Goal: Task Accomplishment & Management: Manage account settings

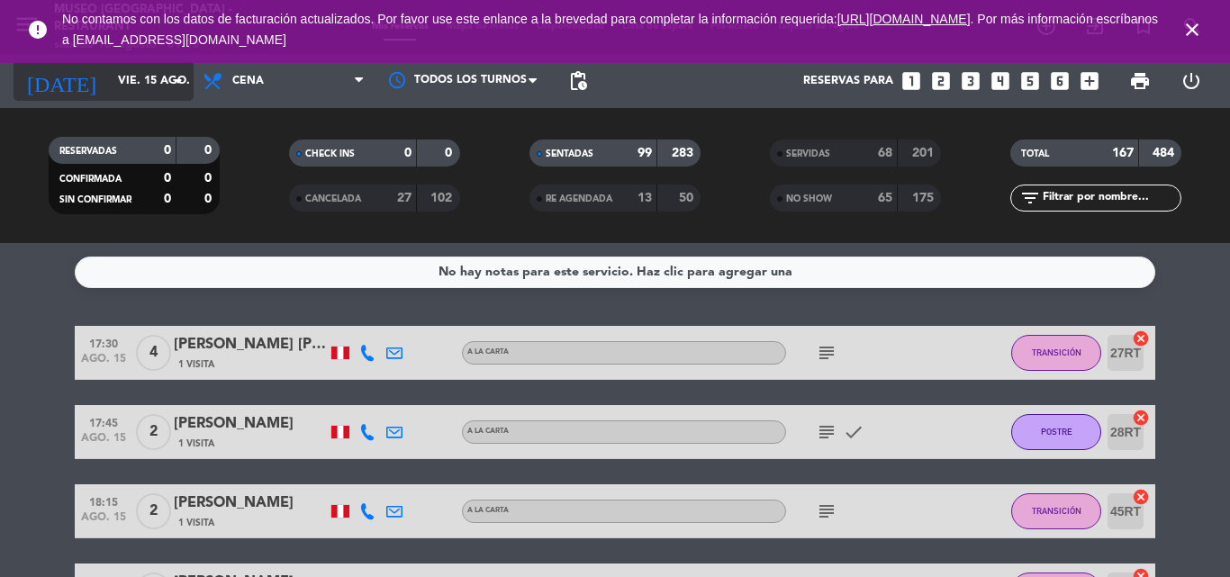
click at [119, 84] on input "vie. 15 ago." at bounding box center [185, 81] width 152 height 31
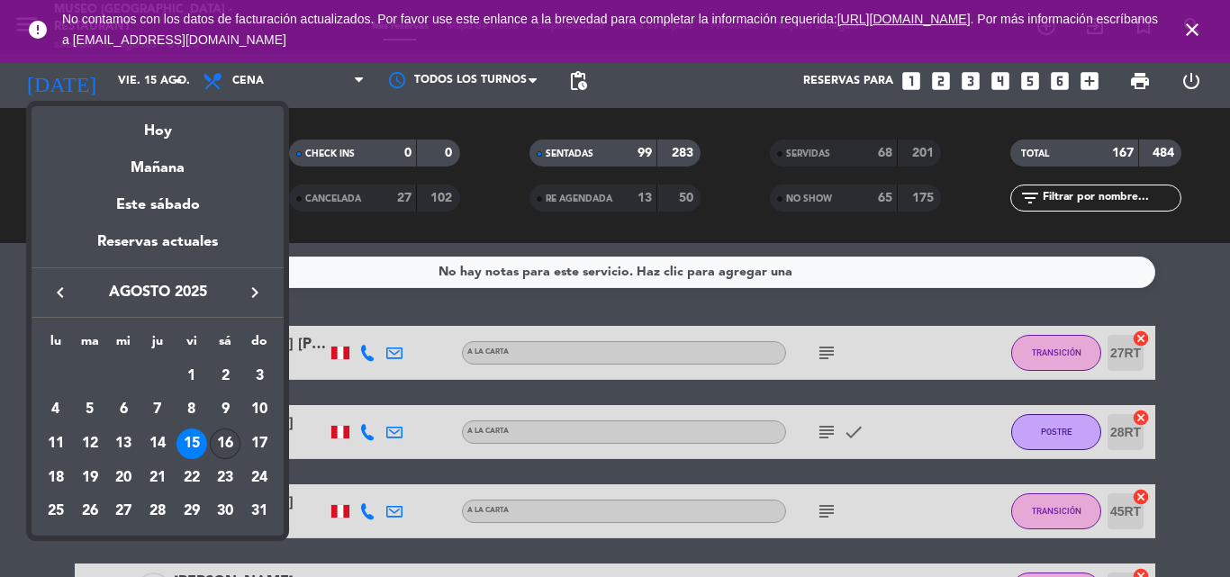
click at [231, 443] on div "16" at bounding box center [225, 444] width 31 height 31
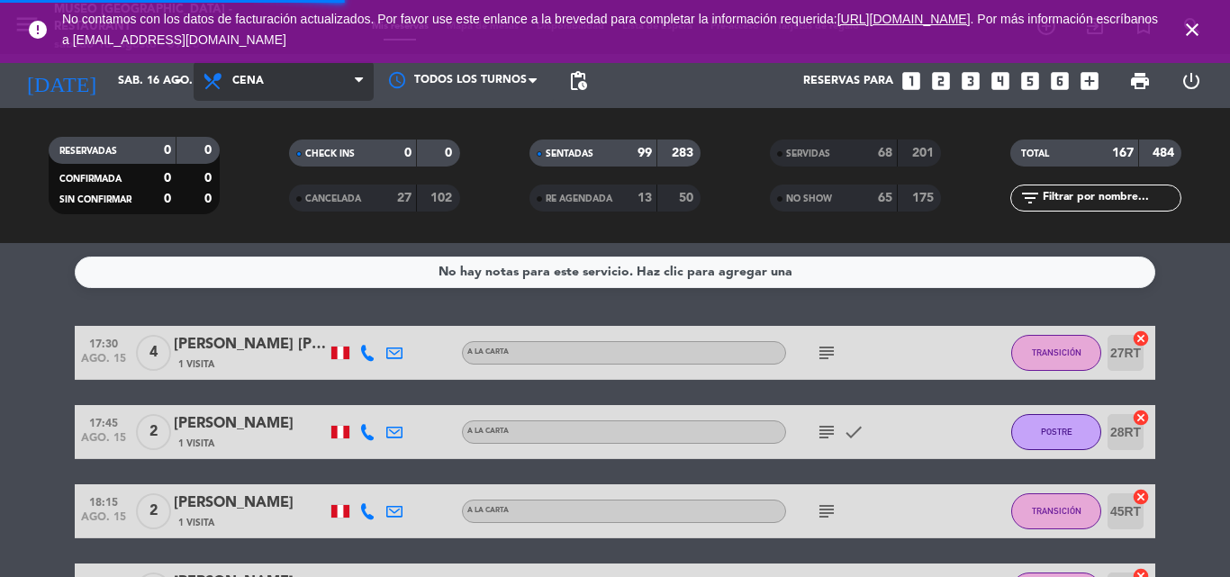
click at [252, 68] on span "Cena" at bounding box center [284, 81] width 180 height 40
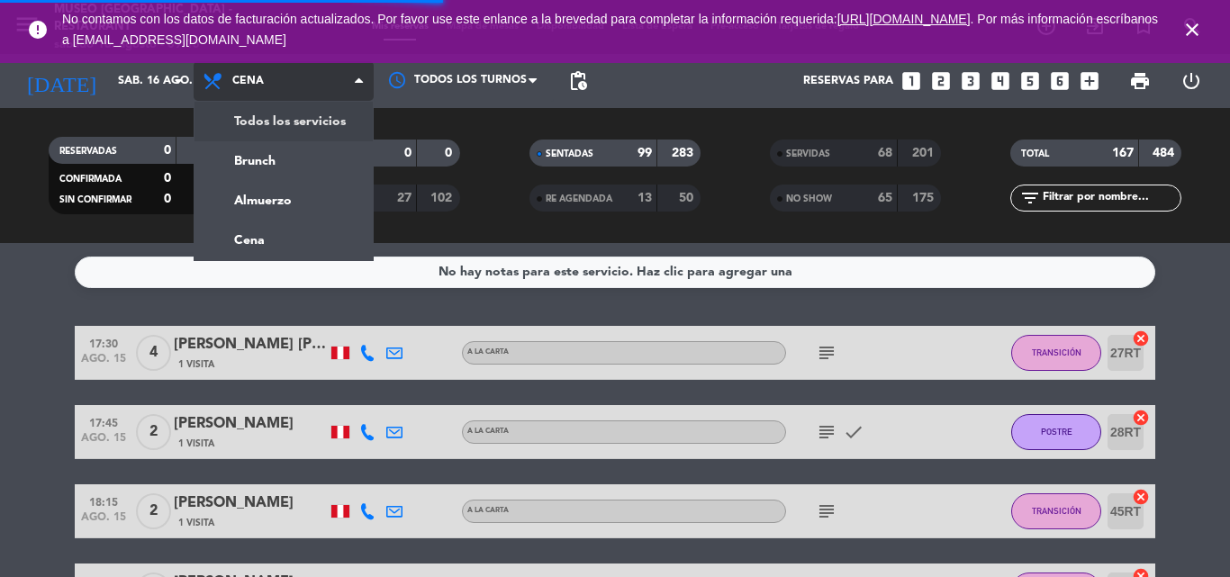
click at [263, 121] on div "menu [GEOGRAPHIC_DATA] - Restaurant sábado 16. agosto - 09:15 Mis reservas Mapa…" at bounding box center [615, 121] width 1230 height 243
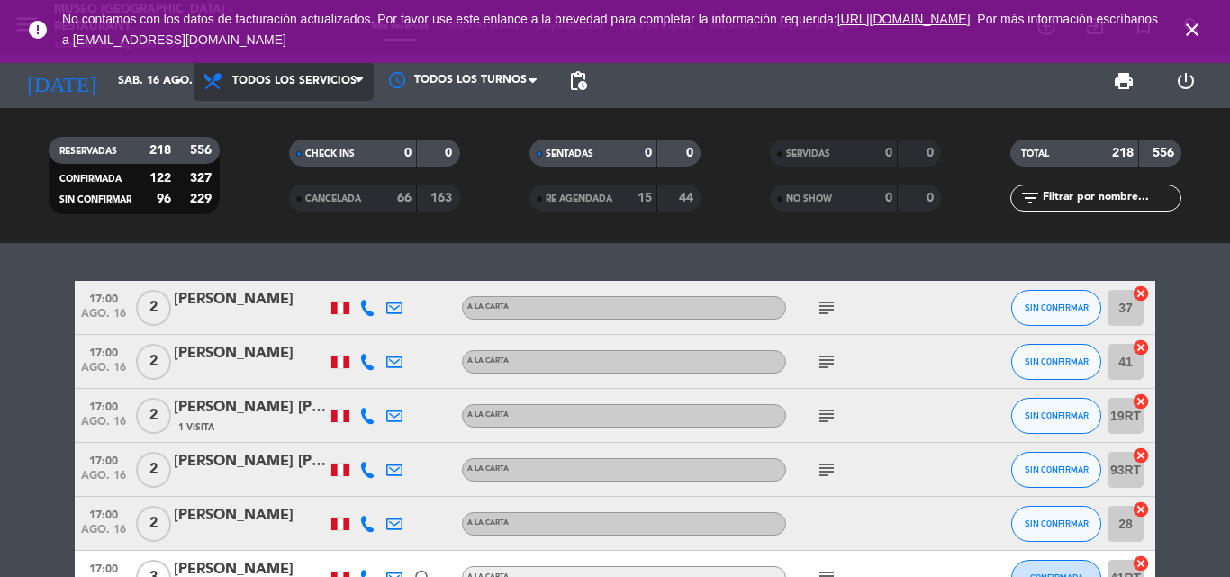
click at [275, 86] on span "Todos los servicios" at bounding box center [294, 81] width 124 height 13
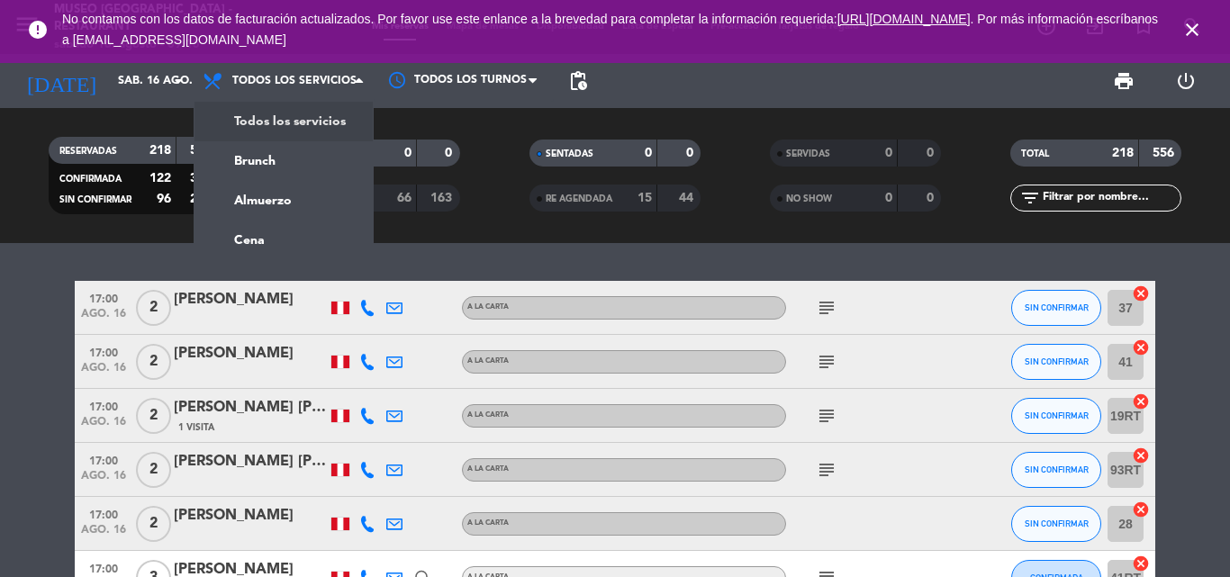
click at [268, 122] on div "menu [GEOGRAPHIC_DATA] - Restaurant sábado 16. agosto - 09:15 Mis reservas Mapa…" at bounding box center [615, 121] width 1230 height 243
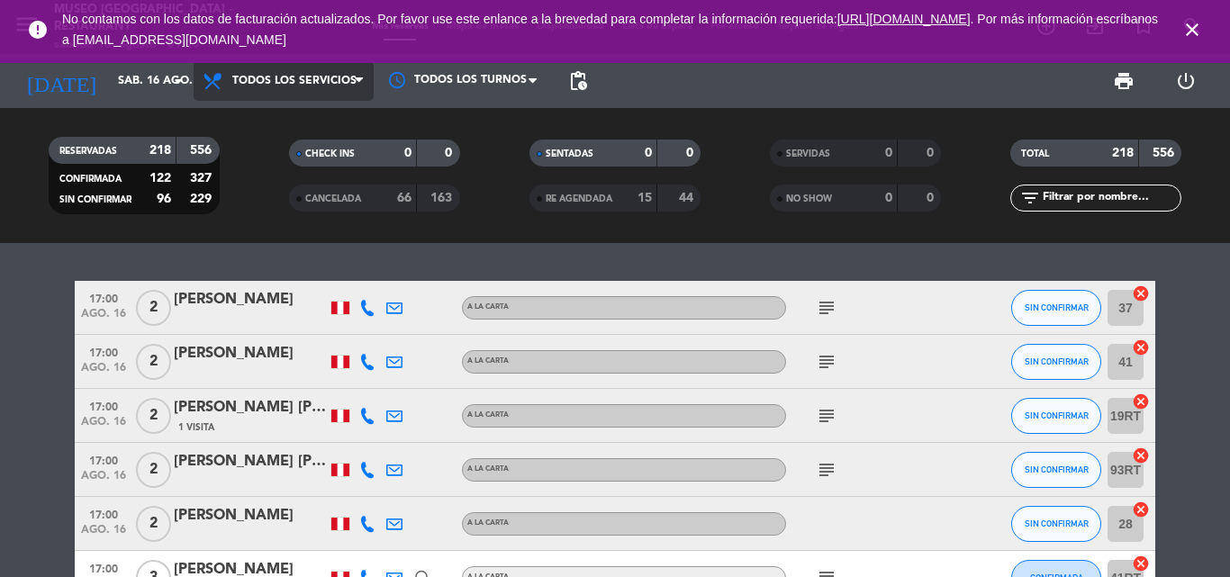
click at [313, 79] on span "Todos los servicios" at bounding box center [294, 81] width 124 height 13
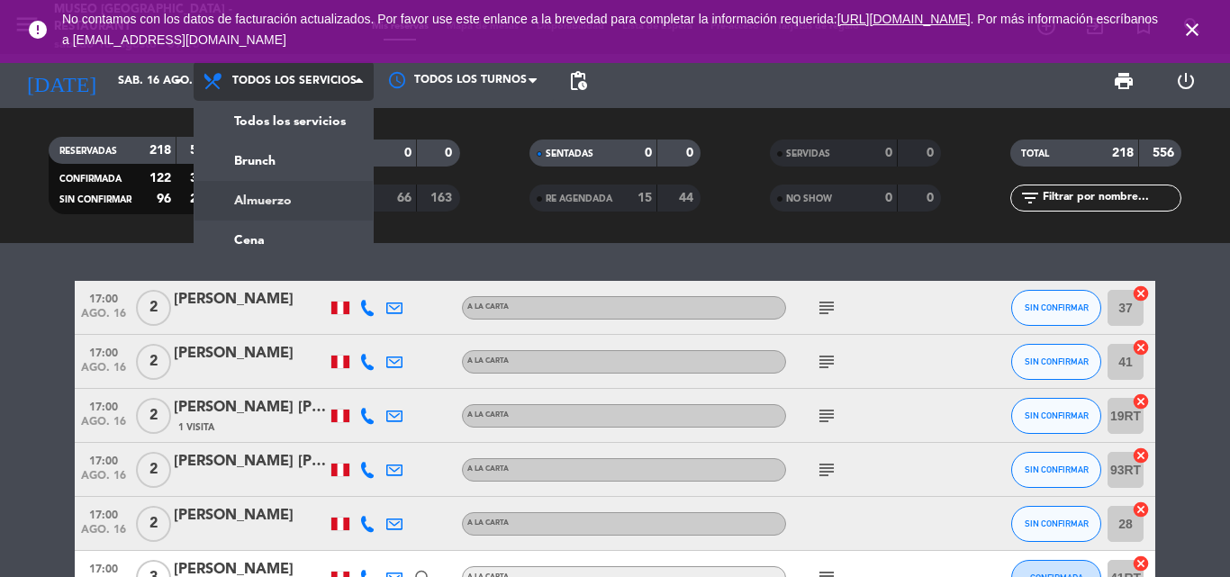
click at [268, 201] on div "menu [GEOGRAPHIC_DATA] - Restaurant sábado 16. agosto - 09:15 Mis reservas Mapa…" at bounding box center [615, 121] width 1230 height 243
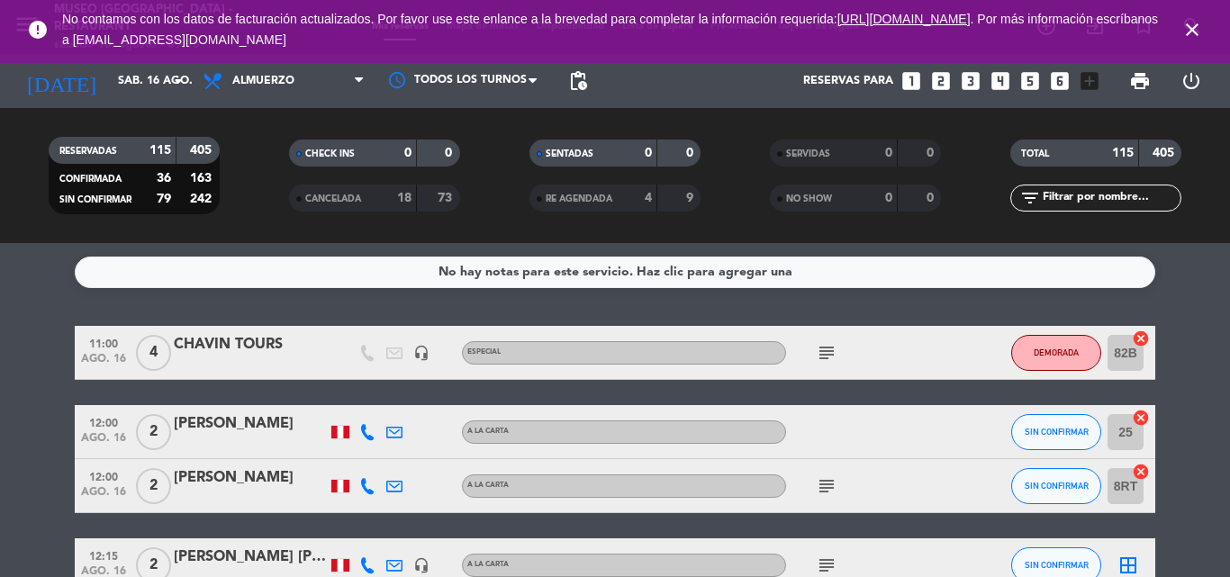
click at [830, 352] on icon "subject" at bounding box center [827, 353] width 22 height 22
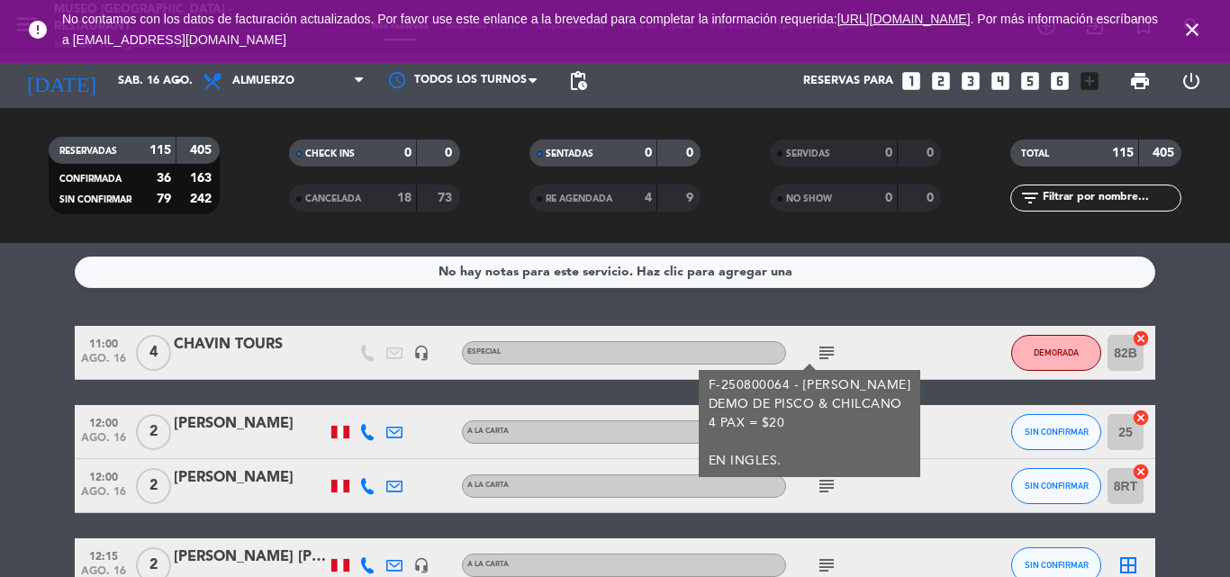
click at [830, 352] on icon "subject" at bounding box center [827, 353] width 22 height 22
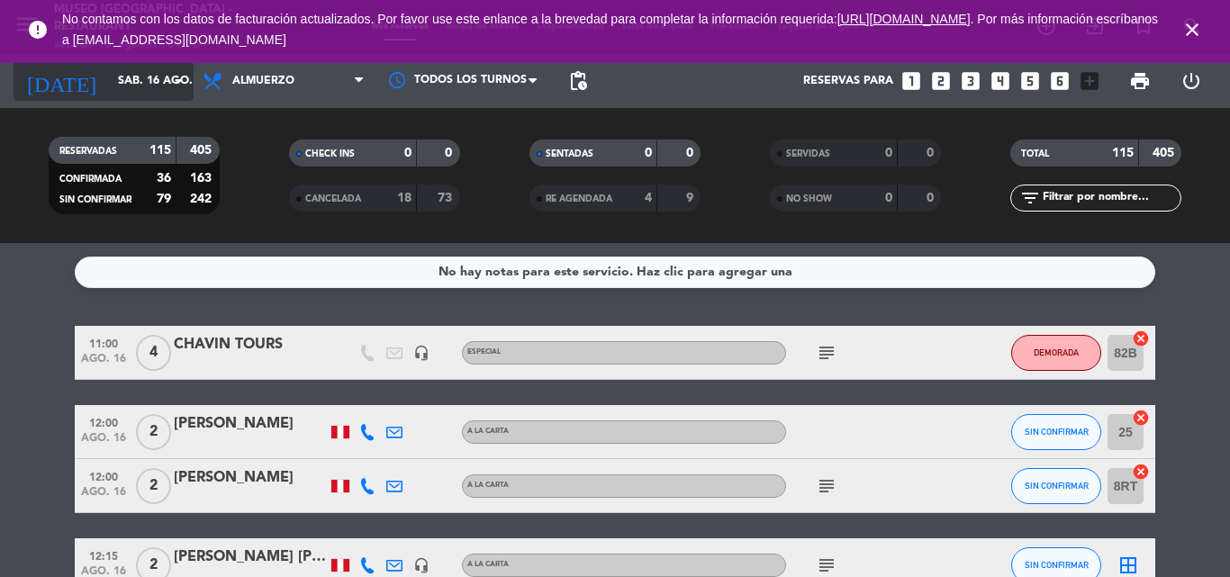
click at [148, 80] on input "sáb. 16 ago." at bounding box center [185, 81] width 152 height 31
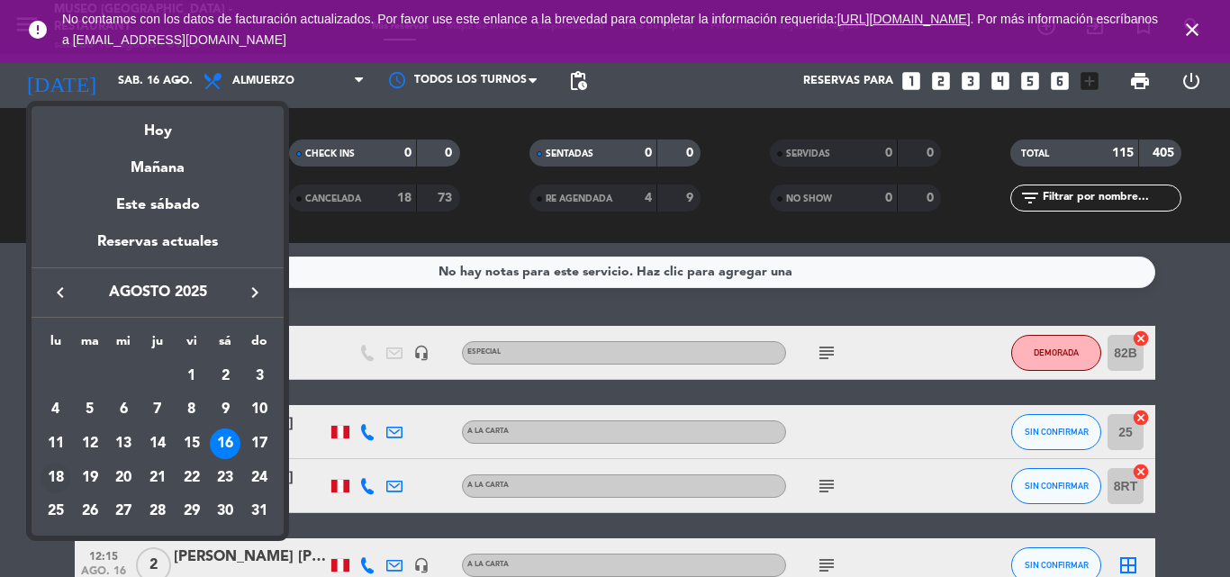
click at [59, 475] on div "18" at bounding box center [56, 478] width 31 height 31
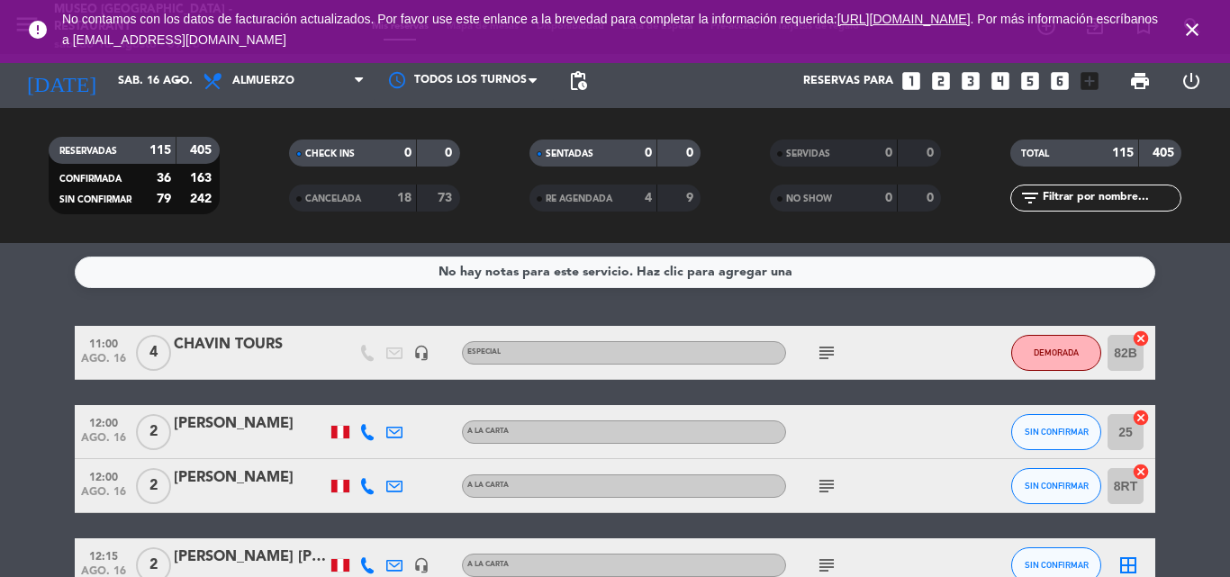
type input "lun. 18 ago."
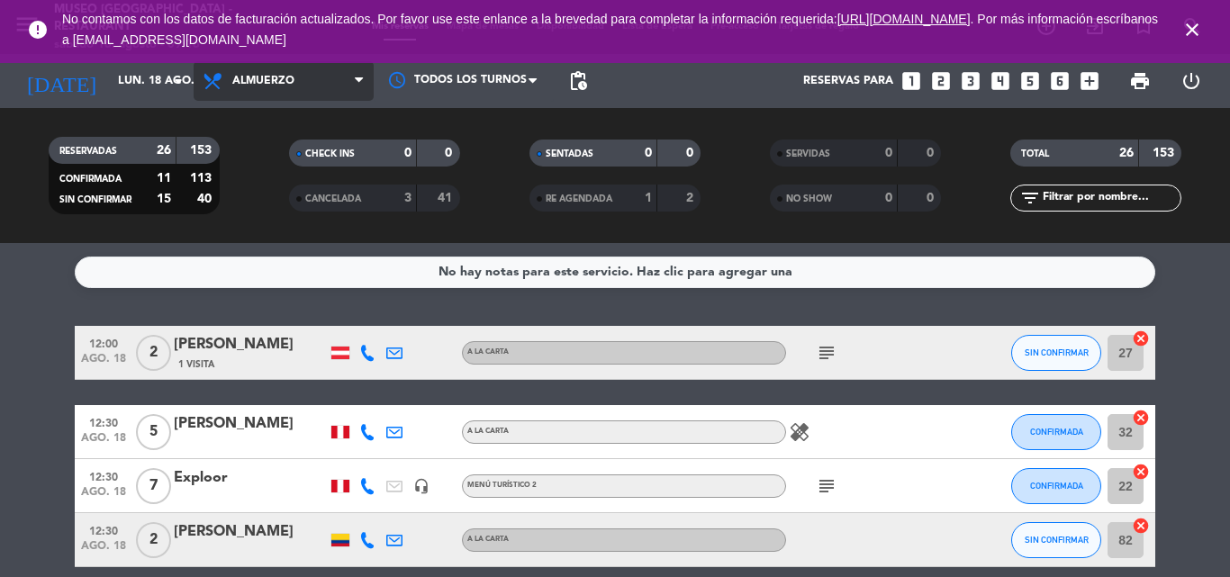
click at [298, 80] on span "Almuerzo" at bounding box center [284, 81] width 180 height 40
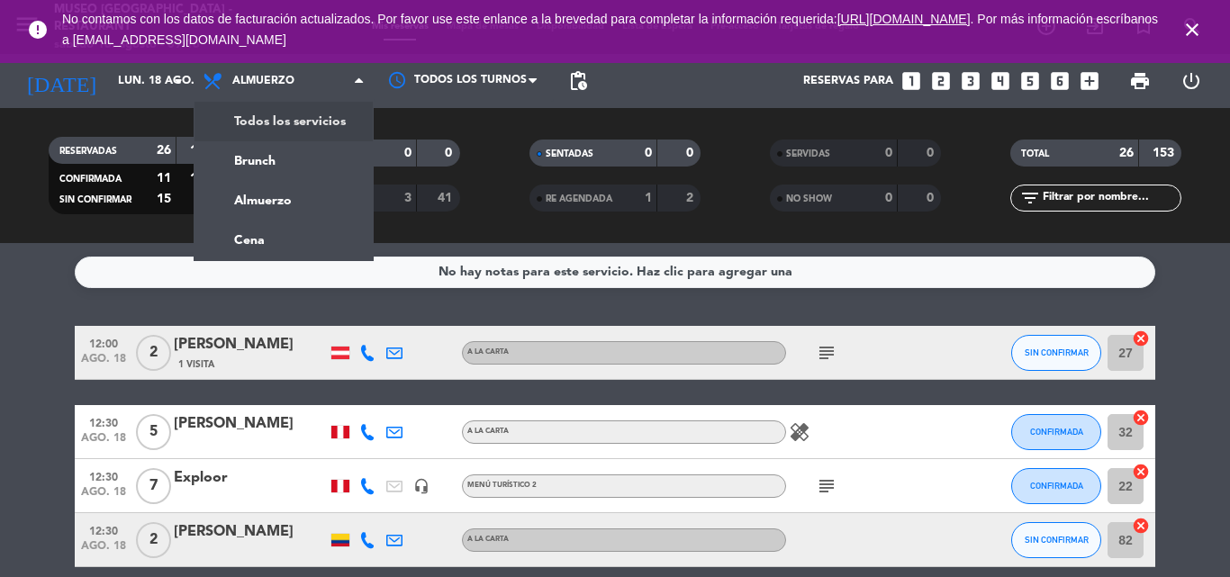
click at [266, 126] on div "menu [GEOGRAPHIC_DATA] - Restaurant sábado 16. agosto - 09:16 Mis reservas Mapa…" at bounding box center [615, 121] width 1230 height 243
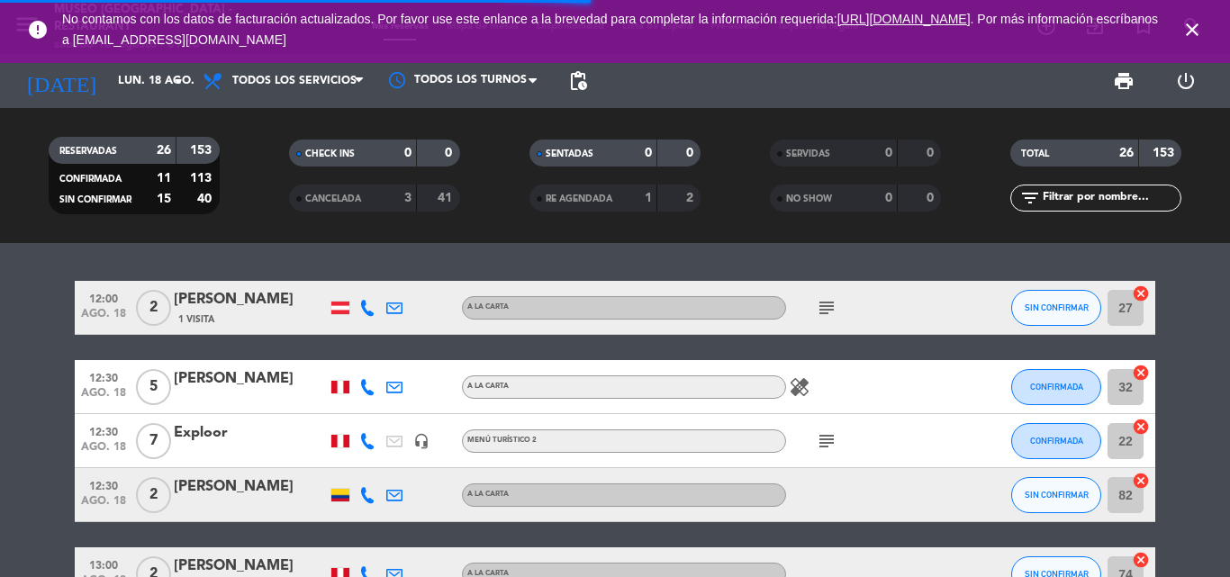
click at [1193, 23] on icon "close" at bounding box center [1193, 30] width 22 height 22
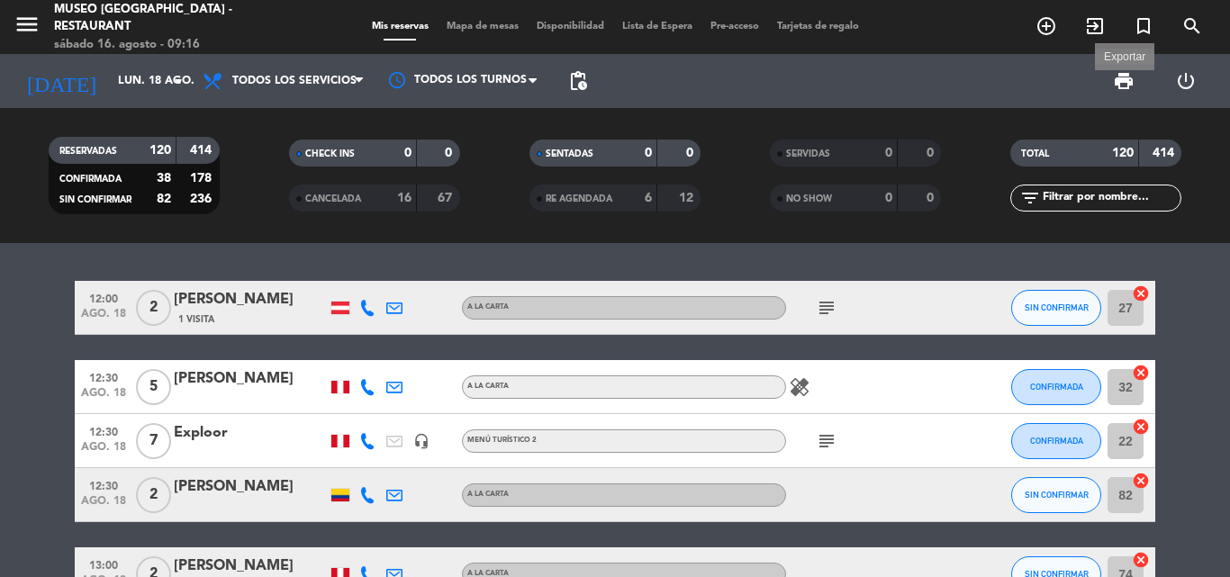
click at [1128, 75] on span "print" at bounding box center [1124, 81] width 22 height 22
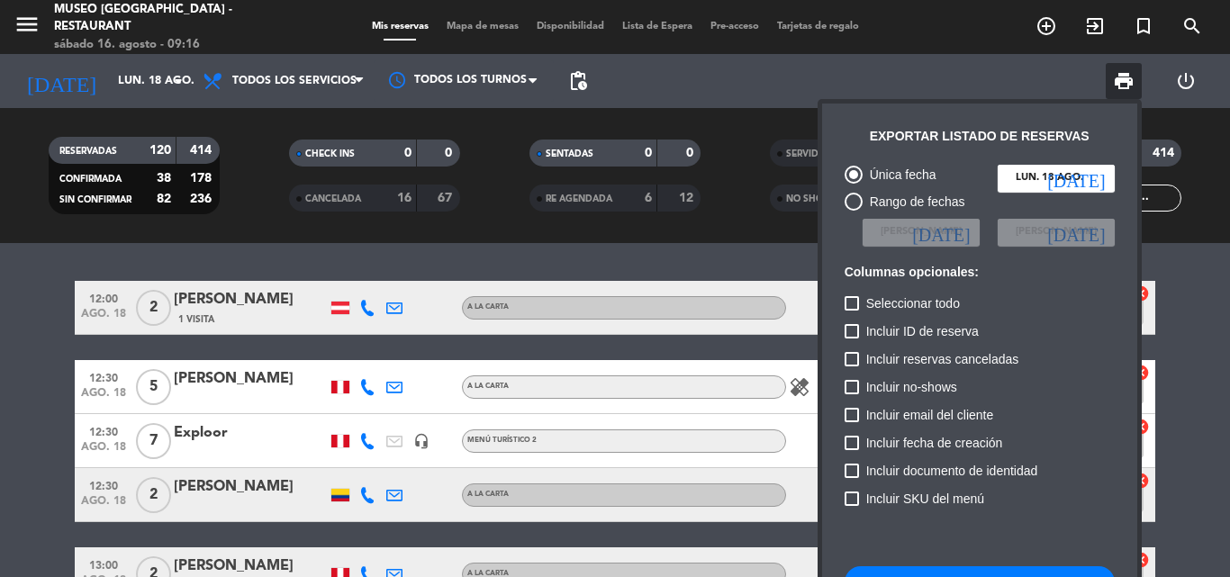
scroll to position [110, 0]
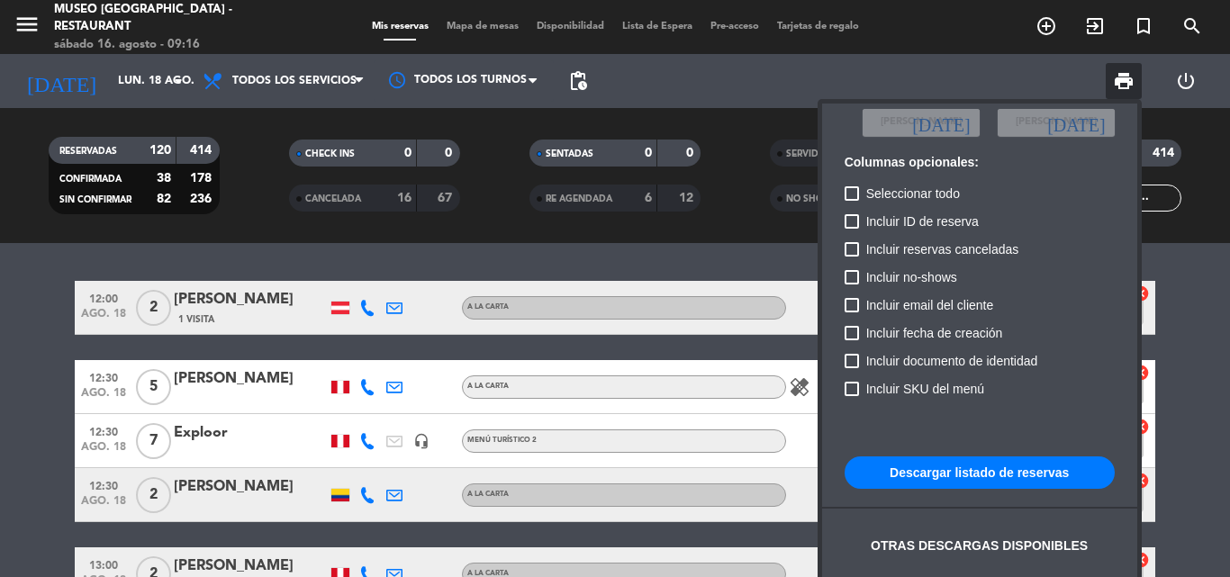
click at [921, 476] on button "Descargar listado de reservas" at bounding box center [980, 473] width 270 height 32
drag, startPoint x: 1228, startPoint y: 327, endPoint x: 1224, endPoint y: 265, distance: 62.3
click at [1228, 329] on div at bounding box center [615, 288] width 1230 height 577
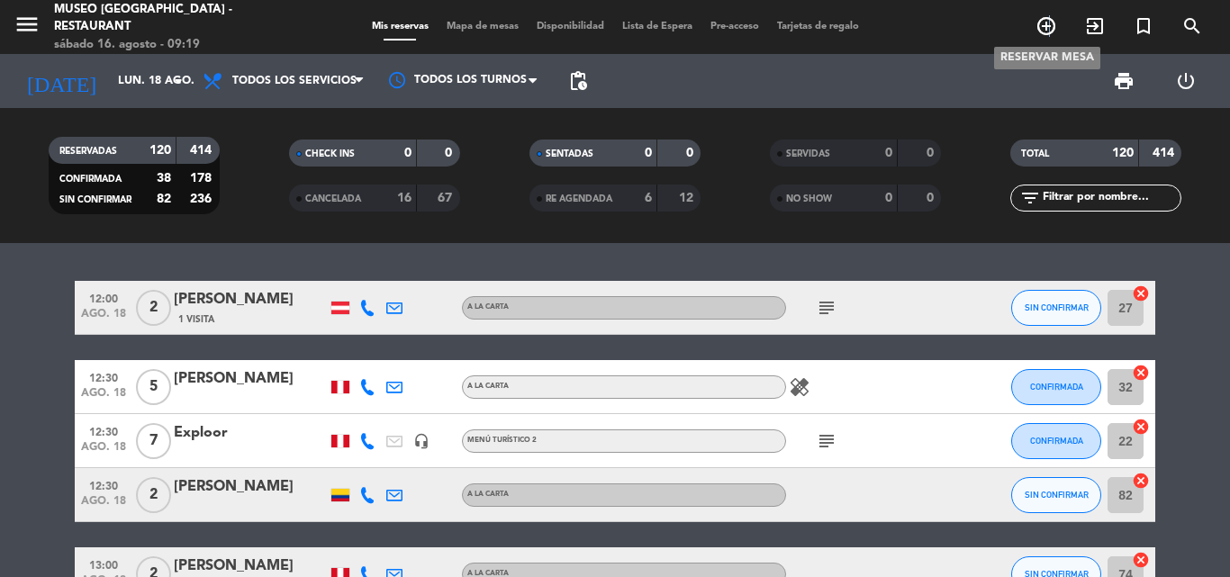
click at [1050, 26] on icon "add_circle_outline" at bounding box center [1047, 26] width 22 height 22
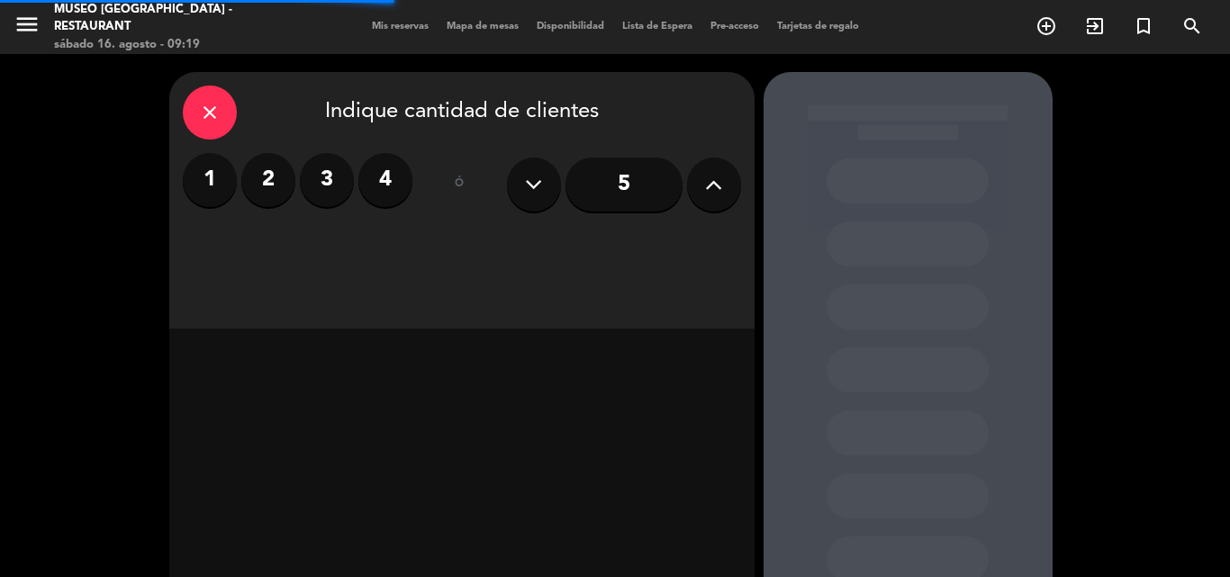
click at [259, 177] on label "2" at bounding box center [268, 180] width 54 height 54
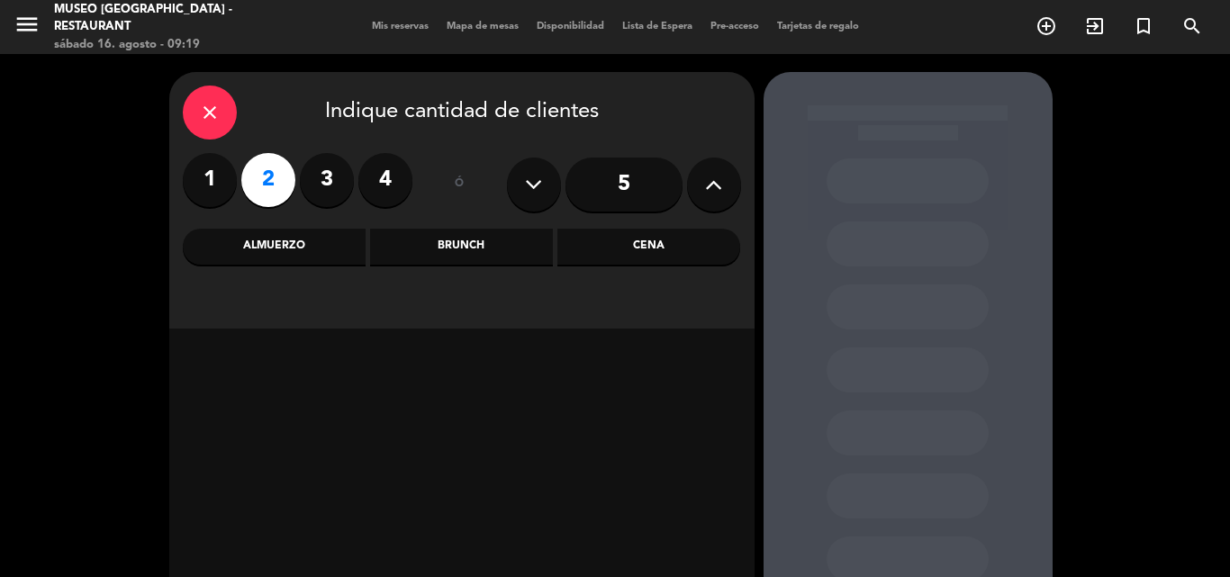
click at [730, 173] on button at bounding box center [714, 185] width 54 height 54
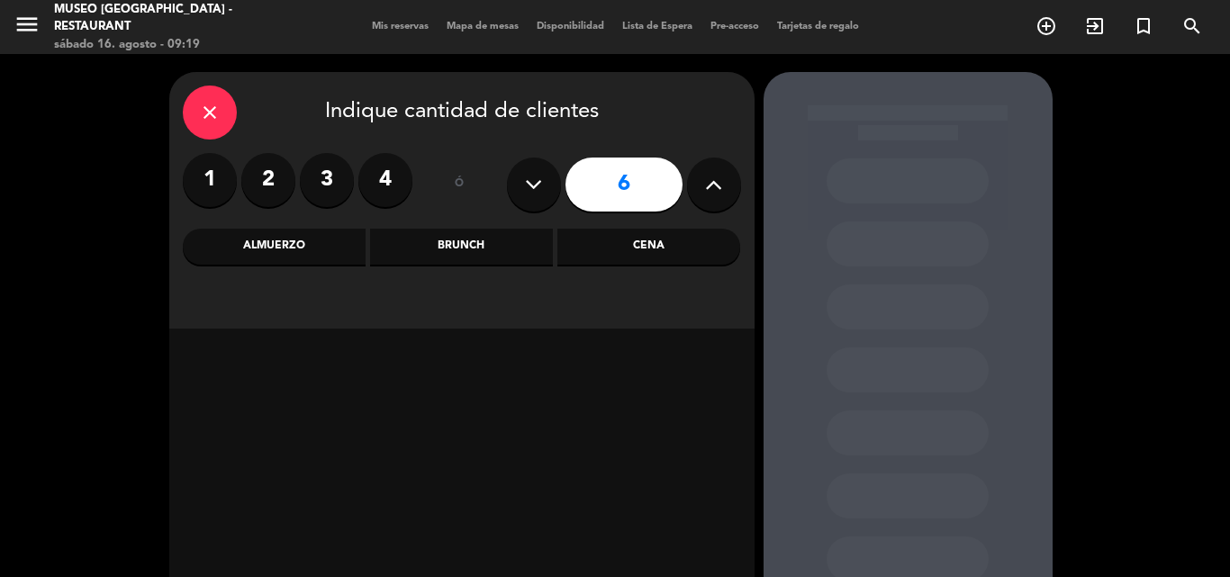
click at [730, 173] on button at bounding box center [714, 185] width 54 height 54
click at [531, 176] on icon at bounding box center [533, 184] width 17 height 27
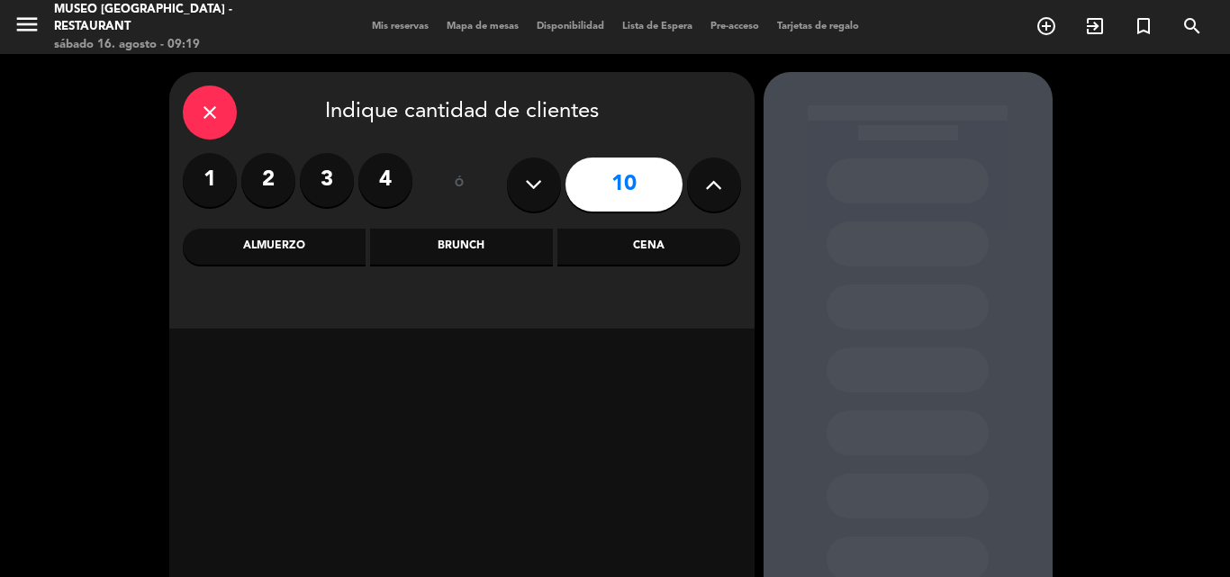
type input "9"
click at [272, 245] on div "Almuerzo" at bounding box center [274, 247] width 183 height 36
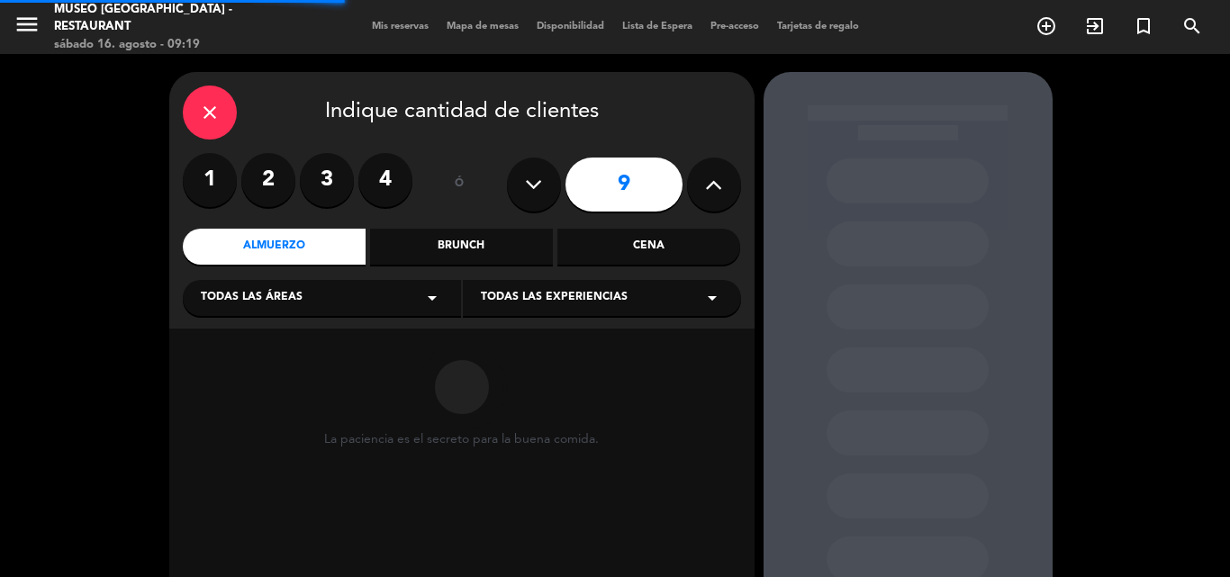
click at [286, 303] on span "Todas las áreas" at bounding box center [252, 298] width 102 height 18
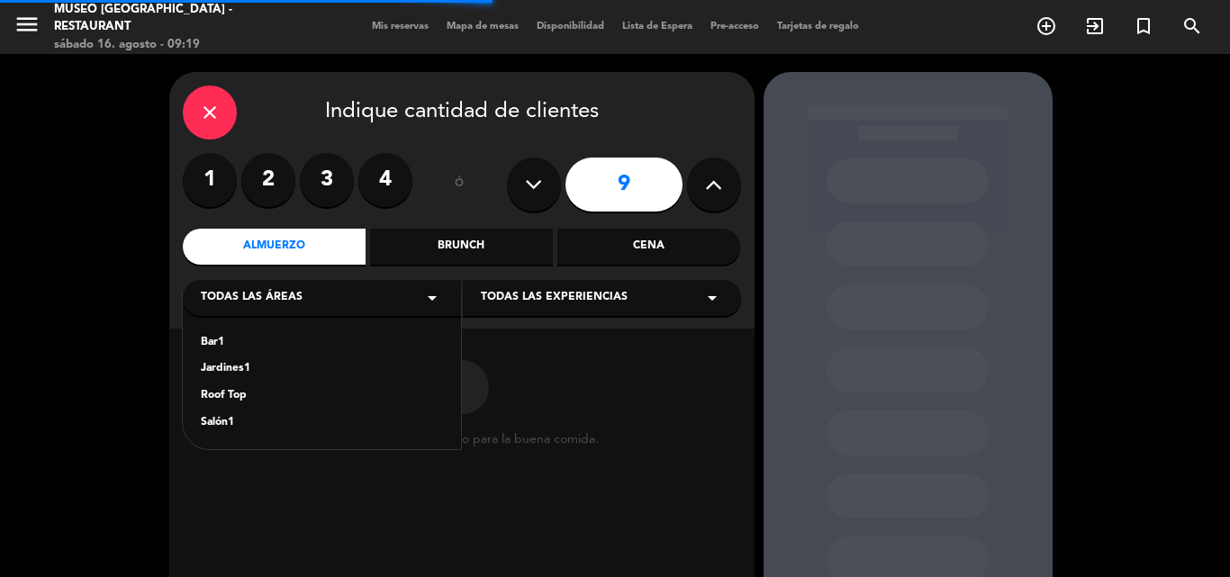
click at [232, 372] on div "Jardines1" at bounding box center [322, 369] width 242 height 18
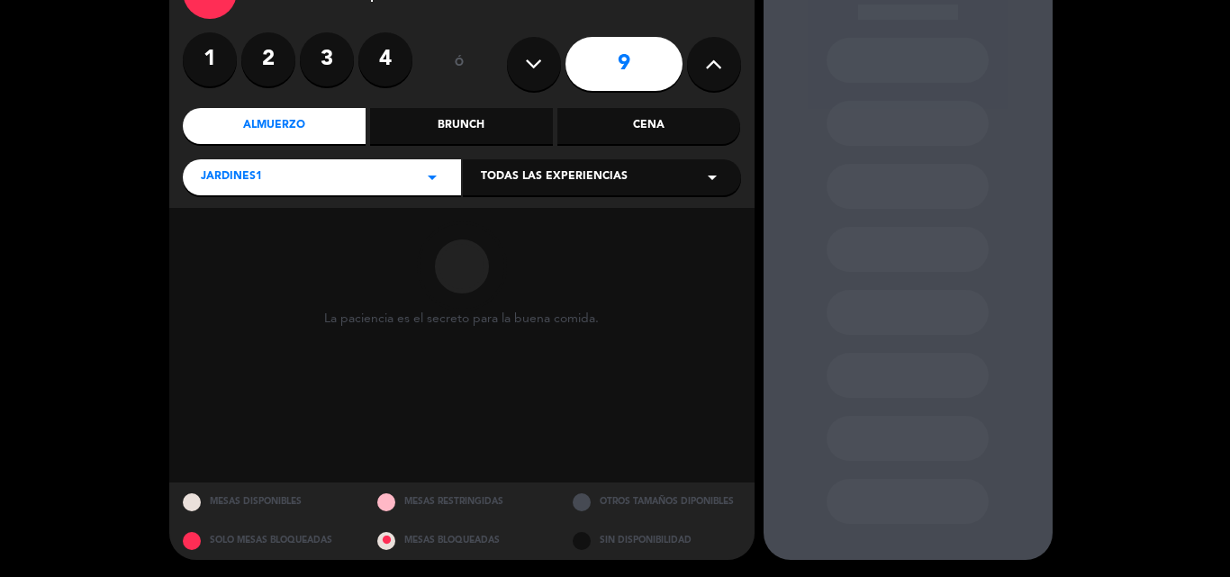
scroll to position [122, 0]
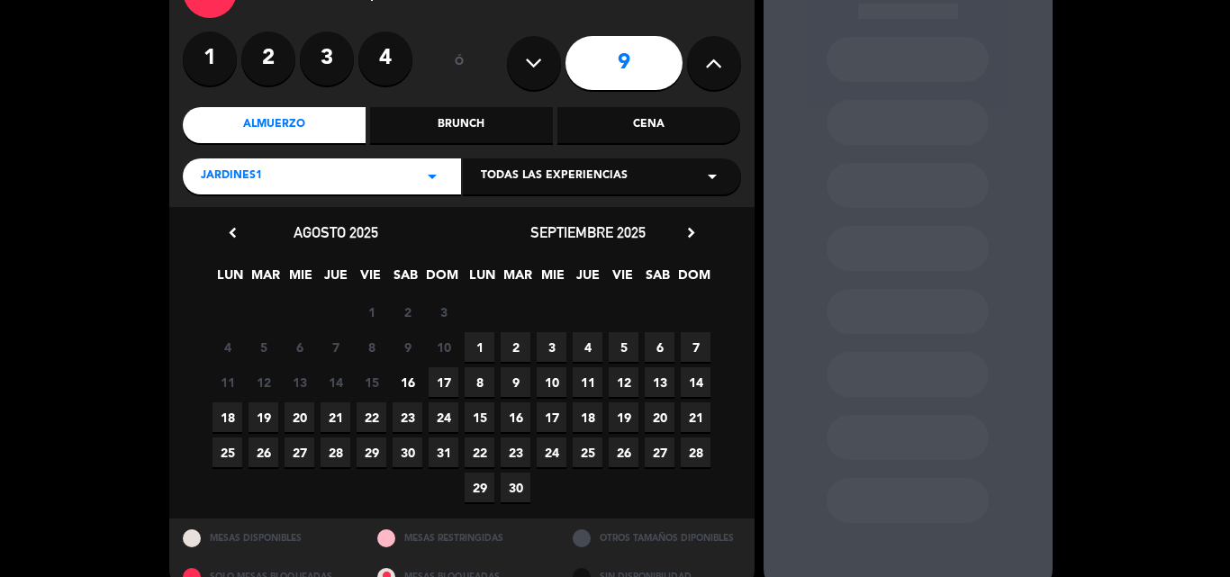
click at [370, 422] on span "22" at bounding box center [372, 418] width 30 height 30
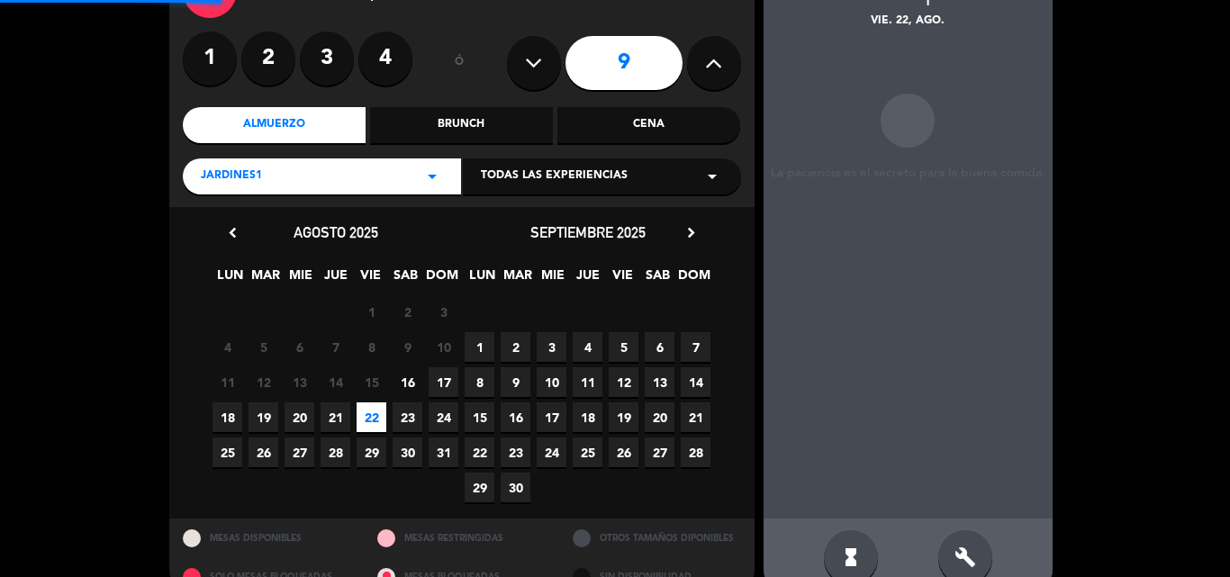
scroll to position [72, 0]
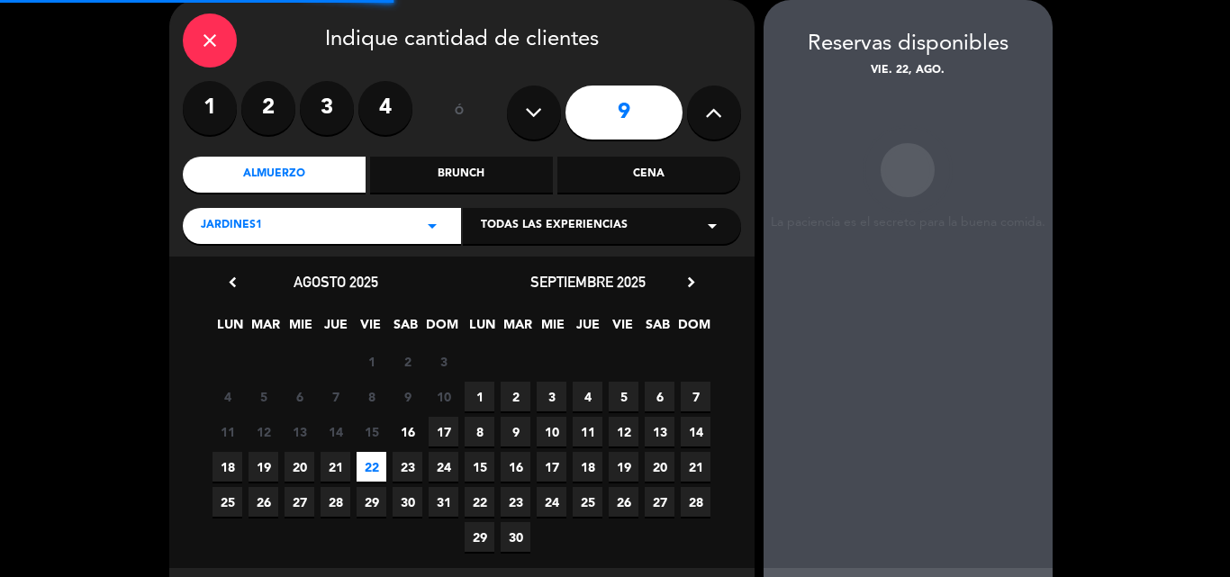
click at [630, 171] on div "Cena" at bounding box center [649, 175] width 183 height 36
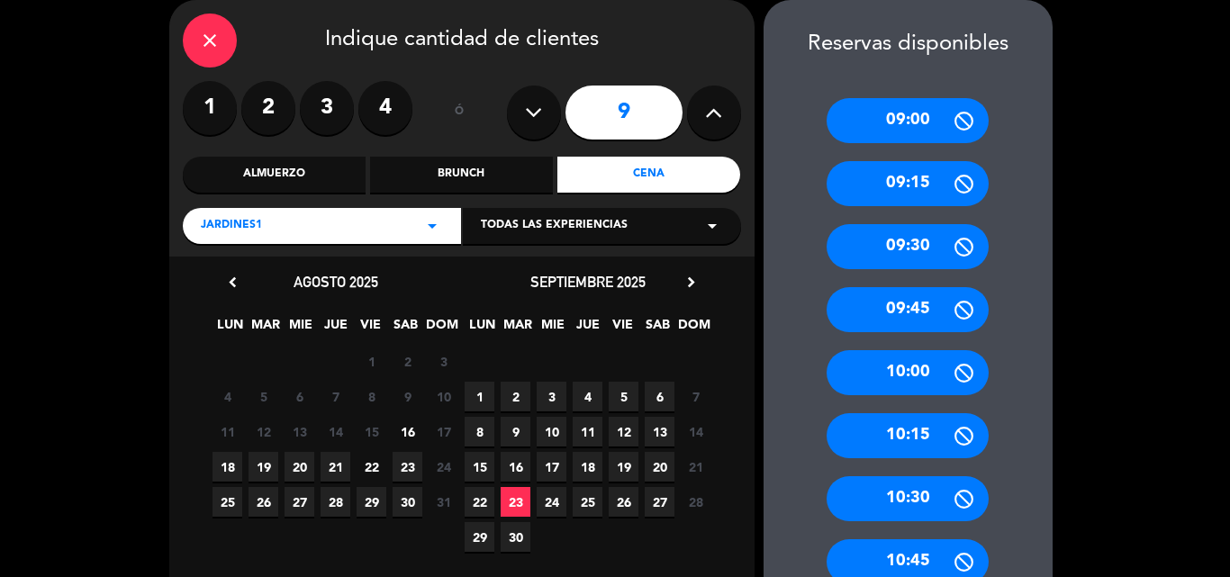
click at [374, 466] on span "22" at bounding box center [372, 467] width 30 height 30
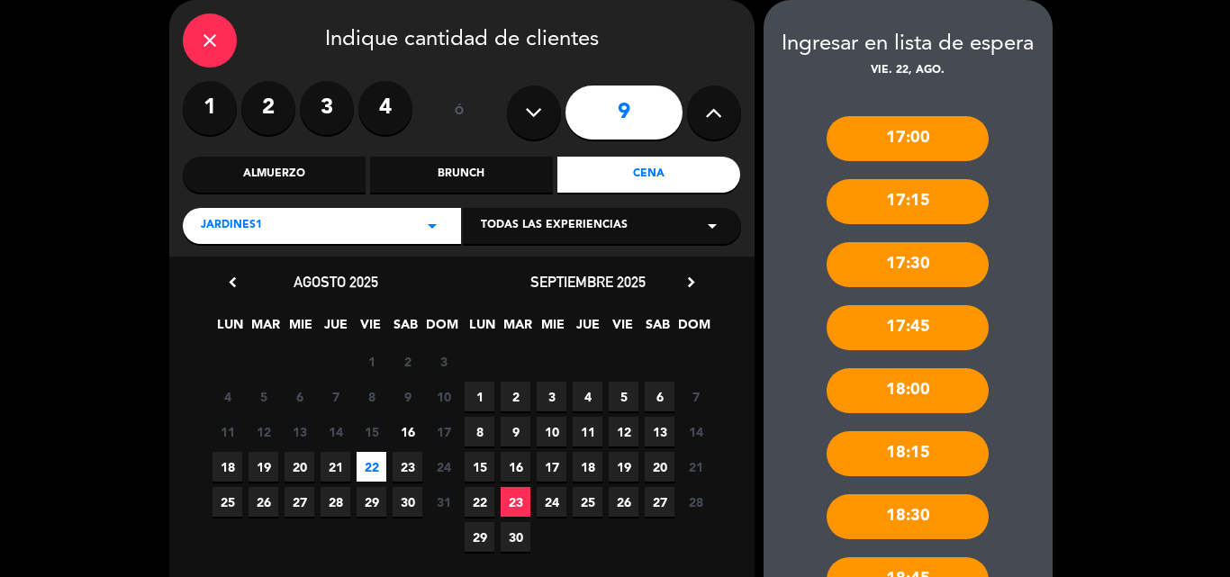
click at [258, 235] on span "Jardines1" at bounding box center [231, 226] width 61 height 18
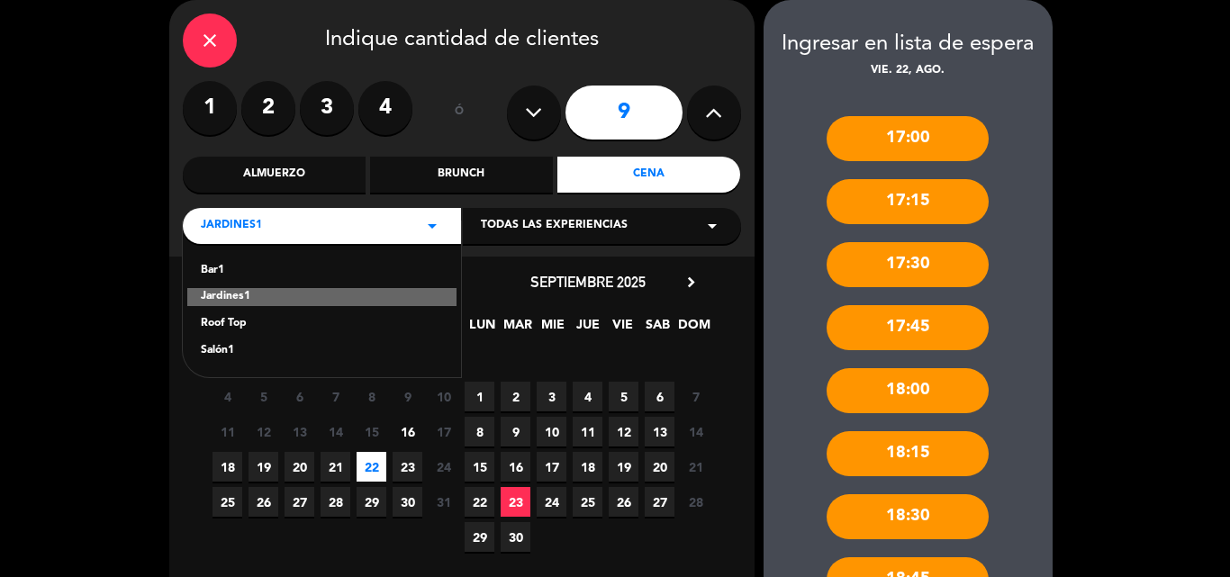
click at [222, 350] on div "Salón1" at bounding box center [322, 351] width 242 height 18
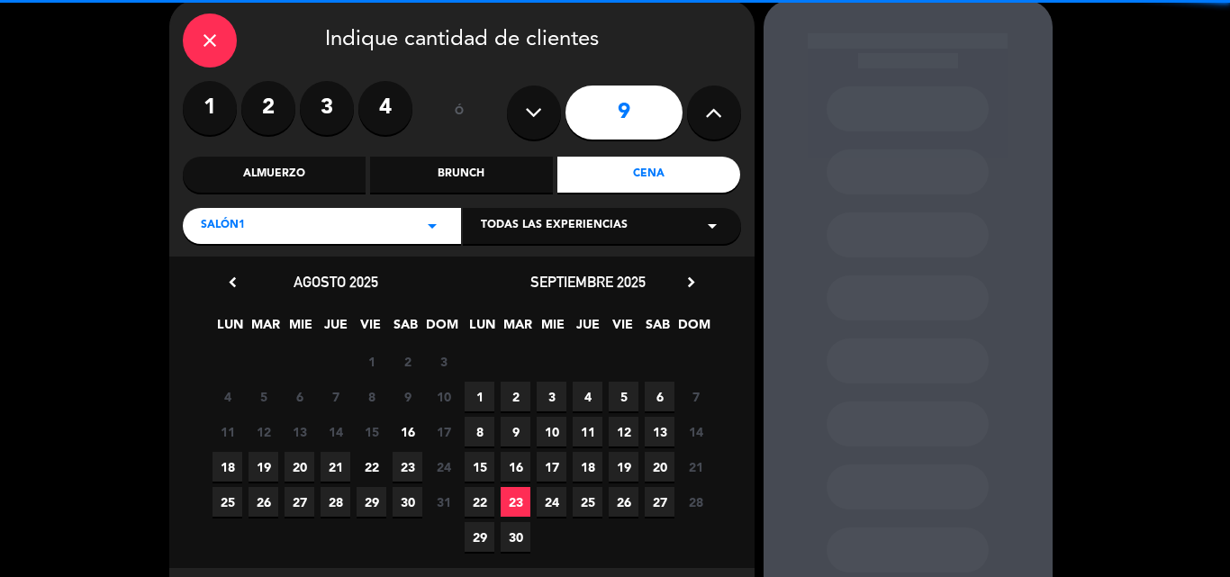
click at [371, 467] on span "22" at bounding box center [372, 467] width 30 height 30
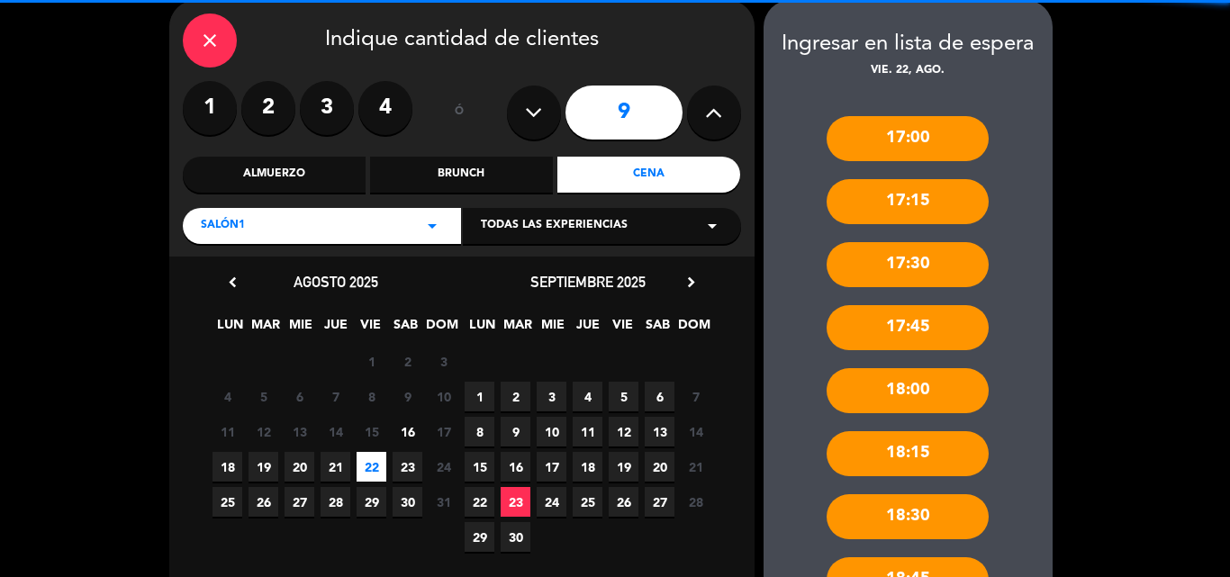
click at [286, 212] on div "Salón1 arrow_drop_down" at bounding box center [322, 226] width 278 height 36
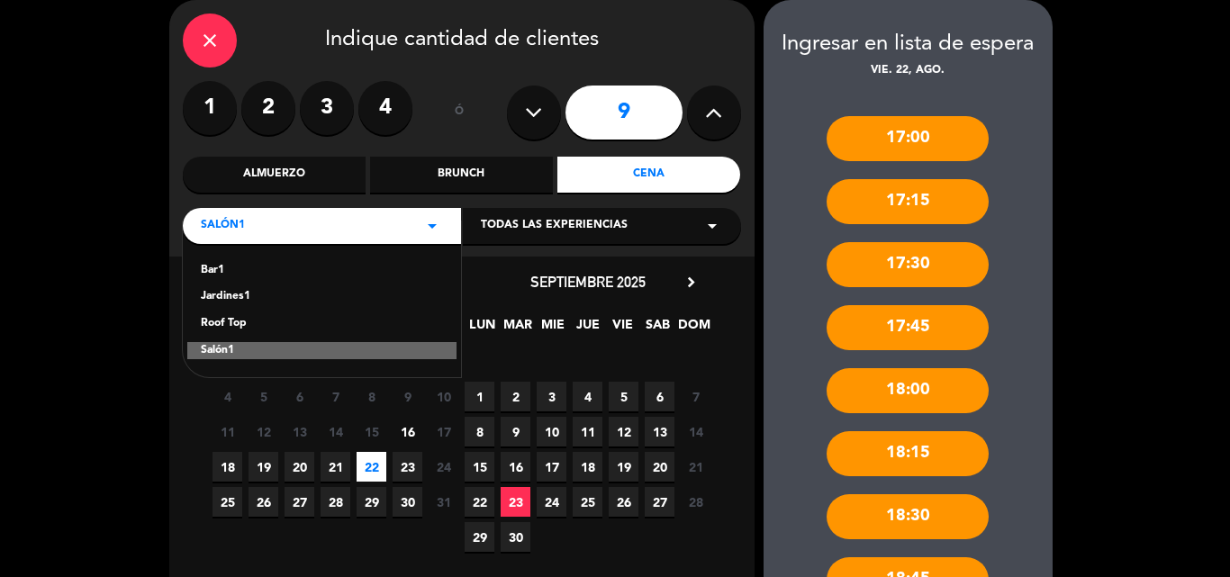
click at [224, 323] on div "Roof Top" at bounding box center [322, 324] width 242 height 18
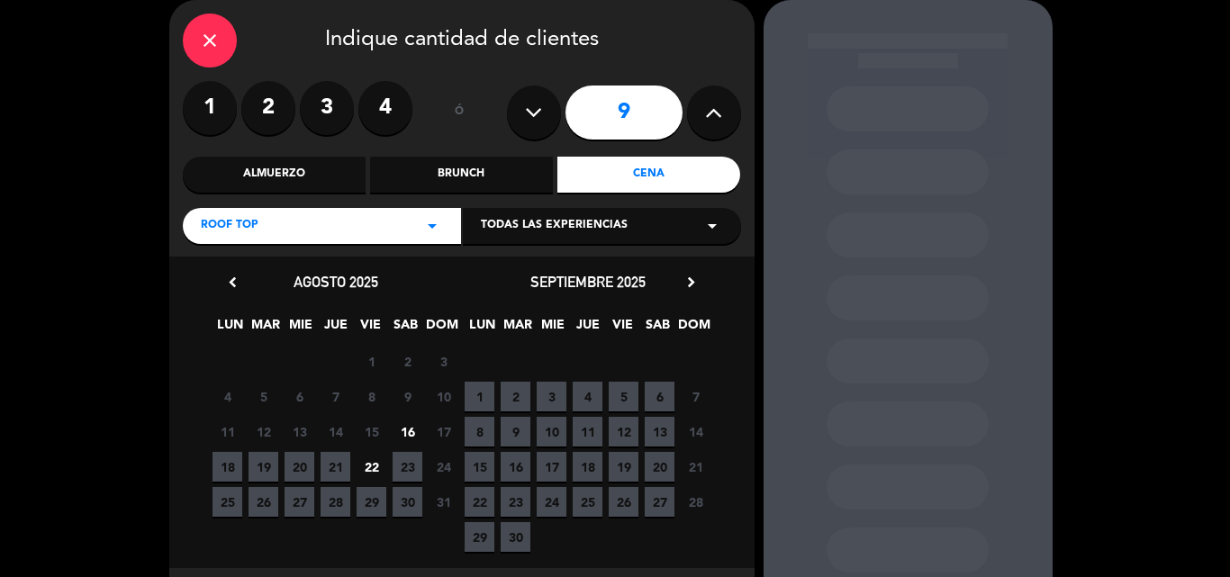
click at [377, 474] on span "22" at bounding box center [372, 467] width 30 height 30
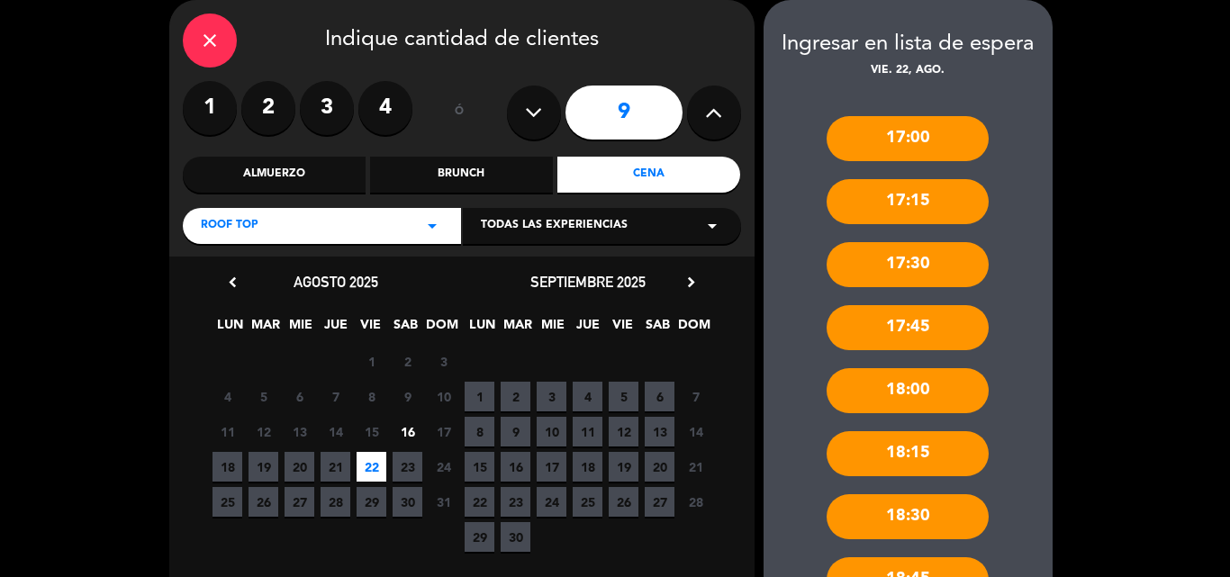
click at [207, 32] on icon "close" at bounding box center [210, 41] width 22 height 22
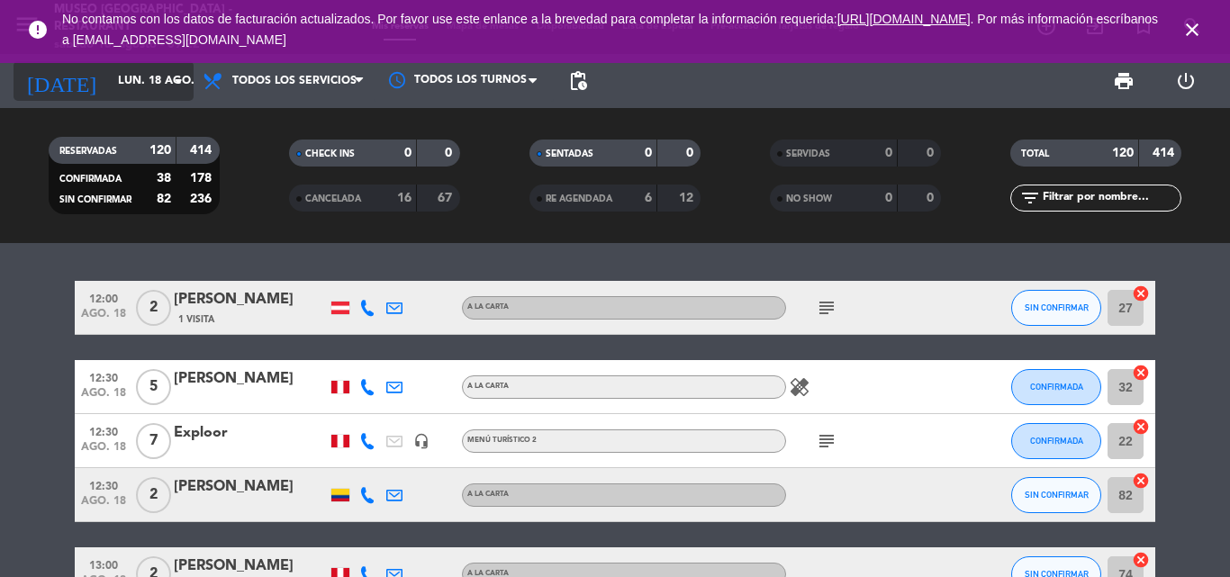
click at [112, 91] on input "lun. 18 ago." at bounding box center [185, 81] width 152 height 31
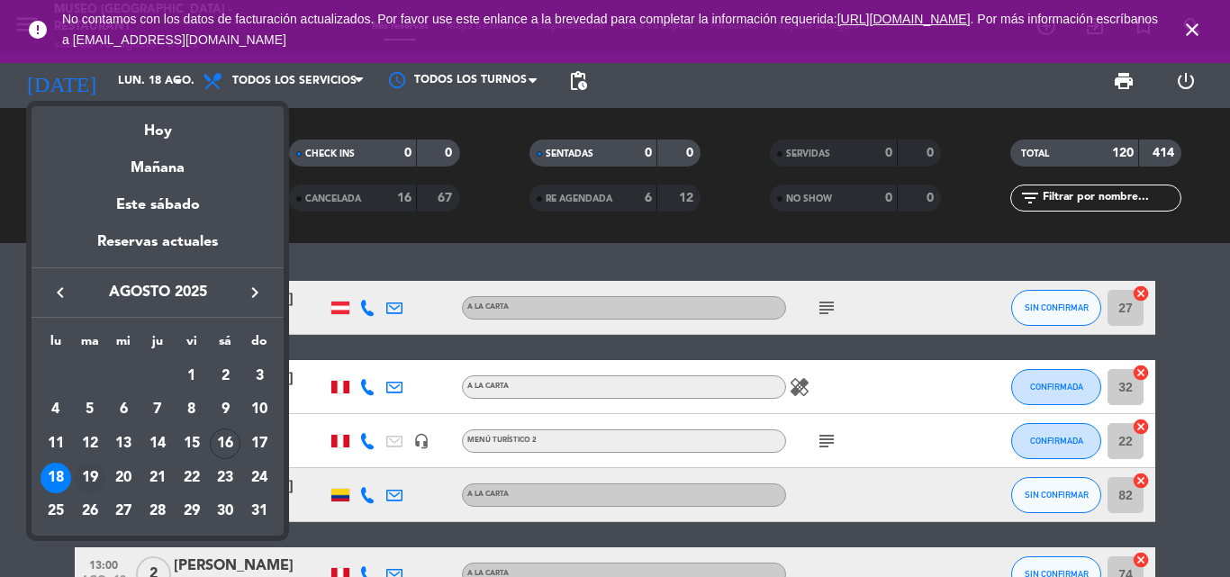
click at [86, 475] on div "19" at bounding box center [90, 478] width 31 height 31
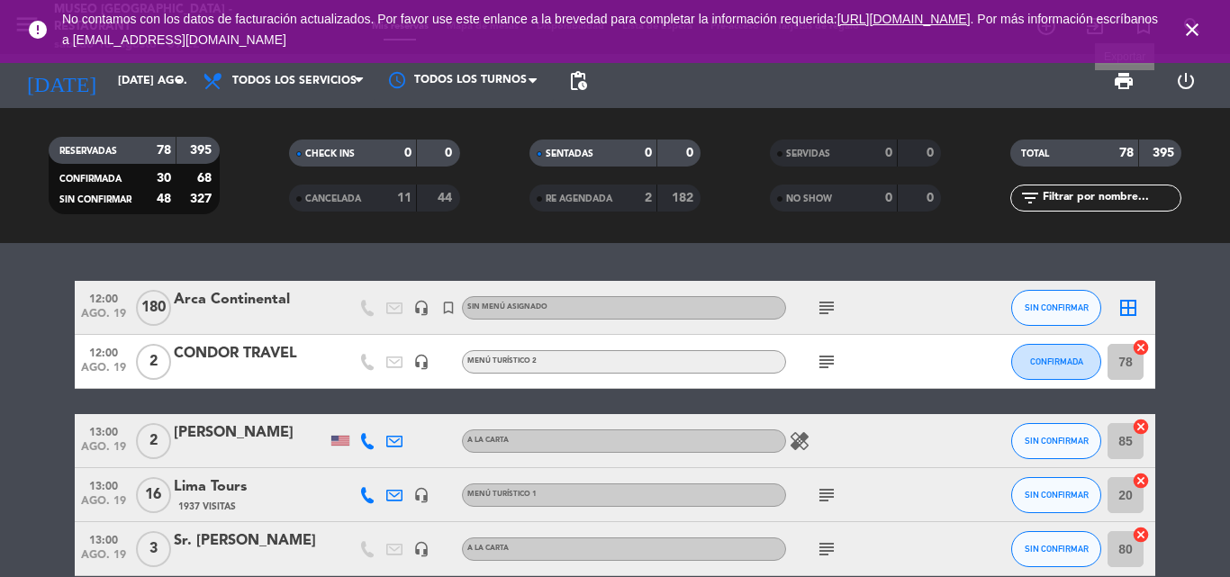
click at [1119, 76] on span "print" at bounding box center [1124, 81] width 22 height 22
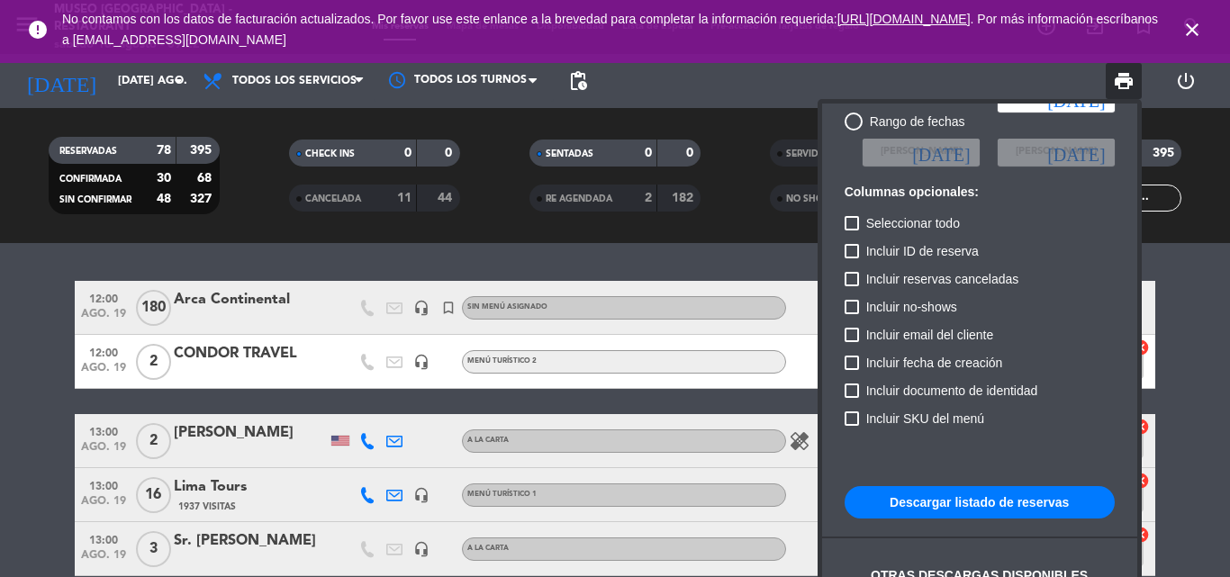
scroll to position [110, 0]
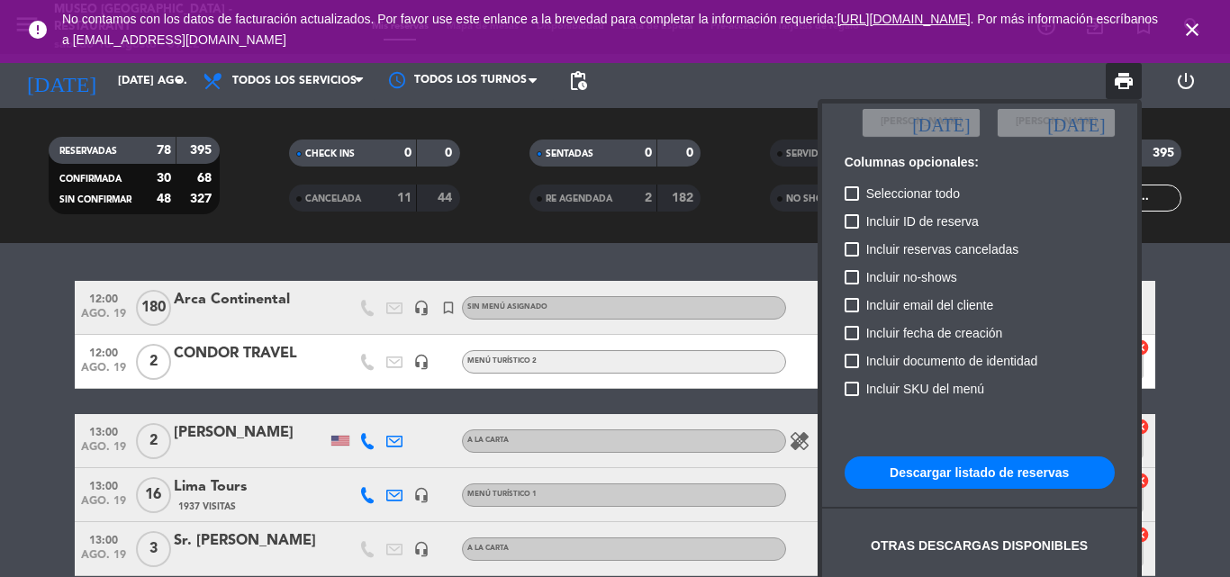
click at [944, 483] on button "Descargar listado de reservas" at bounding box center [980, 473] width 270 height 32
click at [130, 93] on div at bounding box center [615, 288] width 1230 height 577
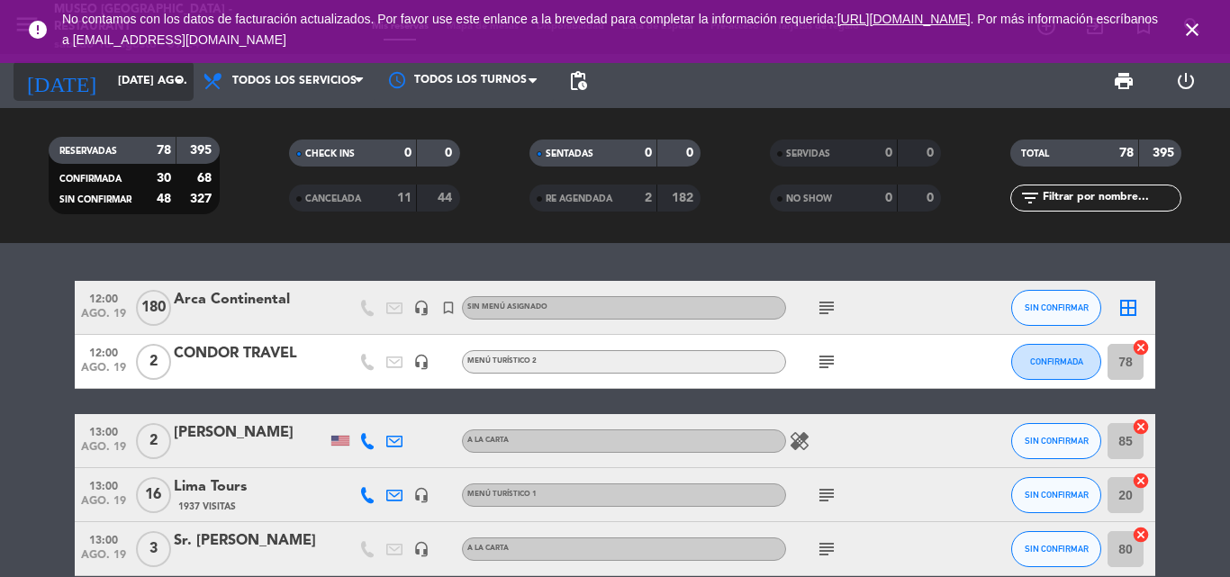
click at [138, 80] on input "[DATE] ago." at bounding box center [185, 81] width 152 height 31
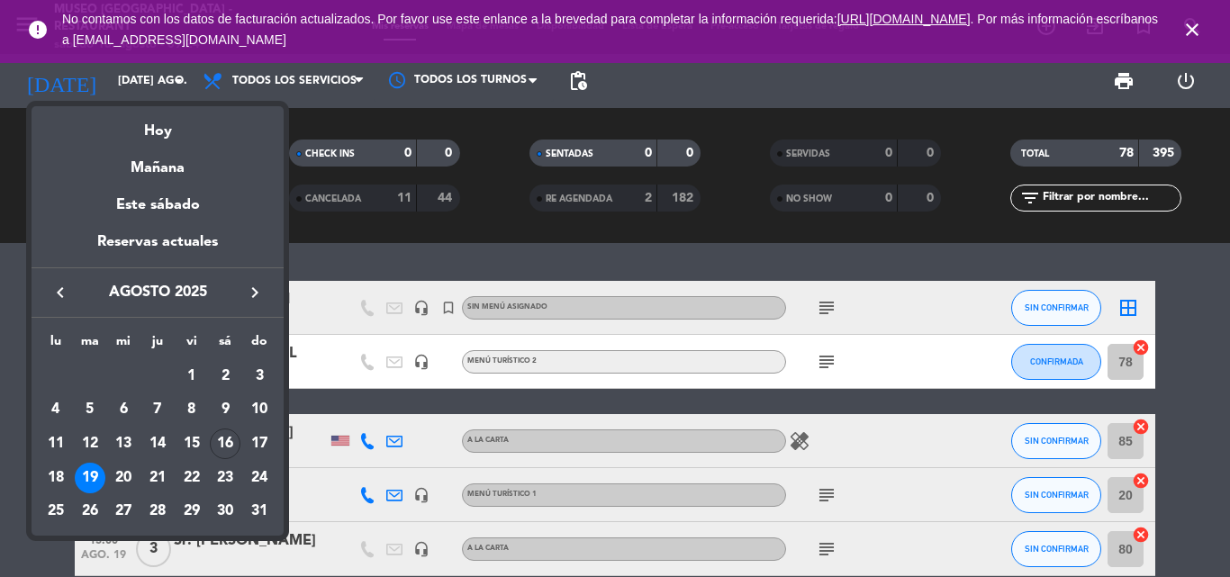
click at [133, 475] on div "20" at bounding box center [123, 478] width 31 height 31
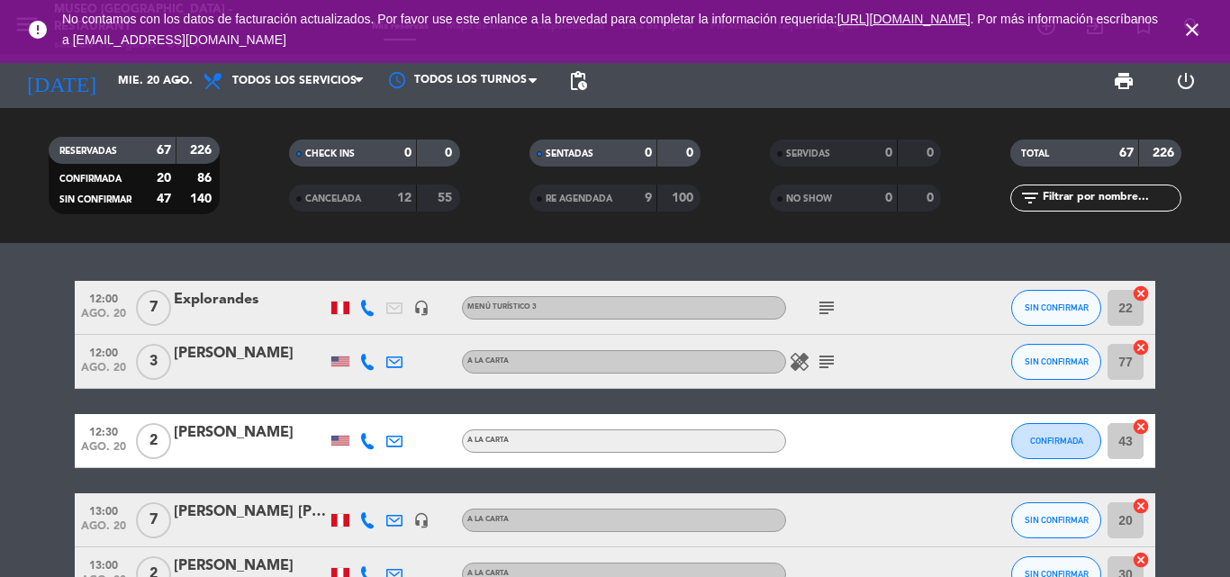
click at [1191, 29] on icon "close" at bounding box center [1193, 30] width 22 height 22
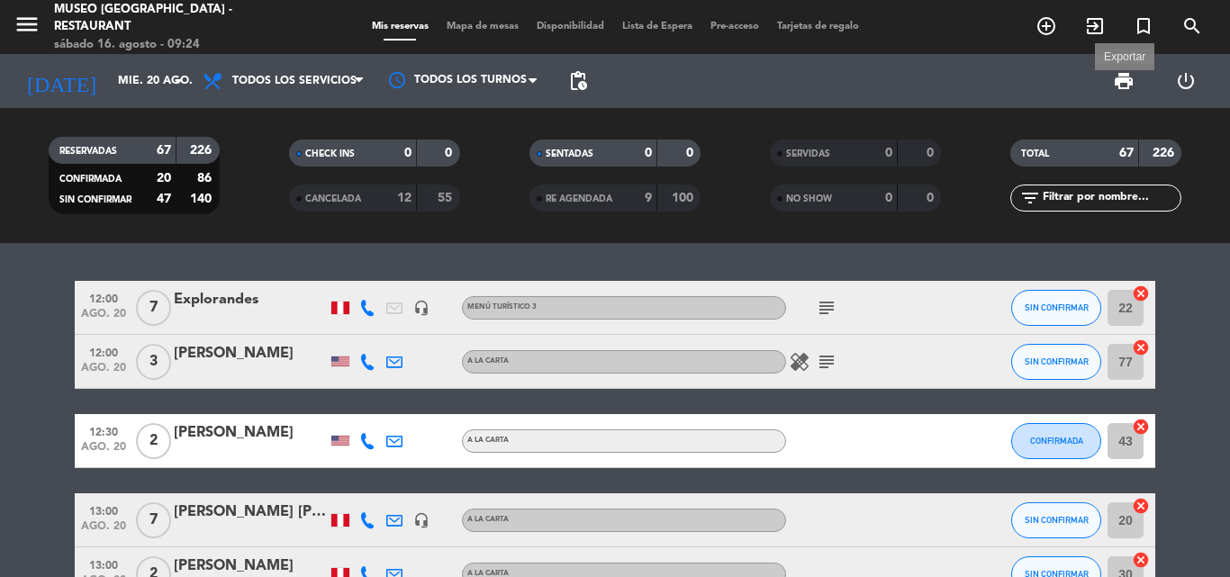
click at [1131, 80] on span "print" at bounding box center [1124, 81] width 22 height 22
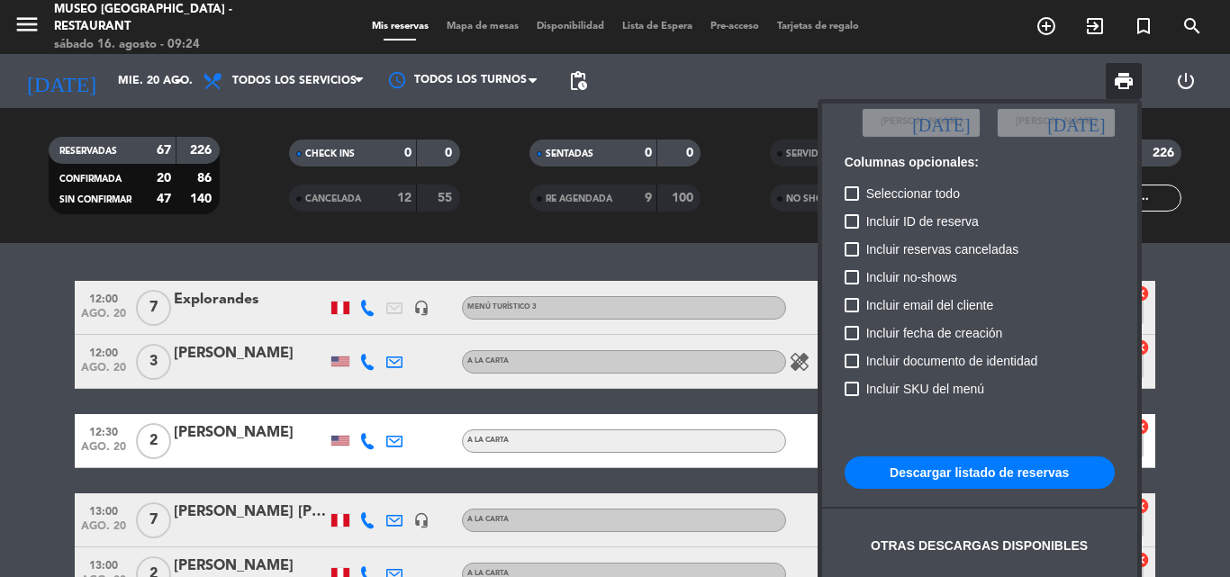
click at [912, 482] on button "Descargar listado de reservas" at bounding box center [980, 473] width 270 height 32
click at [143, 84] on div at bounding box center [615, 288] width 1230 height 577
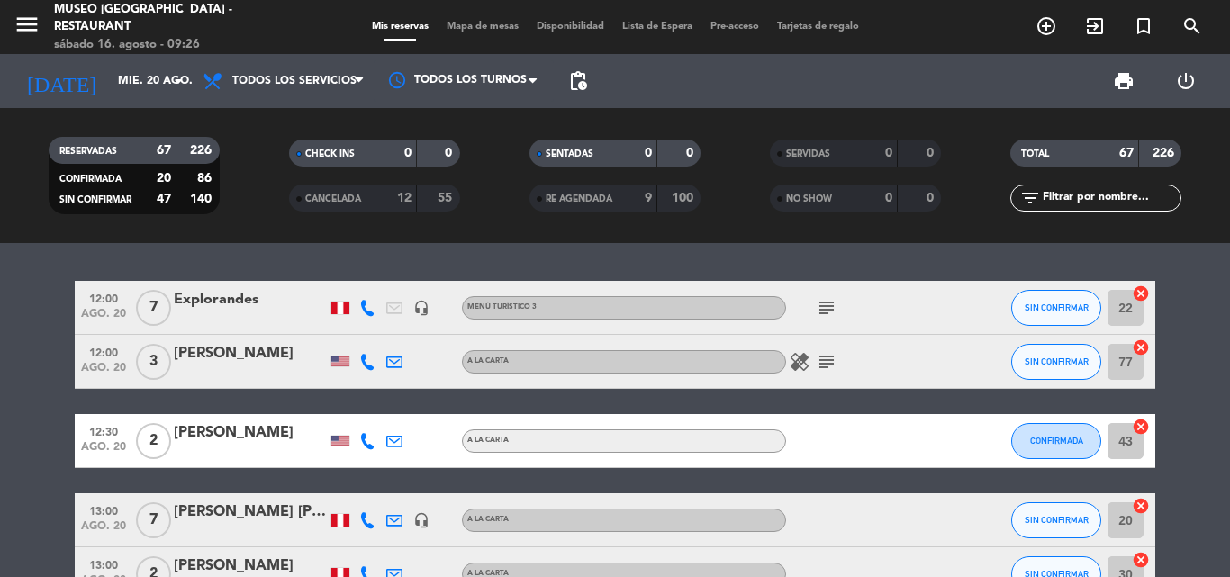
click at [143, 84] on input "mié. 20 ago." at bounding box center [185, 81] width 152 height 31
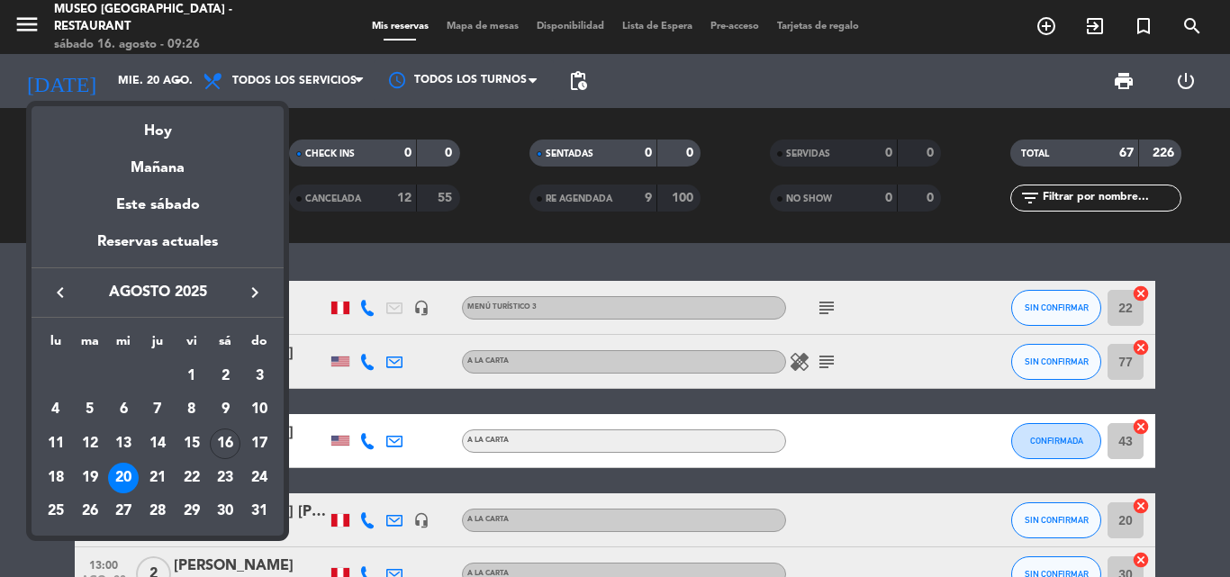
click at [165, 476] on div "21" at bounding box center [157, 478] width 31 height 31
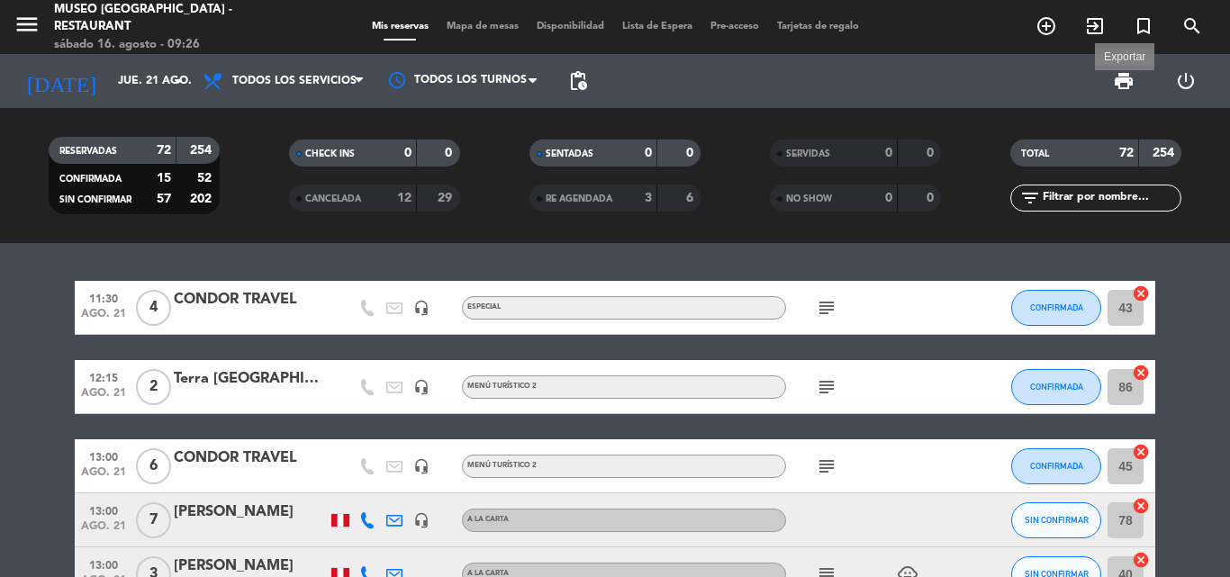
click at [1121, 79] on span "print" at bounding box center [1124, 81] width 22 height 22
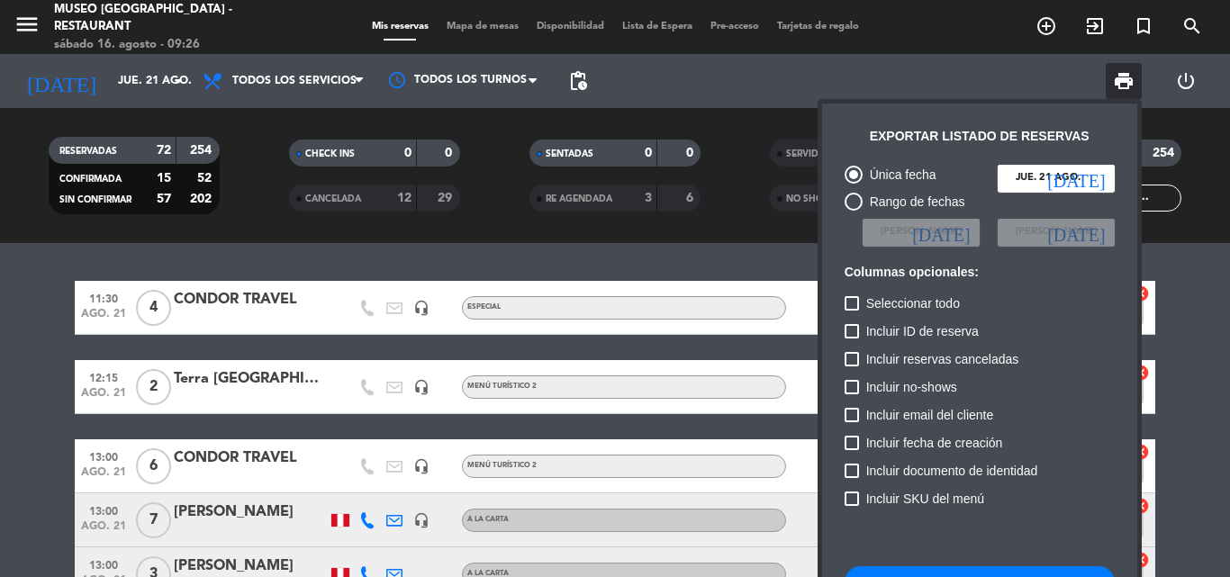
click at [885, 567] on button "Descargar listado de reservas" at bounding box center [980, 583] width 270 height 32
click at [121, 84] on div at bounding box center [615, 288] width 1230 height 577
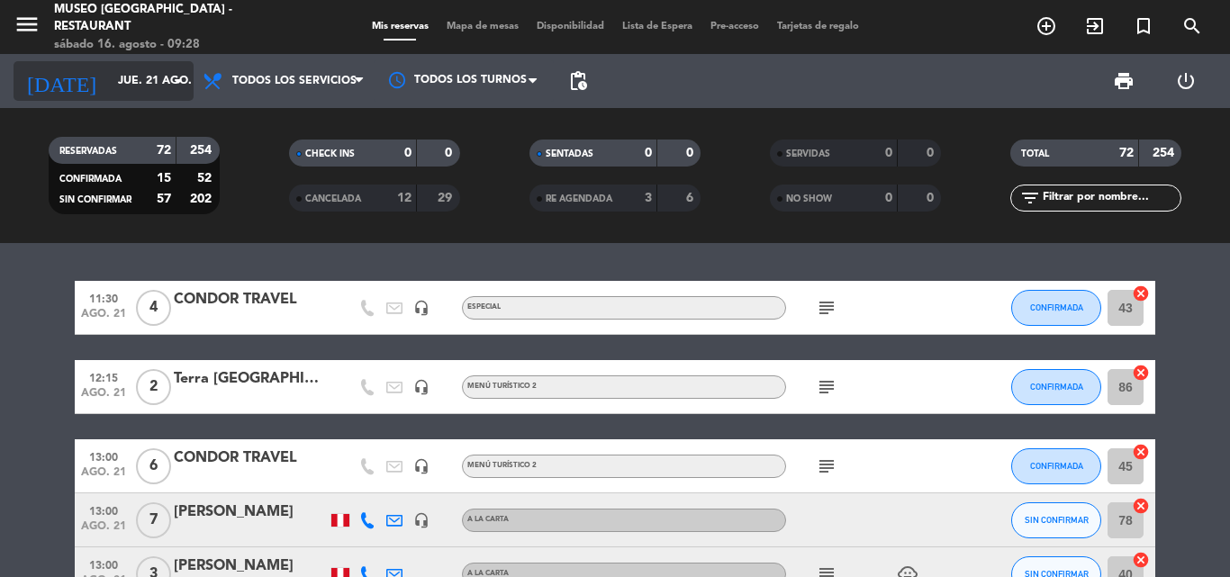
click at [122, 84] on input "jue. 21 ago." at bounding box center [185, 81] width 152 height 31
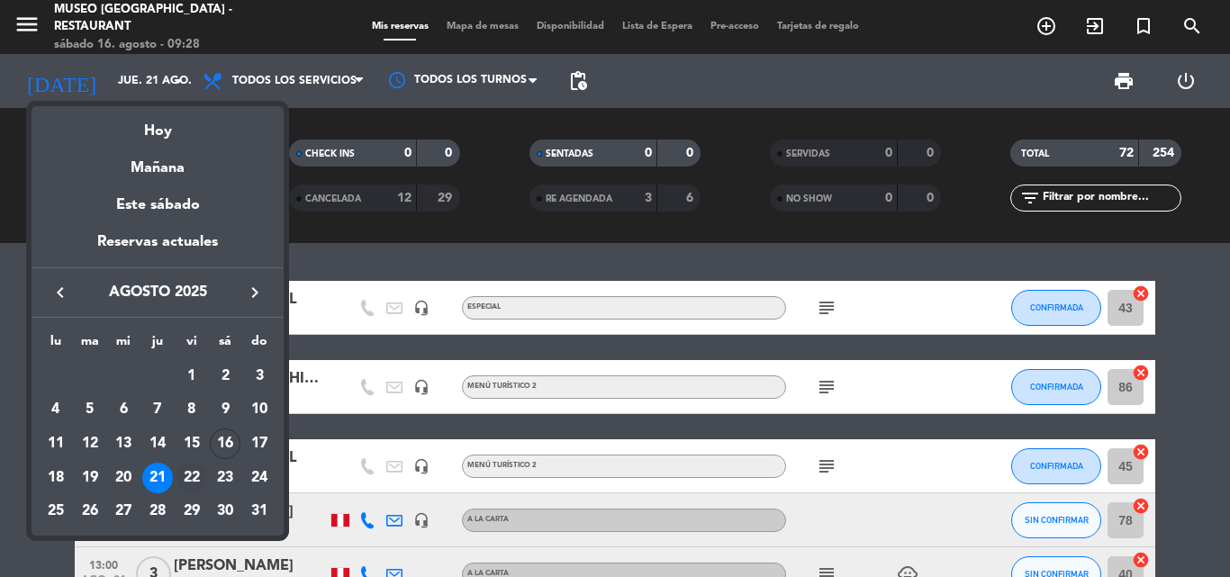
click at [192, 475] on div "22" at bounding box center [192, 478] width 31 height 31
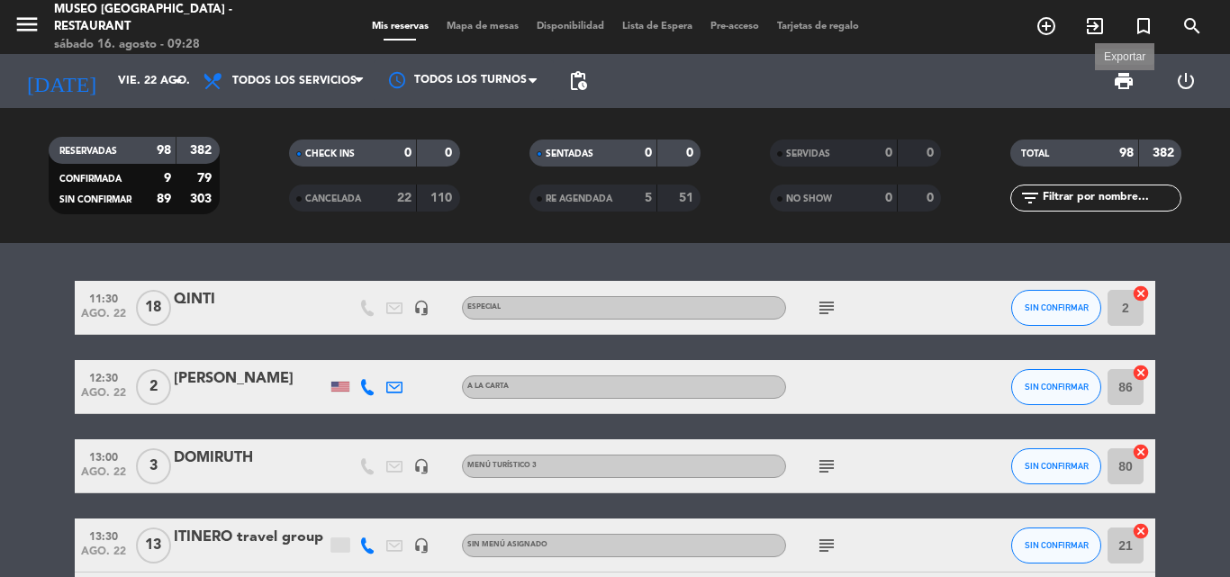
click at [1130, 80] on span "print" at bounding box center [1124, 81] width 22 height 22
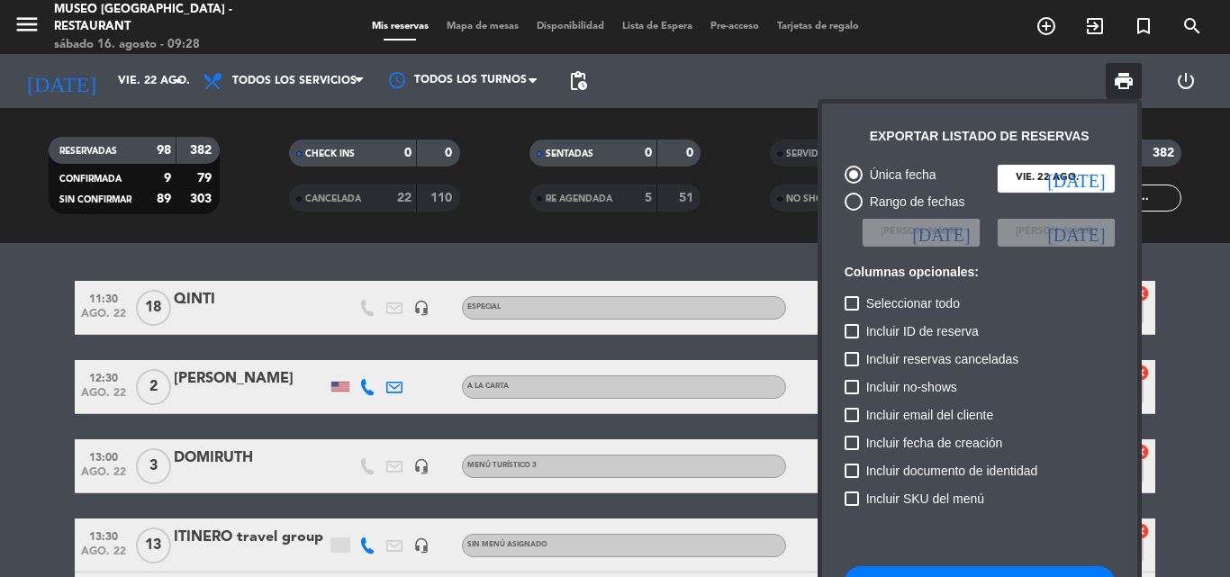
click at [915, 569] on button "Descargar listado de reservas" at bounding box center [980, 583] width 270 height 32
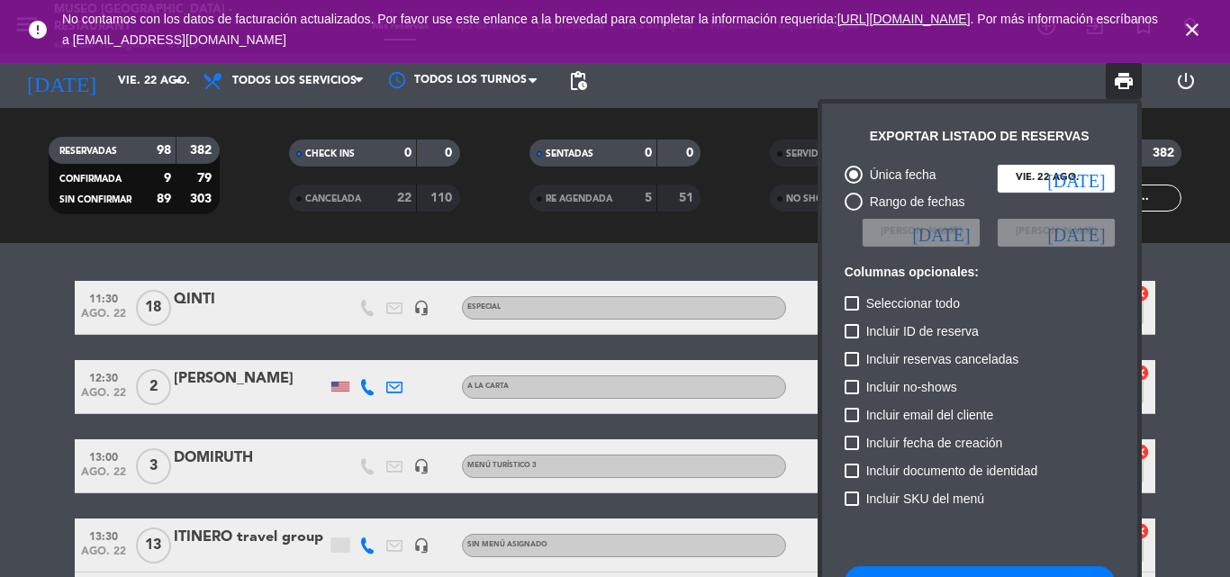
click at [122, 76] on div at bounding box center [615, 288] width 1230 height 577
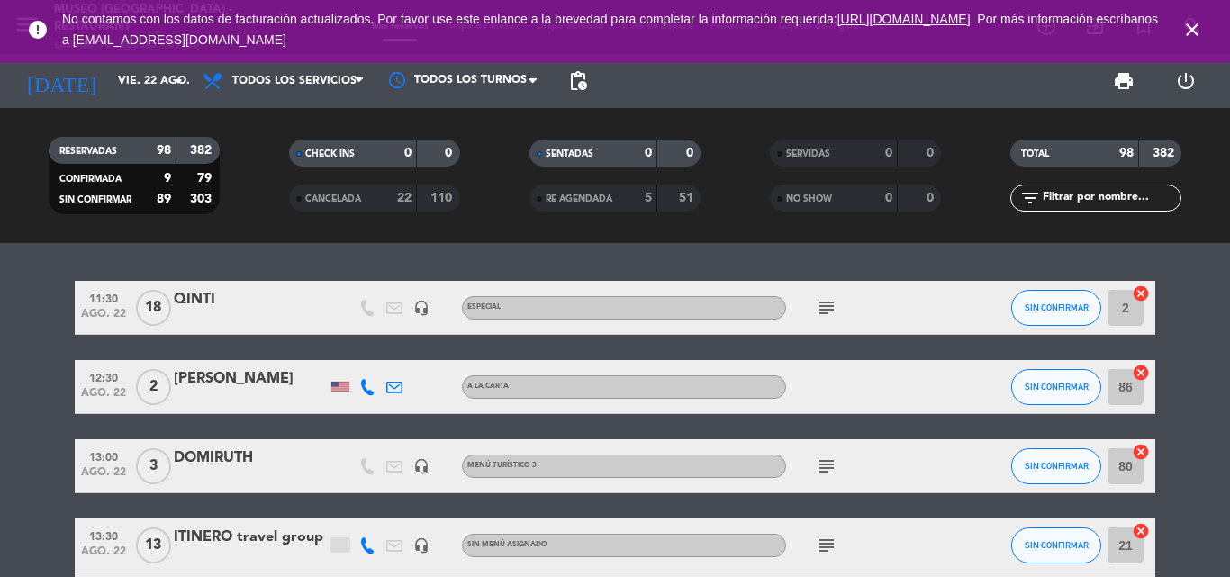
click at [122, 76] on input "vie. 22 ago." at bounding box center [185, 81] width 152 height 31
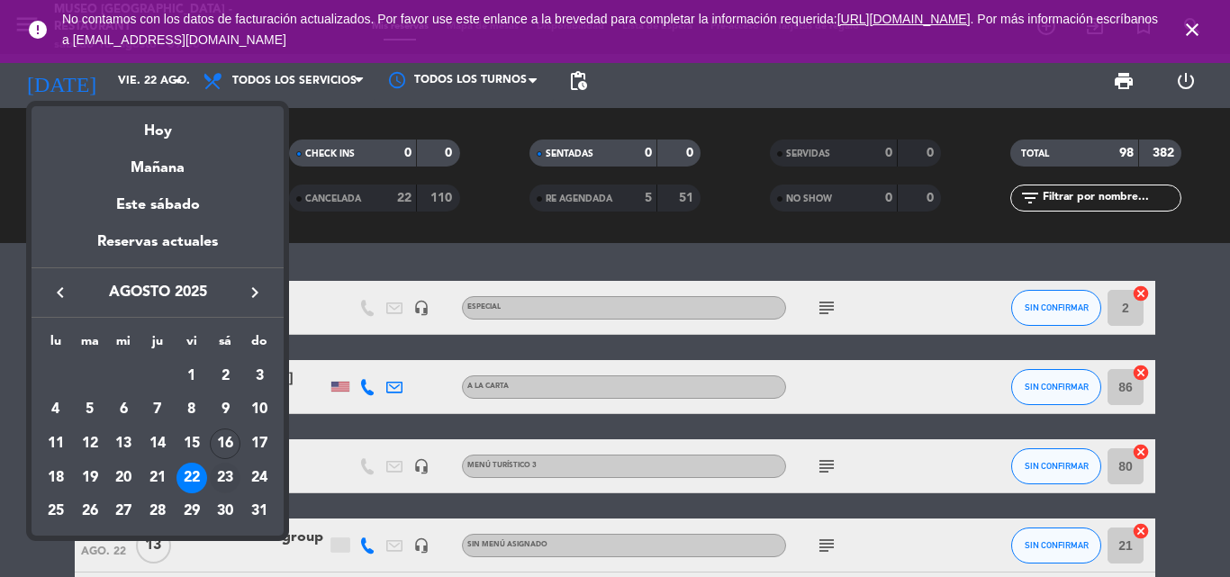
click at [222, 476] on div "23" at bounding box center [225, 478] width 31 height 31
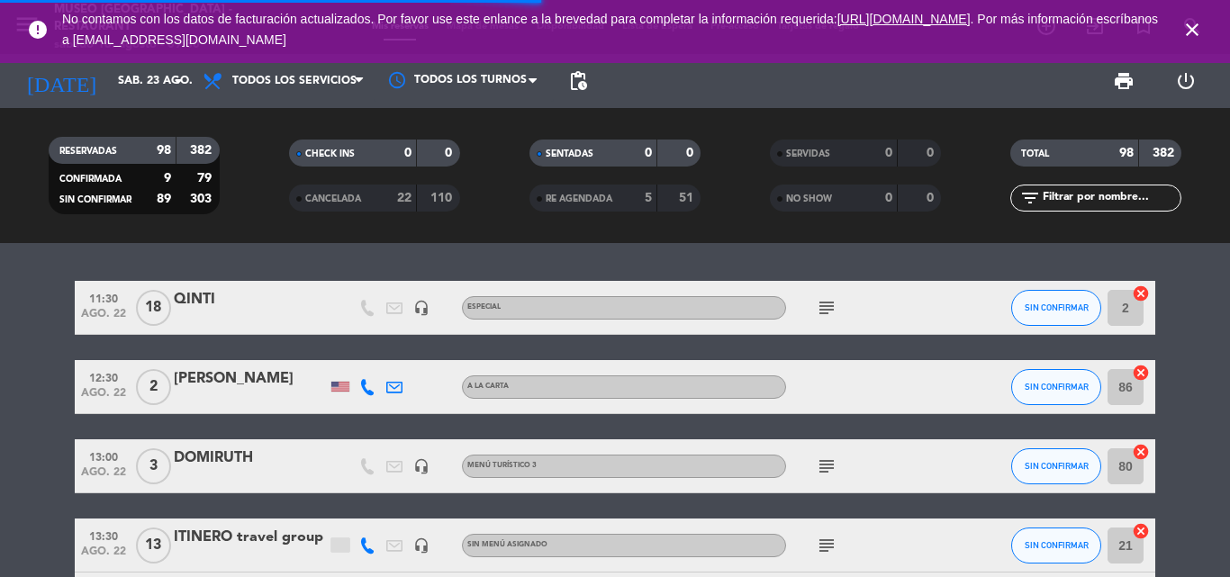
click at [1198, 28] on icon "close" at bounding box center [1193, 30] width 22 height 22
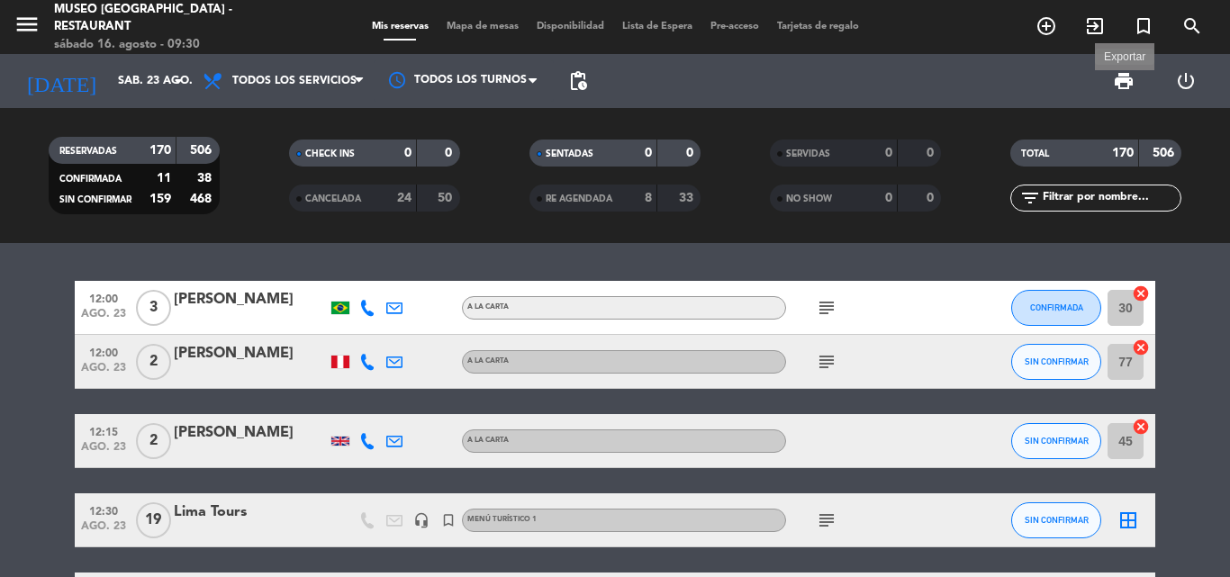
click at [1124, 76] on span "print" at bounding box center [1124, 81] width 22 height 22
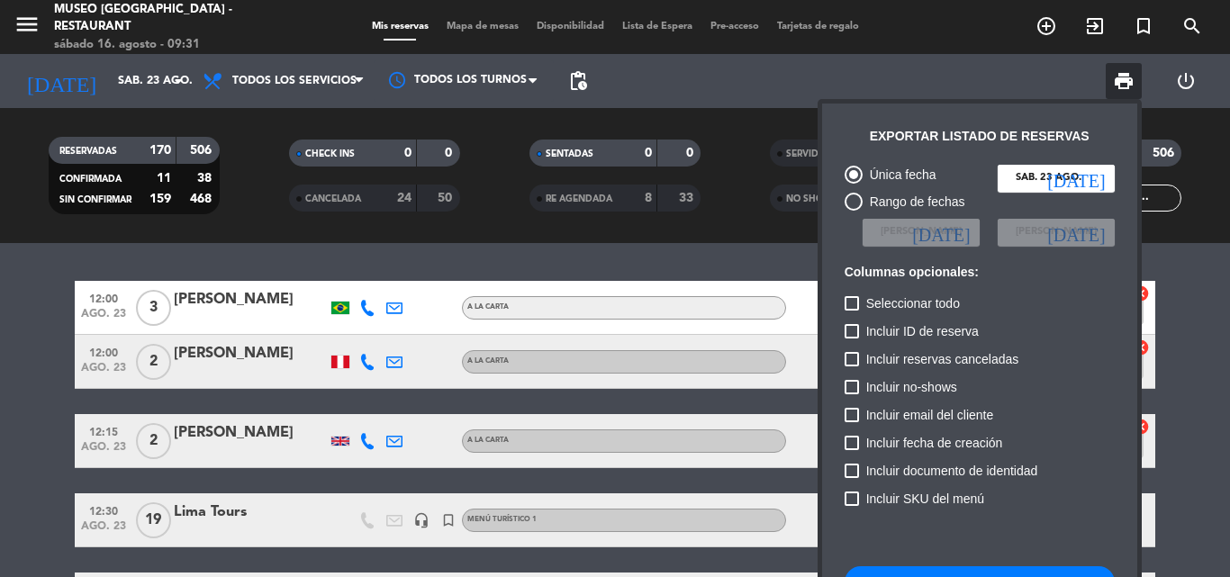
click at [946, 570] on button "Descargar listado de reservas" at bounding box center [980, 583] width 270 height 32
click at [121, 84] on div at bounding box center [615, 288] width 1230 height 577
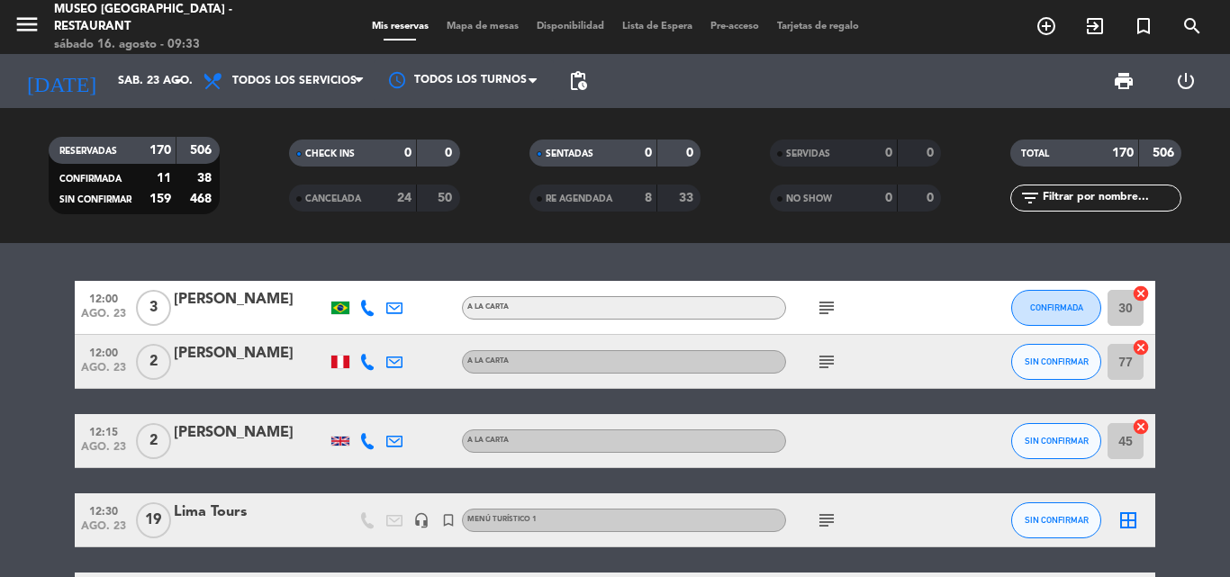
click at [121, 84] on input "sáb. 23 ago." at bounding box center [185, 81] width 152 height 31
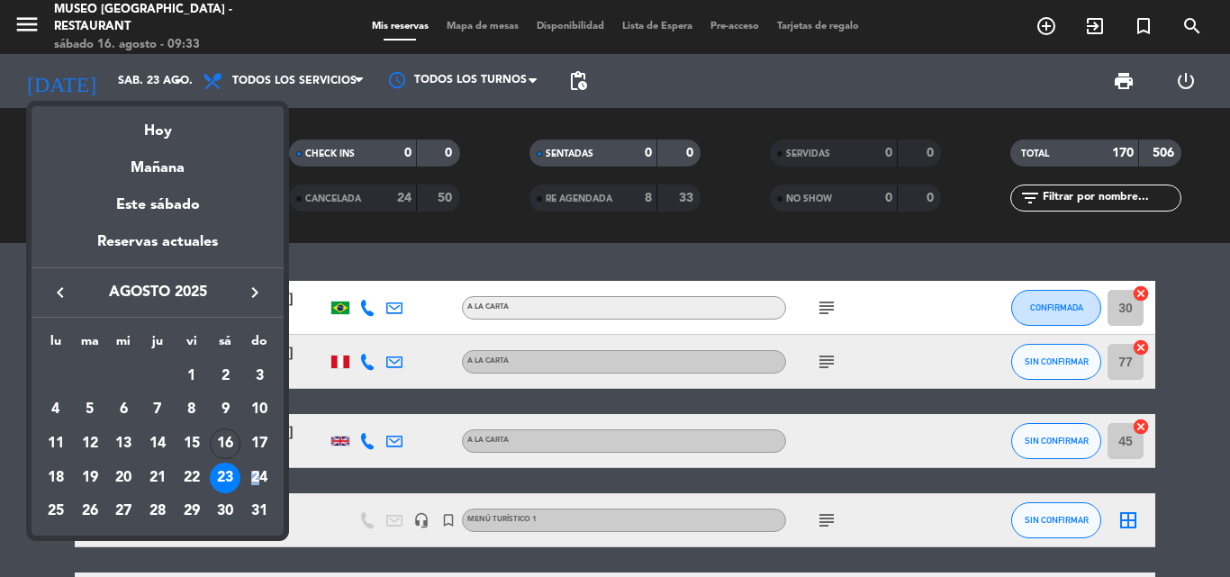
click at [256, 475] on div "24" at bounding box center [259, 478] width 31 height 31
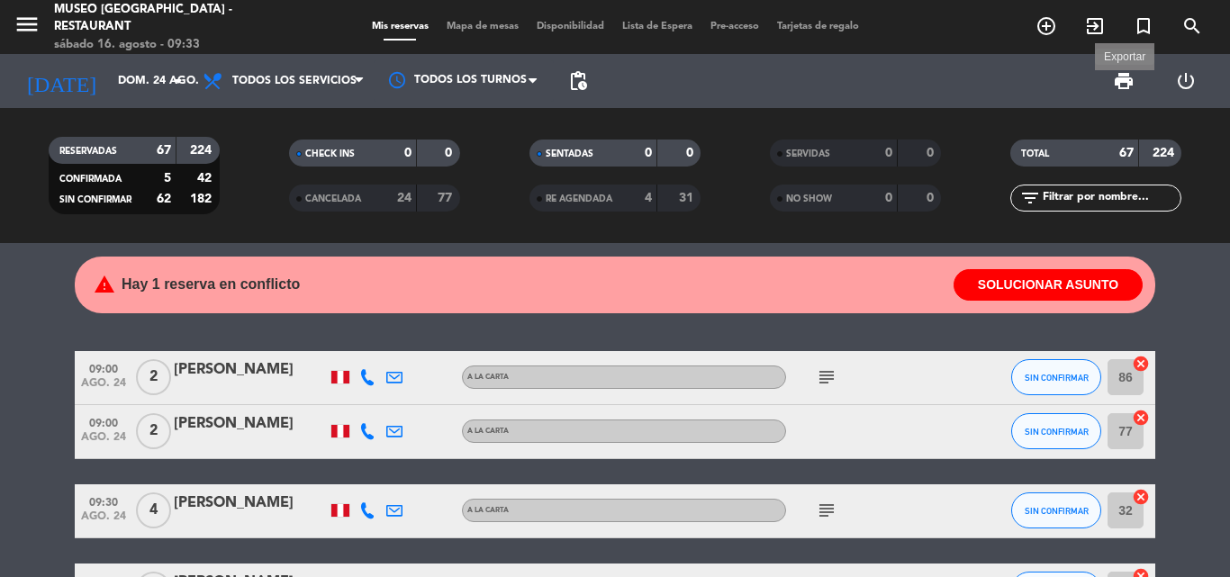
click at [1121, 77] on span "print" at bounding box center [1124, 81] width 22 height 22
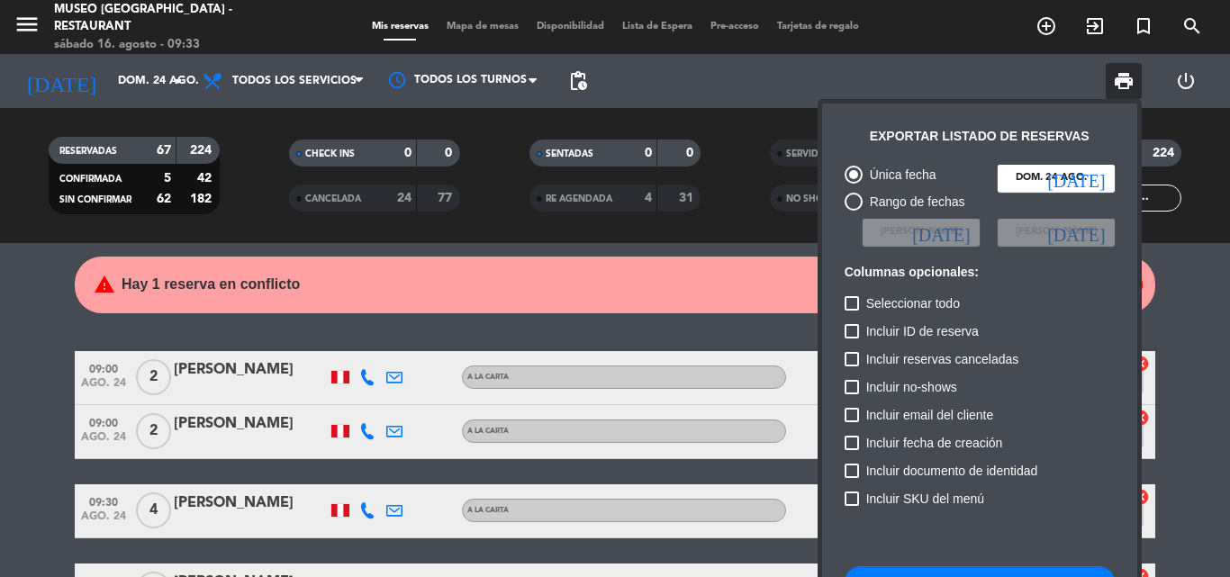
click at [880, 569] on button "Descargar listado de reservas" at bounding box center [980, 583] width 270 height 32
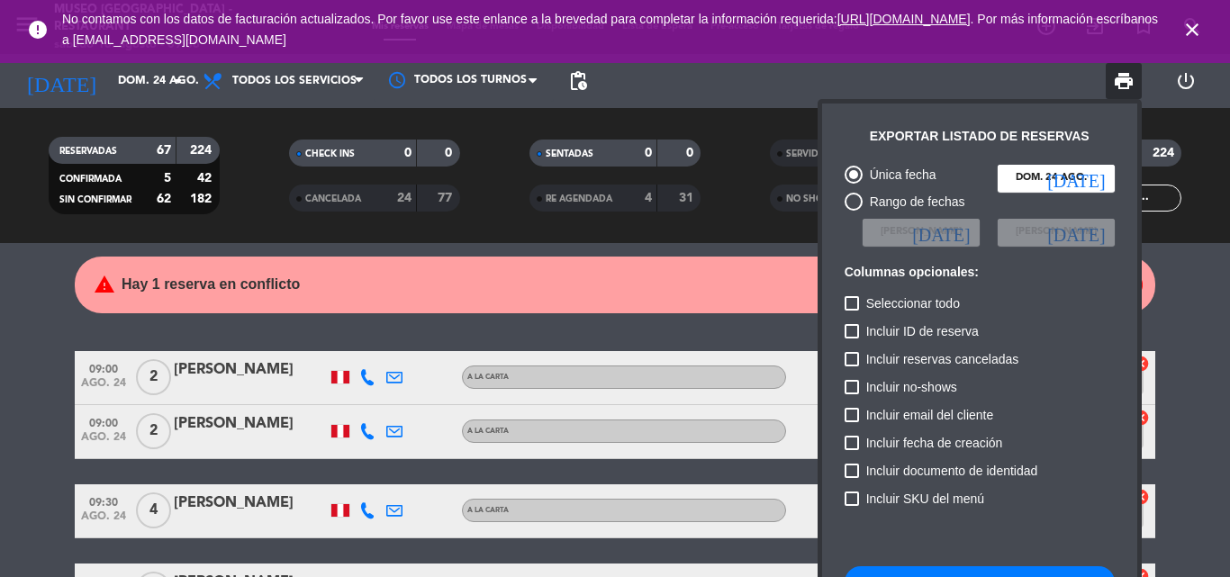
click at [476, 313] on div at bounding box center [615, 288] width 1230 height 577
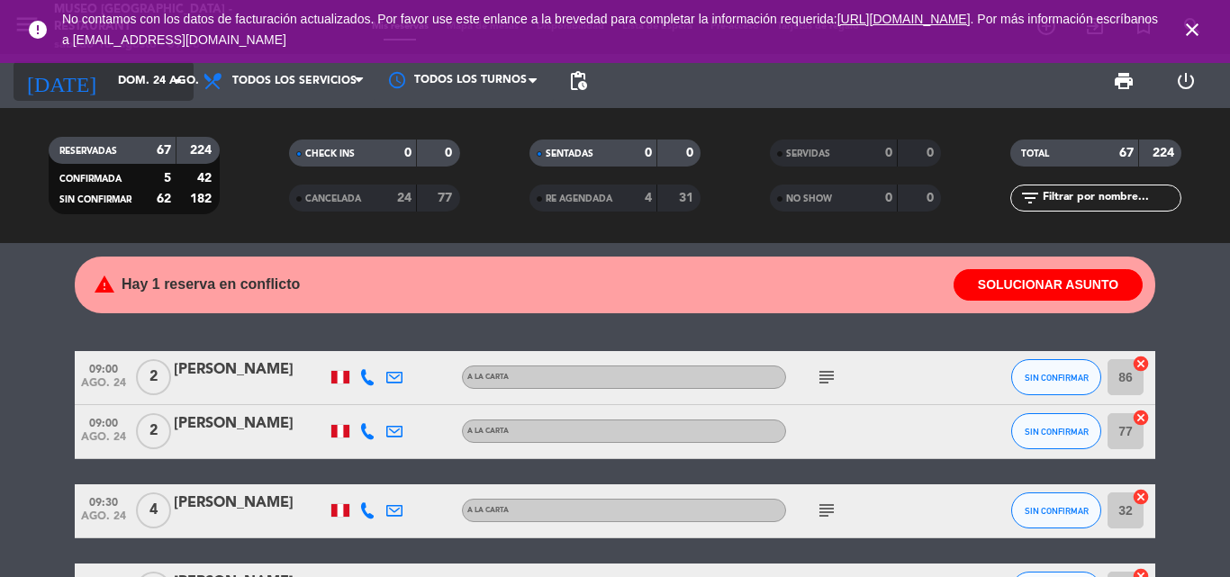
click at [132, 82] on input "dom. 24 ago." at bounding box center [185, 81] width 152 height 31
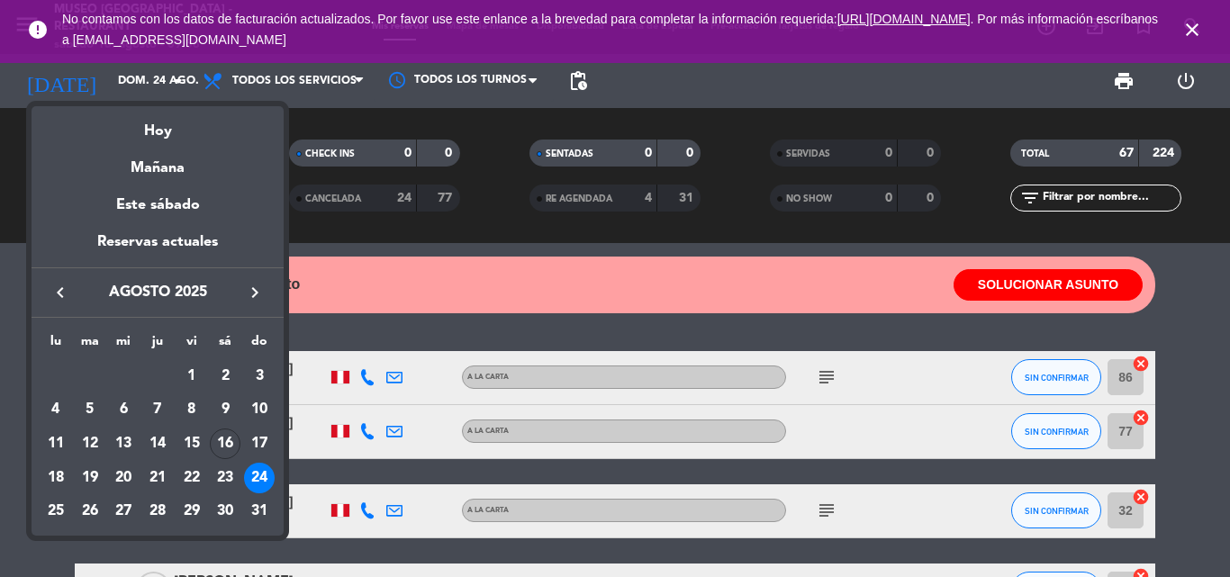
click at [224, 446] on div "16" at bounding box center [225, 444] width 31 height 31
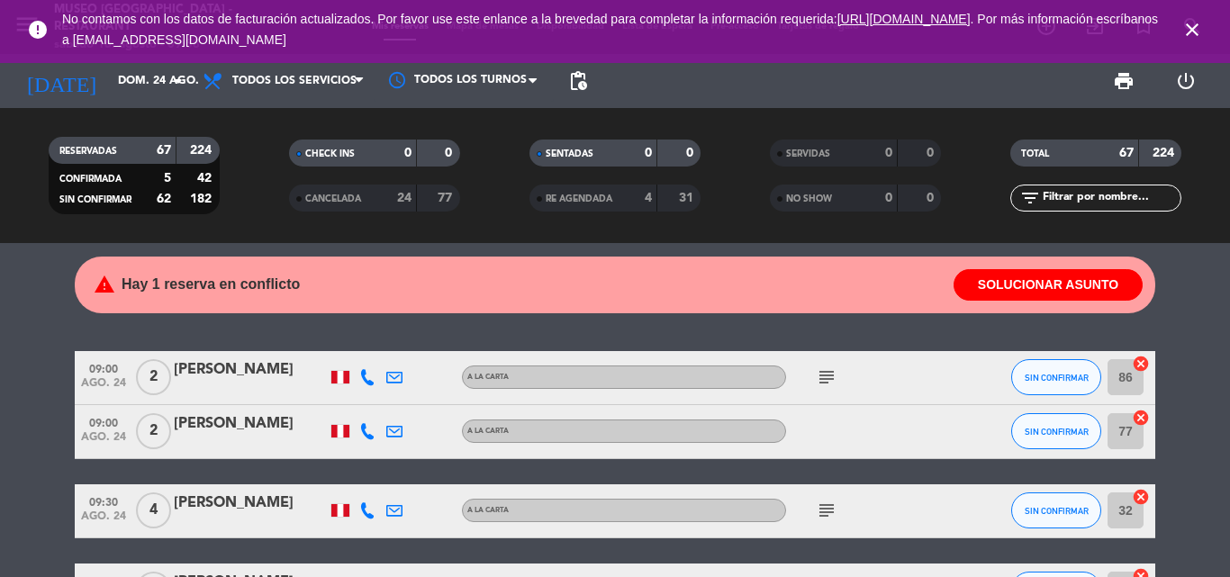
type input "sáb. 16 ago."
click at [1130, 187] on div "filter_list" at bounding box center [1096, 198] width 171 height 27
click at [1138, 195] on input "text" at bounding box center [1111, 198] width 140 height 20
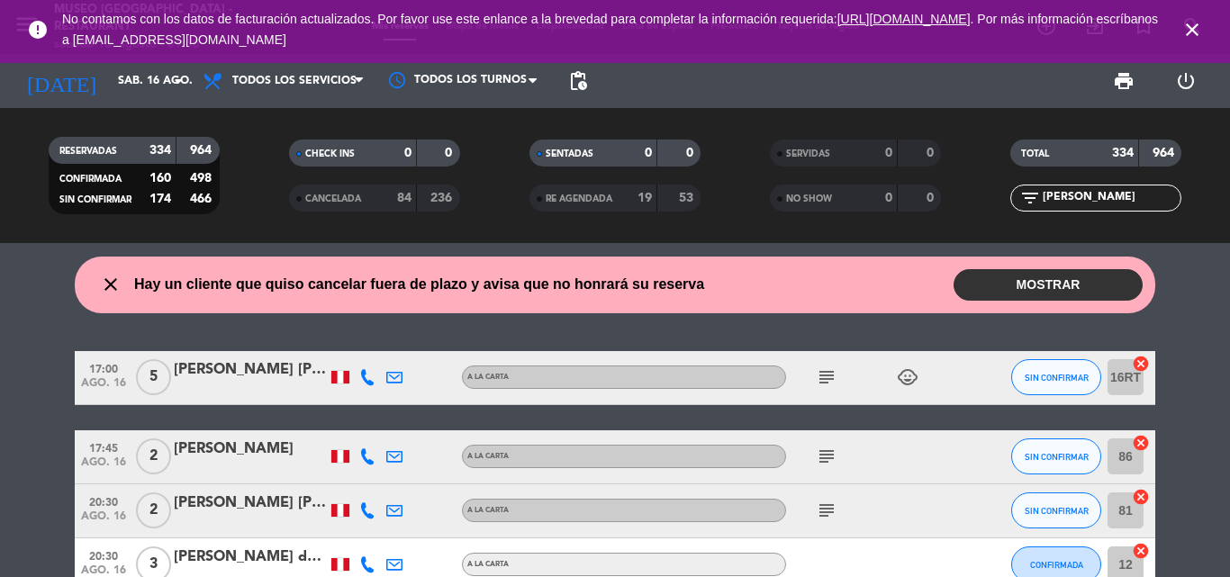
type input "[PERSON_NAME]"
click at [109, 77] on input "sáb. 16 ago." at bounding box center [185, 81] width 152 height 31
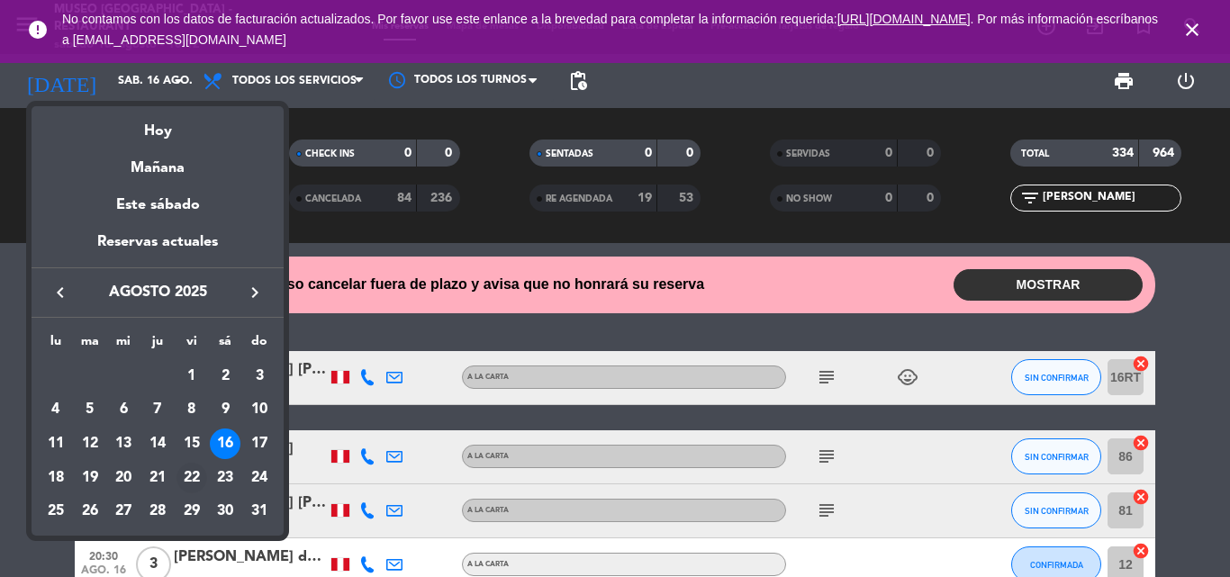
click at [189, 476] on div "22" at bounding box center [192, 478] width 31 height 31
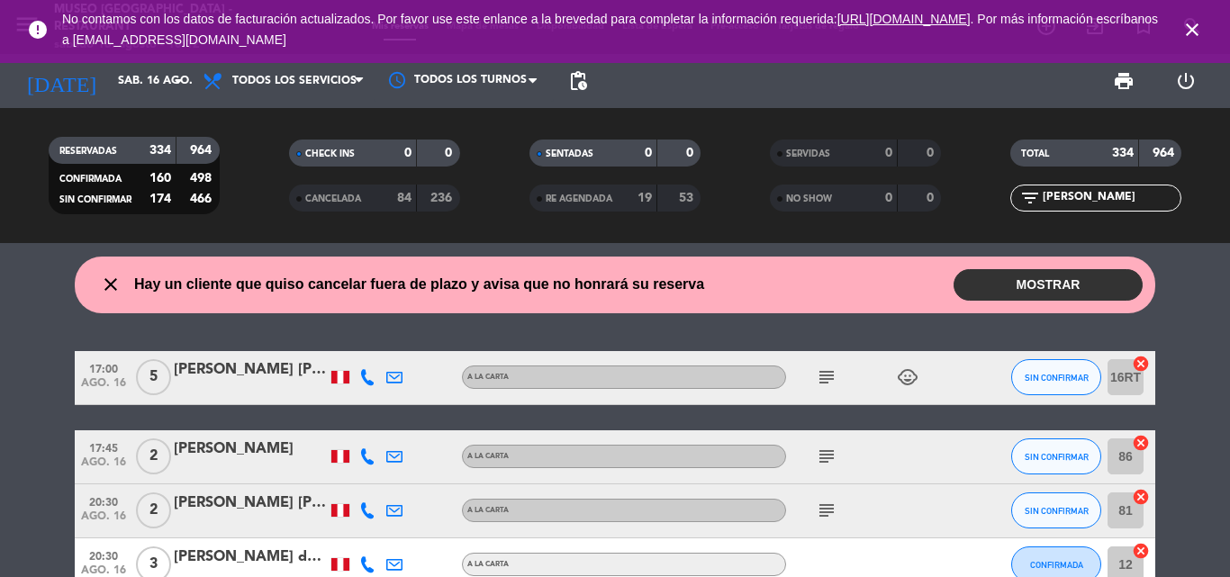
type input "vie. 22 ago."
drag, startPoint x: 1104, startPoint y: 197, endPoint x: 616, endPoint y: 227, distance: 489.1
click at [616, 227] on div "RESERVADAS 334 964 CONFIRMADA 160 498 SIN CONFIRMAR 174 466 CHECK INS 0 0 CANCE…" at bounding box center [615, 175] width 1230 height 135
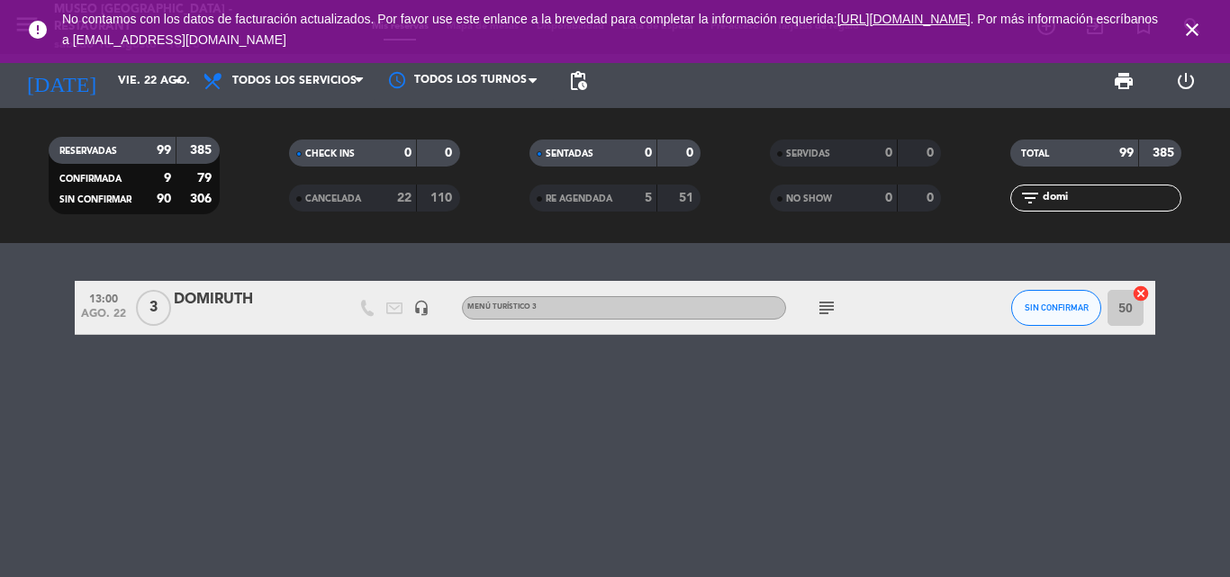
type input "domi"
click at [234, 298] on div "DOMIRUTH" at bounding box center [250, 299] width 153 height 23
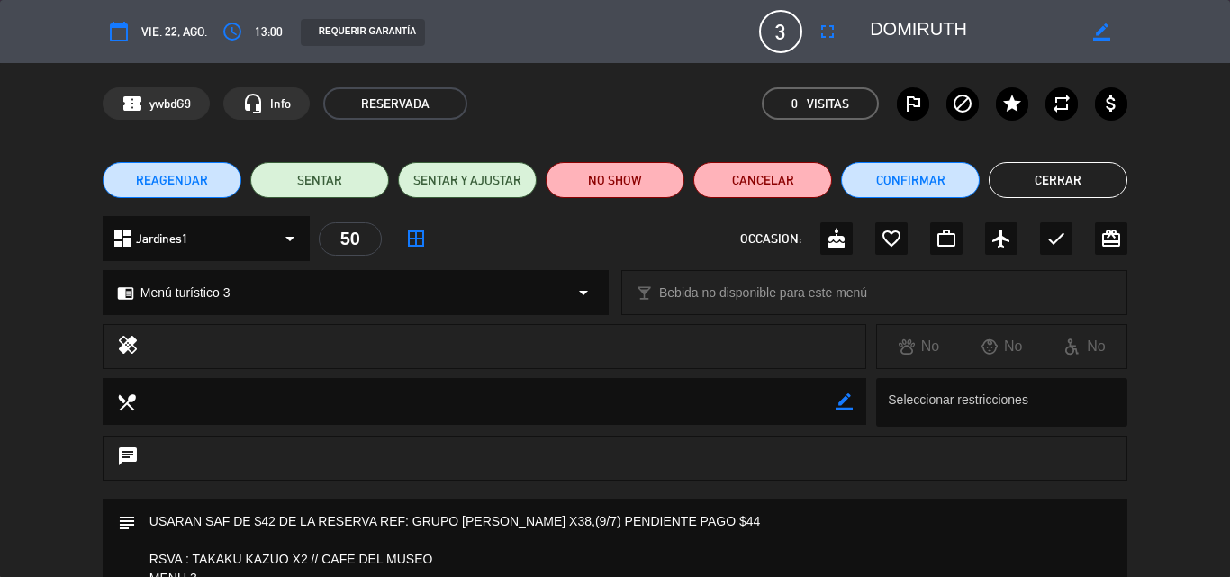
click at [1066, 412] on div at bounding box center [1006, 403] width 244 height 34
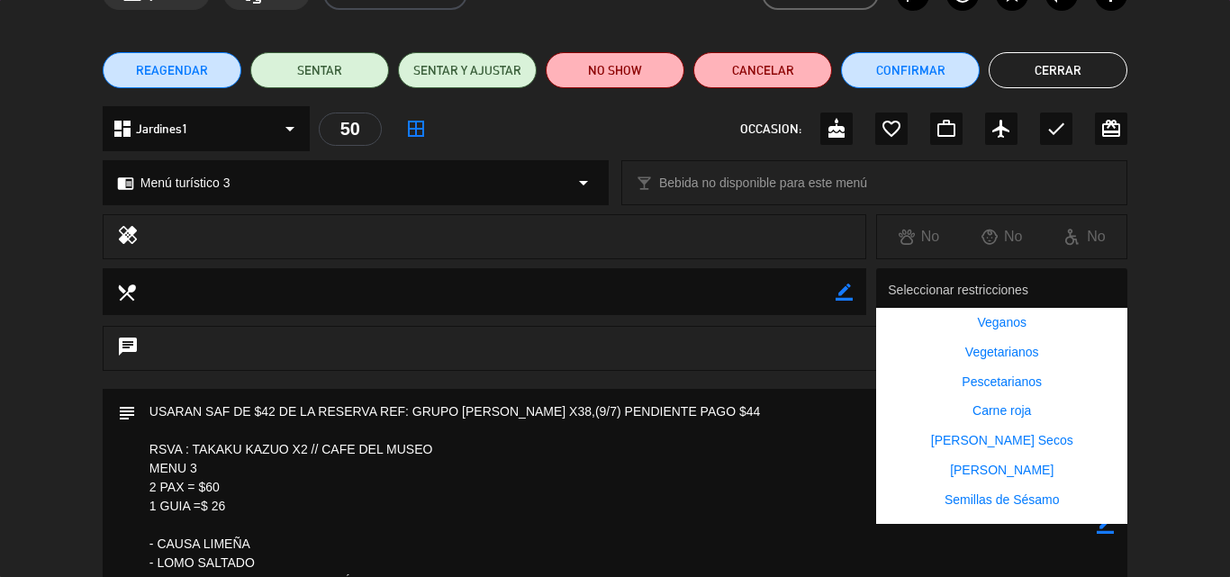
scroll to position [270, 0]
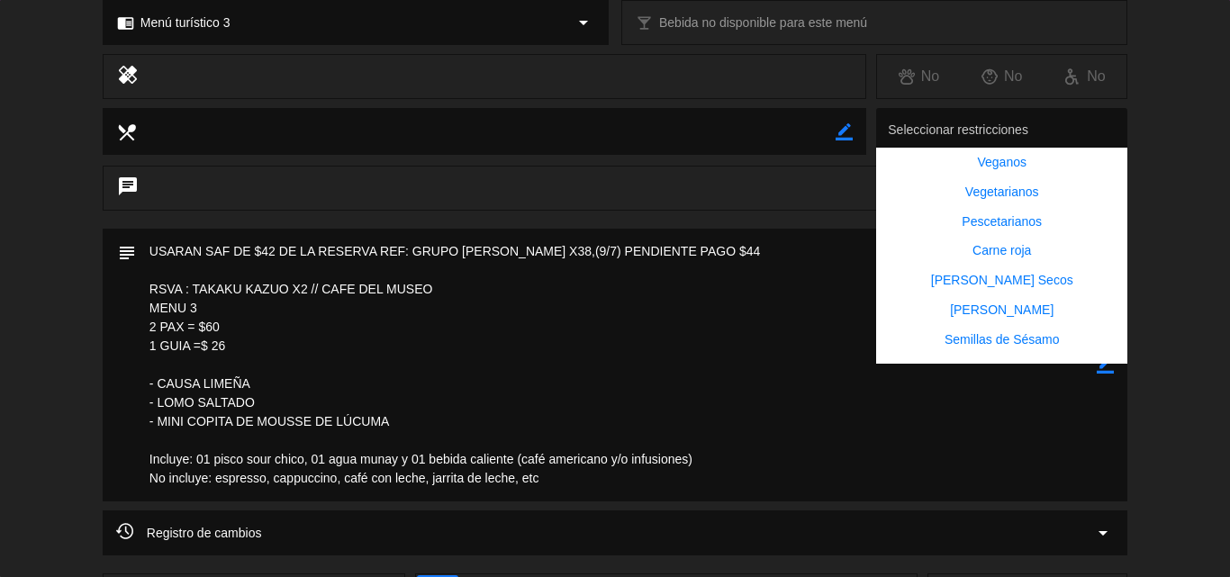
click at [1219, 295] on div "subject border_color" at bounding box center [615, 370] width 1230 height 282
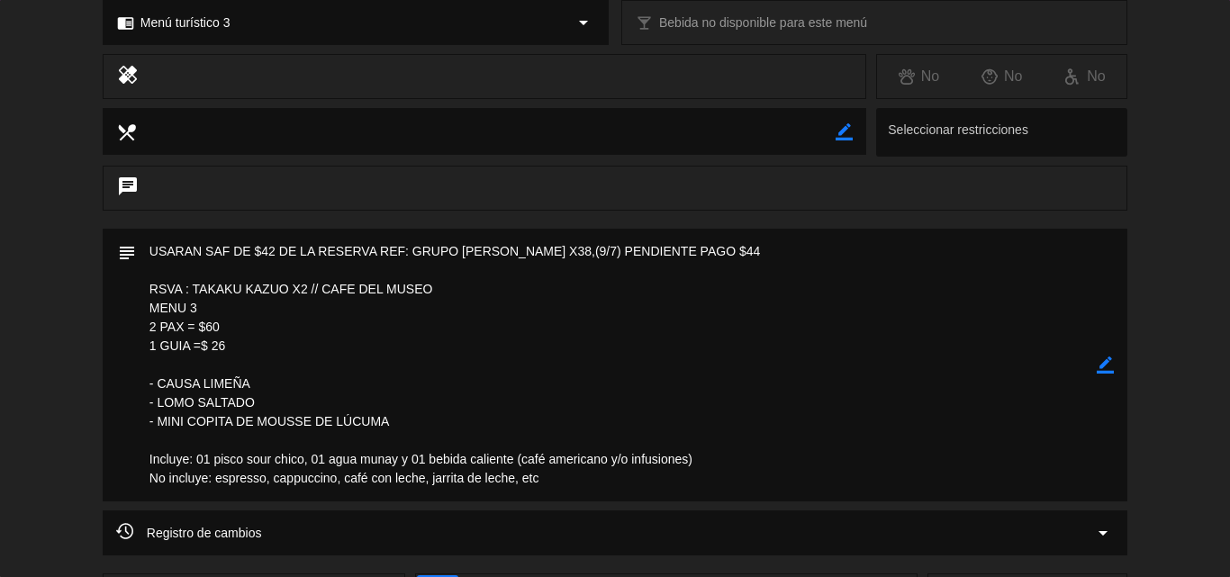
click at [1110, 364] on icon "border_color" at bounding box center [1105, 365] width 17 height 17
drag, startPoint x: 749, startPoint y: 251, endPoint x: 143, endPoint y: 250, distance: 605.3
click at [143, 250] on textarea at bounding box center [616, 365] width 961 height 273
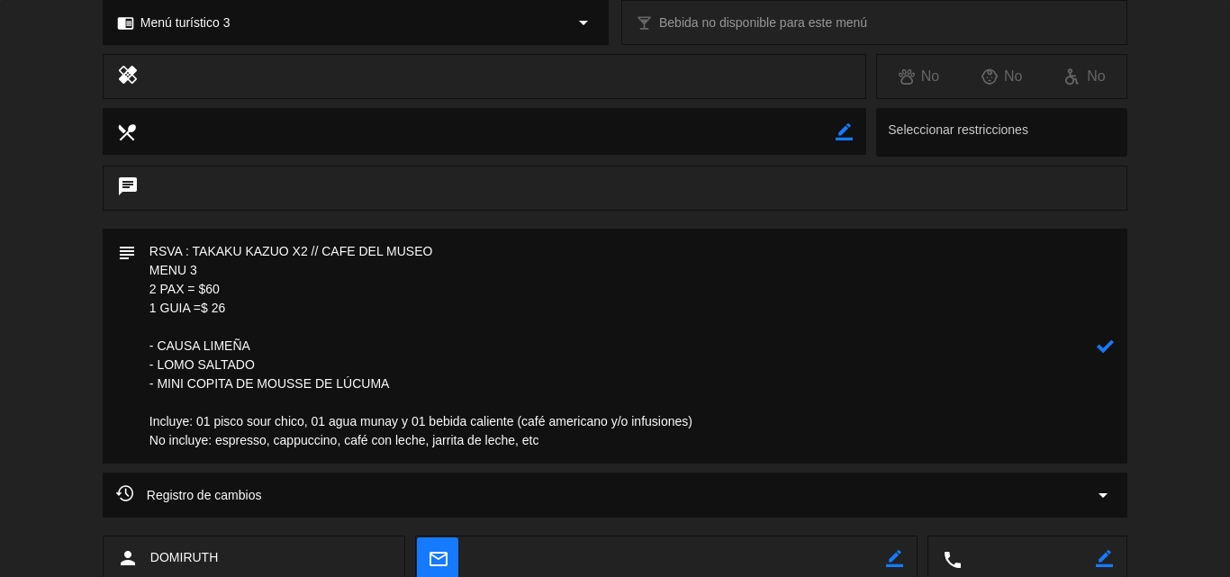
type textarea "RSVA : TAKAKU KAZUO X2 // CAFE DEL MUSEO MENU 3 2 PAX = $60 1 GUIA =$ 26 - CAUS…"
click at [1107, 352] on icon at bounding box center [1105, 346] width 17 height 17
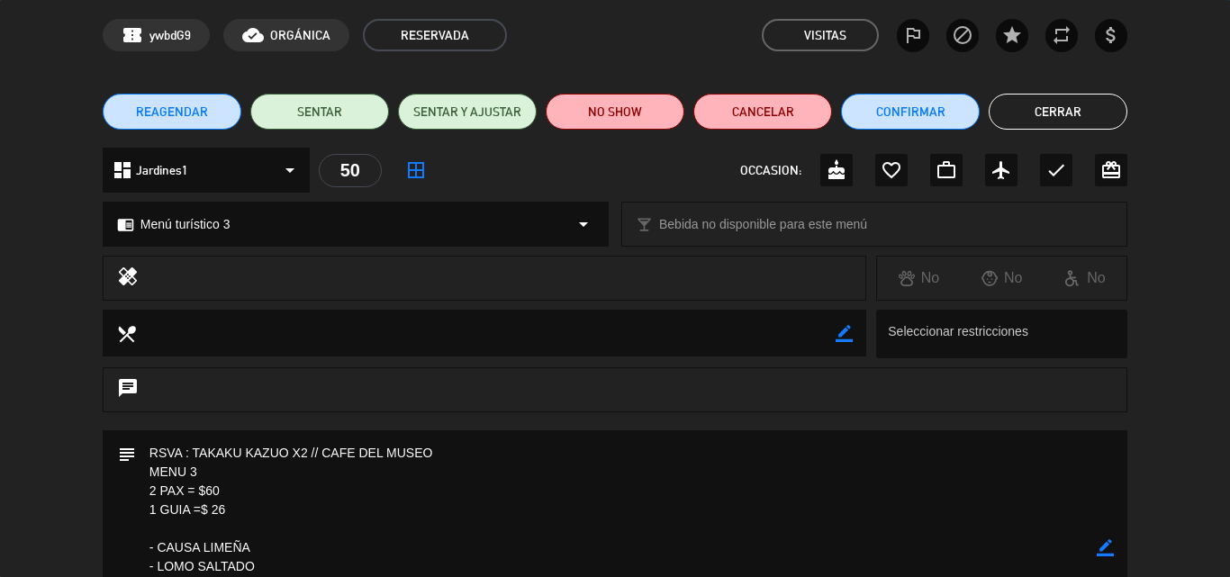
scroll to position [0, 0]
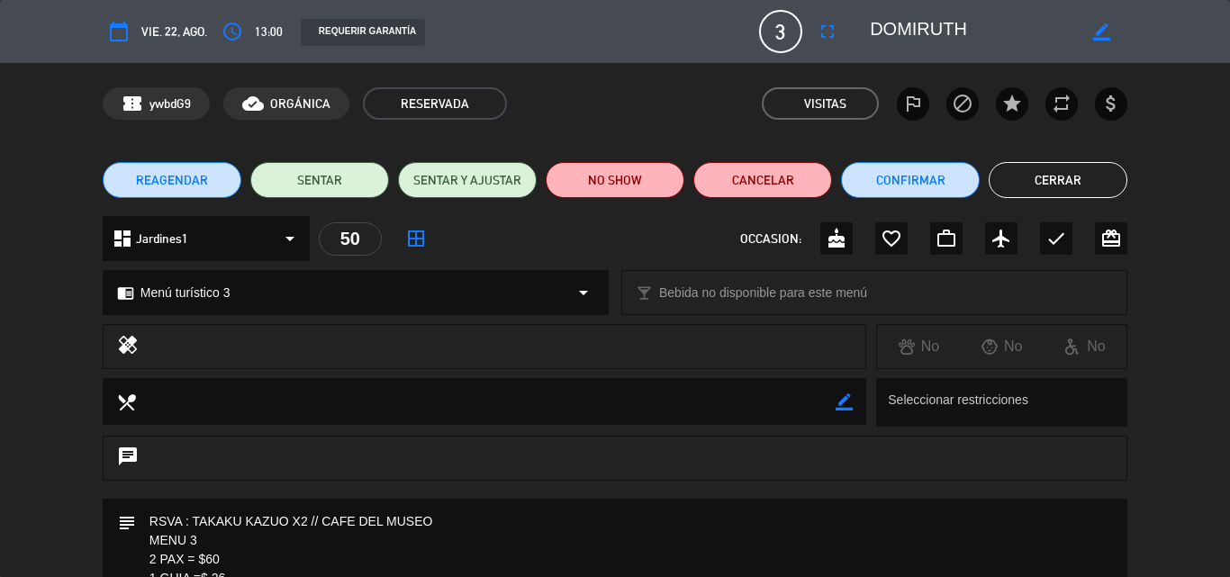
click at [1041, 190] on button "Cerrar" at bounding box center [1058, 180] width 139 height 36
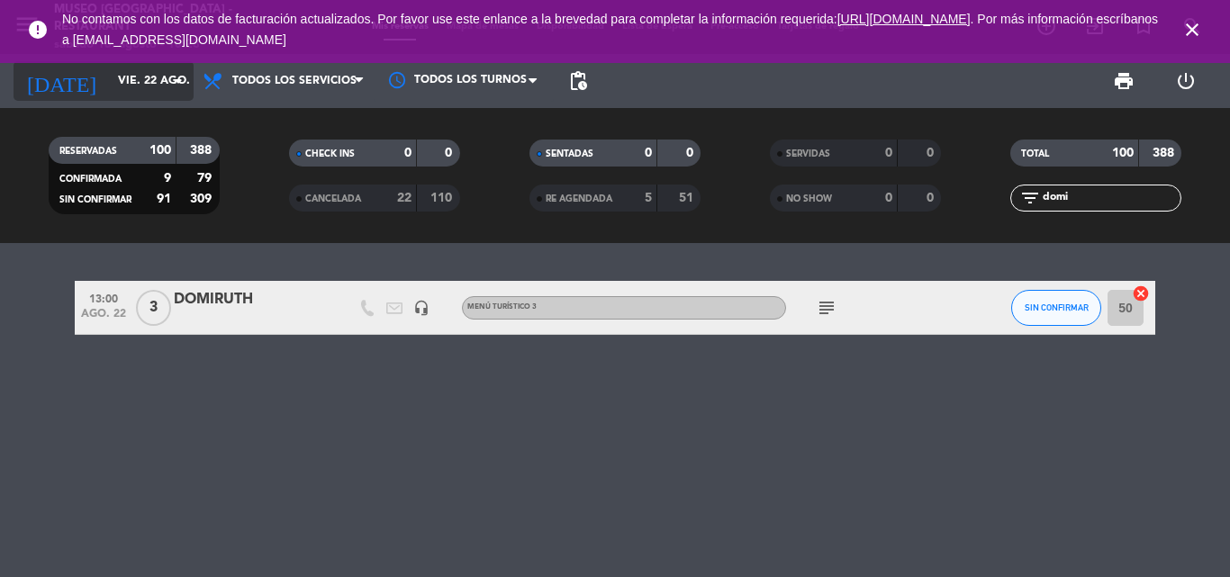
click at [132, 75] on input "vie. 22 ago." at bounding box center [185, 81] width 152 height 31
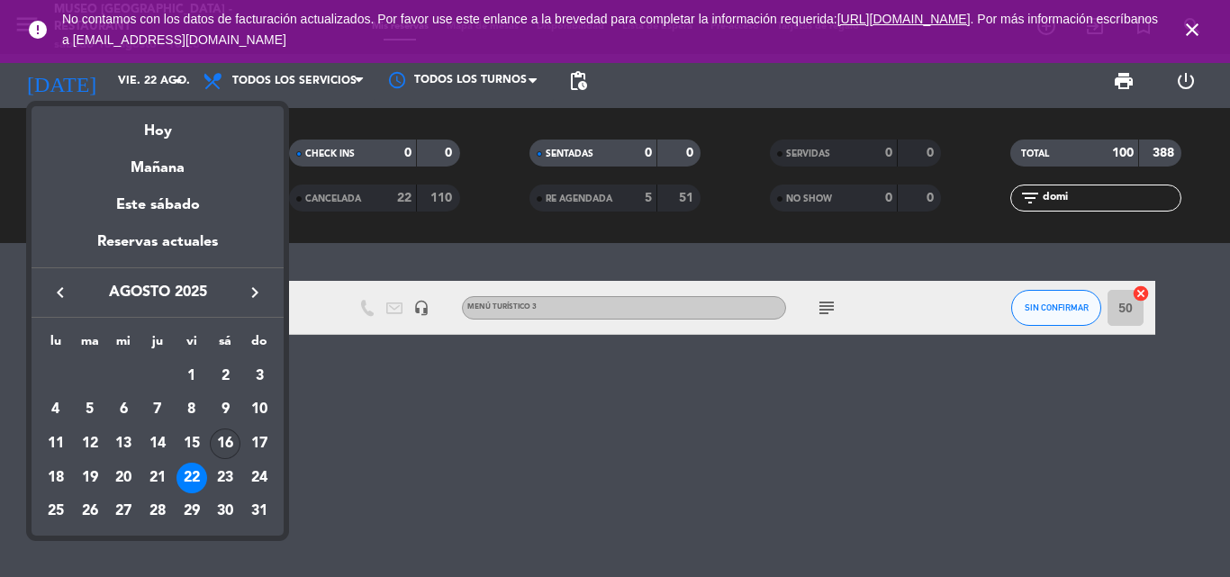
click at [225, 440] on div "16" at bounding box center [225, 444] width 31 height 31
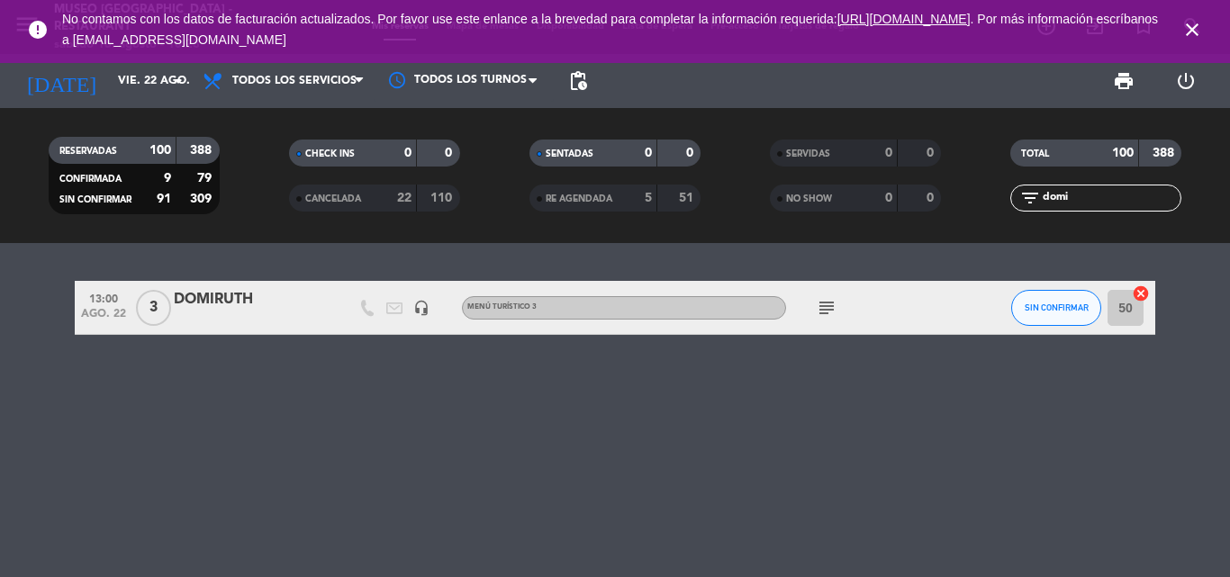
type input "sáb. 16 ago."
drag, startPoint x: 1068, startPoint y: 195, endPoint x: 852, endPoint y: 196, distance: 216.2
click at [850, 198] on div "RESERVADAS 100 388 CONFIRMADA 9 79 SIN CONFIRMAR 91 309 CHECK INS 0 0 CANCELADA…" at bounding box center [615, 175] width 1230 height 99
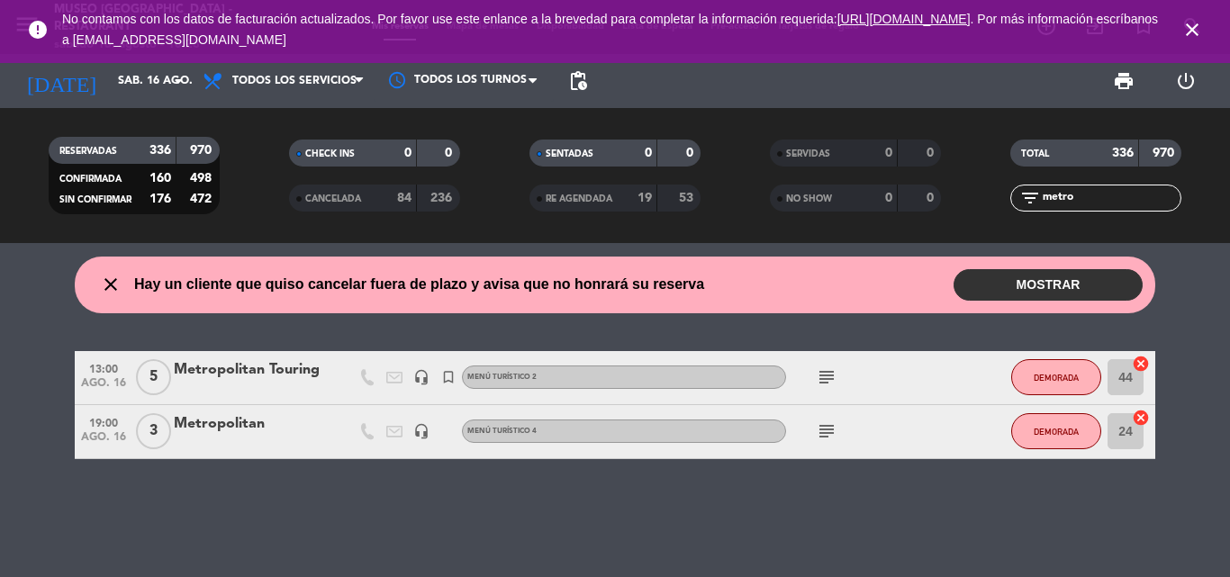
type input "metro"
click at [249, 373] on div "Metropolitan Touring" at bounding box center [250, 369] width 153 height 23
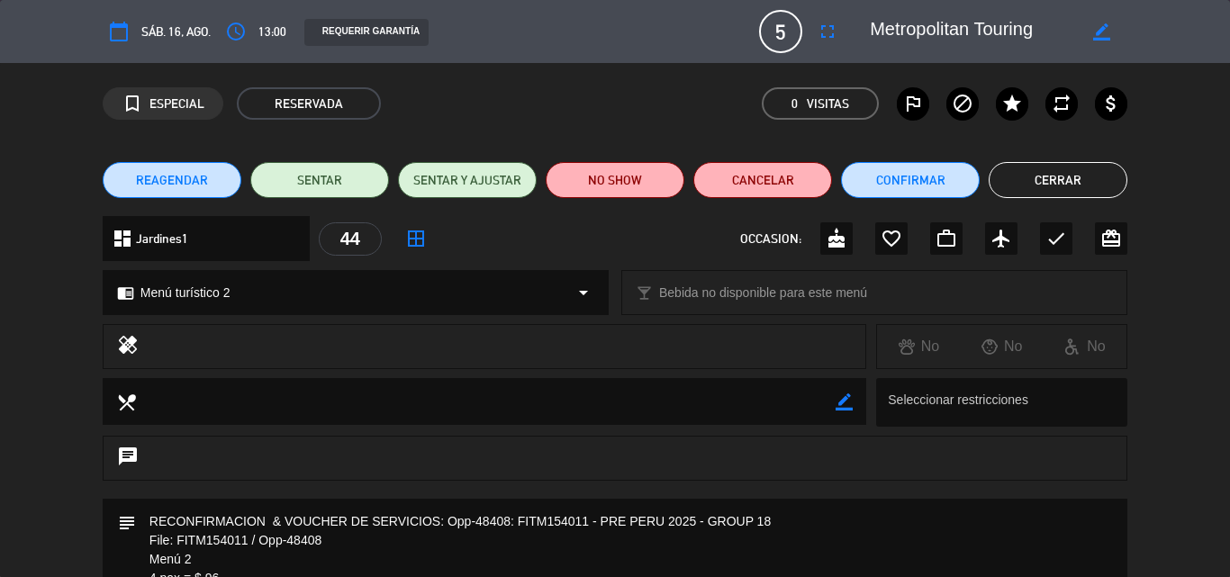
click at [1031, 180] on button "Cerrar" at bounding box center [1058, 180] width 139 height 36
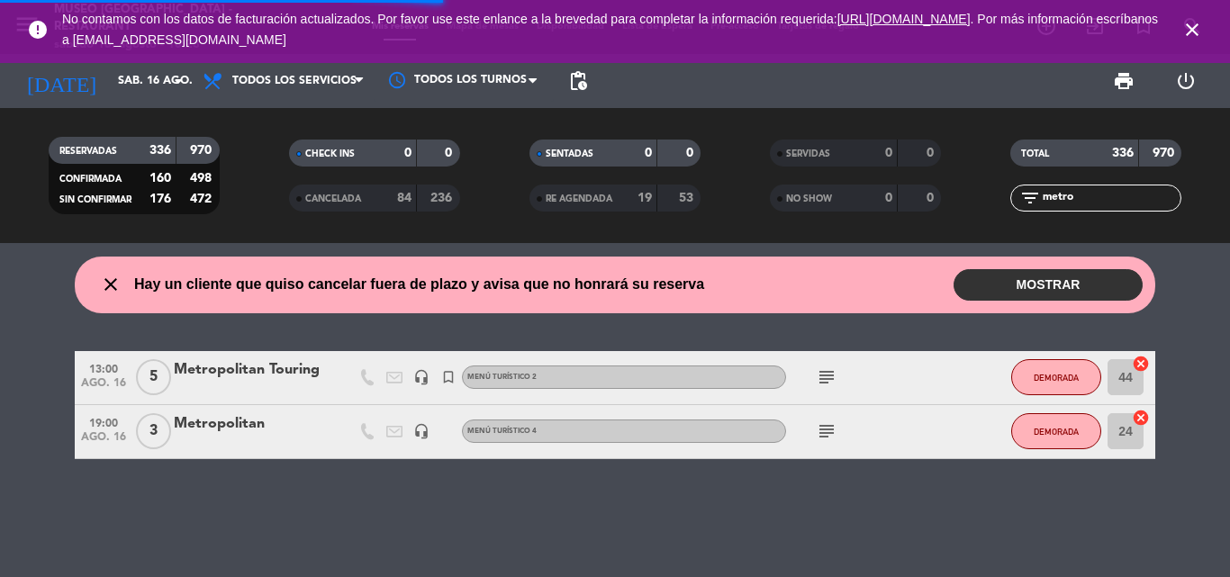
click at [204, 420] on div "Metropolitan" at bounding box center [250, 424] width 153 height 23
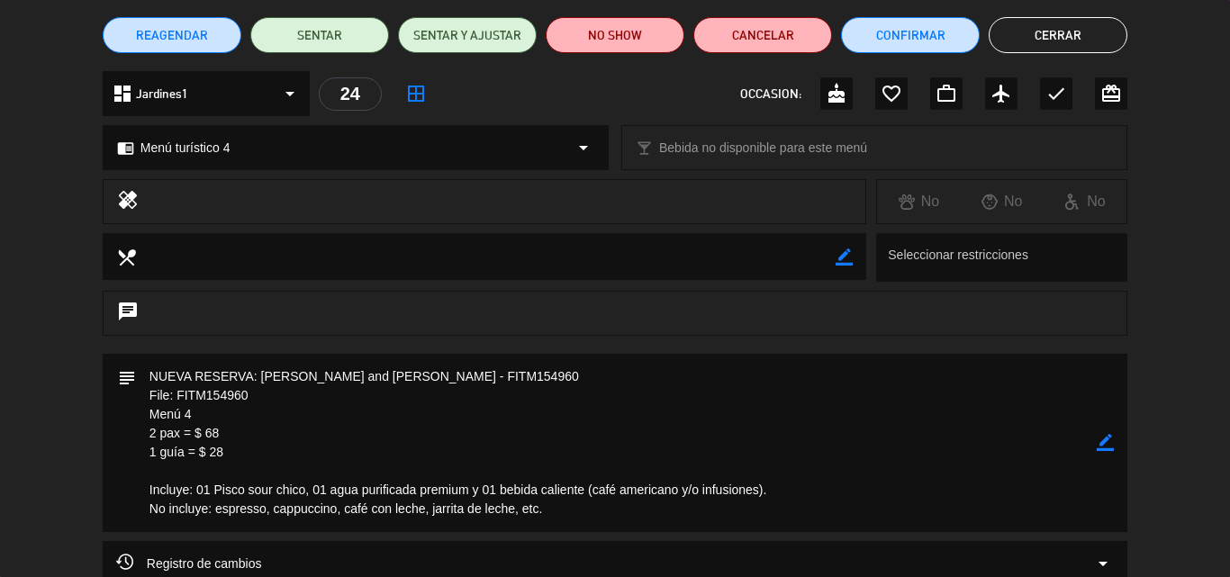
scroll to position [180, 0]
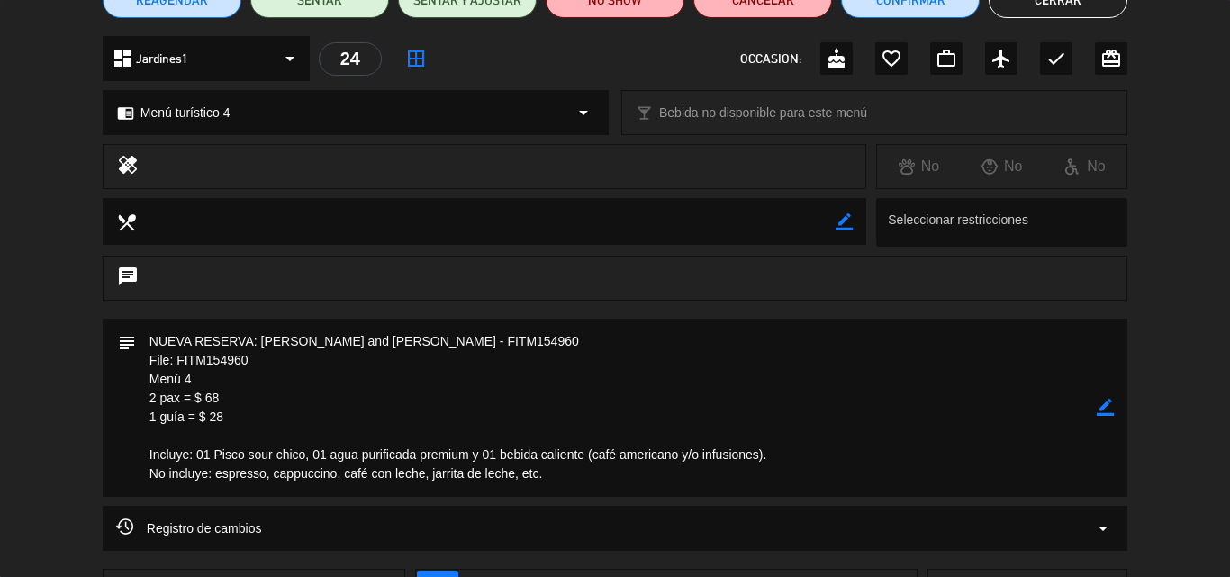
click at [1105, 405] on icon "border_color" at bounding box center [1105, 407] width 17 height 17
click at [297, 359] on textarea at bounding box center [616, 408] width 961 height 178
type textarea "NUEVA RESERVA: [PERSON_NAME] and [PERSON_NAME] - FITM154960 File: FITM154960/ O…"
click at [1104, 406] on icon at bounding box center [1105, 407] width 17 height 17
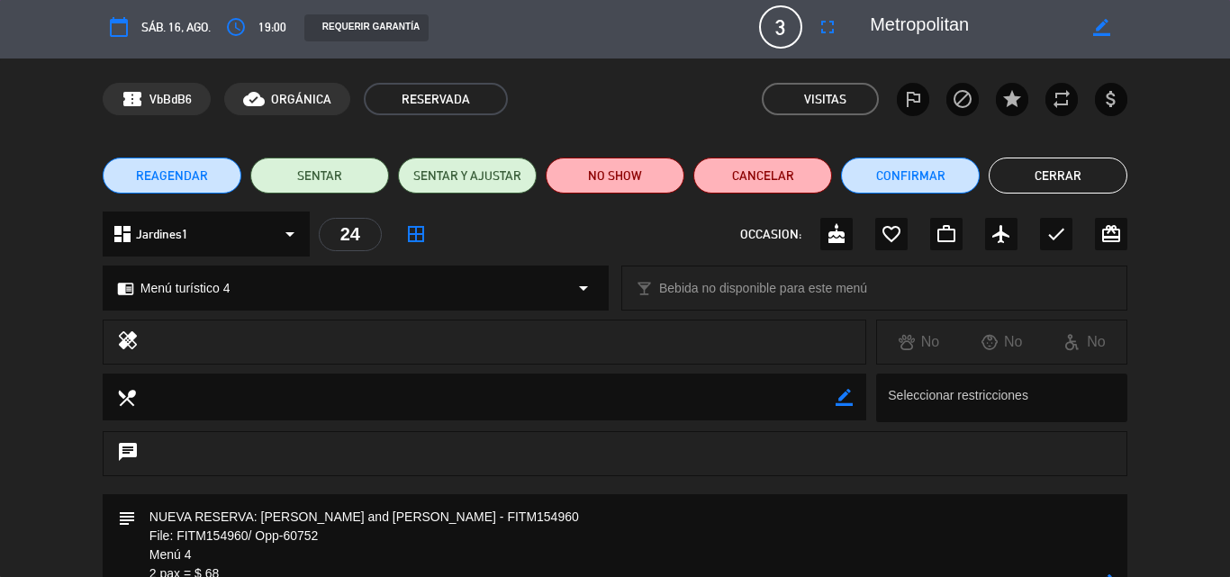
scroll to position [0, 0]
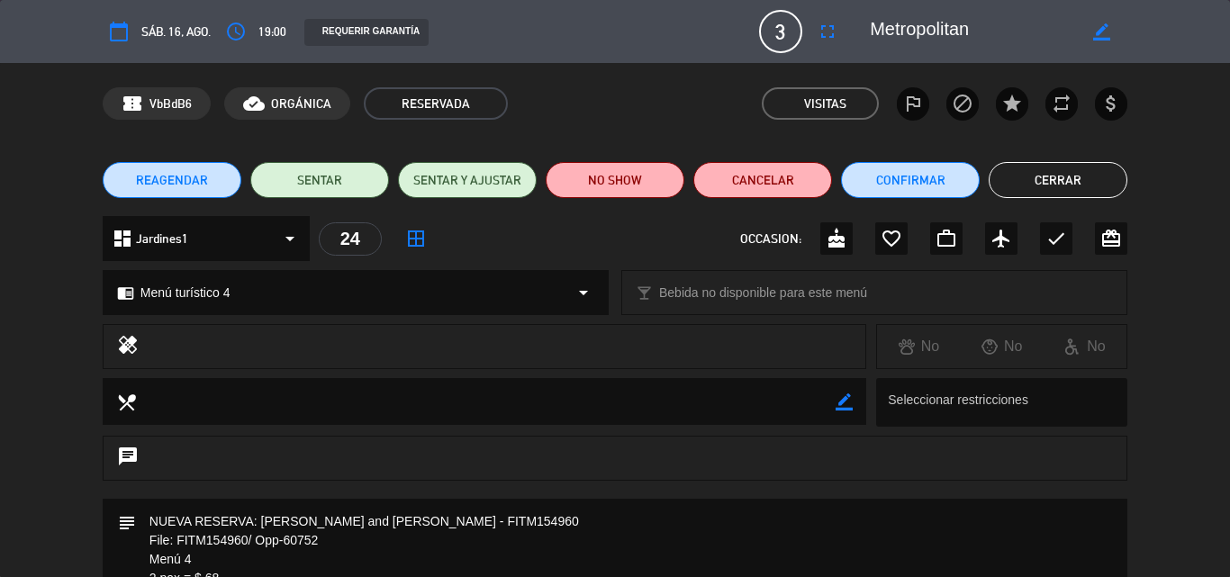
click at [1030, 177] on button "Cerrar" at bounding box center [1058, 180] width 139 height 36
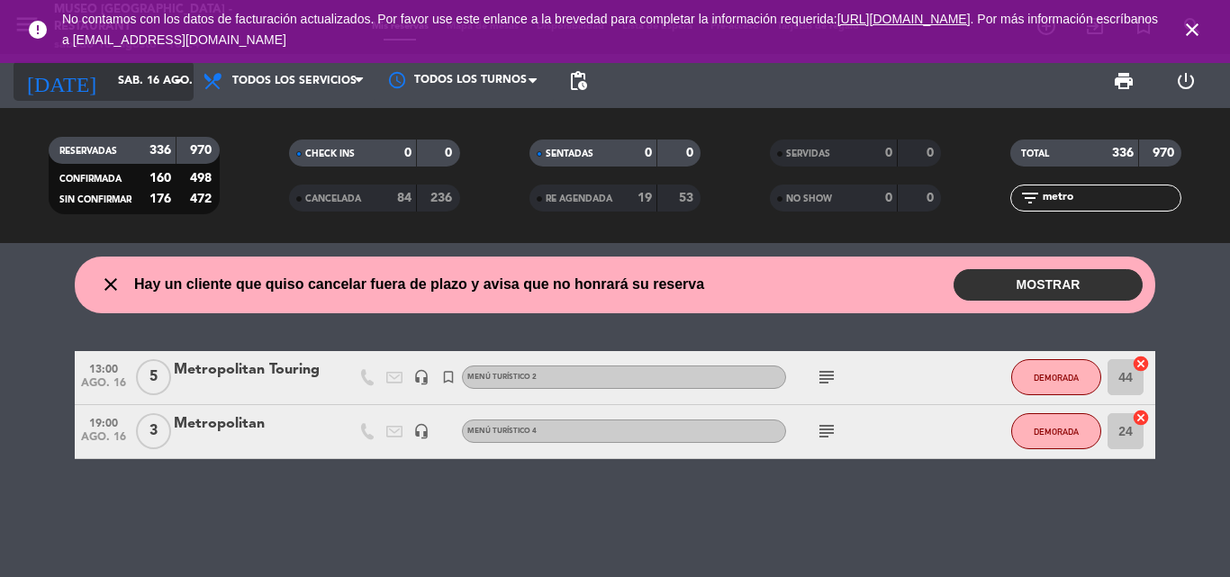
click at [132, 70] on input "sáb. 16 ago." at bounding box center [185, 81] width 152 height 31
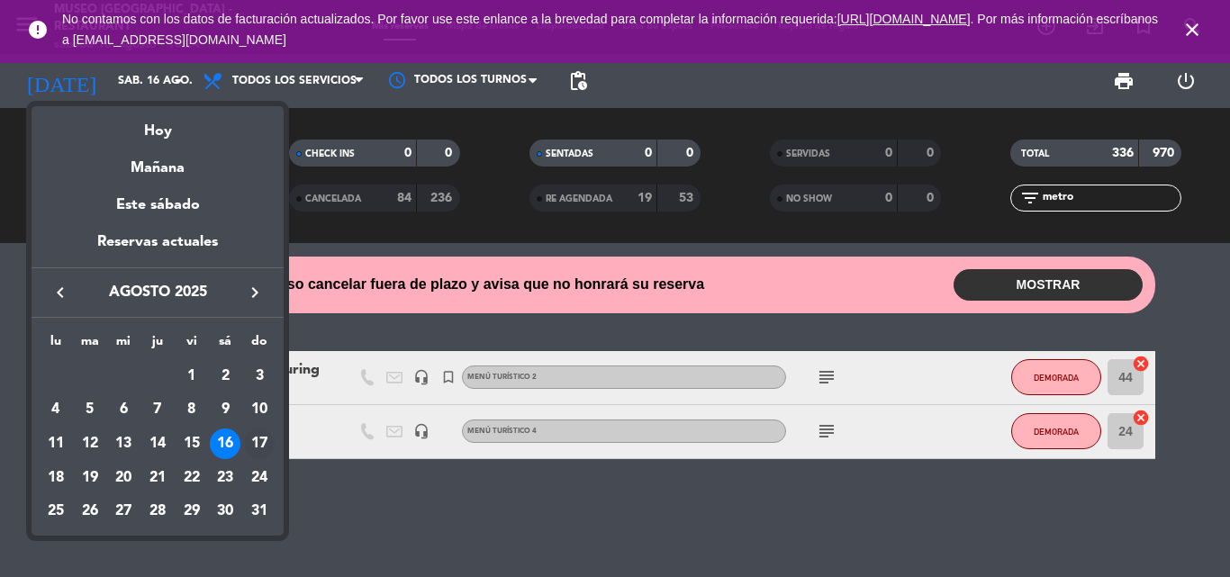
click at [259, 438] on div "17" at bounding box center [259, 444] width 31 height 31
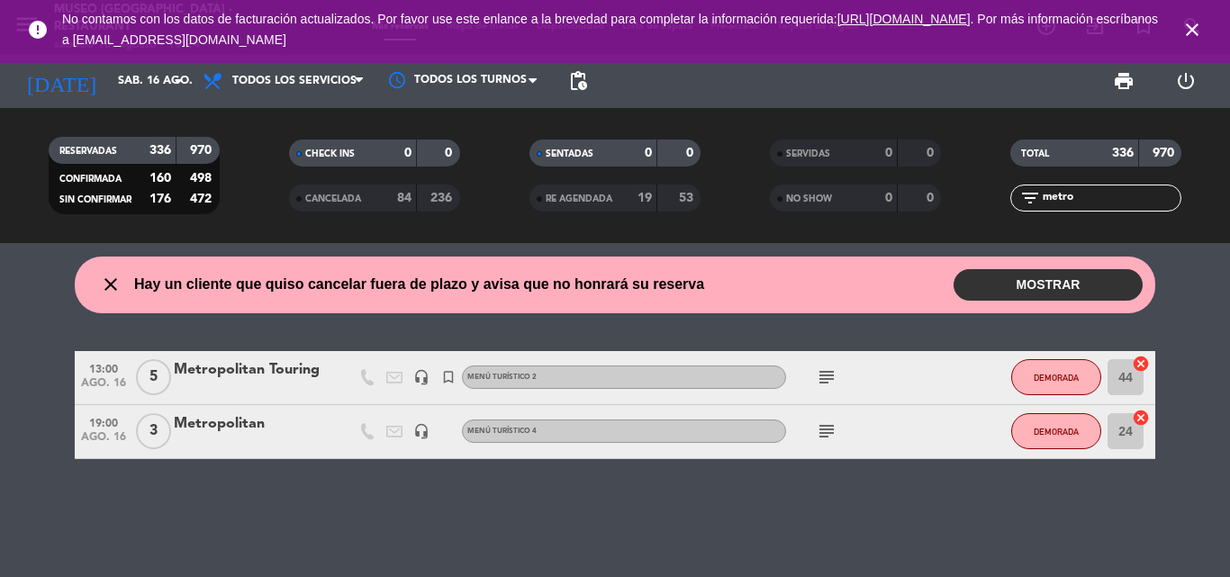
type input "dom. 17 ago."
drag, startPoint x: 1124, startPoint y: 203, endPoint x: 730, endPoint y: 203, distance: 394.5
click at [730, 203] on div "RESERVADAS 336 970 CONFIRMADA 160 498 SIN CONFIRMAR 176 472 CHECK INS 0 0 CANCE…" at bounding box center [615, 175] width 1230 height 99
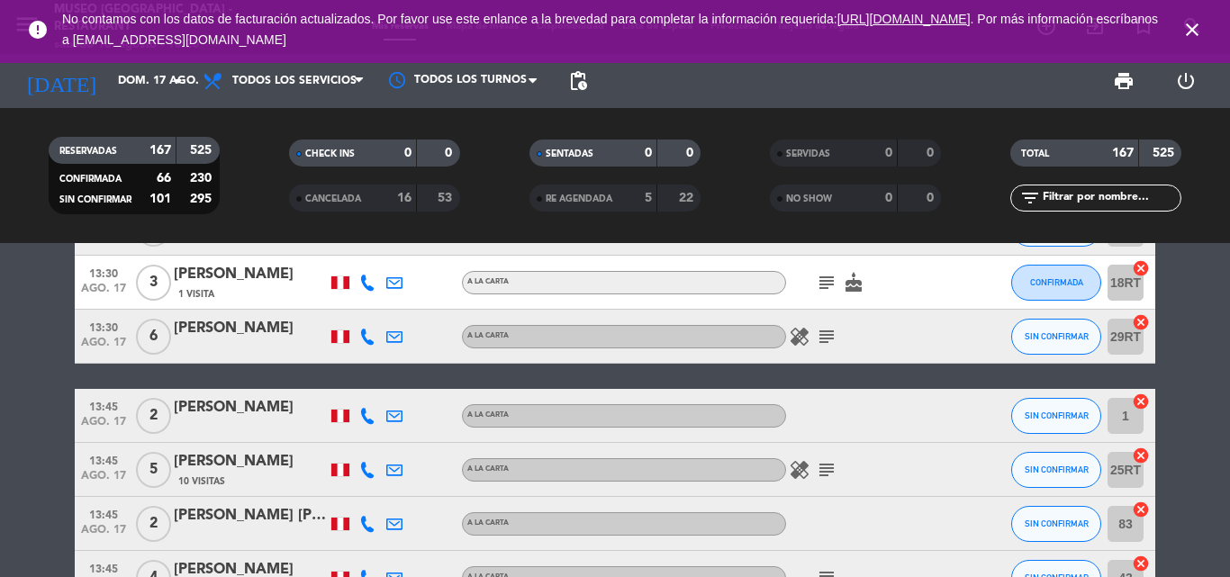
scroll to position [2702, 0]
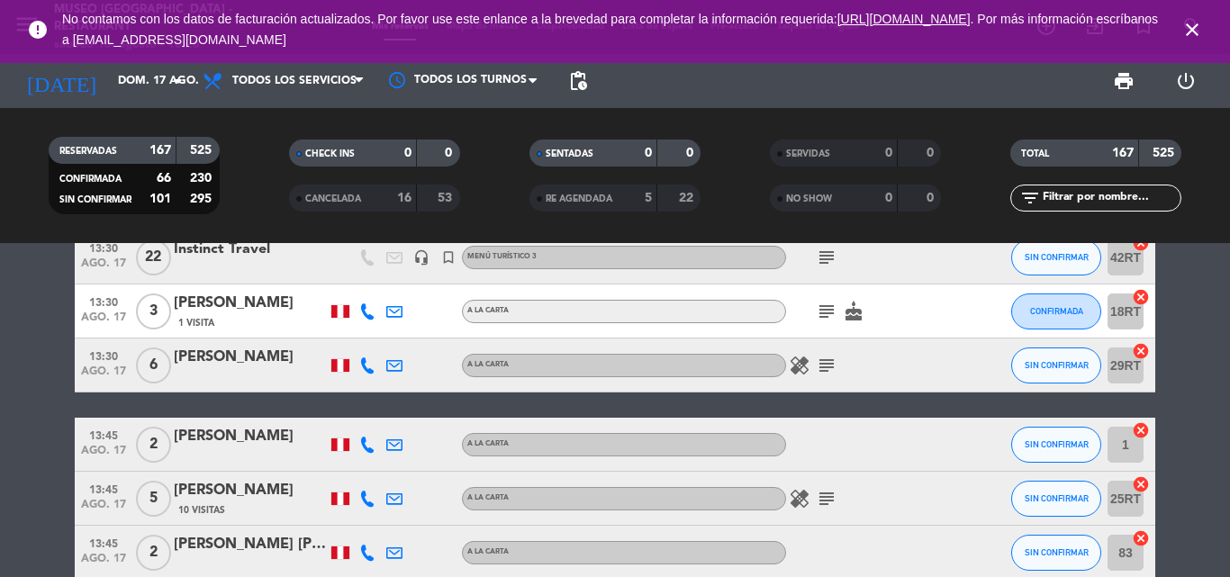
click at [1193, 27] on icon "close" at bounding box center [1193, 30] width 22 height 22
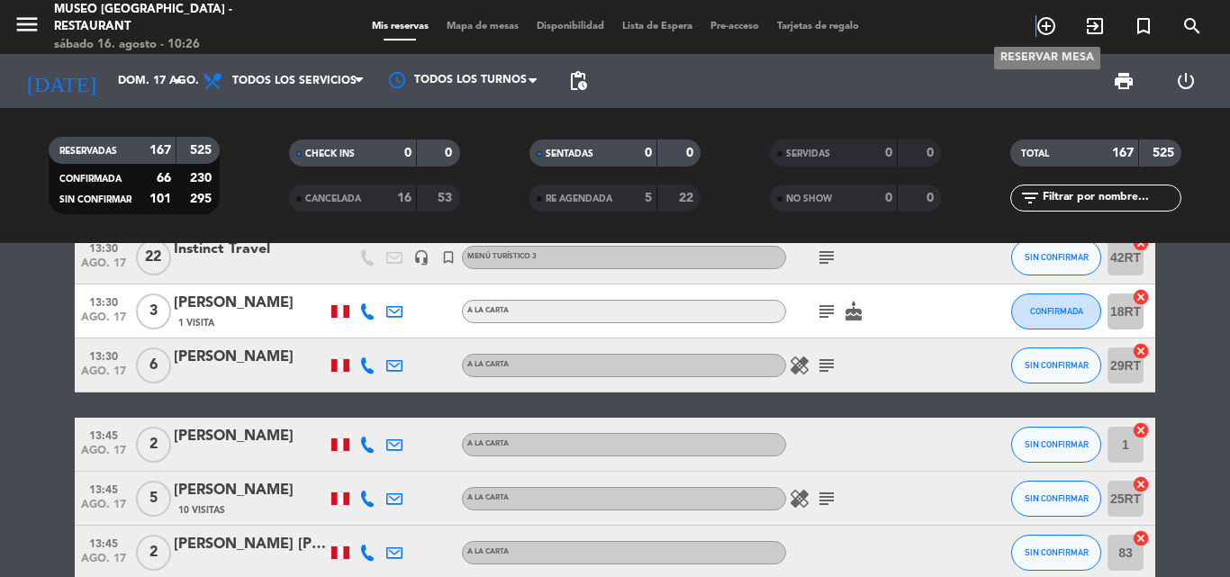
click at [1037, 29] on icon "add_circle_outline" at bounding box center [1047, 26] width 22 height 22
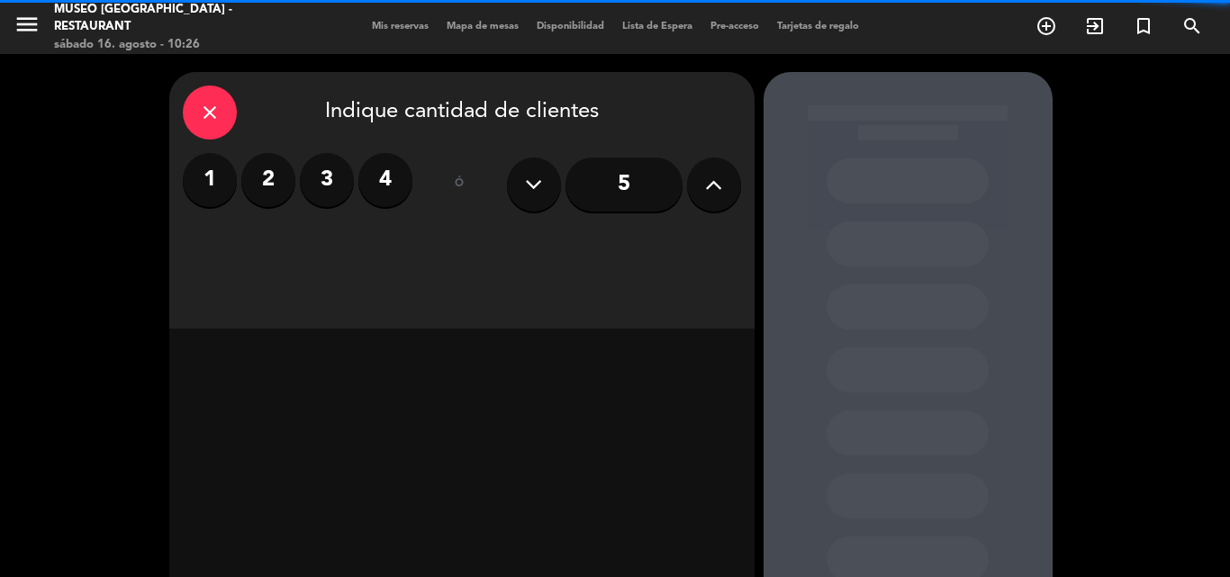
click at [267, 178] on label "2" at bounding box center [268, 180] width 54 height 54
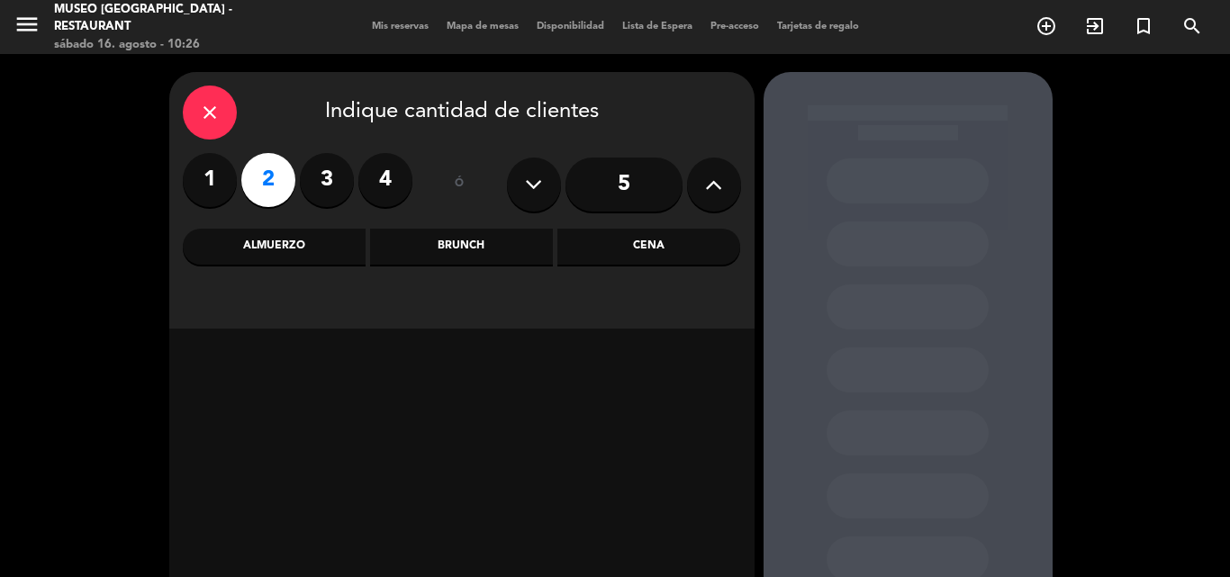
drag, startPoint x: 635, startPoint y: 240, endPoint x: 567, endPoint y: 268, distance: 72.8
click at [636, 240] on div "Cena" at bounding box center [649, 247] width 183 height 36
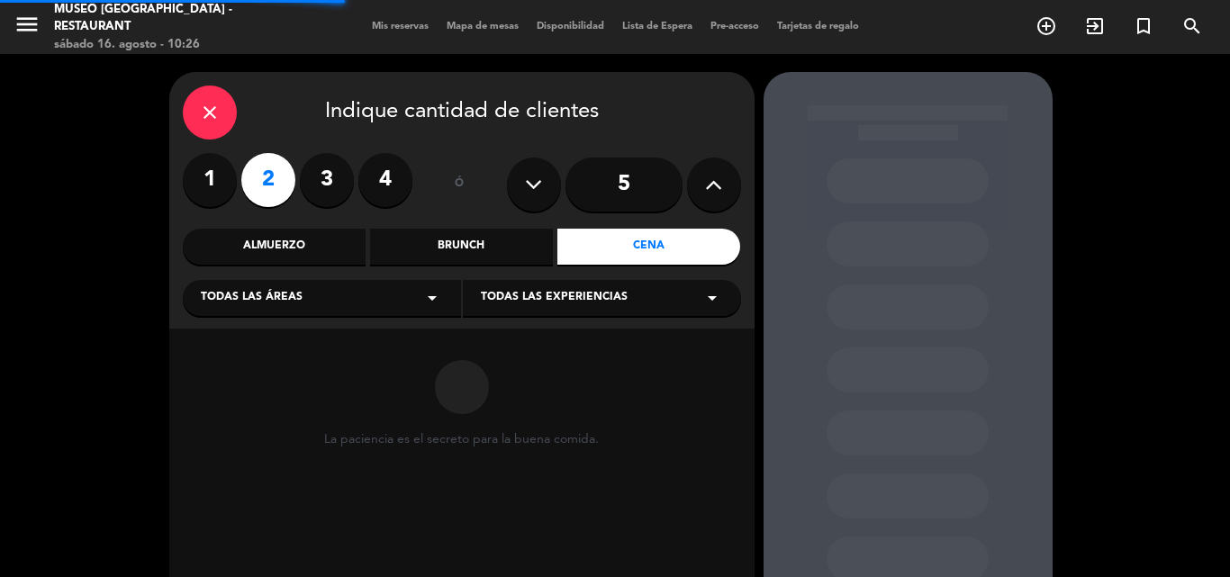
click at [340, 302] on div "Todas las áreas arrow_drop_down" at bounding box center [322, 298] width 278 height 36
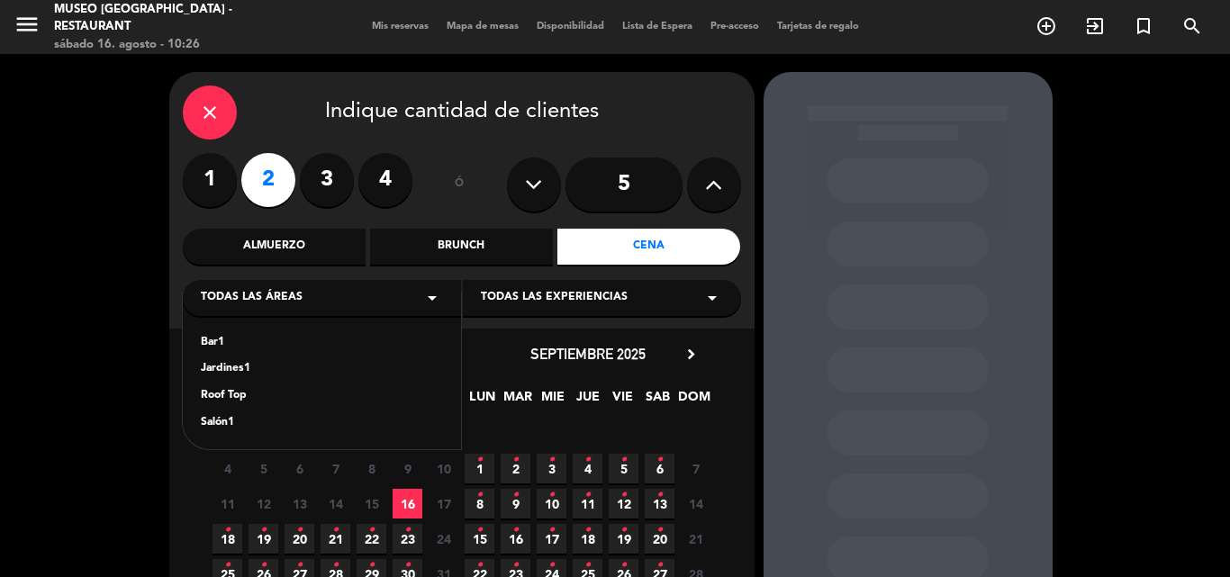
click at [220, 368] on div "Jardines1" at bounding box center [322, 369] width 242 height 18
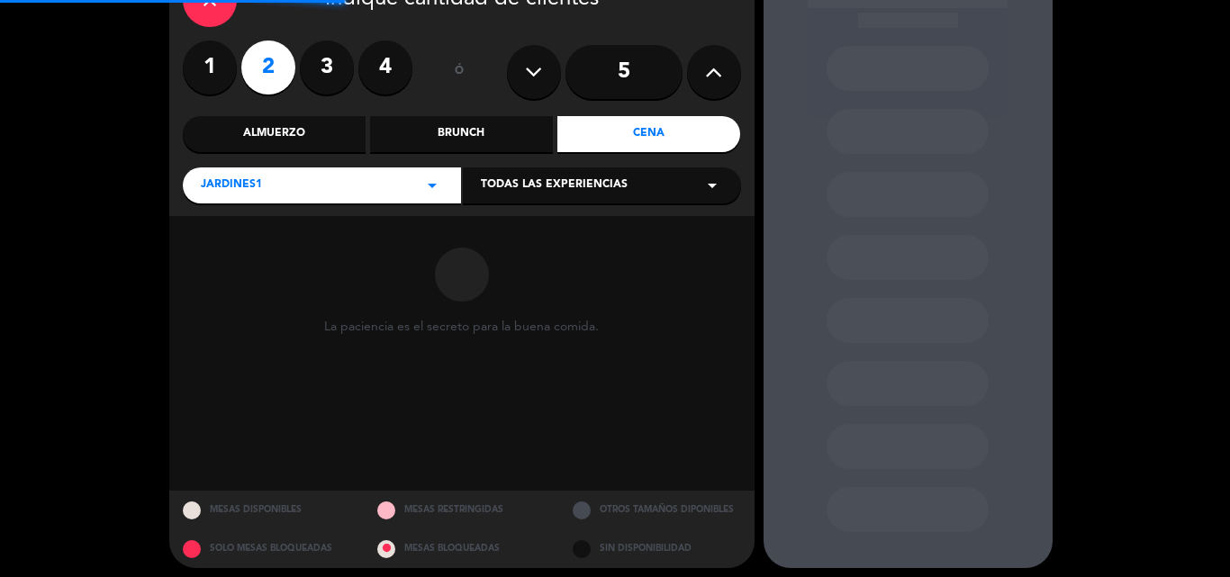
scroll to position [122, 0]
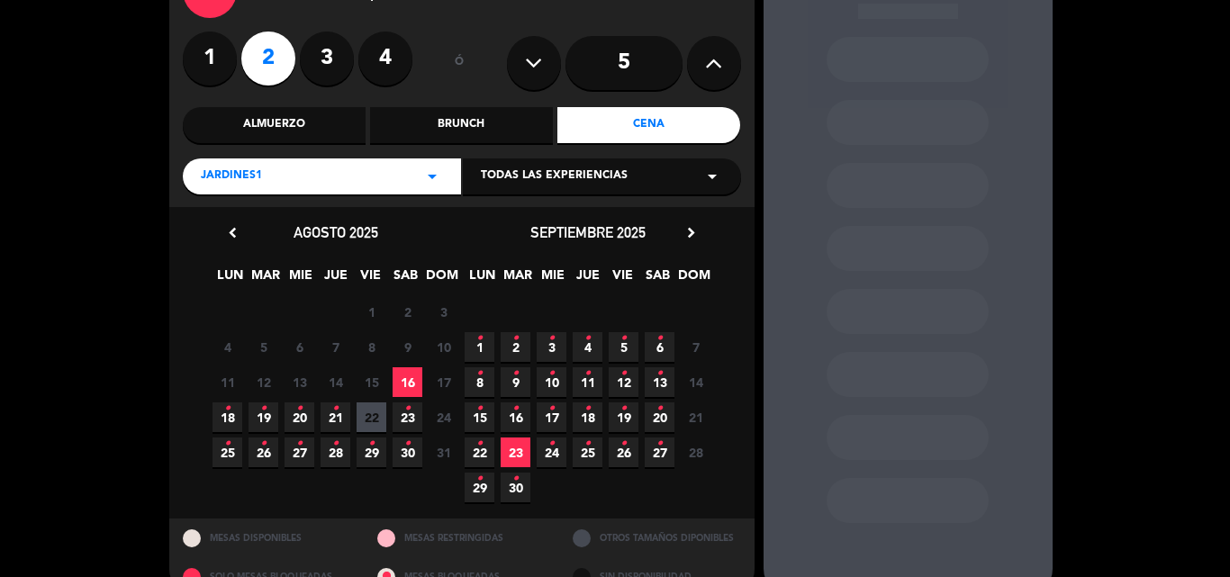
click at [407, 387] on span "16" at bounding box center [408, 382] width 30 height 30
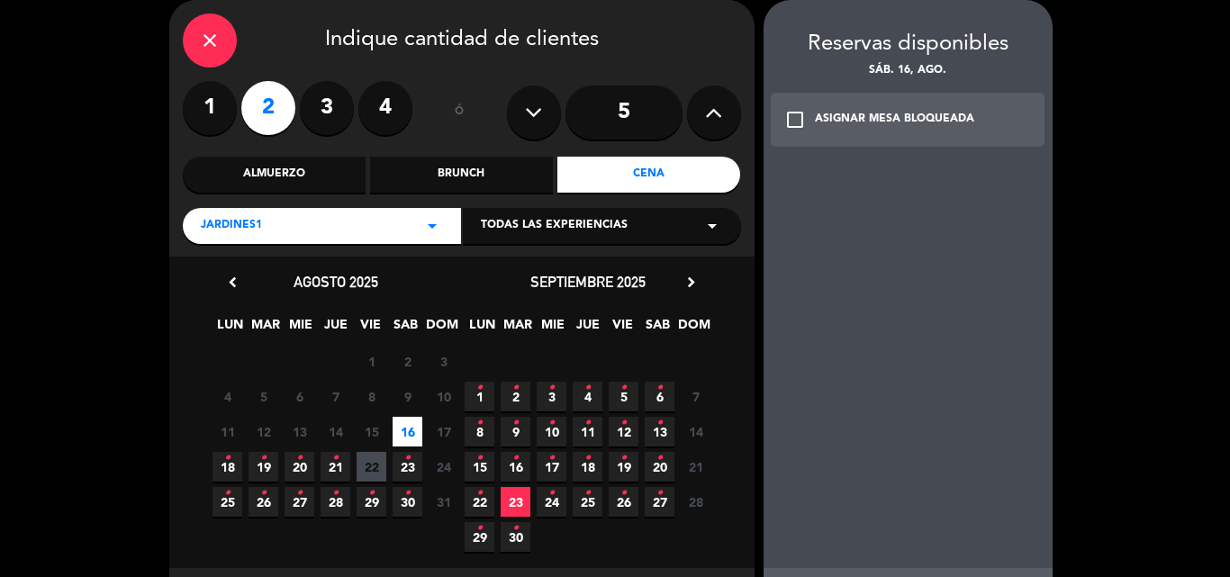
click at [287, 227] on div "Jardines1 arrow_drop_down" at bounding box center [322, 226] width 278 height 36
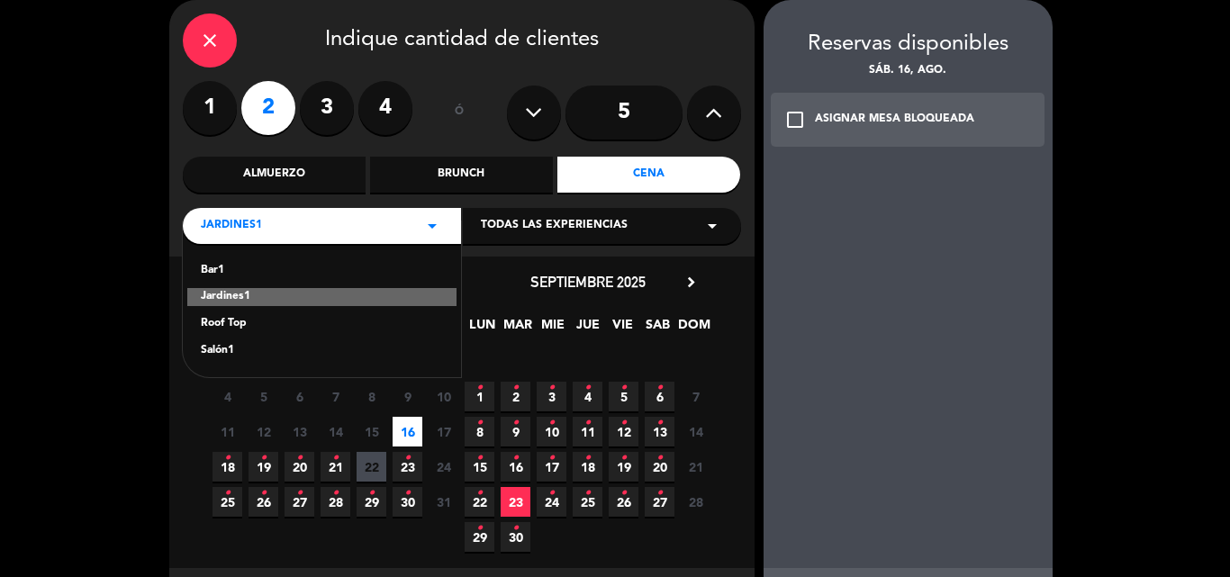
click at [236, 320] on div "Roof Top" at bounding box center [322, 324] width 242 height 18
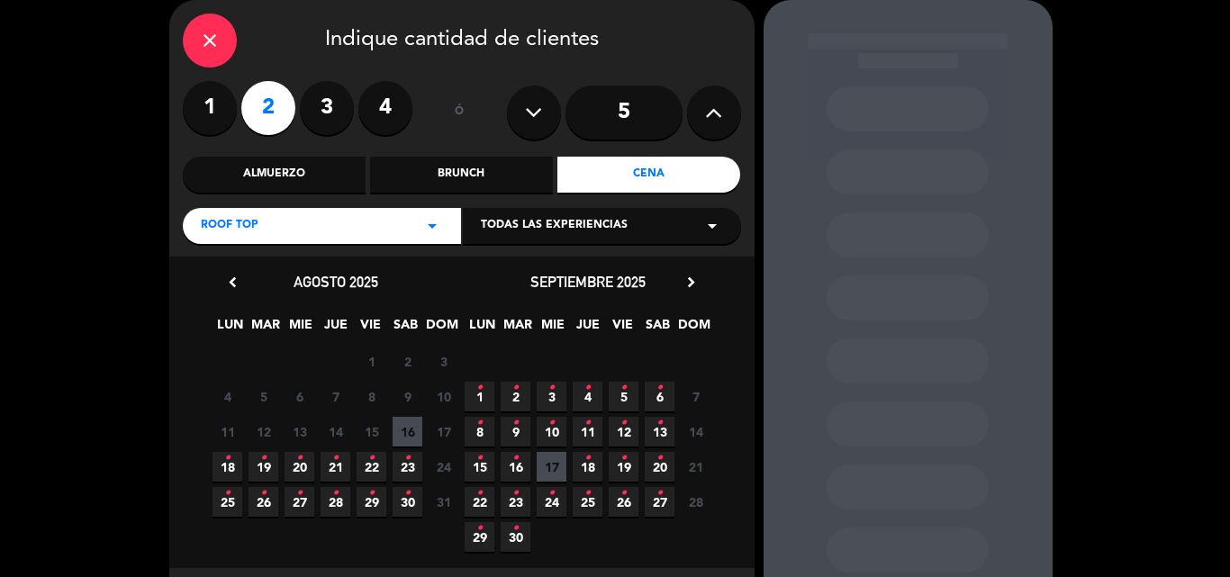
click at [413, 431] on span "16" at bounding box center [408, 432] width 30 height 30
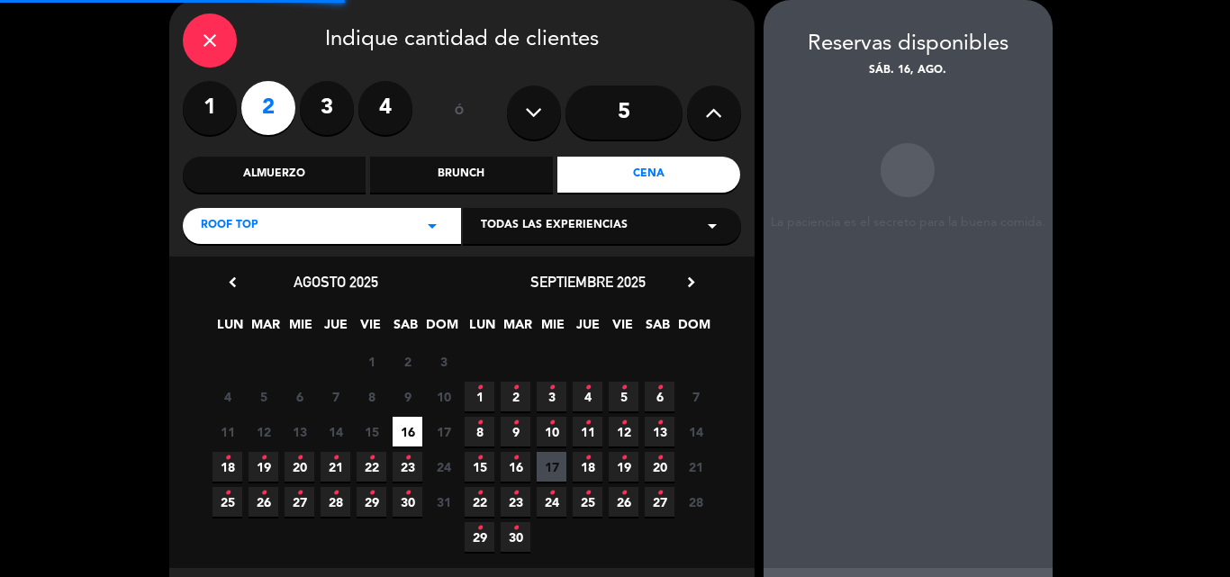
click at [295, 227] on div "Roof Top arrow_drop_down" at bounding box center [322, 226] width 278 height 36
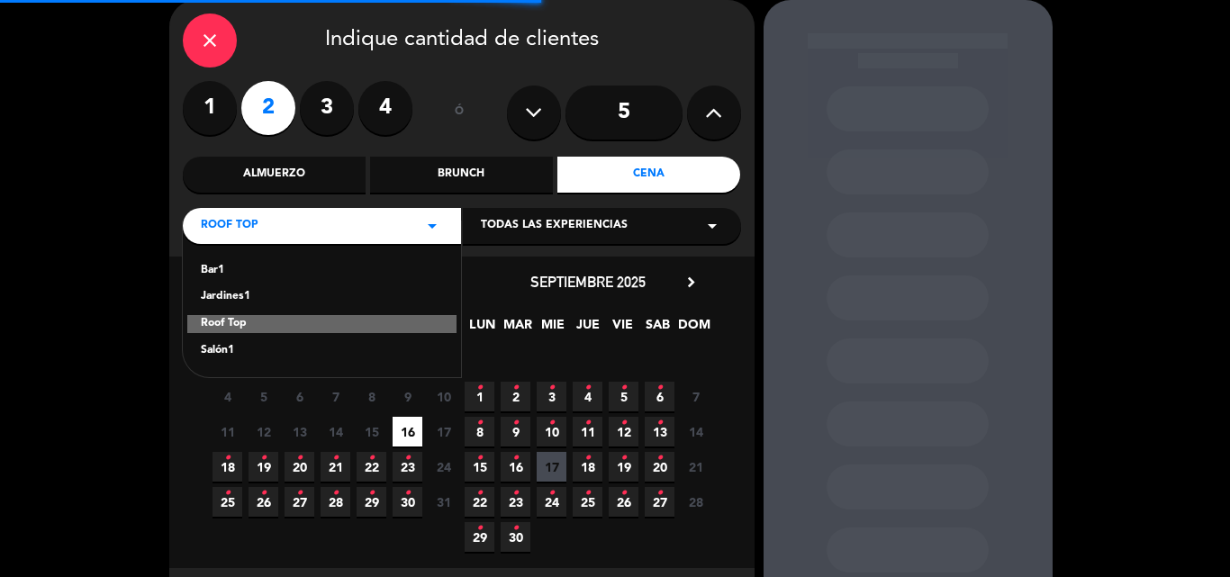
click at [233, 346] on div "Salón1" at bounding box center [322, 351] width 242 height 18
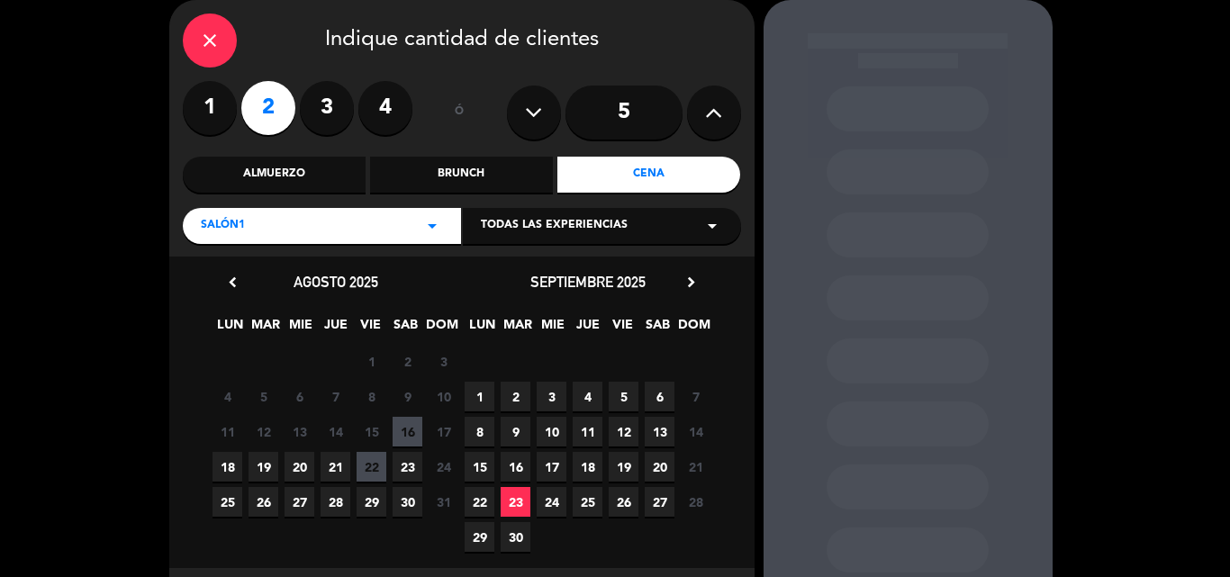
click at [414, 429] on span "16" at bounding box center [408, 432] width 30 height 30
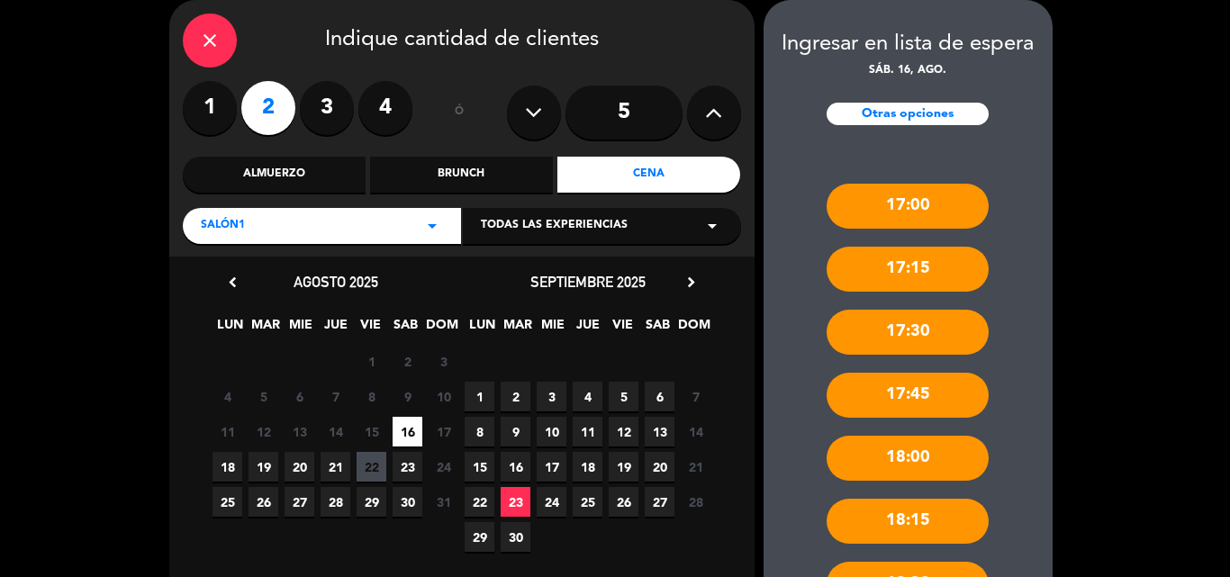
click at [210, 41] on icon "close" at bounding box center [210, 41] width 22 height 22
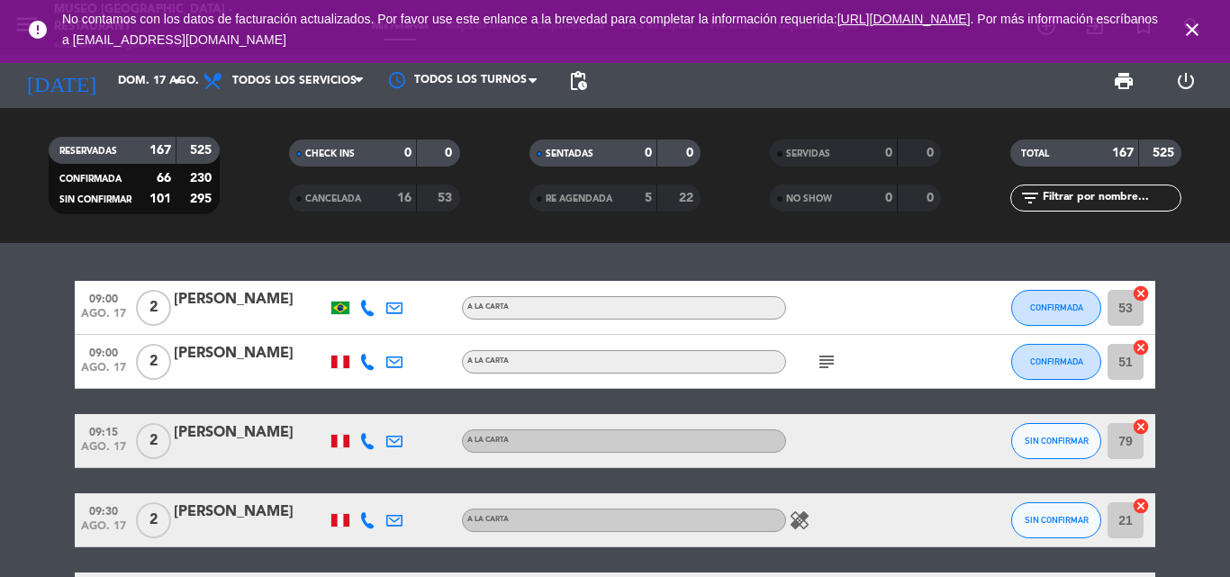
click at [1189, 32] on icon "close" at bounding box center [1193, 30] width 22 height 22
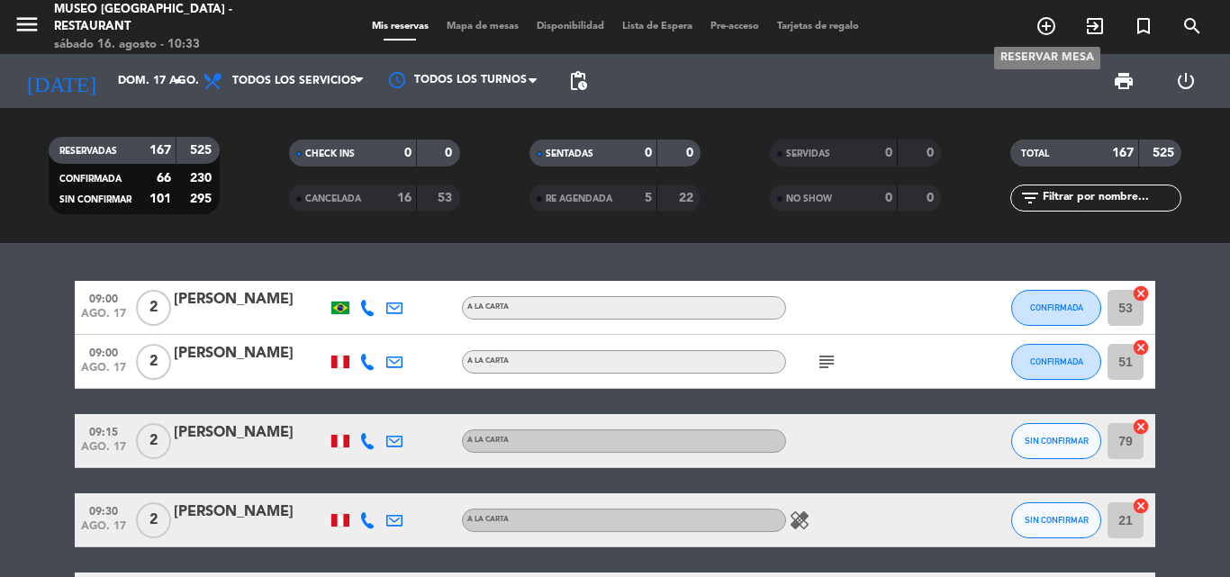
click at [1048, 23] on icon "add_circle_outline" at bounding box center [1047, 26] width 22 height 22
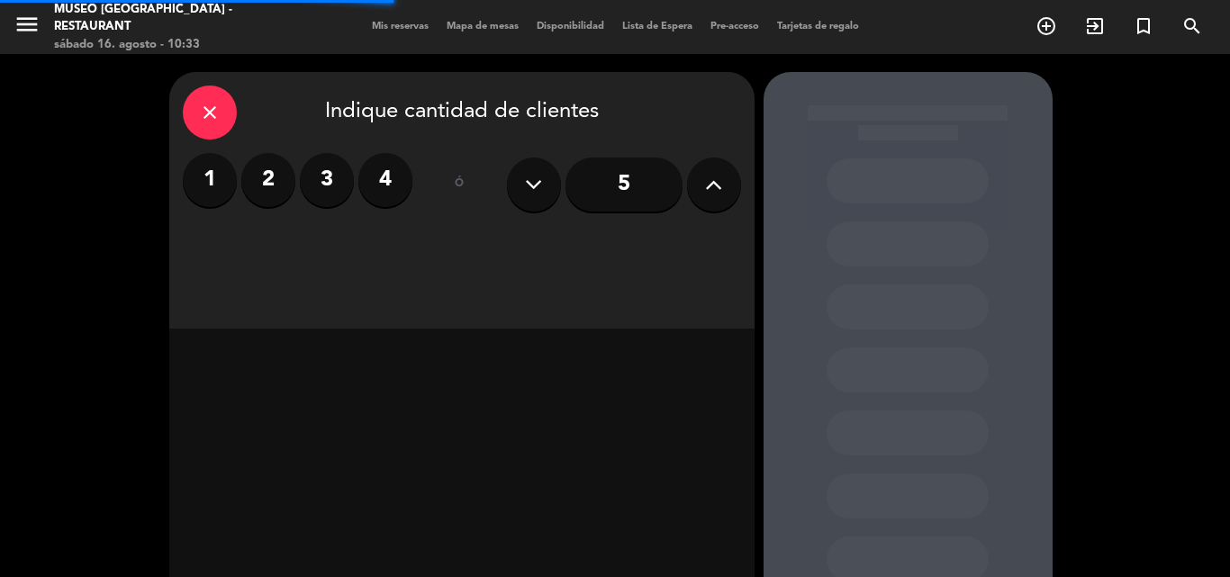
click at [334, 184] on label "3" at bounding box center [327, 180] width 54 height 54
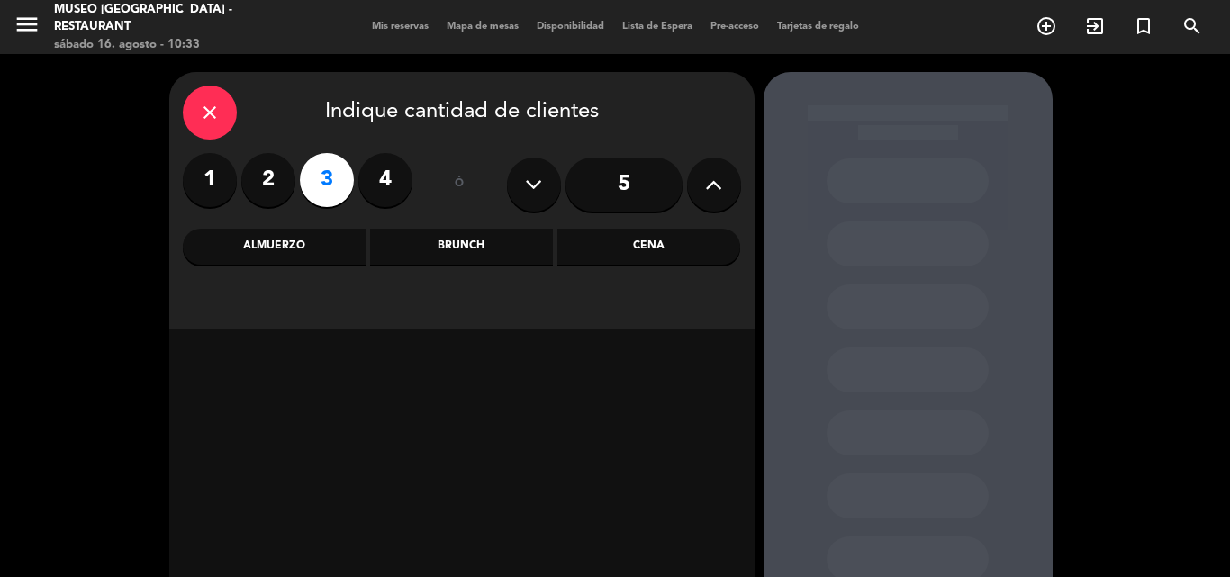
click at [280, 240] on div "Almuerzo" at bounding box center [274, 247] width 183 height 36
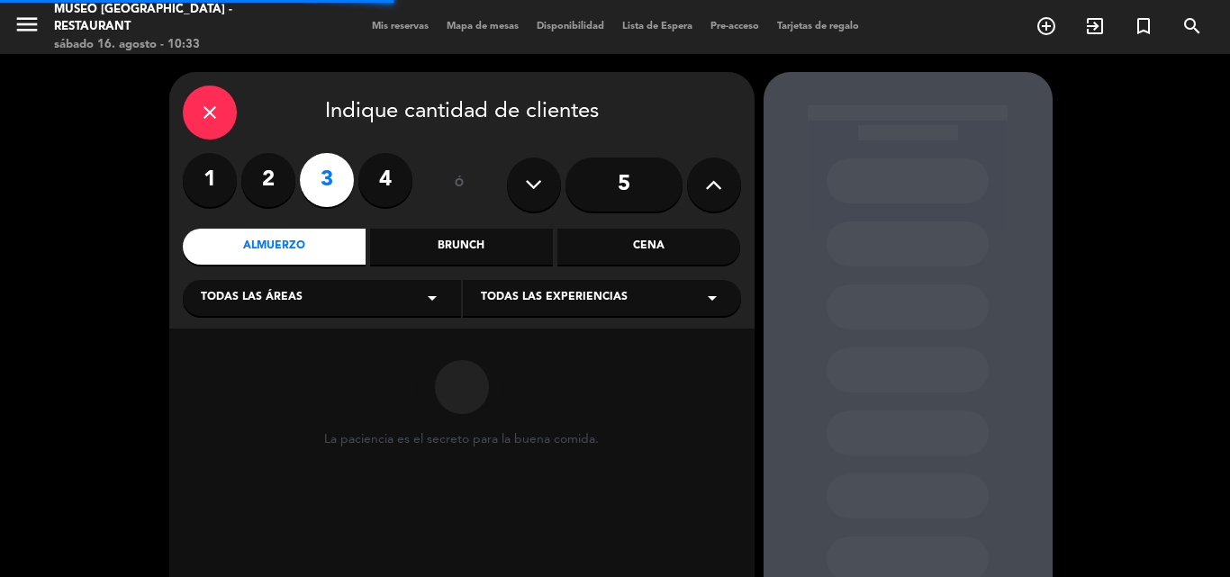
click at [283, 284] on div "Todas las áreas arrow_drop_down" at bounding box center [322, 298] width 278 height 36
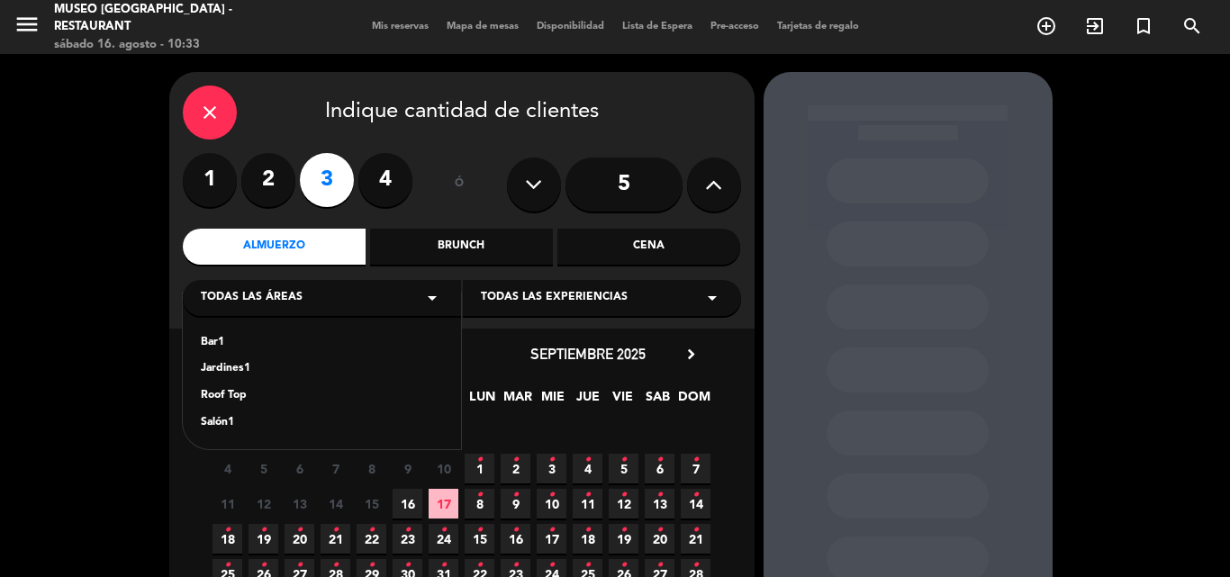
click at [249, 367] on div "Jardines1" at bounding box center [322, 369] width 242 height 18
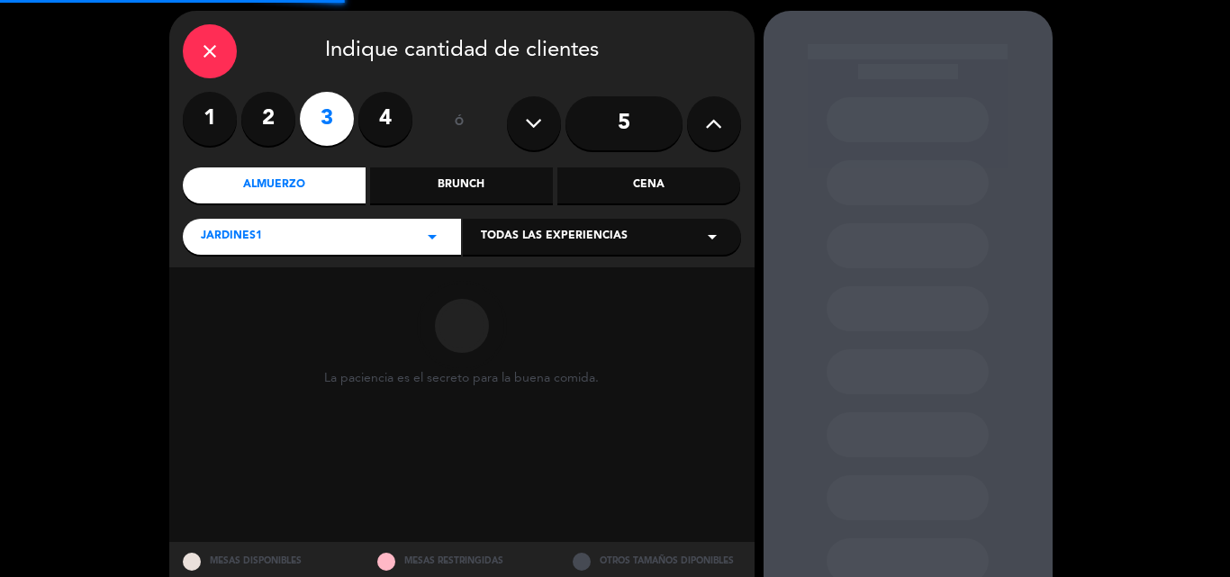
scroll to position [122, 0]
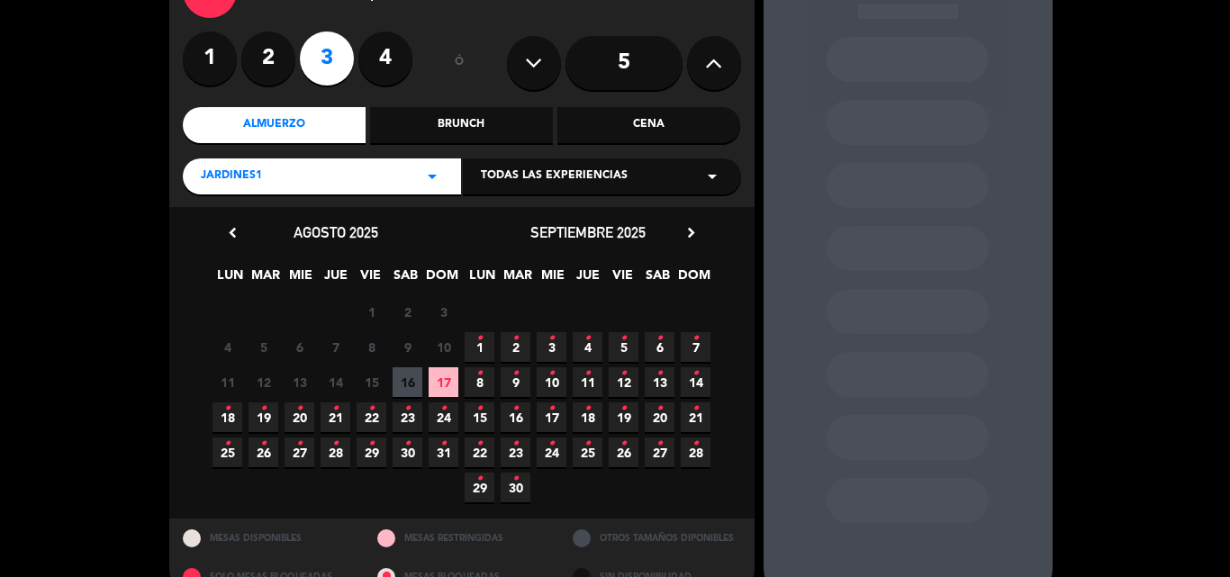
click at [412, 378] on span "16" at bounding box center [408, 382] width 30 height 30
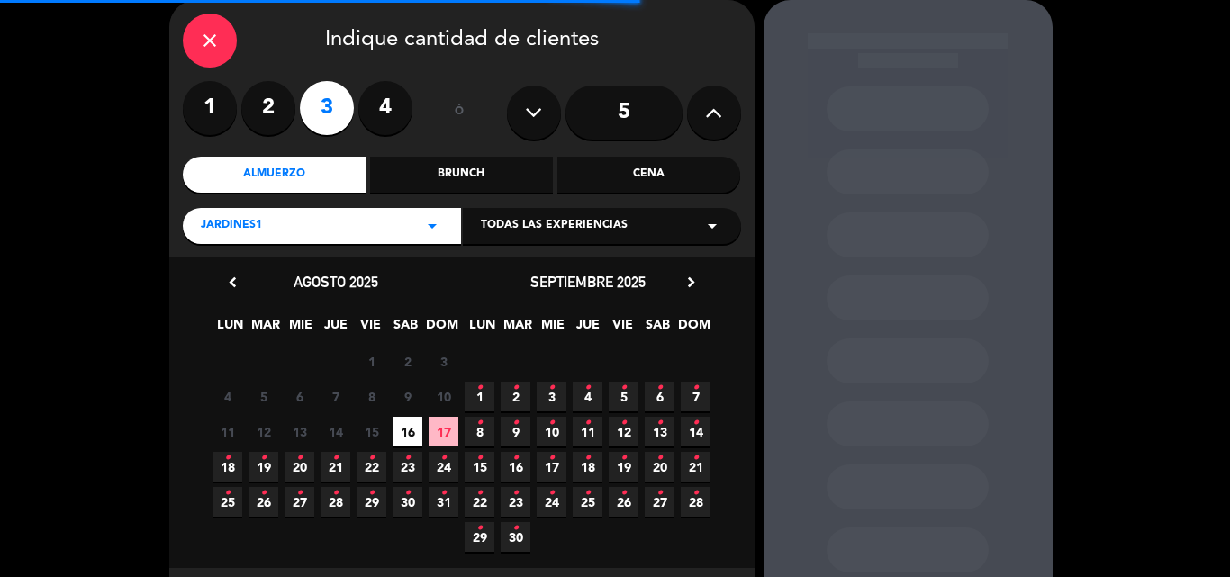
click at [239, 229] on span "Jardines1" at bounding box center [231, 226] width 61 height 18
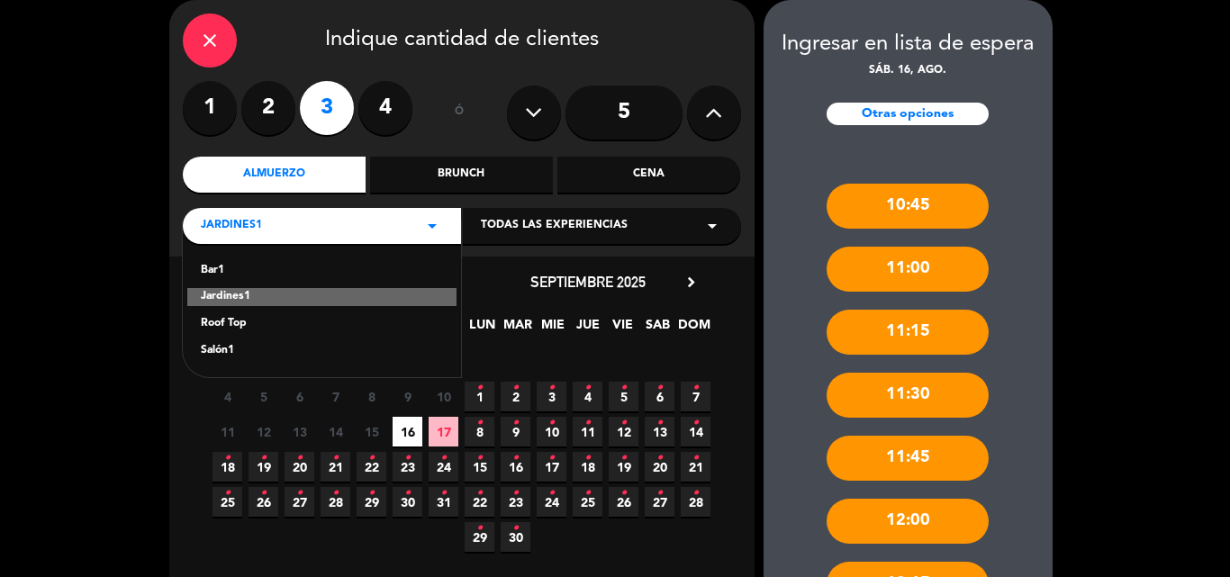
click at [221, 323] on div "Roof Top" at bounding box center [322, 324] width 242 height 18
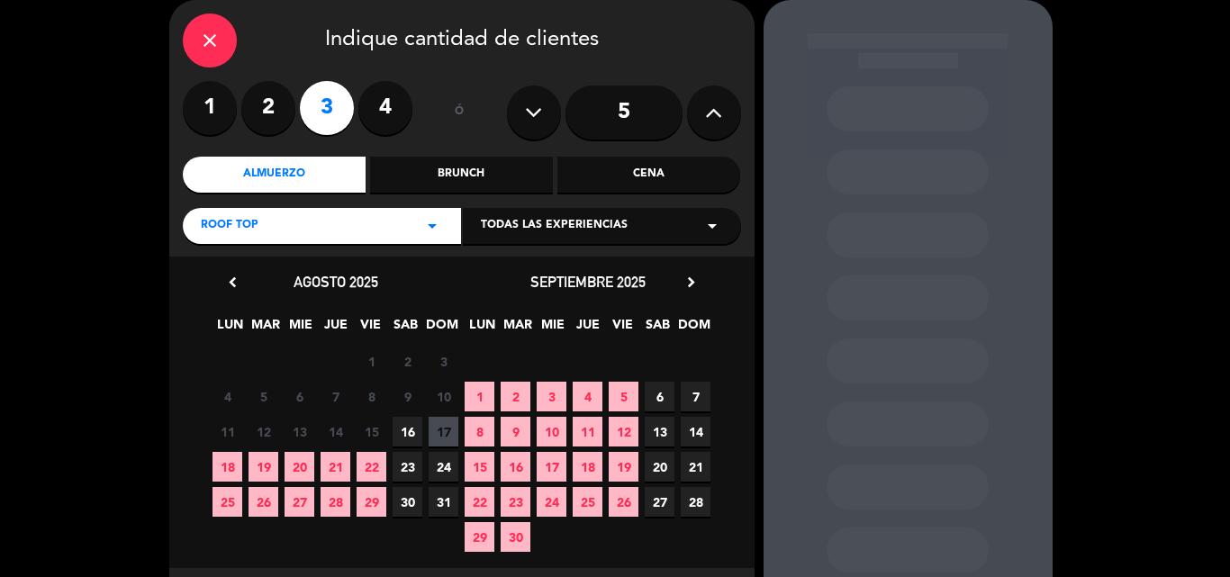
click at [406, 434] on span "16" at bounding box center [408, 432] width 30 height 30
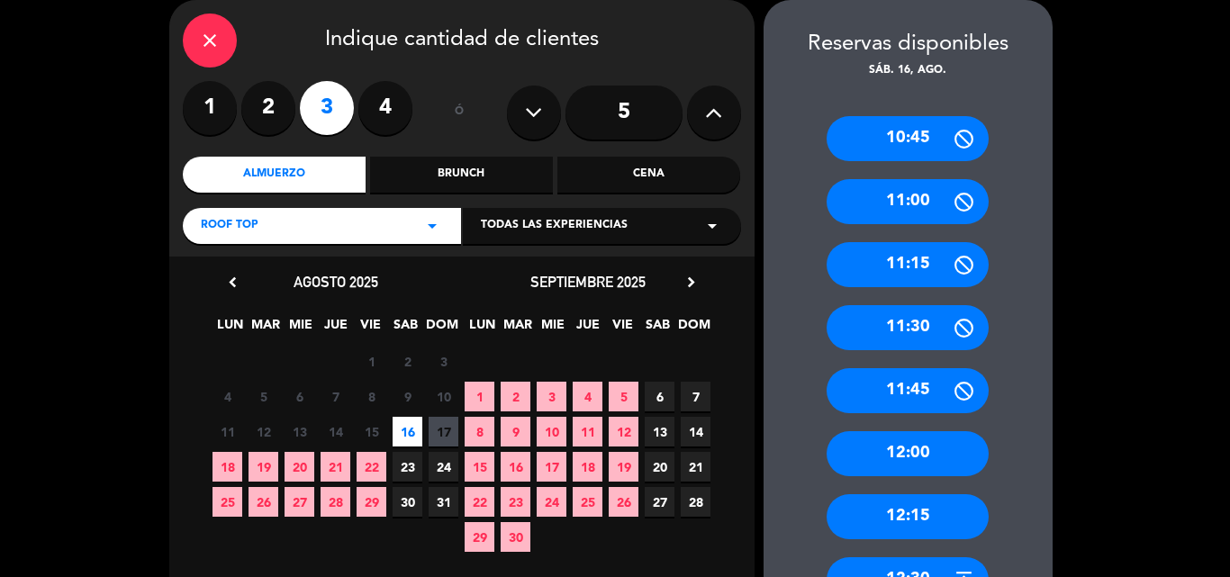
click at [926, 443] on div "12:00" at bounding box center [908, 453] width 162 height 45
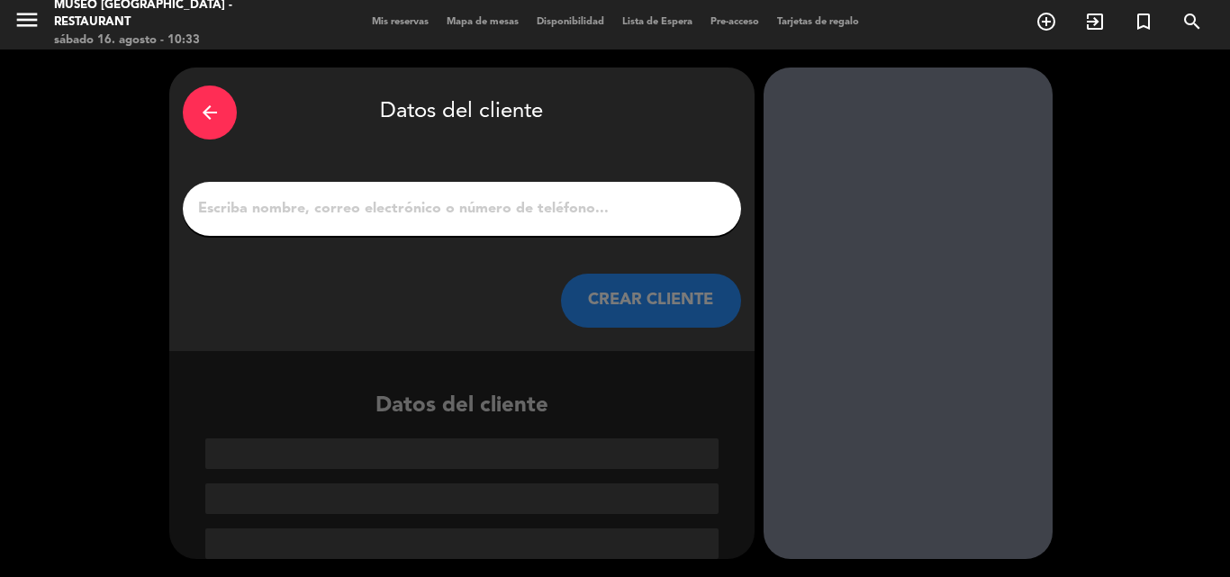
scroll to position [5, 0]
click at [341, 196] on input "1" at bounding box center [461, 208] width 531 height 25
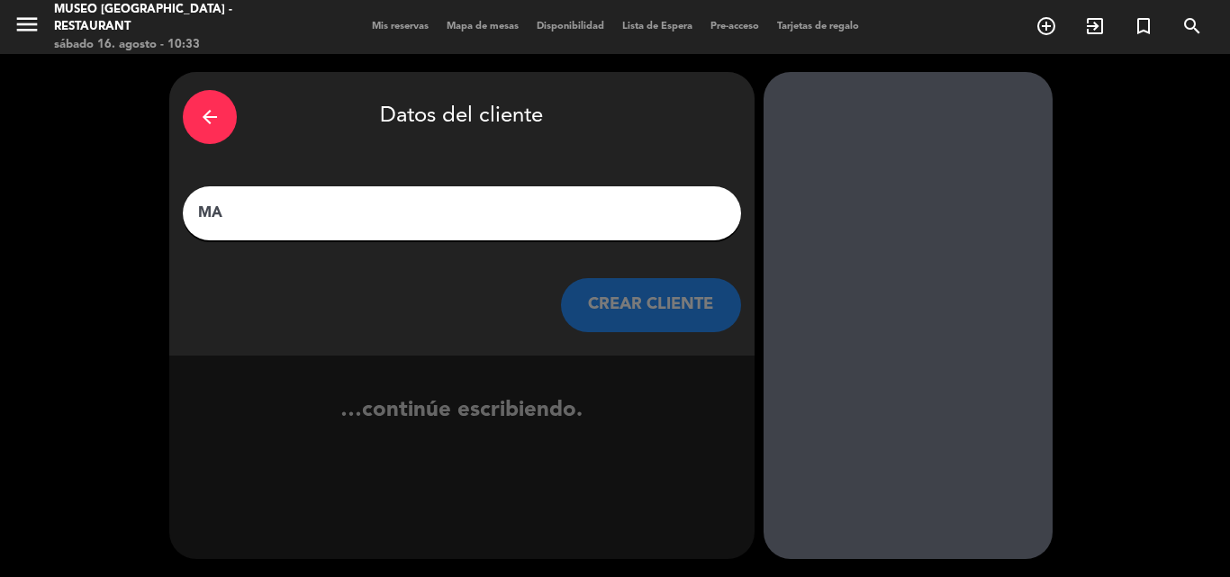
scroll to position [0, 0]
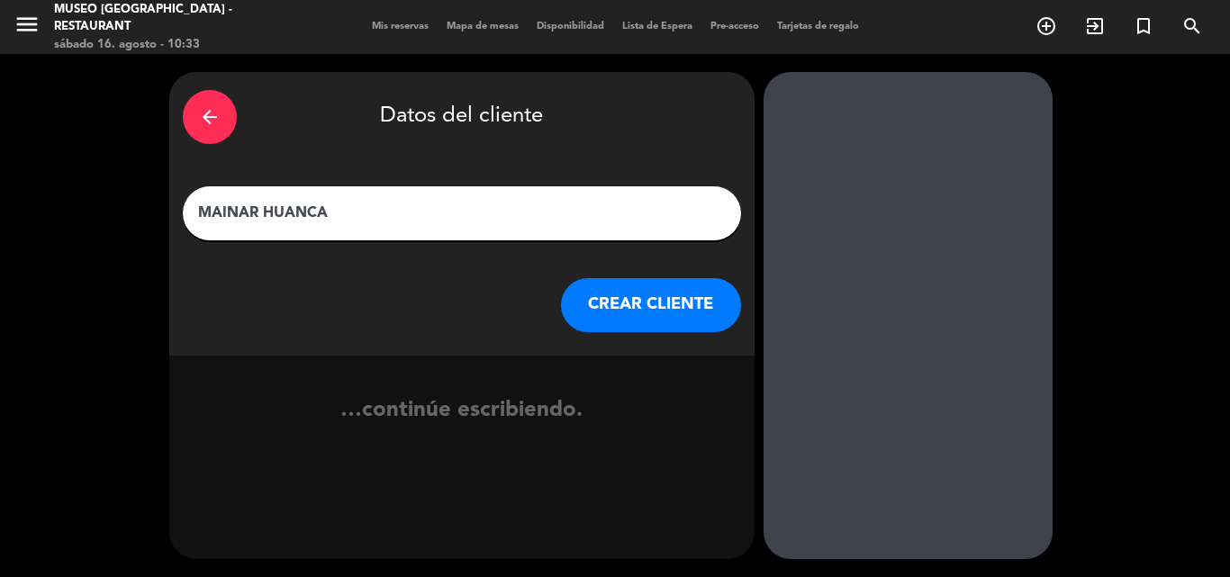
click at [227, 209] on input "MAINAR HUANCA" at bounding box center [461, 213] width 531 height 25
click at [259, 210] on input "[PERSON_NAME]" at bounding box center [461, 213] width 531 height 25
type input "[PERSON_NAME]"
click at [634, 294] on button "CREAR CLIENTE" at bounding box center [651, 305] width 180 height 54
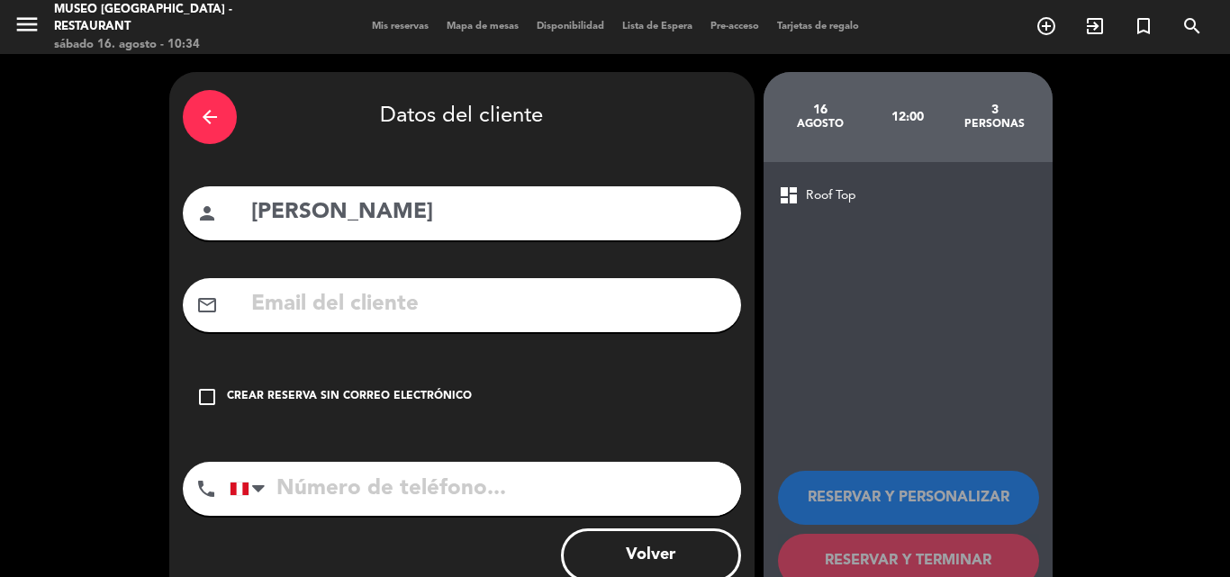
click at [367, 297] on input "text" at bounding box center [489, 304] width 478 height 37
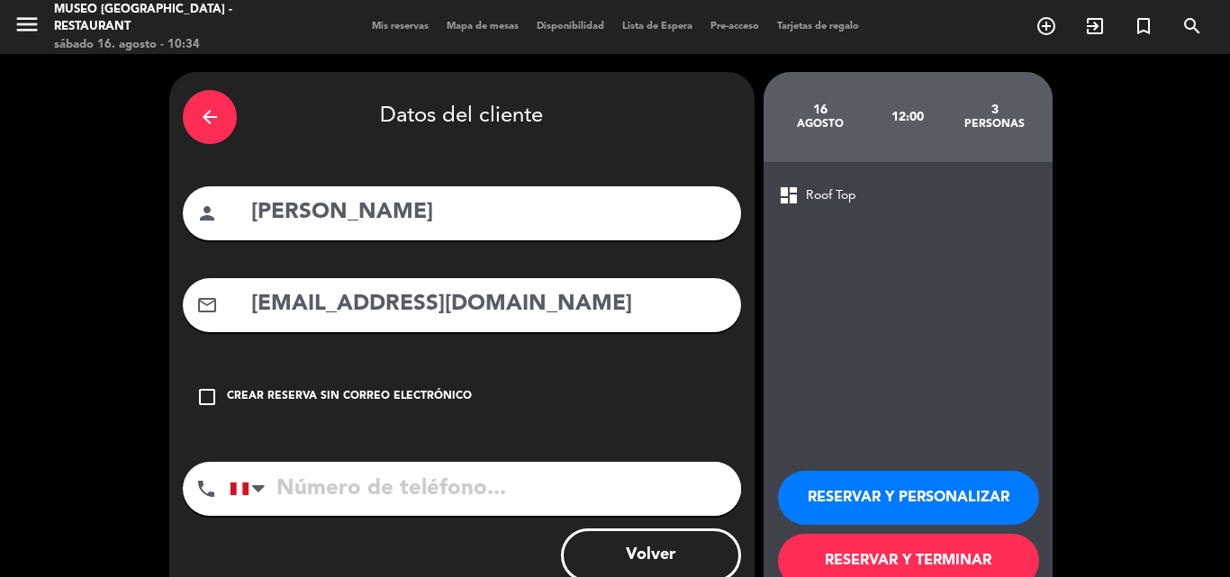
type input "[EMAIL_ADDRESS][DOMAIN_NAME]"
click at [353, 485] on input "tel" at bounding box center [486, 489] width 512 height 54
type input "987521574"
click at [939, 491] on button "RESERVAR Y PERSONALIZAR" at bounding box center [908, 498] width 261 height 54
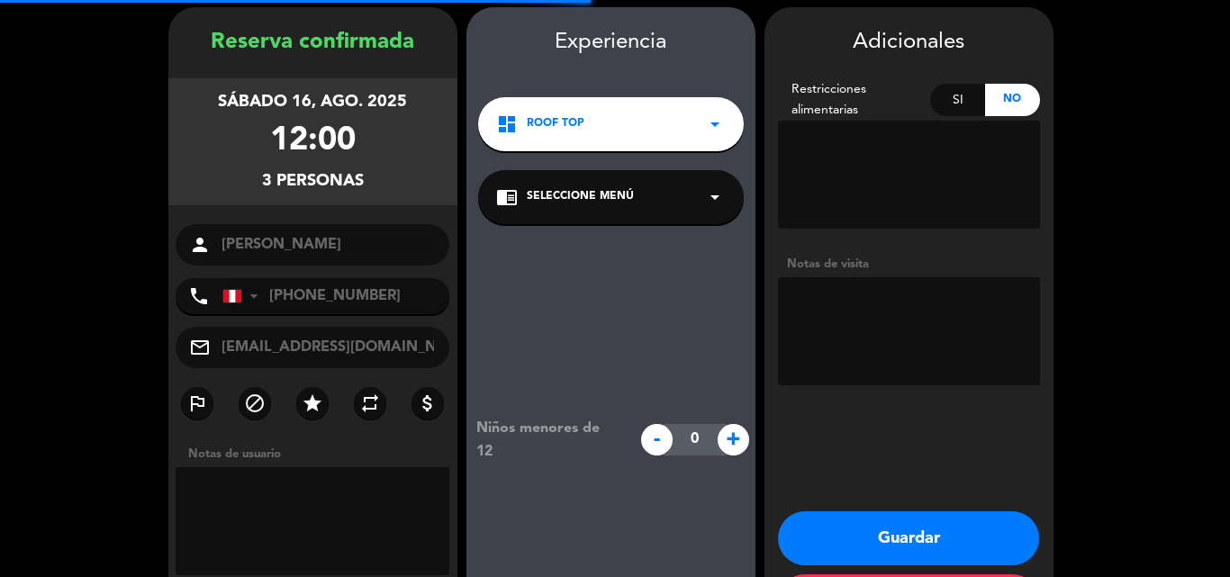
scroll to position [72, 0]
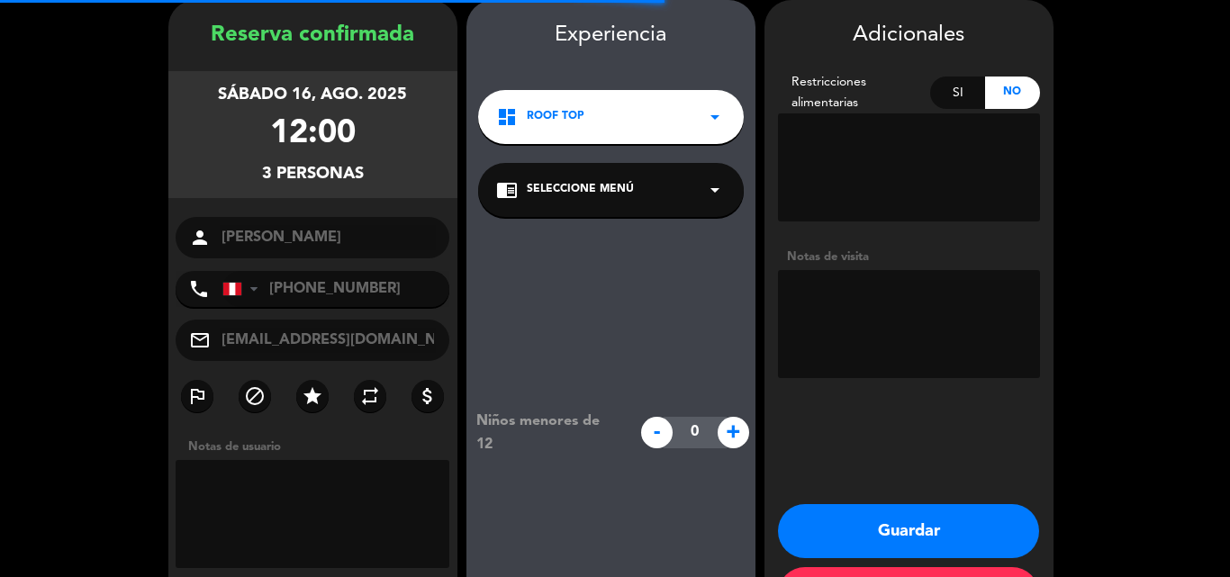
click at [593, 186] on span "Seleccione Menú" at bounding box center [580, 190] width 107 height 18
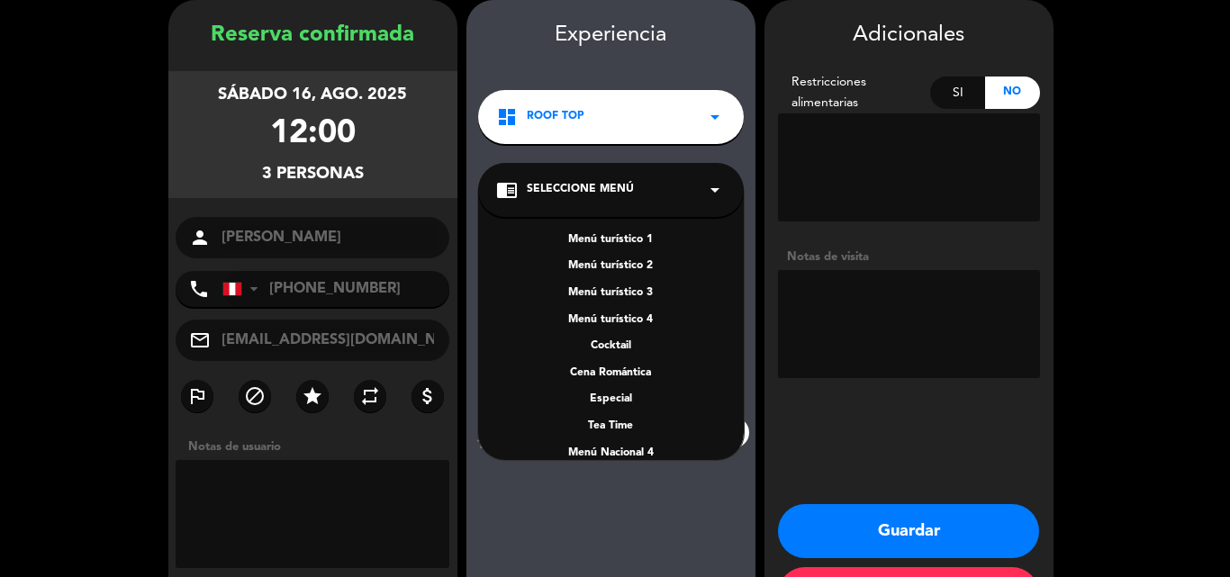
scroll to position [259, 0]
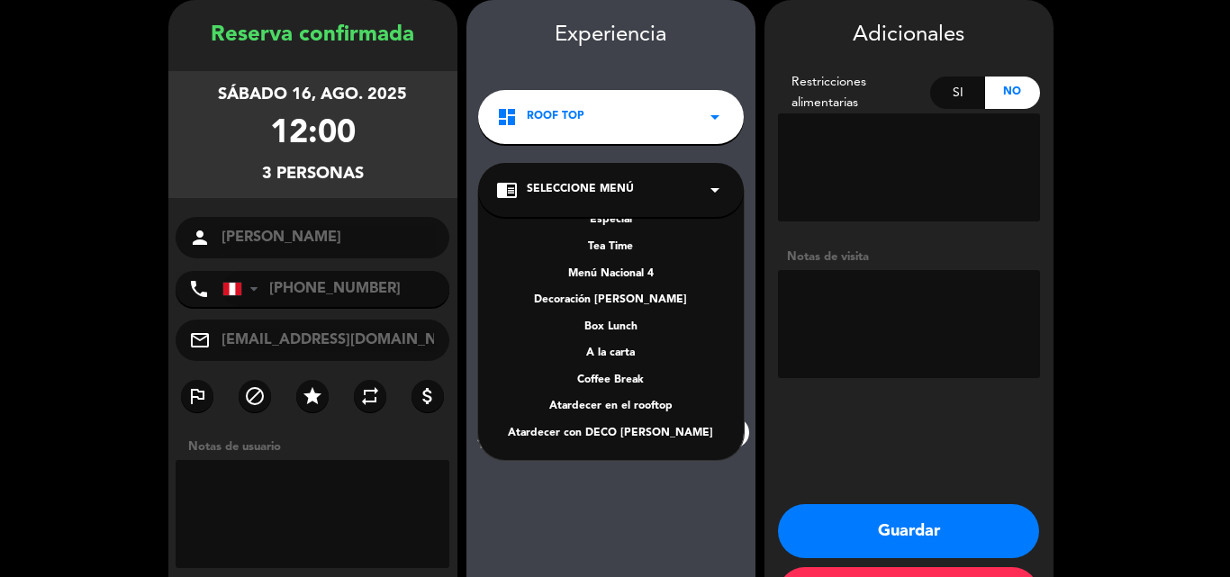
click at [618, 351] on div "A la carta" at bounding box center [611, 354] width 230 height 18
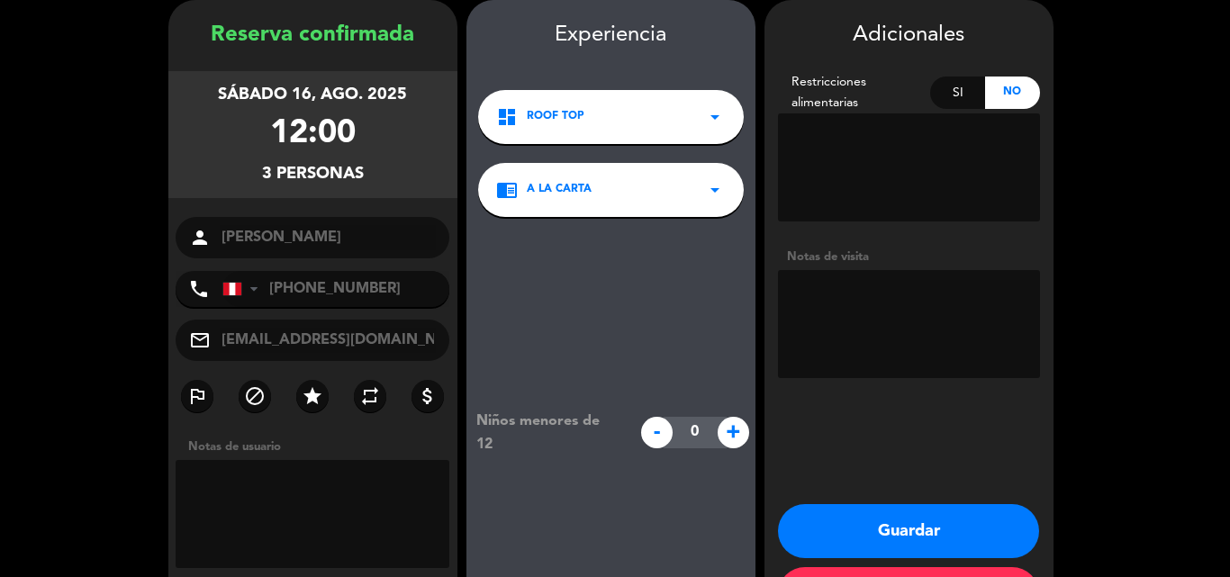
click at [906, 514] on button "Guardar" at bounding box center [908, 531] width 261 height 54
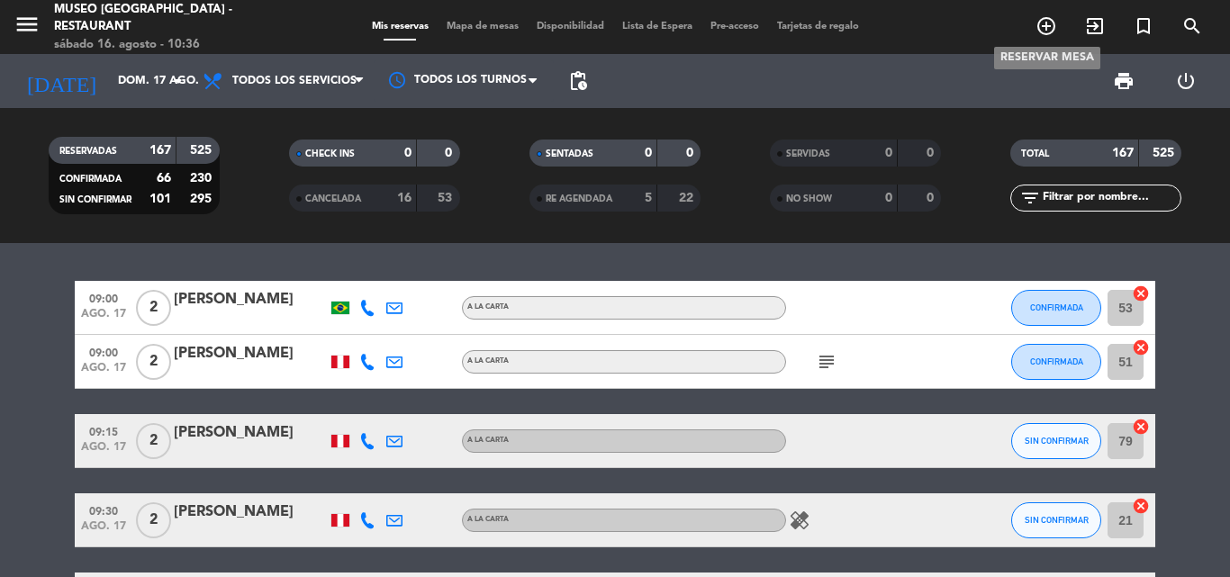
click at [1048, 29] on icon "add_circle_outline" at bounding box center [1047, 26] width 22 height 22
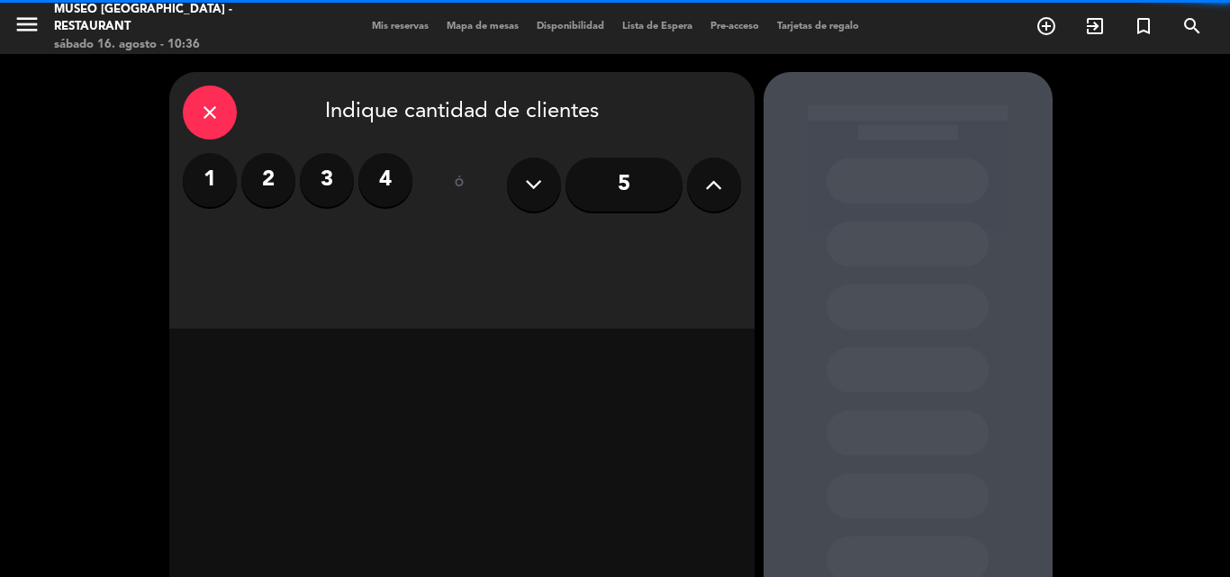
click at [377, 182] on label "4" at bounding box center [385, 180] width 54 height 54
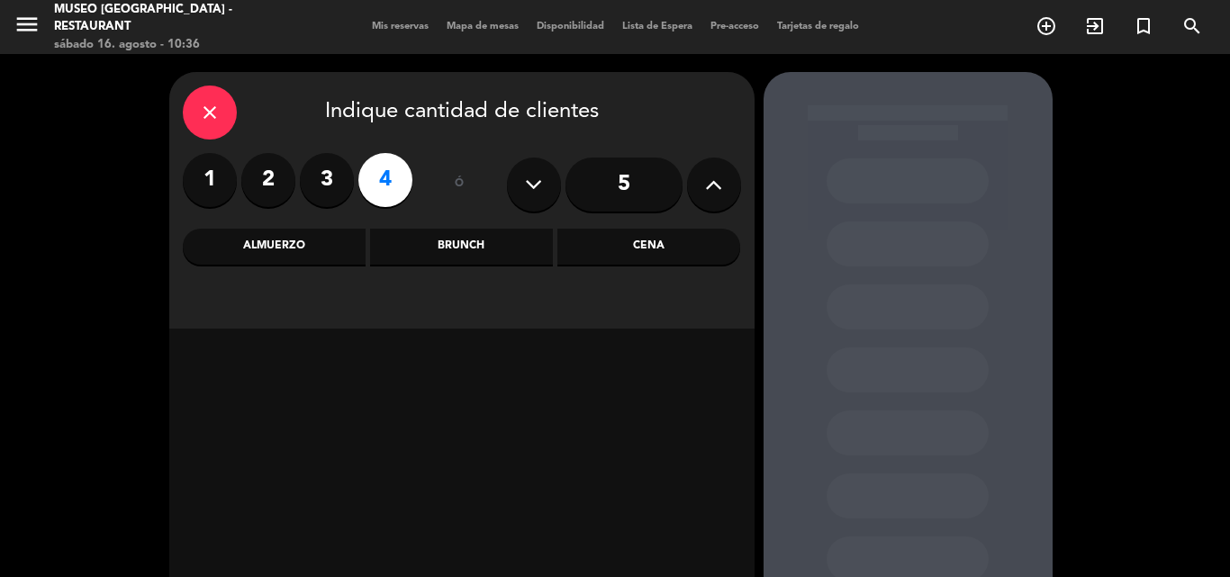
click at [265, 243] on div "Almuerzo" at bounding box center [274, 247] width 183 height 36
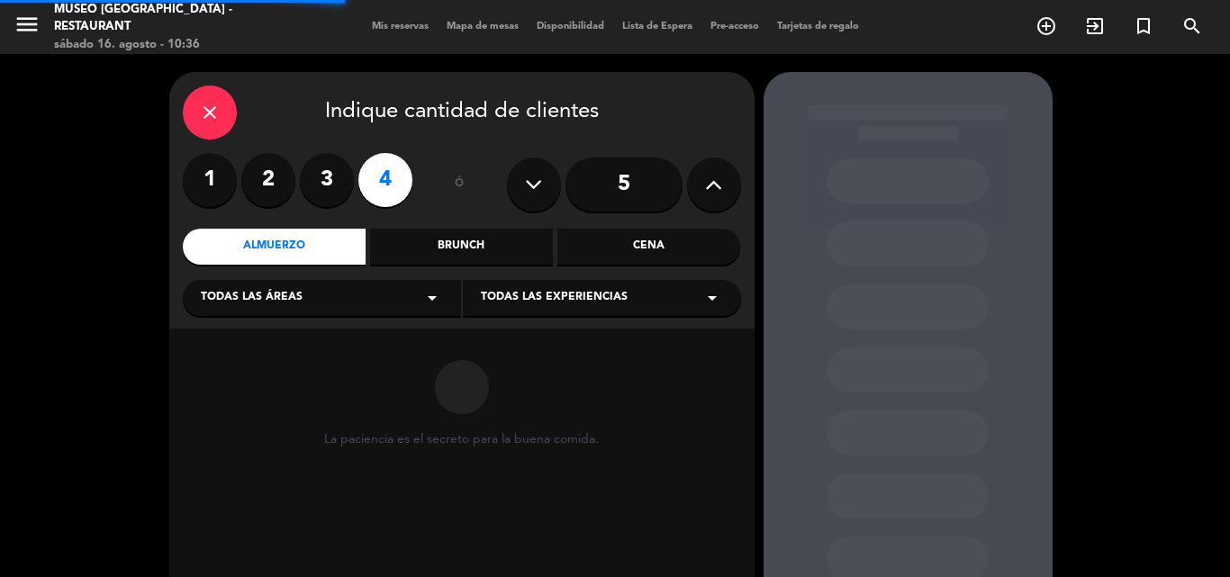
click at [237, 295] on span "Todas las áreas" at bounding box center [252, 298] width 102 height 18
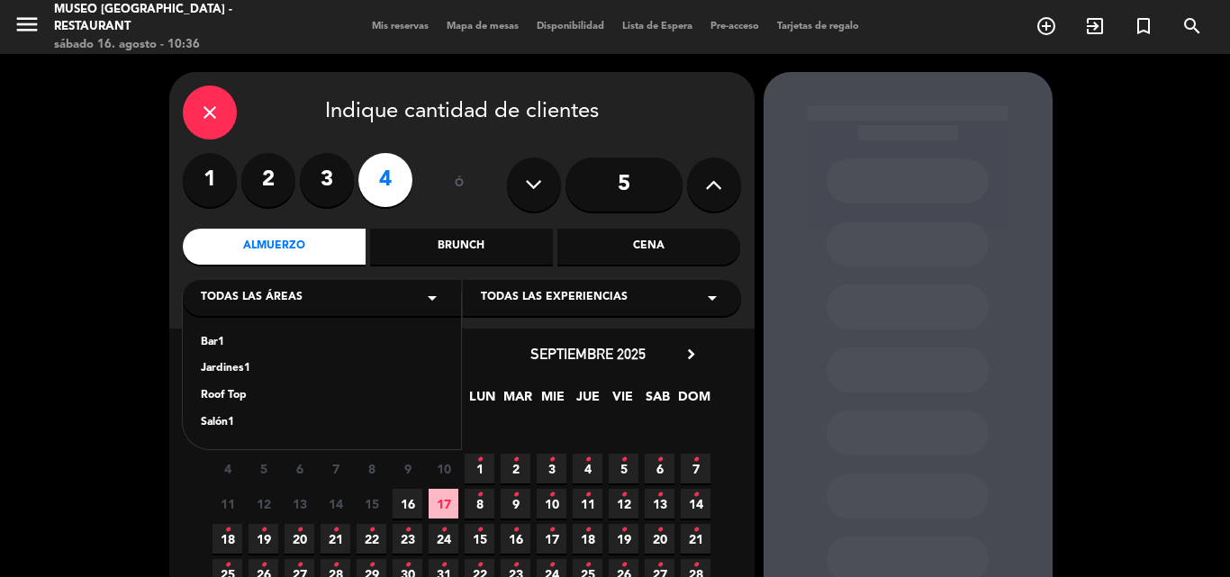
click at [222, 377] on div "Jardines1" at bounding box center [322, 369] width 242 height 18
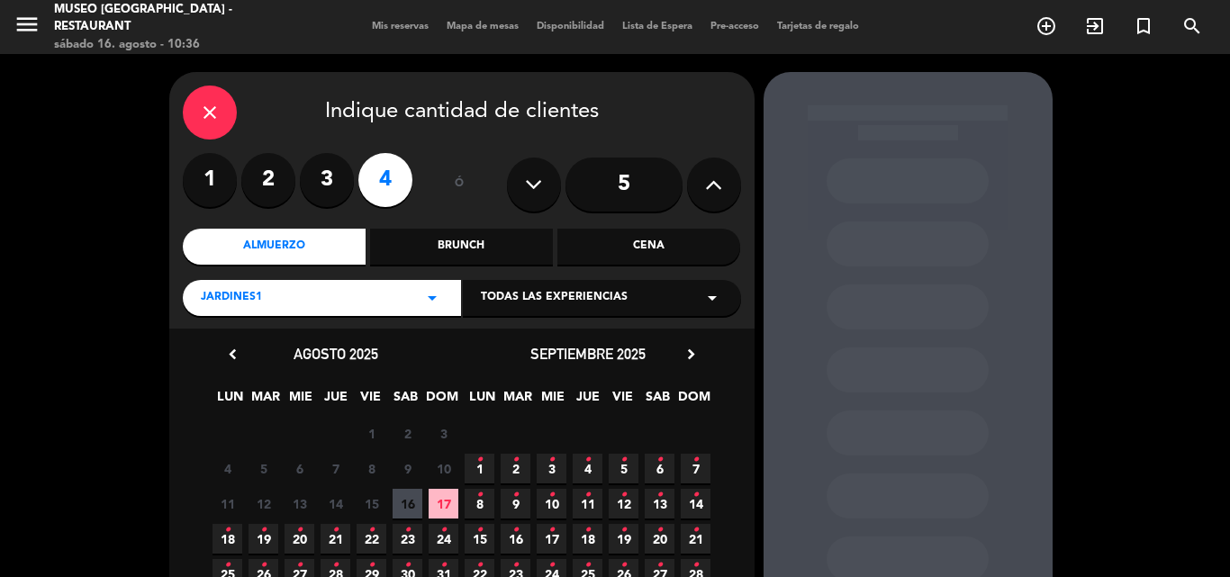
click at [405, 497] on span "16" at bounding box center [408, 504] width 30 height 30
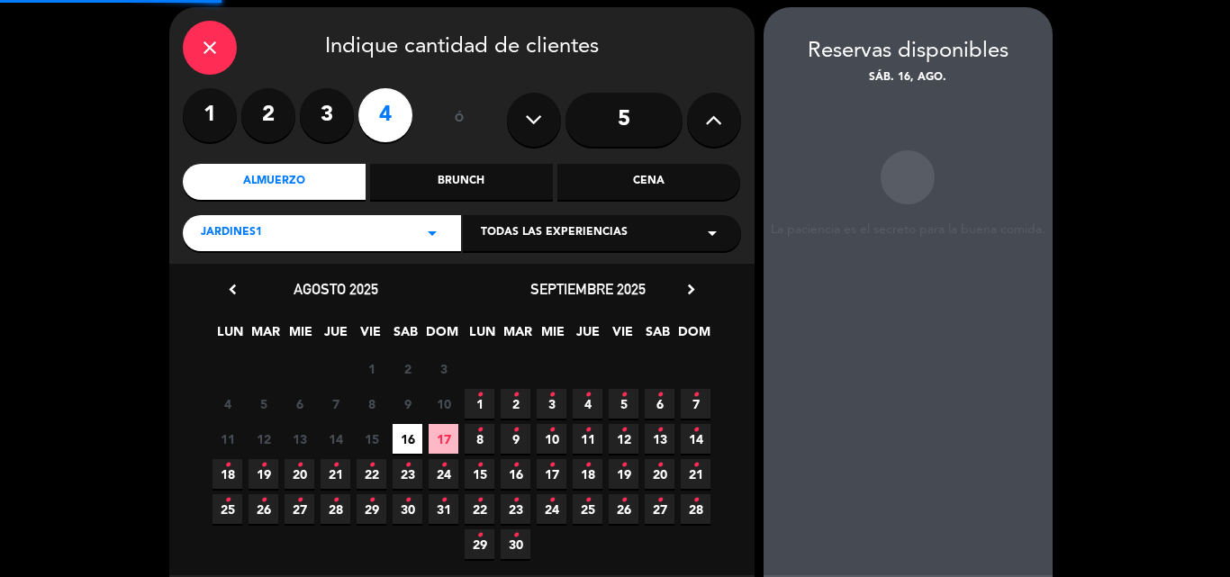
scroll to position [72, 0]
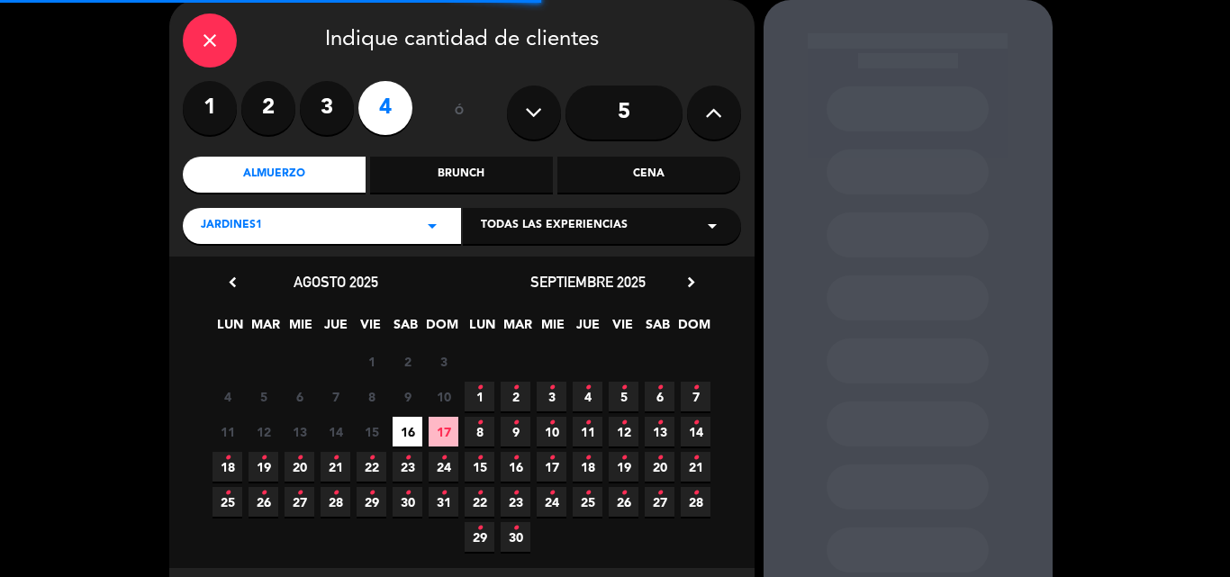
click at [254, 226] on span "Jardines1" at bounding box center [231, 226] width 61 height 18
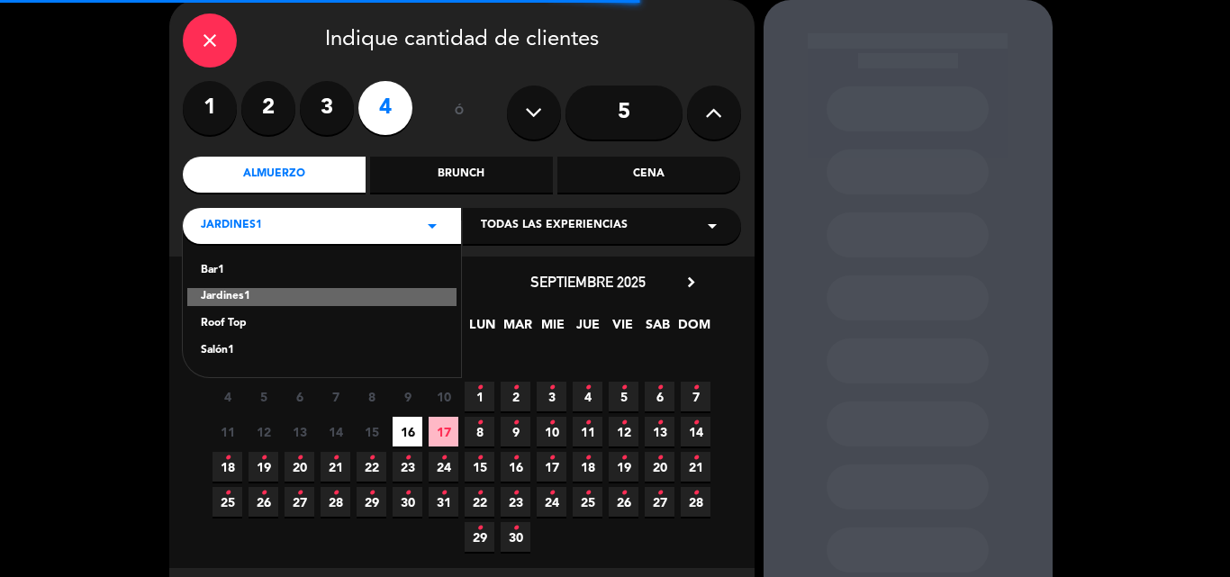
click at [239, 315] on div "Roof Top" at bounding box center [322, 324] width 242 height 18
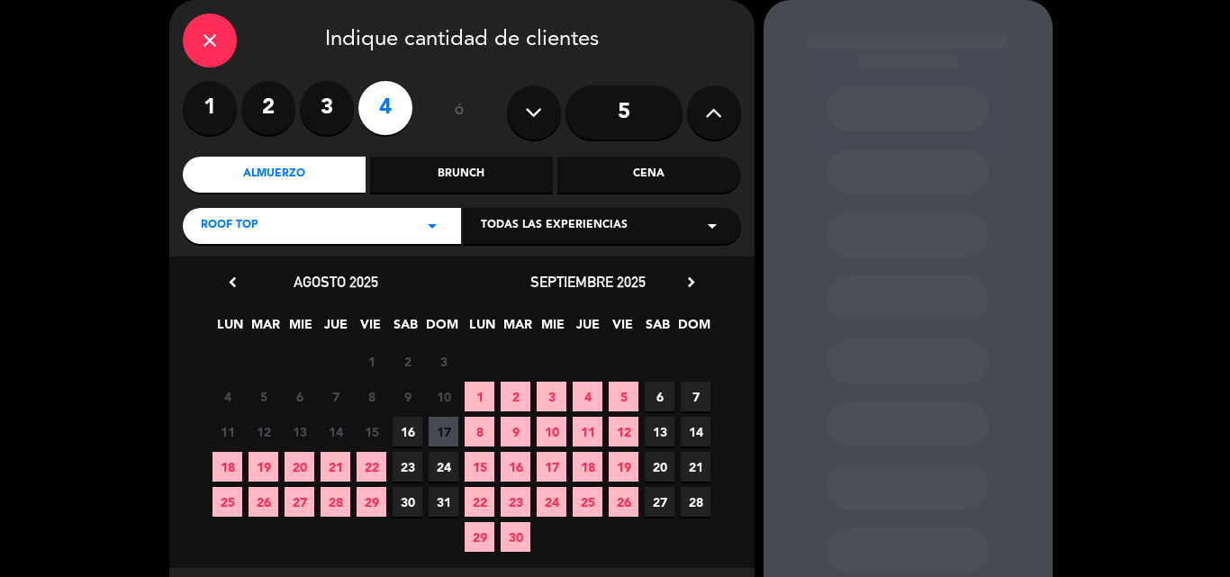
click at [403, 431] on span "16" at bounding box center [408, 432] width 30 height 30
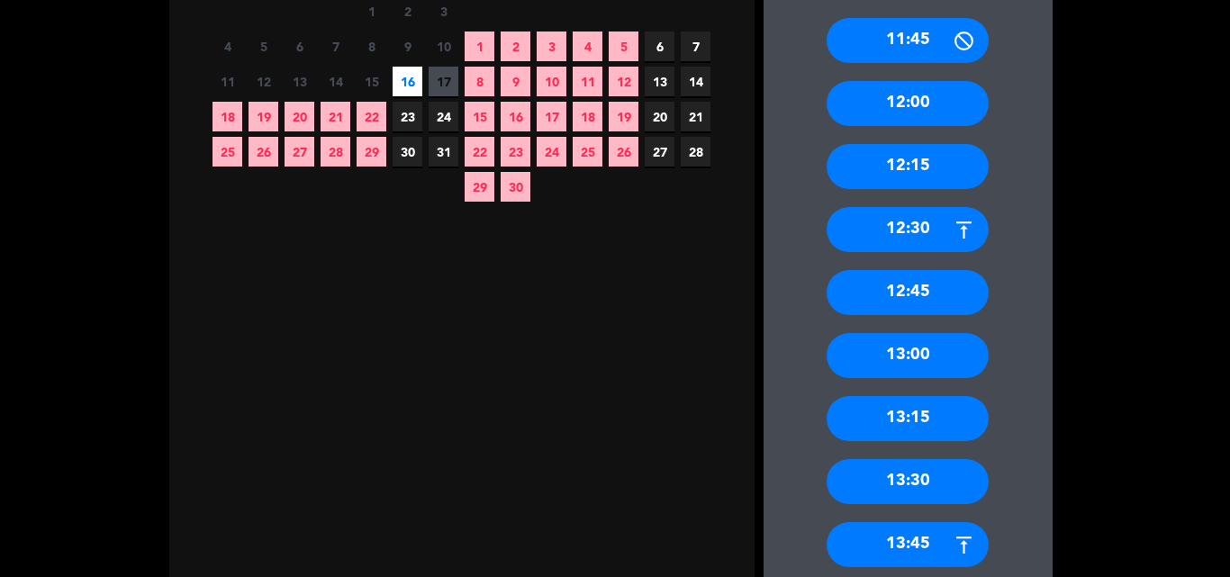
scroll to position [432, 0]
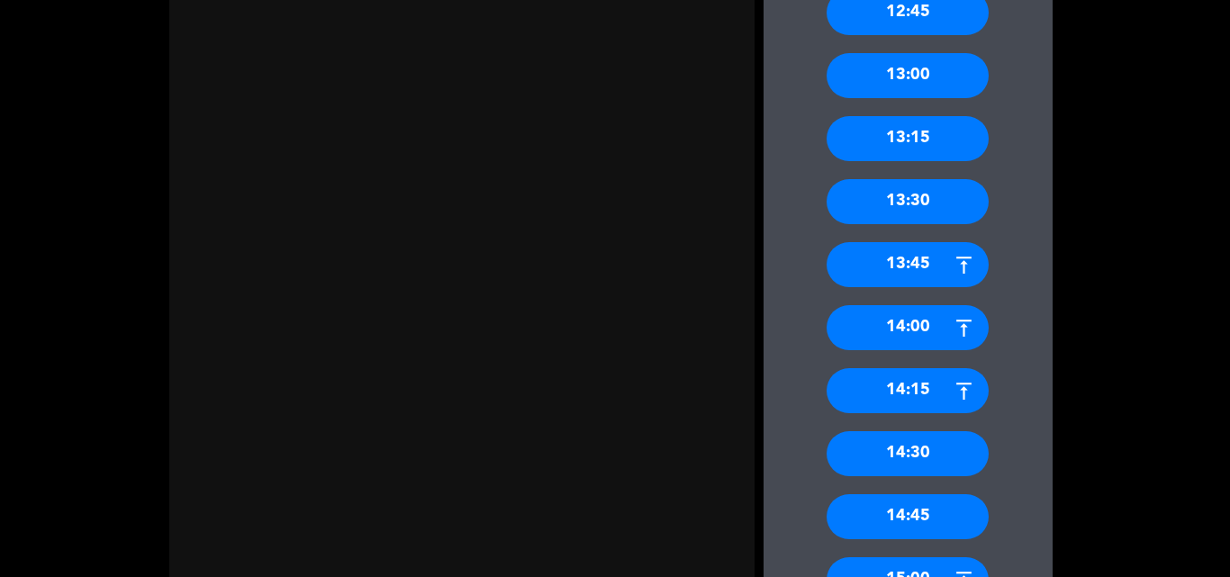
click at [911, 319] on div "14:00" at bounding box center [908, 327] width 162 height 45
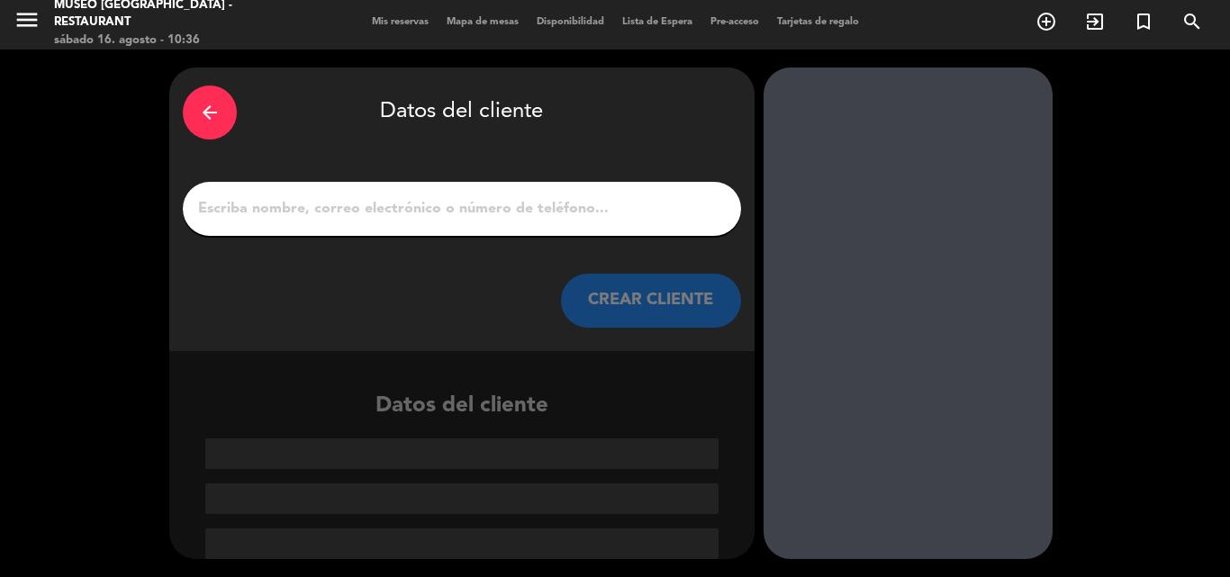
scroll to position [5, 0]
click at [329, 204] on input "1" at bounding box center [461, 208] width 531 height 25
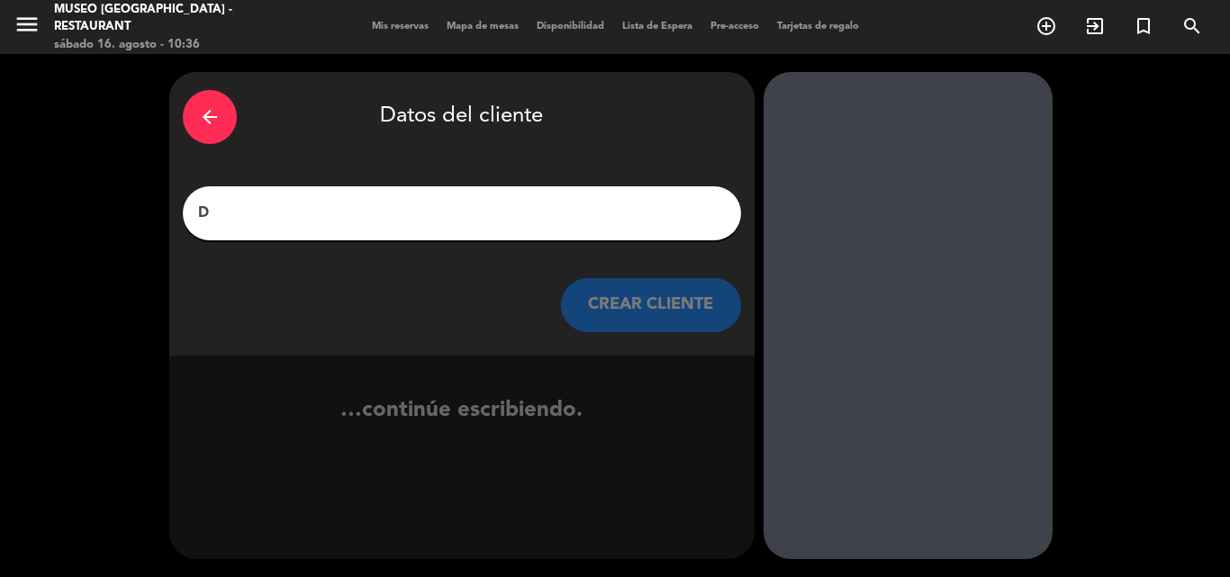
scroll to position [0, 0]
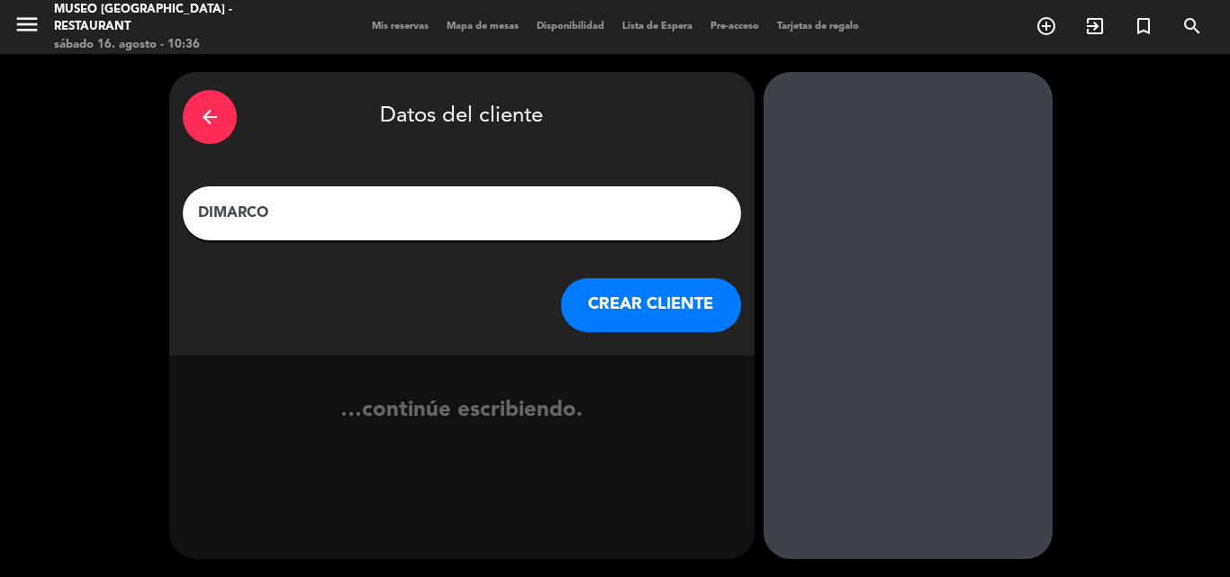
type input "DIMARCO"
click at [658, 295] on button "CREAR CLIENTE" at bounding box center [651, 305] width 180 height 54
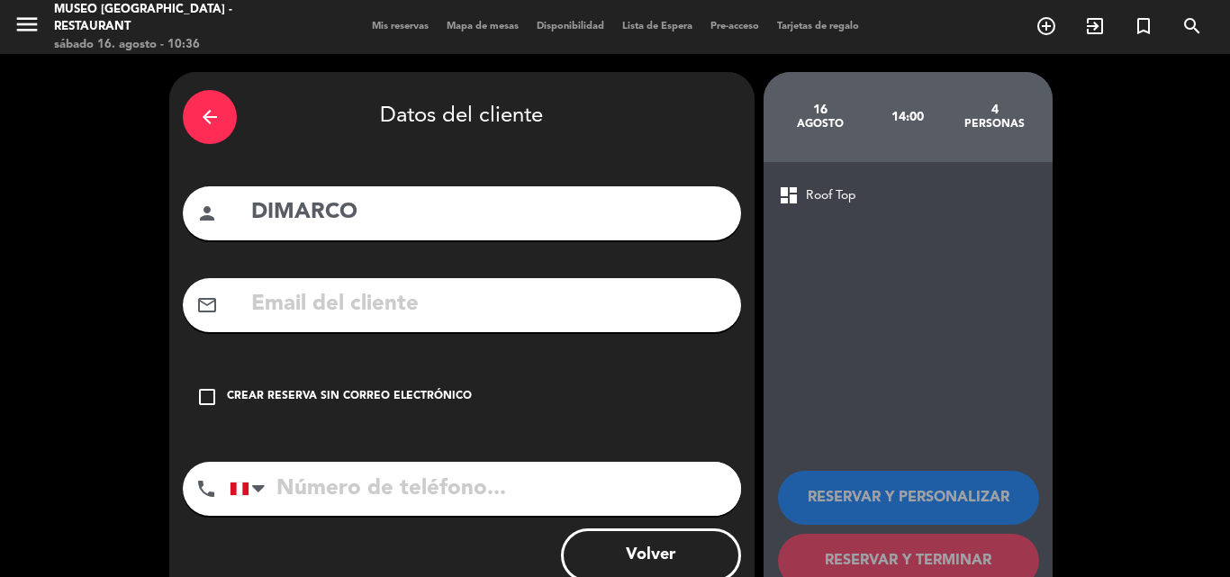
click at [318, 299] on input "text" at bounding box center [489, 304] width 478 height 37
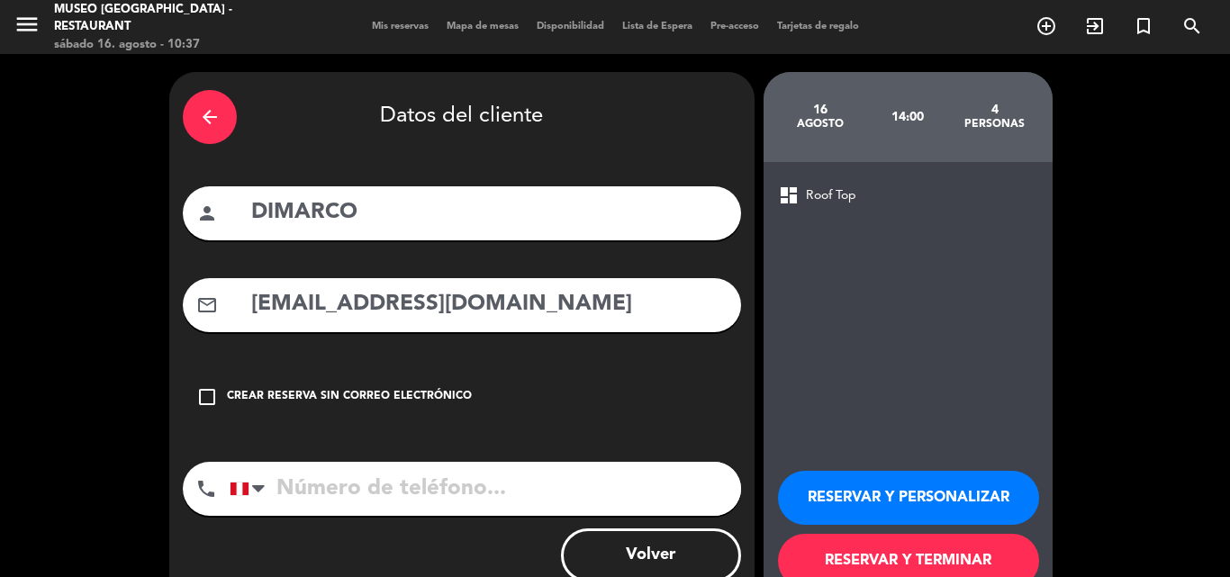
type input "[EMAIL_ADDRESS][DOMAIN_NAME]"
click at [881, 487] on button "RESERVAR Y PERSONALIZAR" at bounding box center [908, 498] width 261 height 54
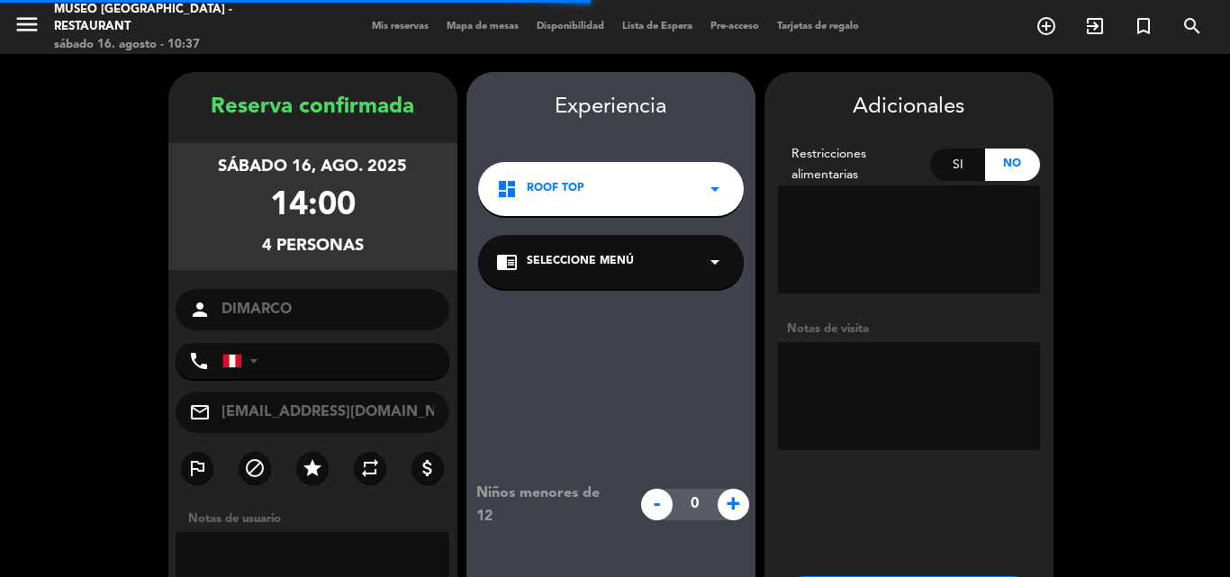
scroll to position [72, 0]
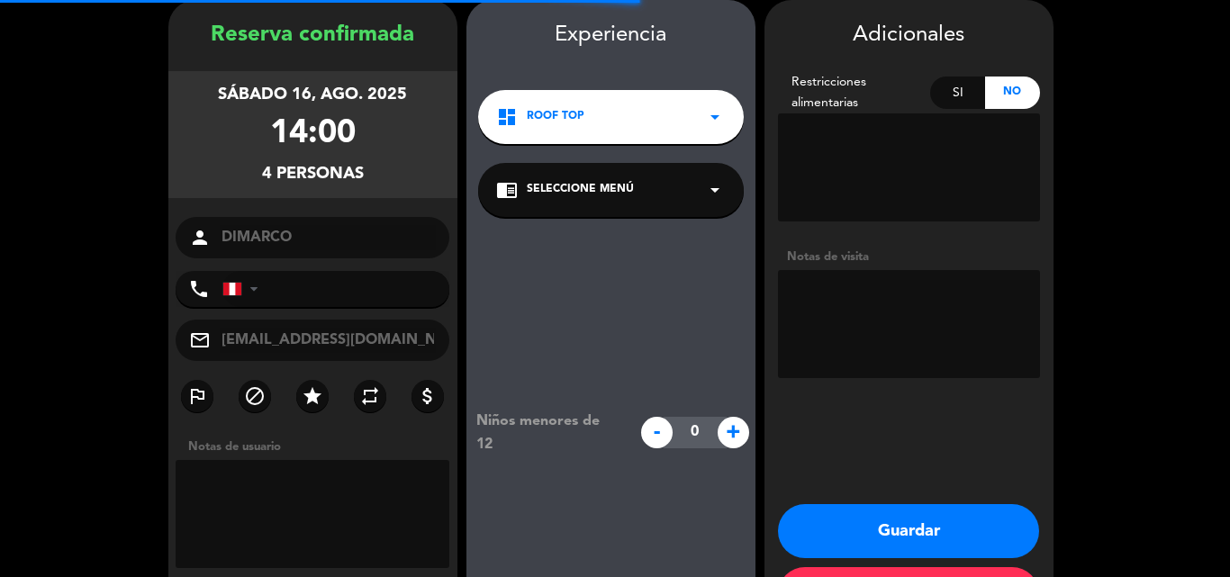
click at [567, 196] on span "Seleccione Menú" at bounding box center [580, 190] width 107 height 18
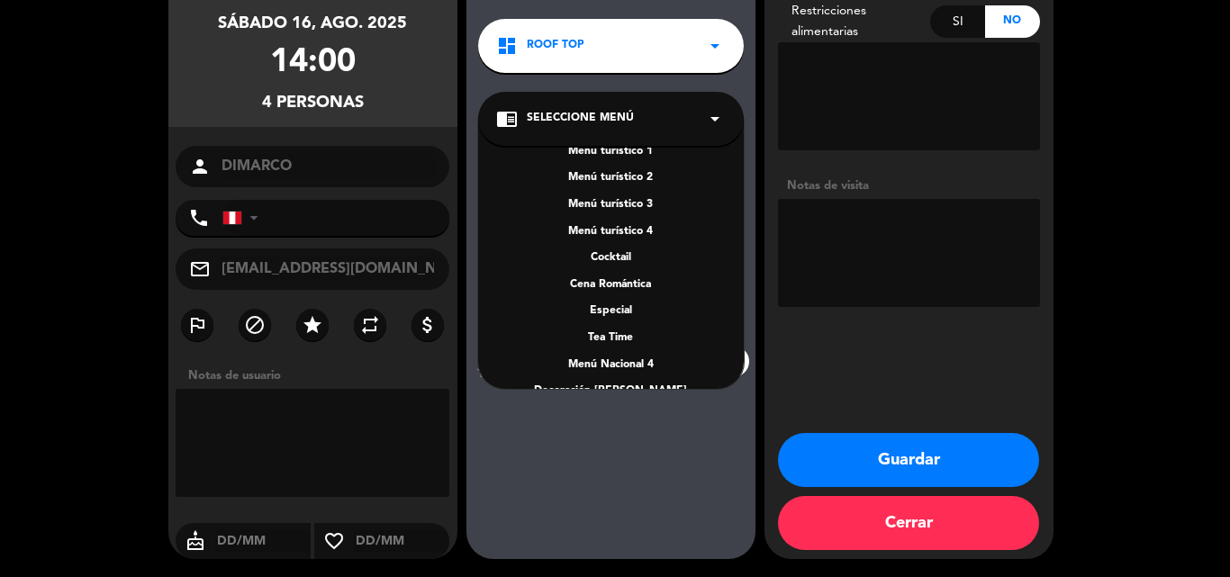
scroll to position [259, 0]
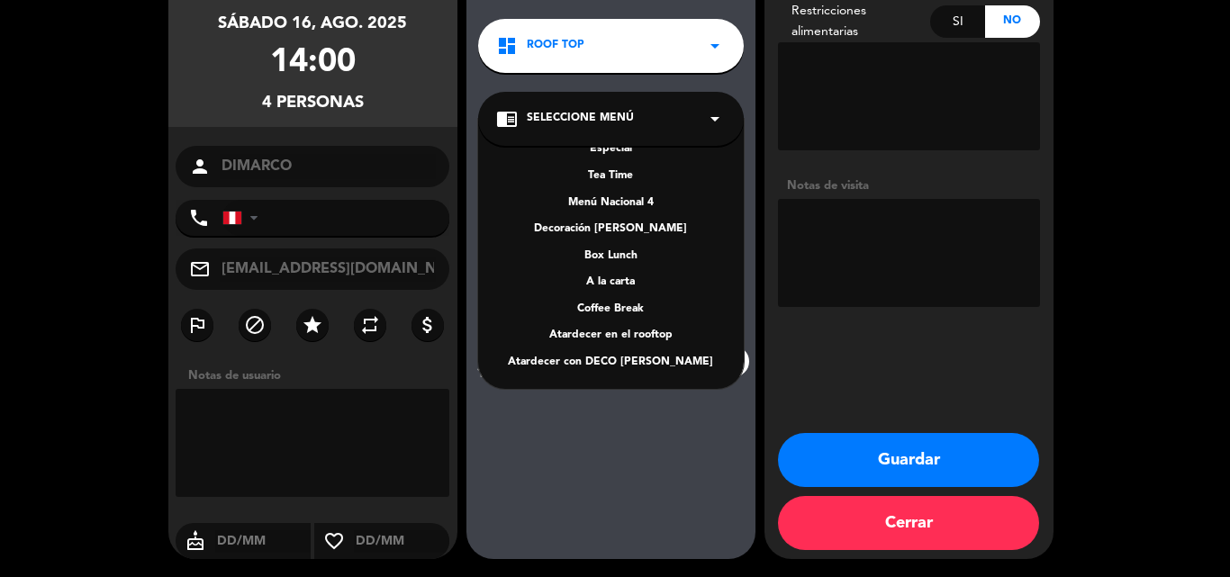
drag, startPoint x: 603, startPoint y: 279, endPoint x: 615, endPoint y: 277, distance: 11.8
click at [603, 280] on div "A la carta" at bounding box center [611, 283] width 230 height 18
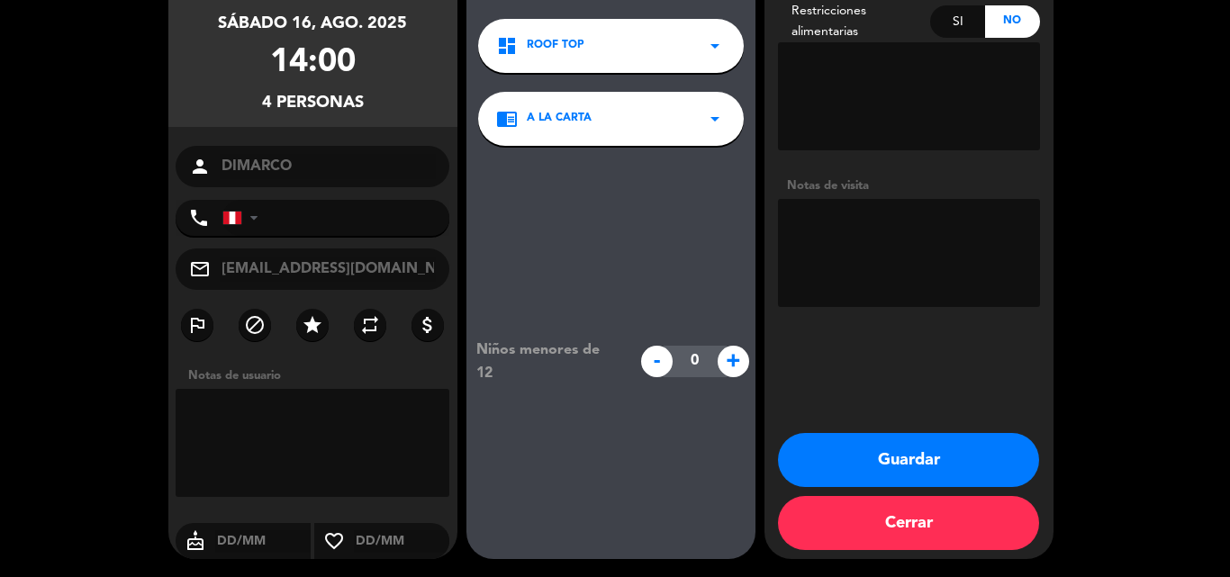
click at [905, 245] on textarea at bounding box center [909, 253] width 262 height 108
type textarea "Mesa de preferencia terraza,"
click at [864, 458] on button "Guardar" at bounding box center [908, 460] width 261 height 54
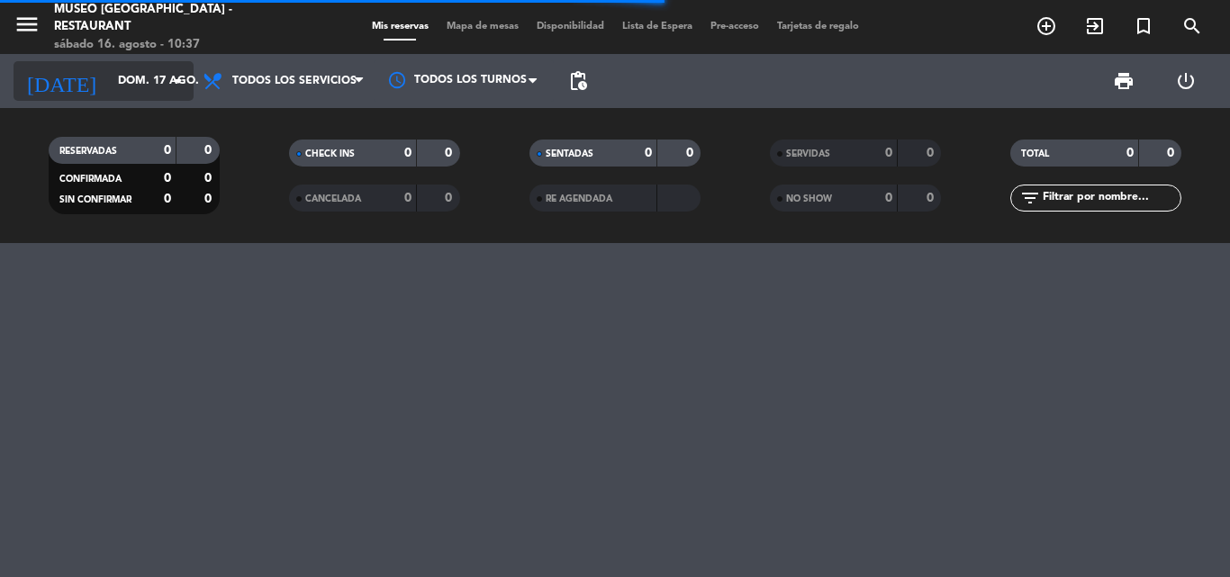
click at [119, 77] on input "dom. 17 ago." at bounding box center [185, 81] width 152 height 31
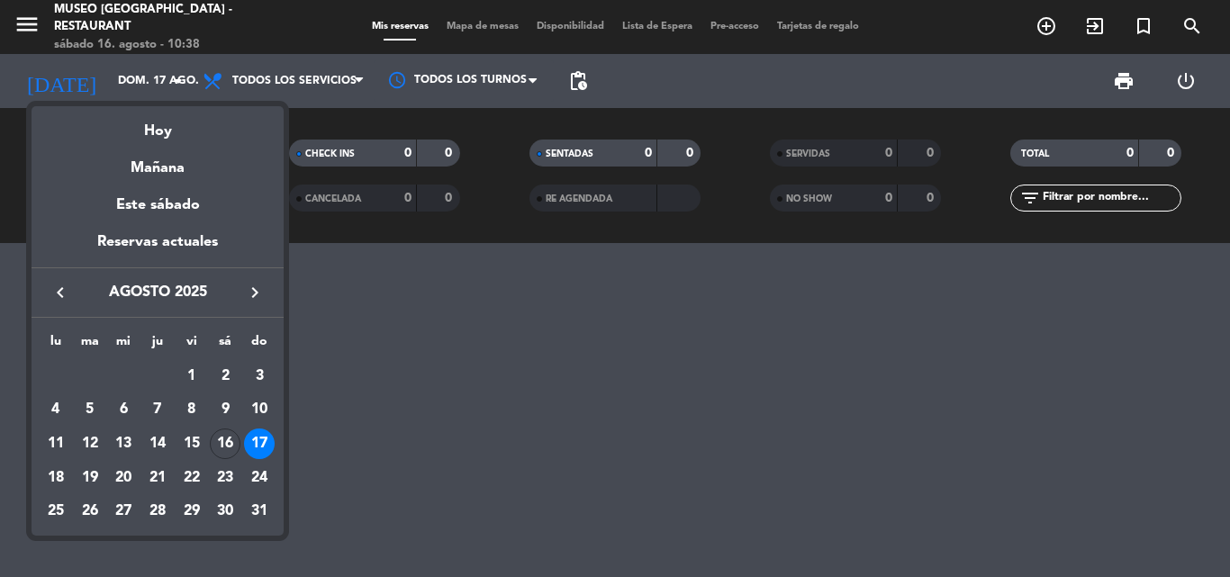
drag, startPoint x: 229, startPoint y: 444, endPoint x: 1118, endPoint y: 179, distance: 927.6
click at [229, 443] on div "16" at bounding box center [225, 444] width 31 height 31
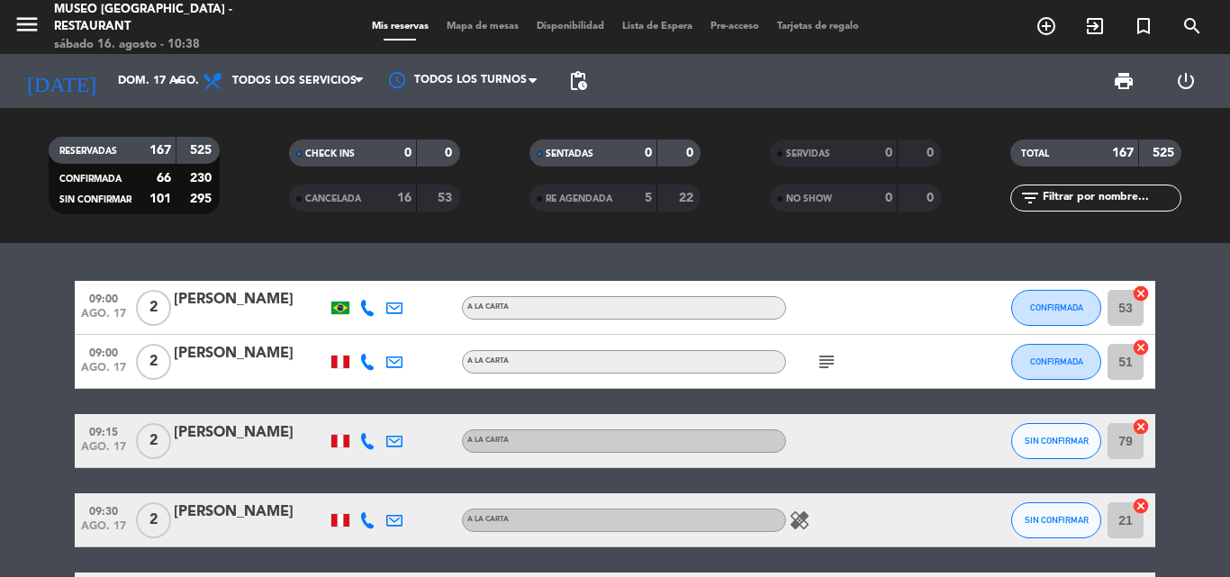
type input "sáb. 16 ago."
click at [1104, 202] on input "text" at bounding box center [1111, 198] width 140 height 20
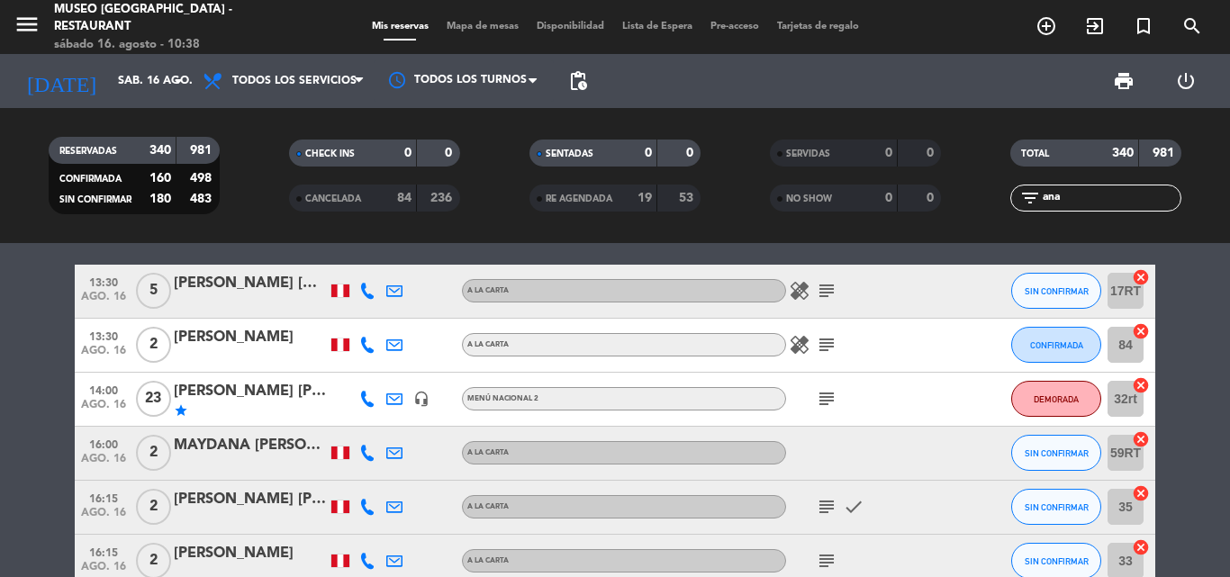
scroll to position [180, 0]
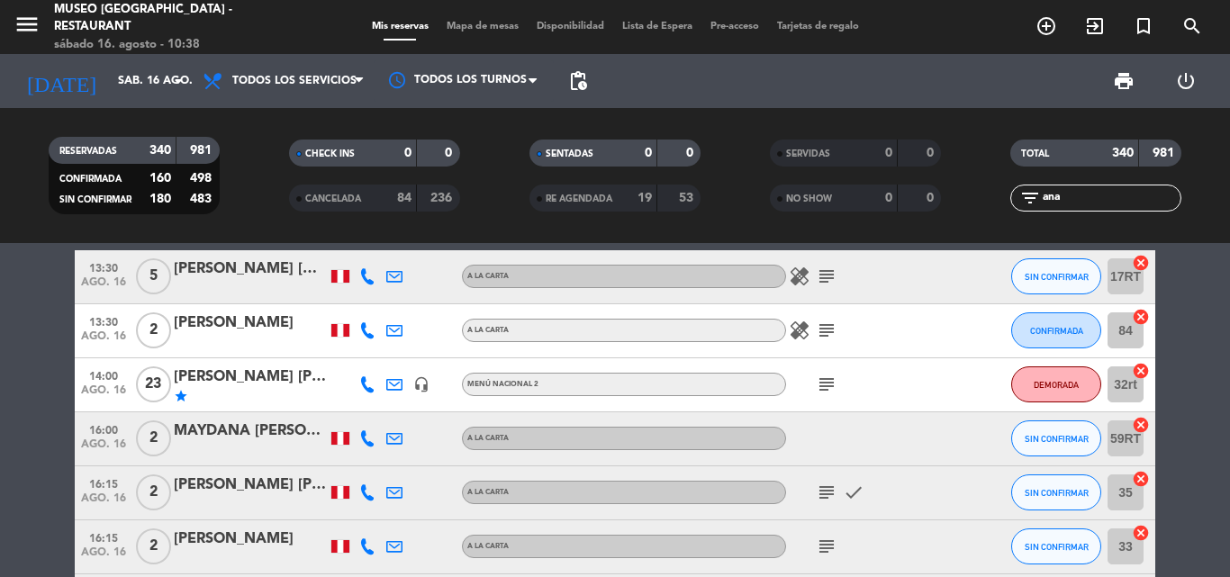
type input "ana"
click at [248, 377] on div "[PERSON_NAME] [PERSON_NAME]" at bounding box center [250, 377] width 153 height 23
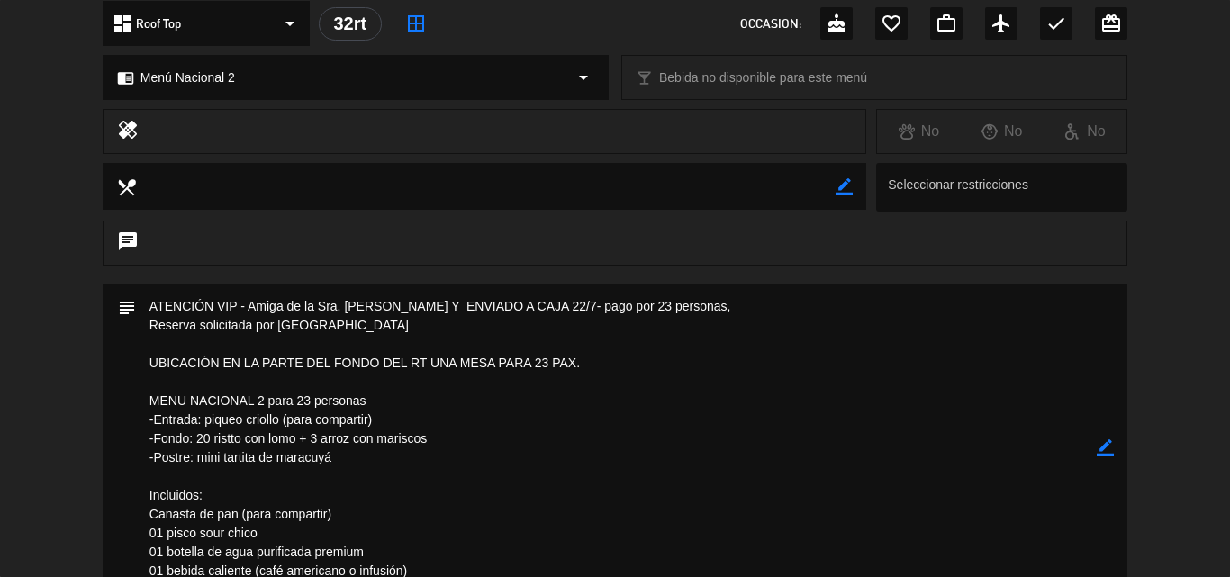
scroll to position [0, 0]
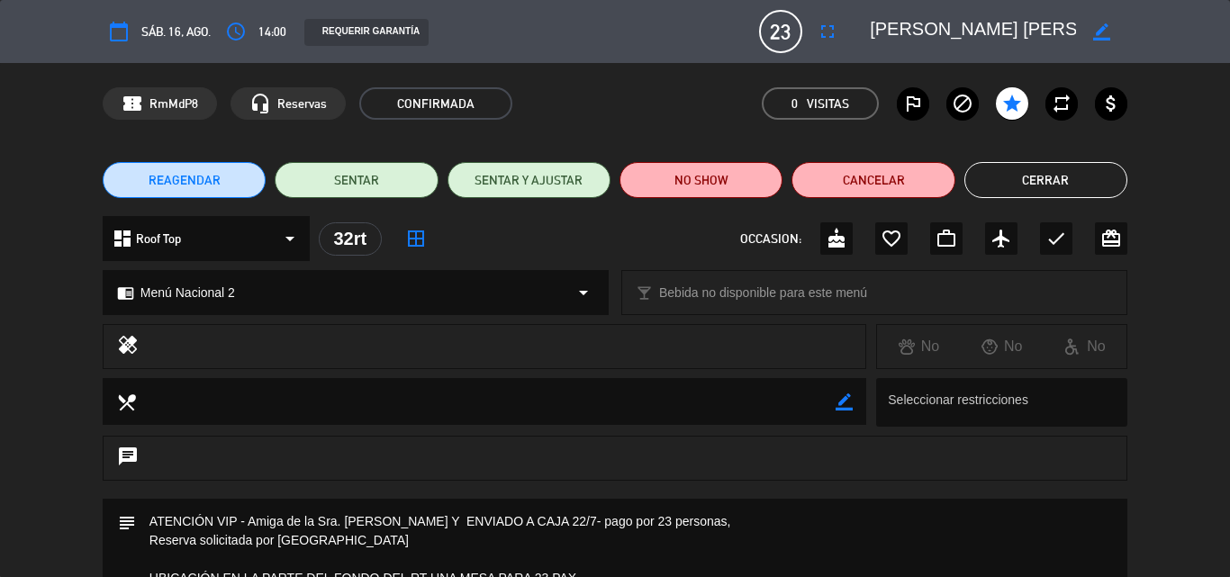
click at [1028, 180] on button "Cerrar" at bounding box center [1046, 180] width 163 height 36
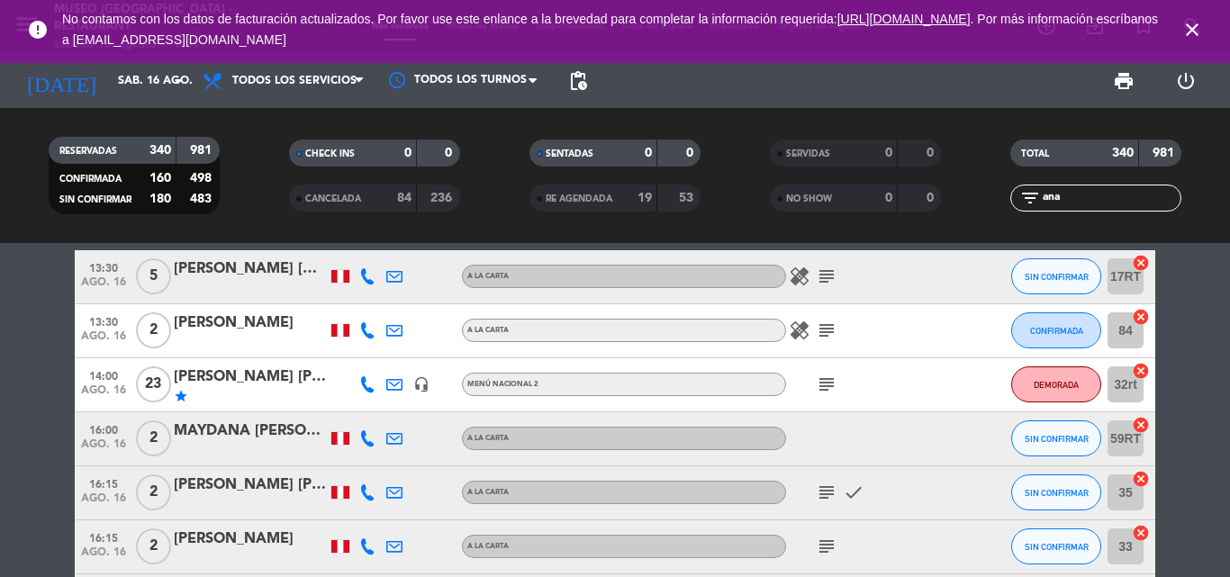
click at [1192, 27] on icon "close" at bounding box center [1193, 30] width 22 height 22
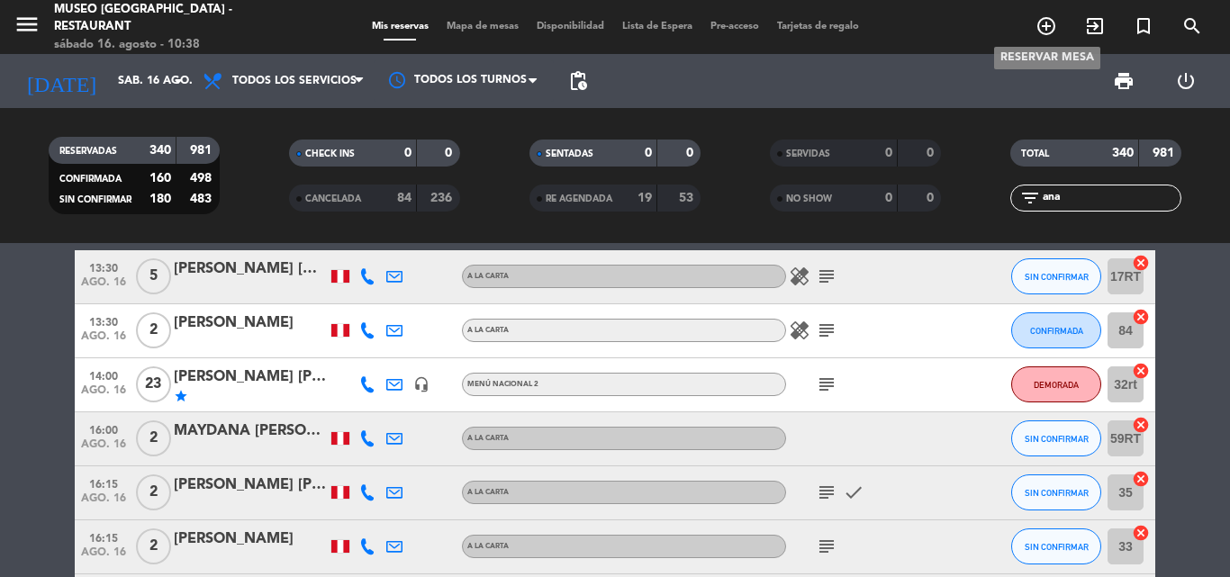
click at [1055, 23] on icon "add_circle_outline" at bounding box center [1047, 26] width 22 height 22
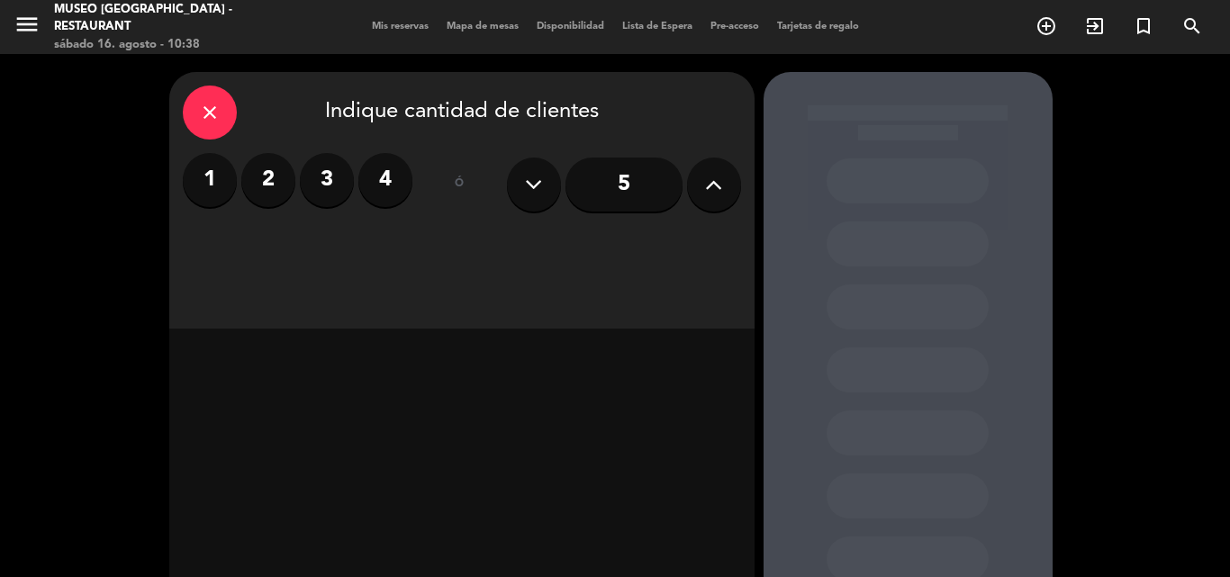
click at [269, 179] on label "2" at bounding box center [268, 180] width 54 height 54
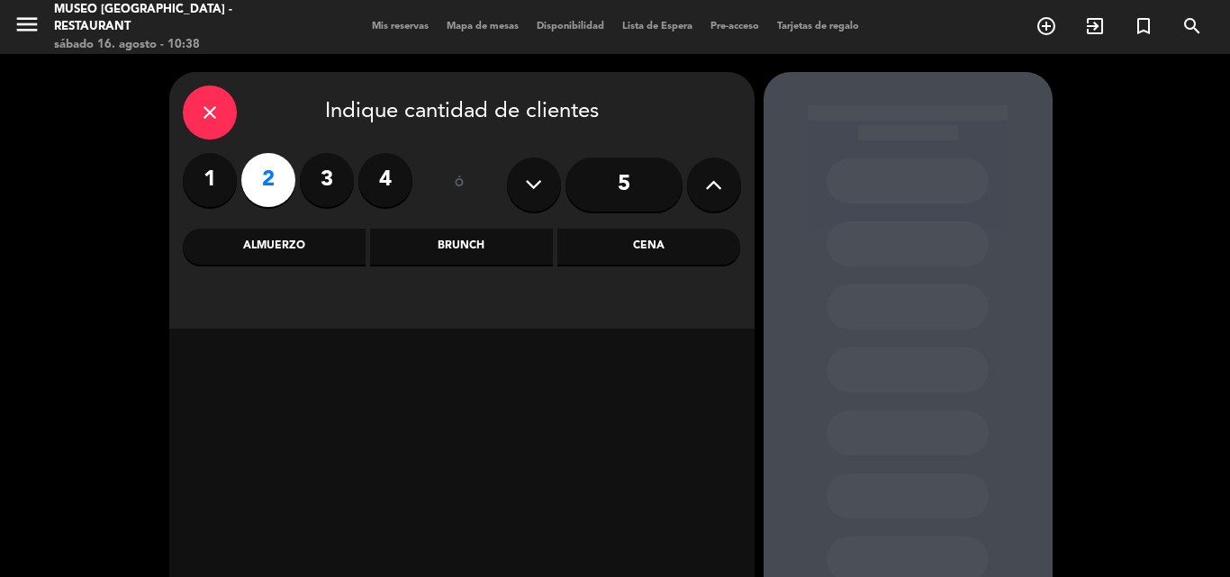
click at [286, 249] on div "Almuerzo" at bounding box center [274, 247] width 183 height 36
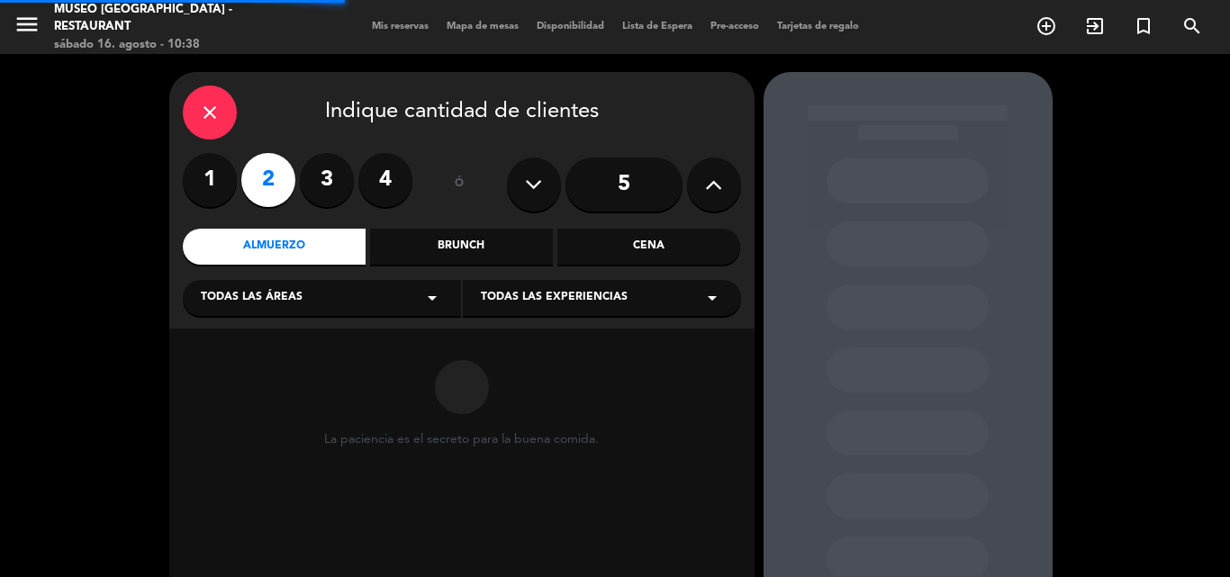
click at [243, 294] on span "Todas las áreas" at bounding box center [252, 298] width 102 height 18
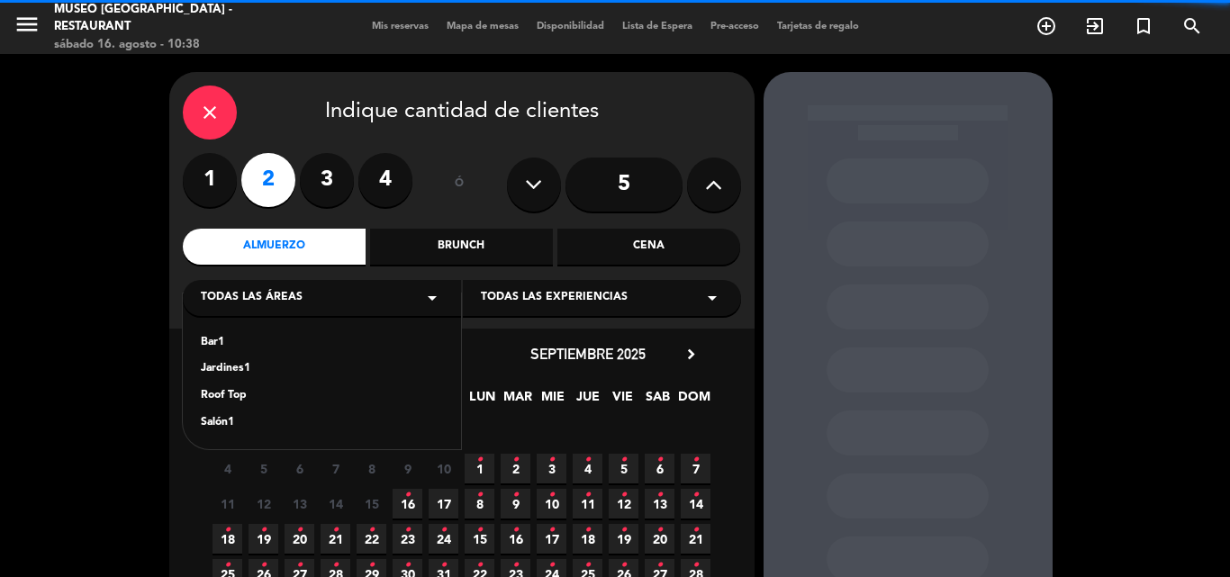
click at [221, 369] on div "Jardines1" at bounding box center [322, 369] width 242 height 18
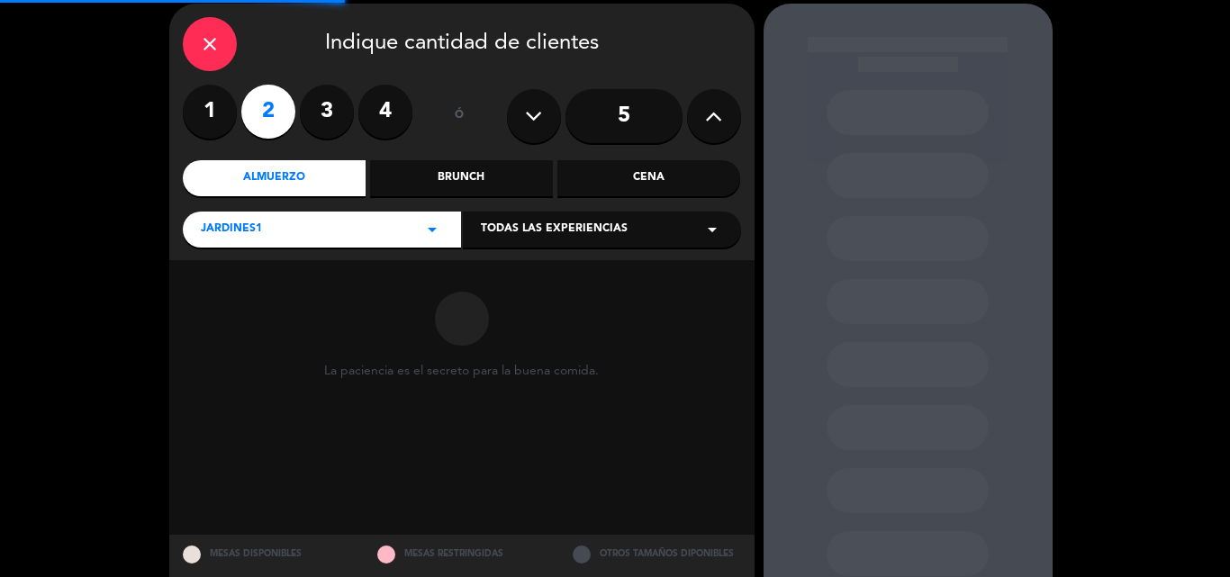
scroll to position [122, 0]
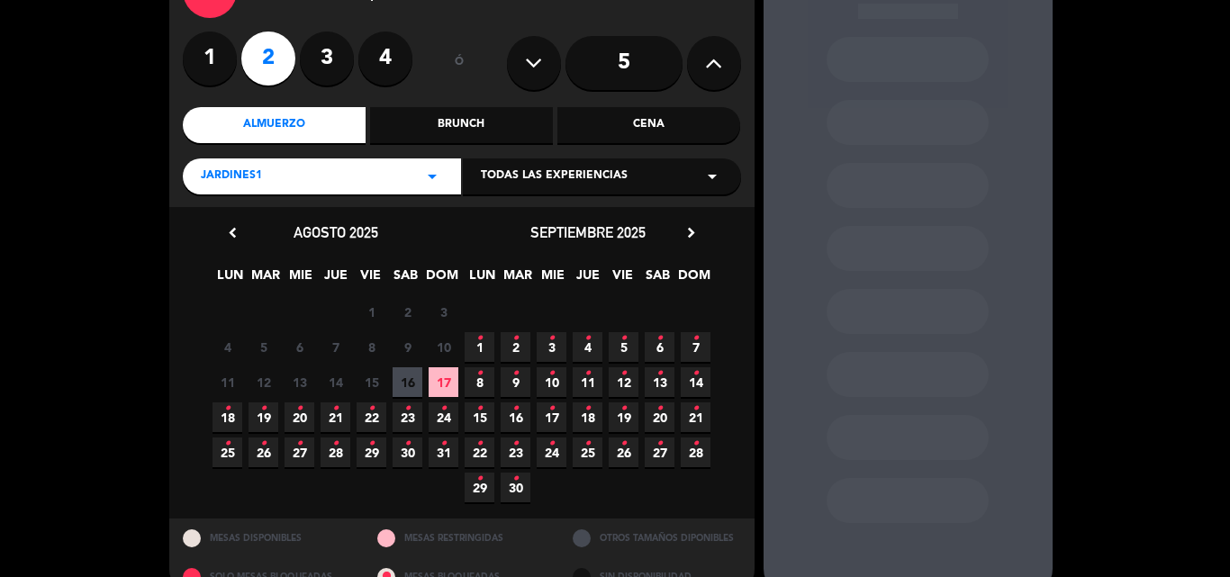
click at [405, 374] on span "16" at bounding box center [408, 382] width 30 height 30
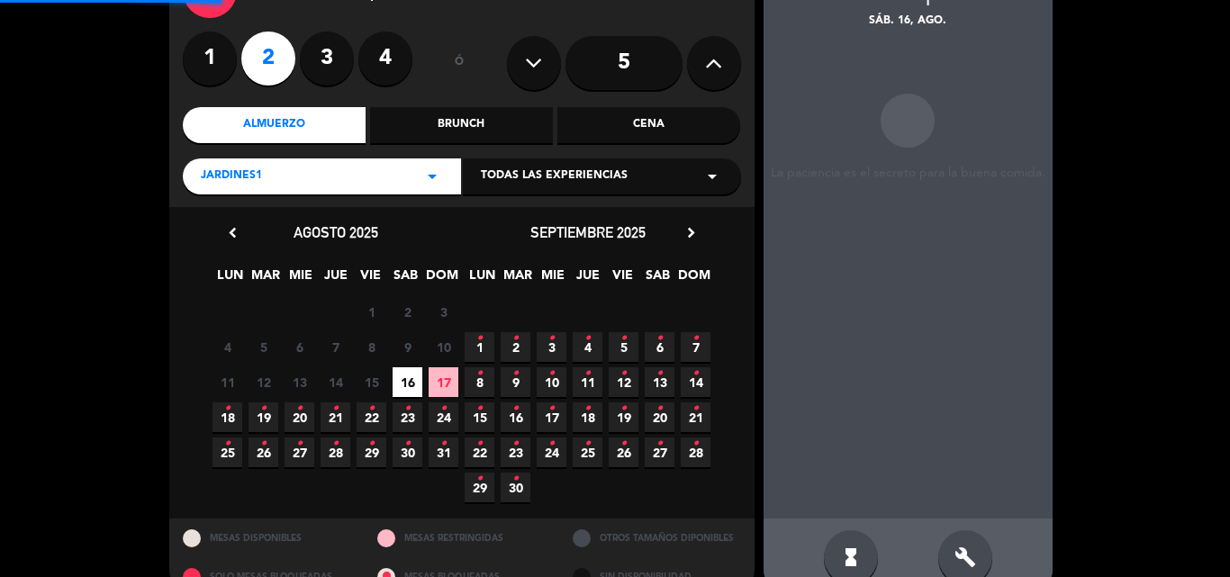
scroll to position [72, 0]
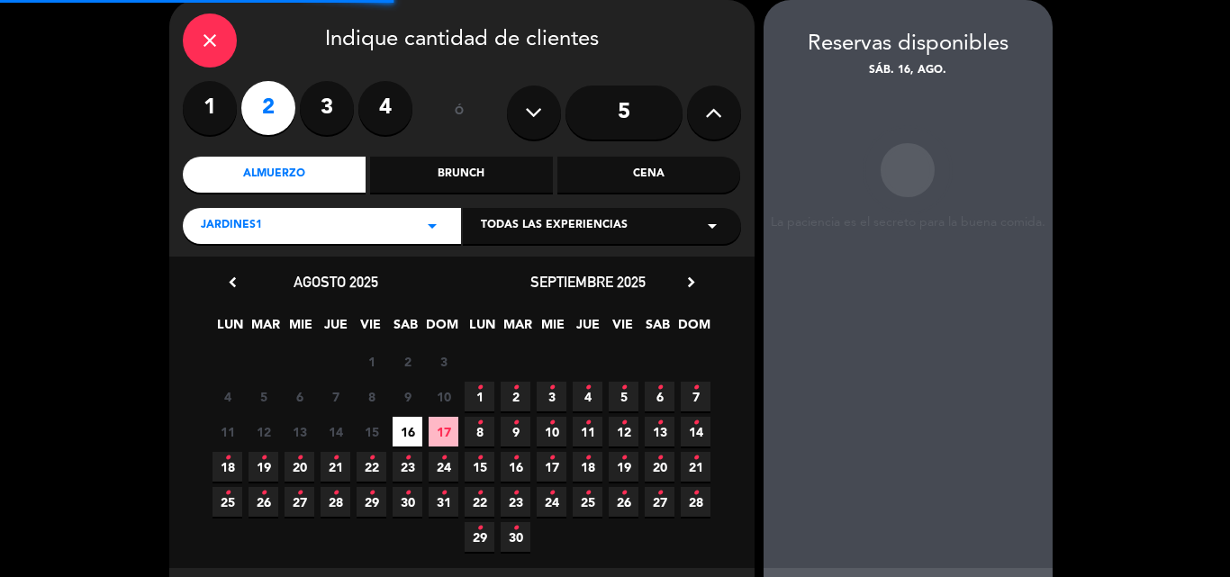
click at [332, 232] on div "Jardines1 arrow_drop_down" at bounding box center [322, 226] width 278 height 36
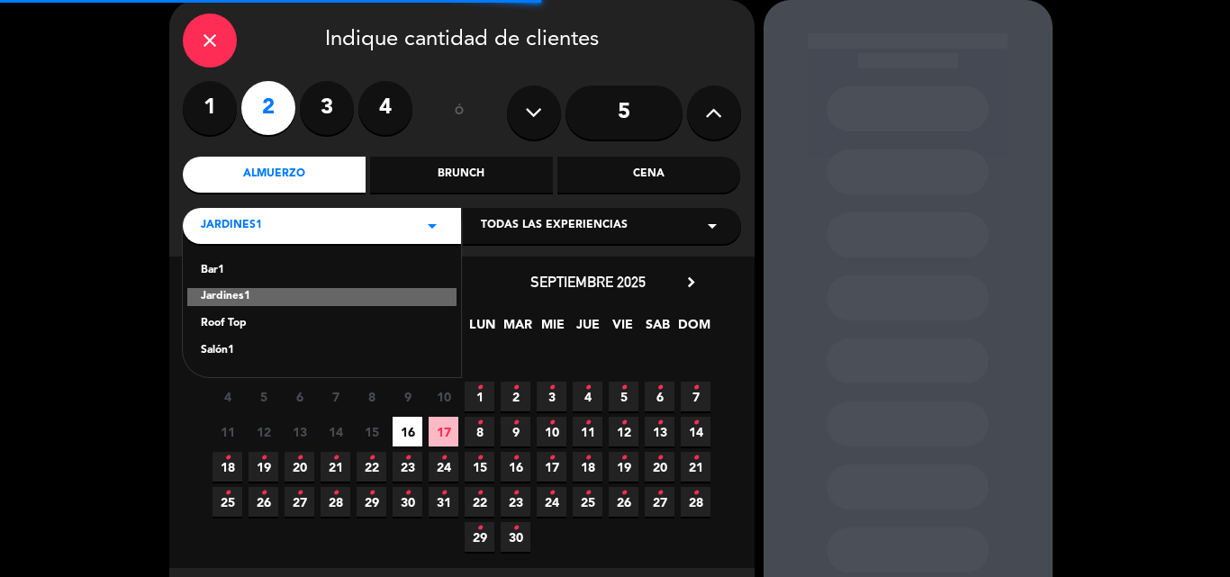
click at [241, 323] on div "Roof Top" at bounding box center [322, 324] width 242 height 18
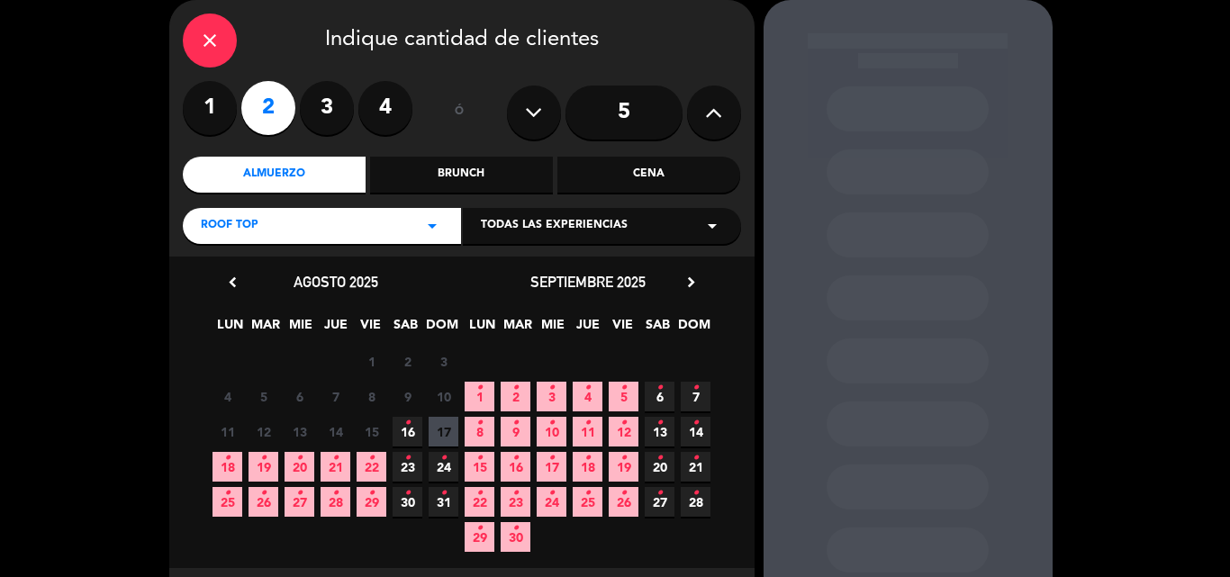
click at [404, 430] on icon "•" at bounding box center [407, 423] width 6 height 29
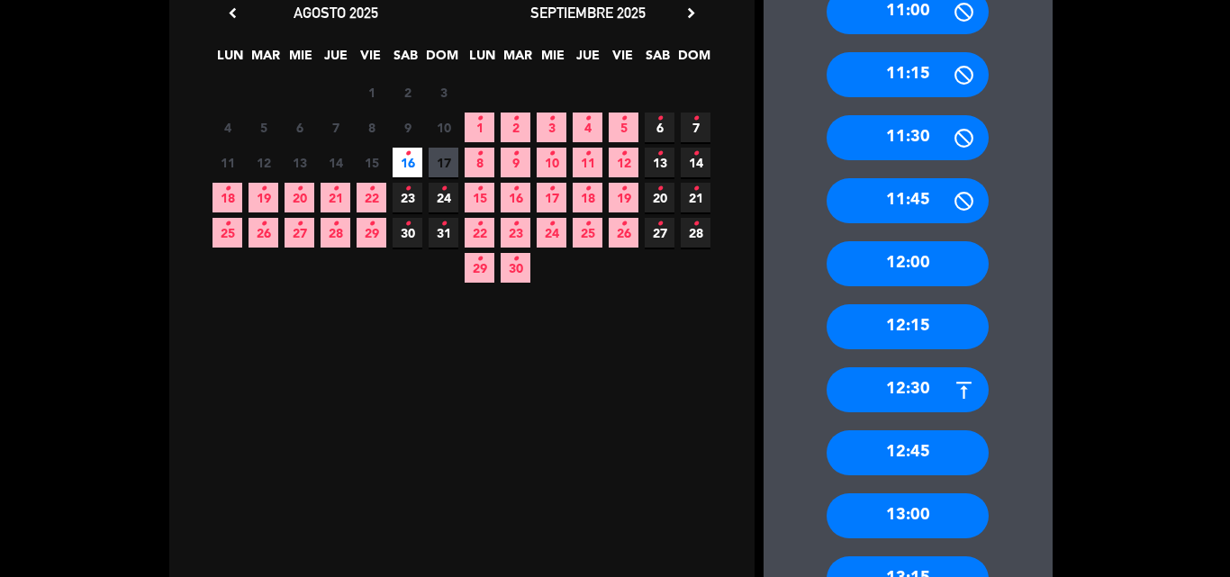
scroll to position [703, 0]
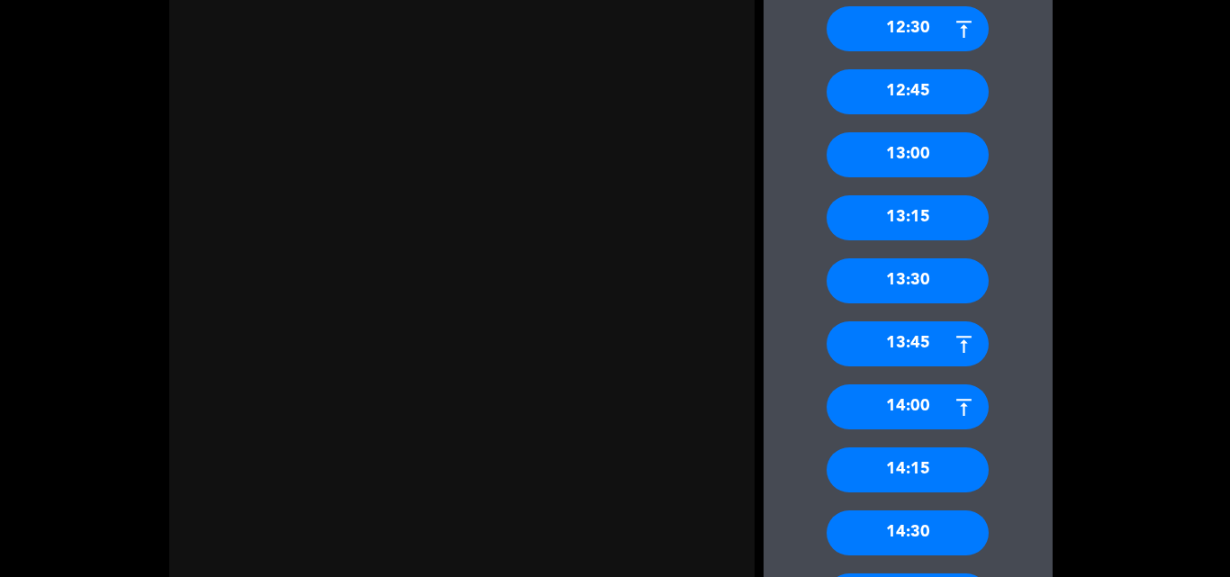
click at [944, 528] on div "14:30" at bounding box center [908, 533] width 162 height 45
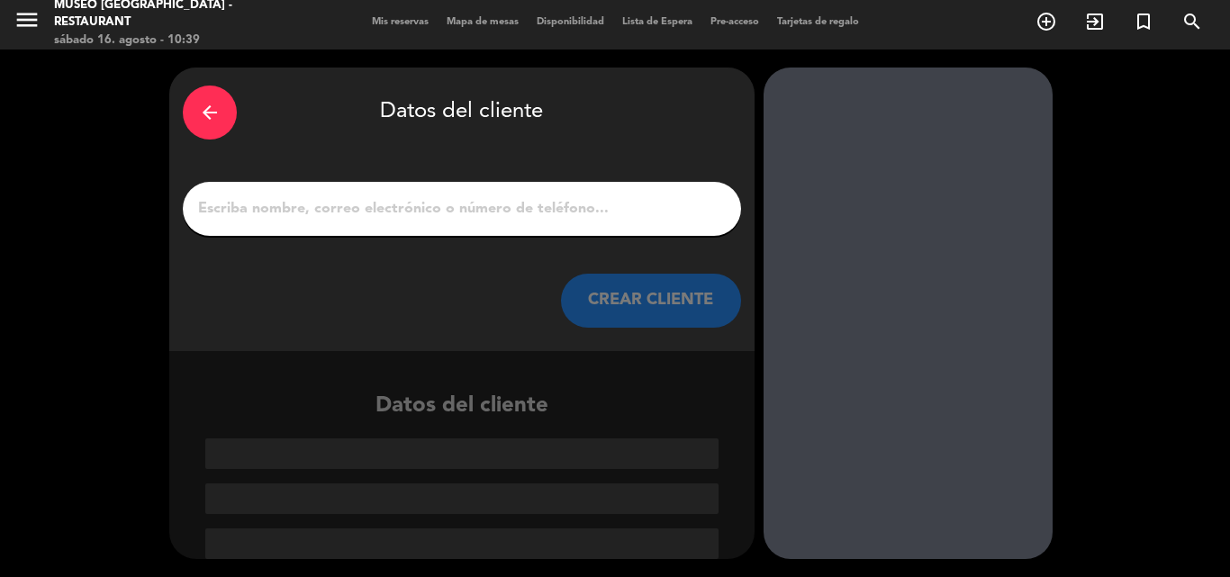
click at [594, 204] on input "1" at bounding box center [461, 208] width 531 height 25
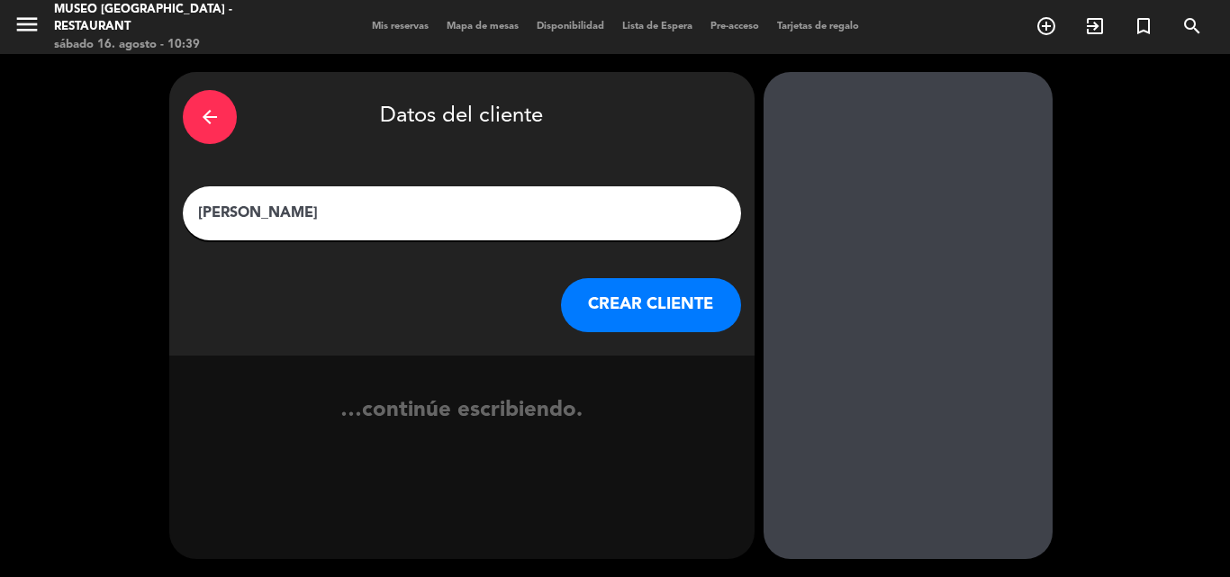
type input "[PERSON_NAME]"
click at [664, 305] on button "CREAR CLIENTE" at bounding box center [651, 305] width 180 height 54
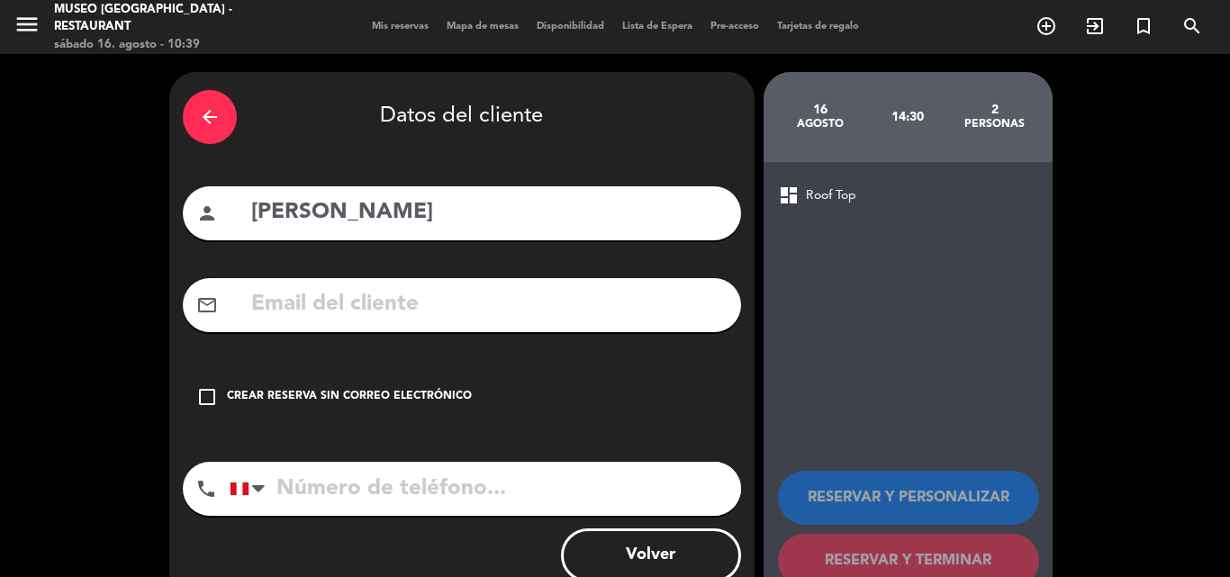
click at [529, 304] on input "text" at bounding box center [489, 304] width 478 height 37
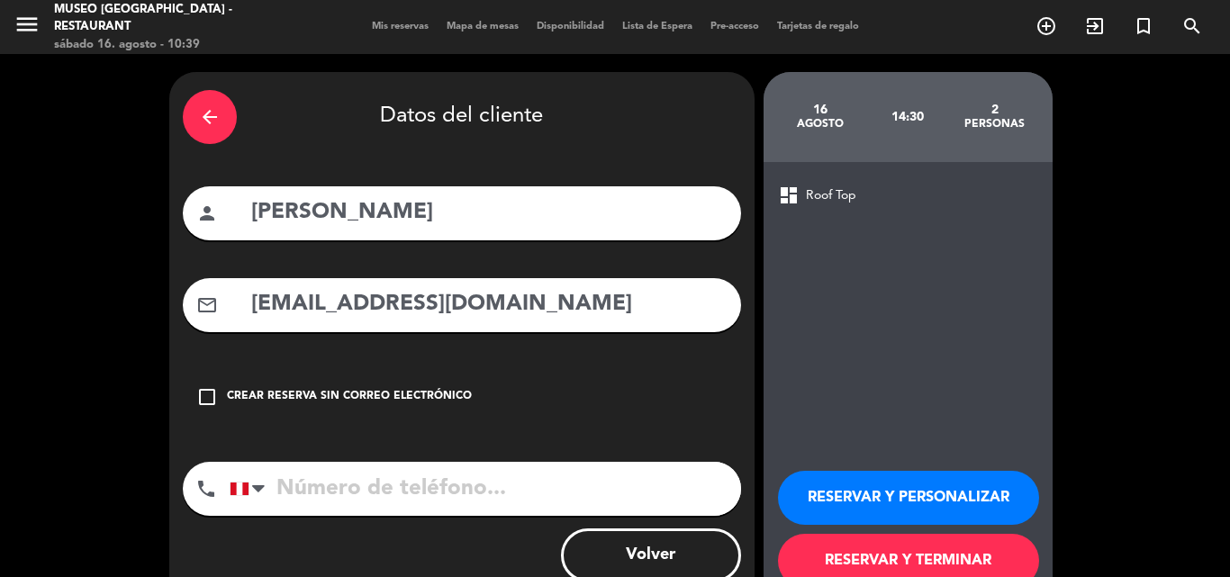
type input "[EMAIL_ADDRESS][DOMAIN_NAME]"
click at [338, 484] on input "tel" at bounding box center [486, 489] width 512 height 54
click at [859, 491] on button "RESERVAR Y PERSONALIZAR" at bounding box center [908, 498] width 261 height 54
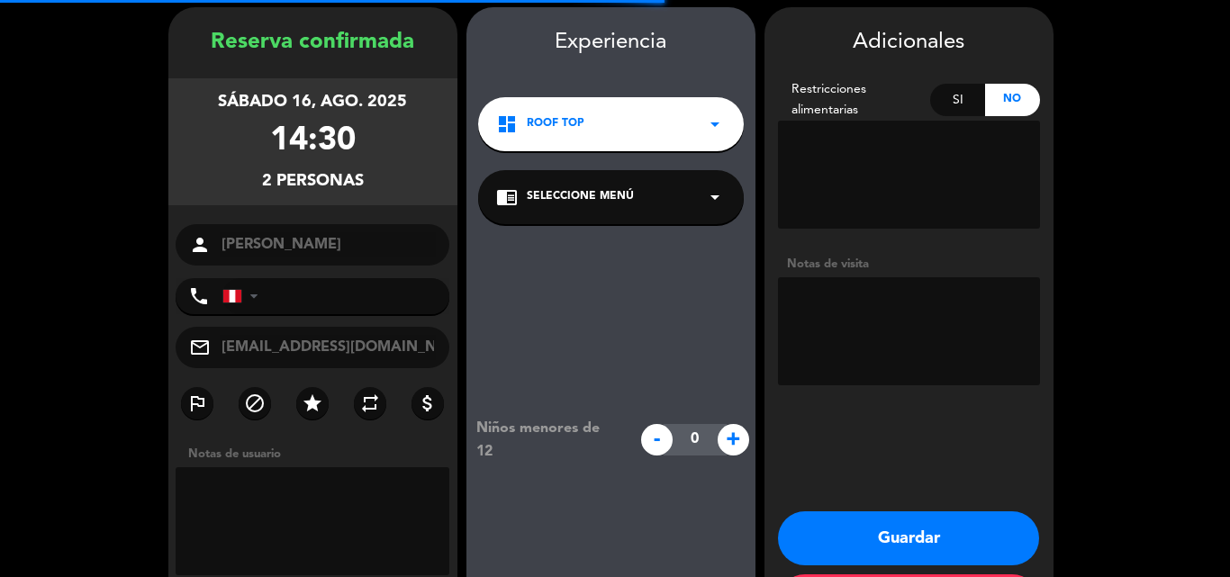
scroll to position [72, 0]
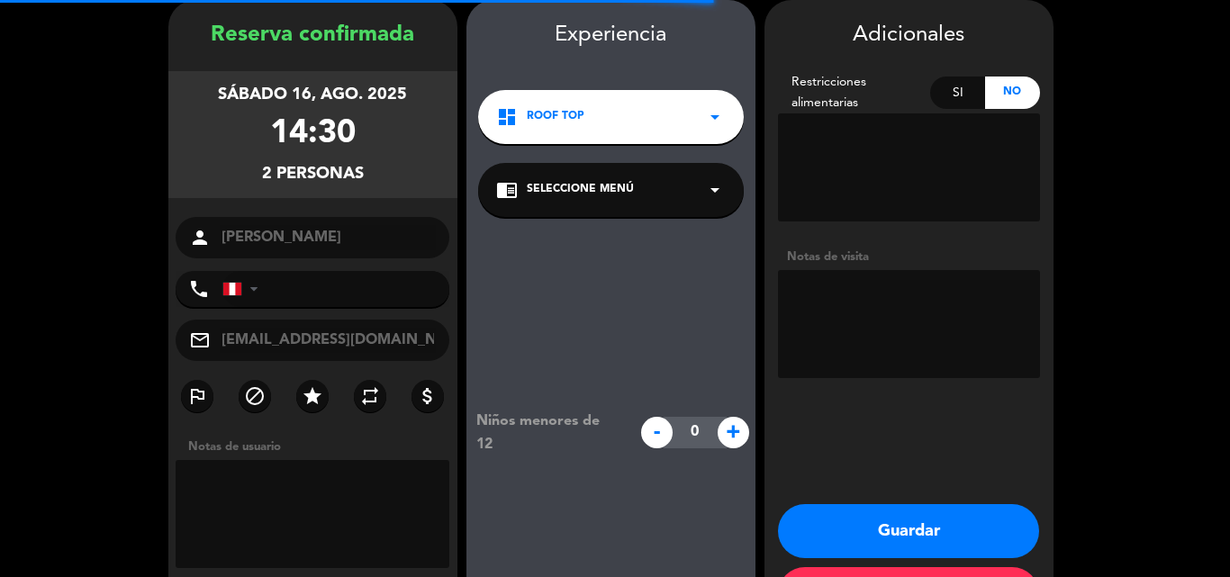
click at [549, 192] on span "Seleccione Menú" at bounding box center [580, 190] width 107 height 18
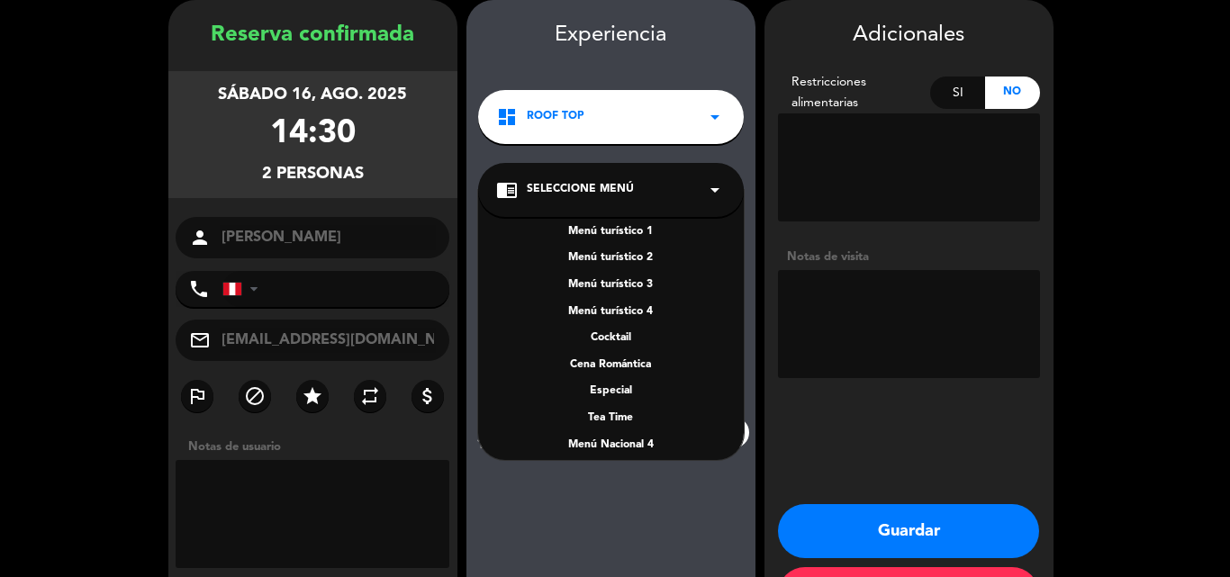
scroll to position [259, 0]
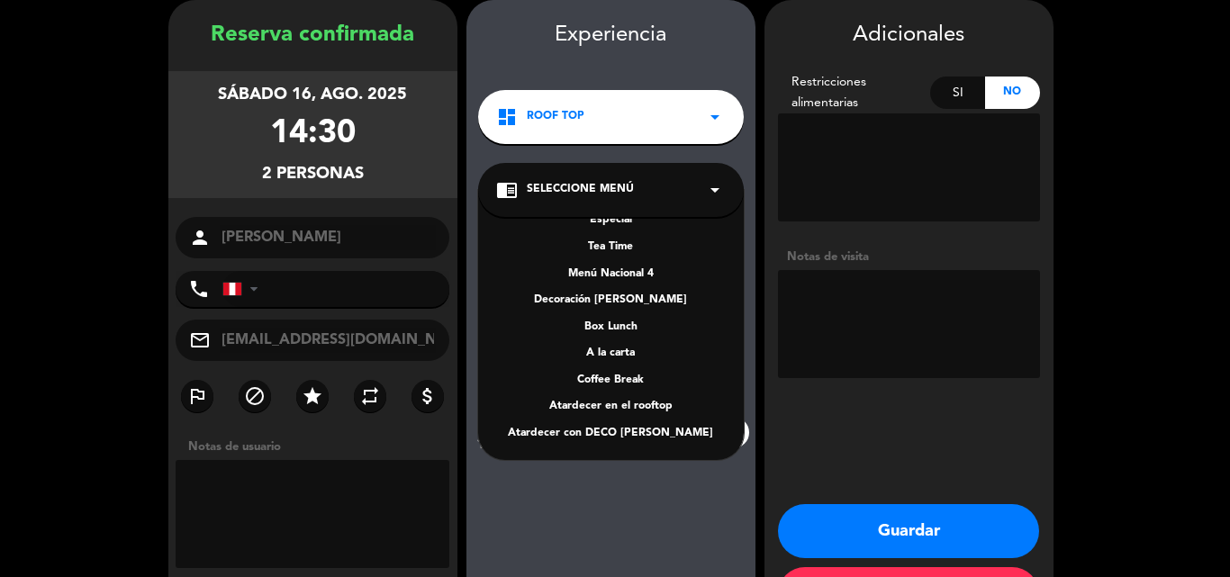
click at [621, 349] on div "A la carta" at bounding box center [611, 354] width 230 height 18
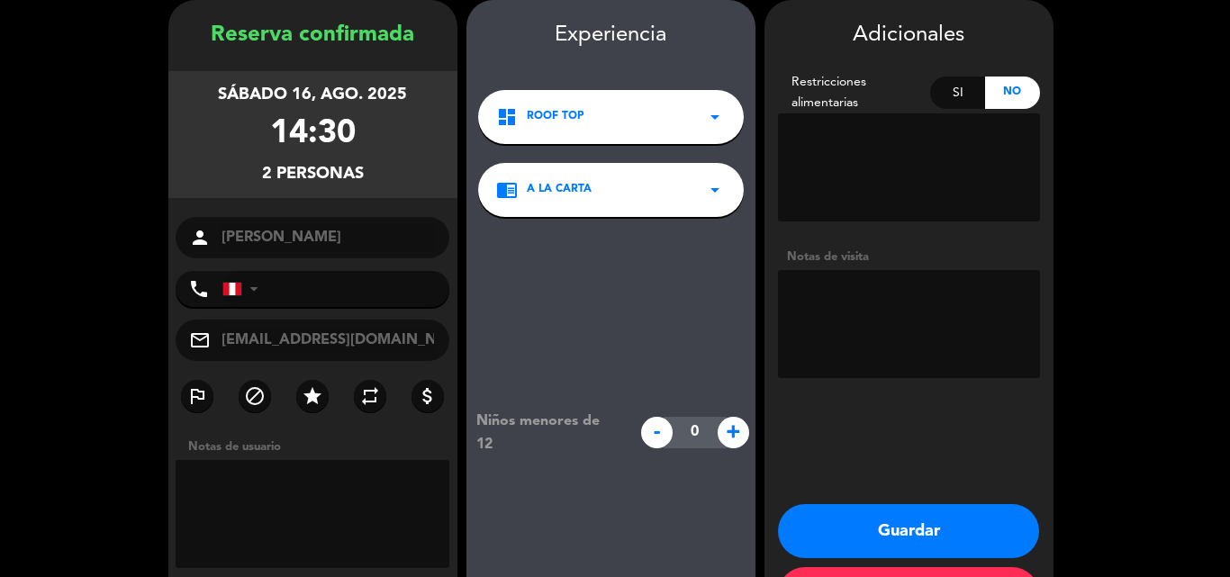
click at [800, 305] on textarea at bounding box center [909, 324] width 262 height 108
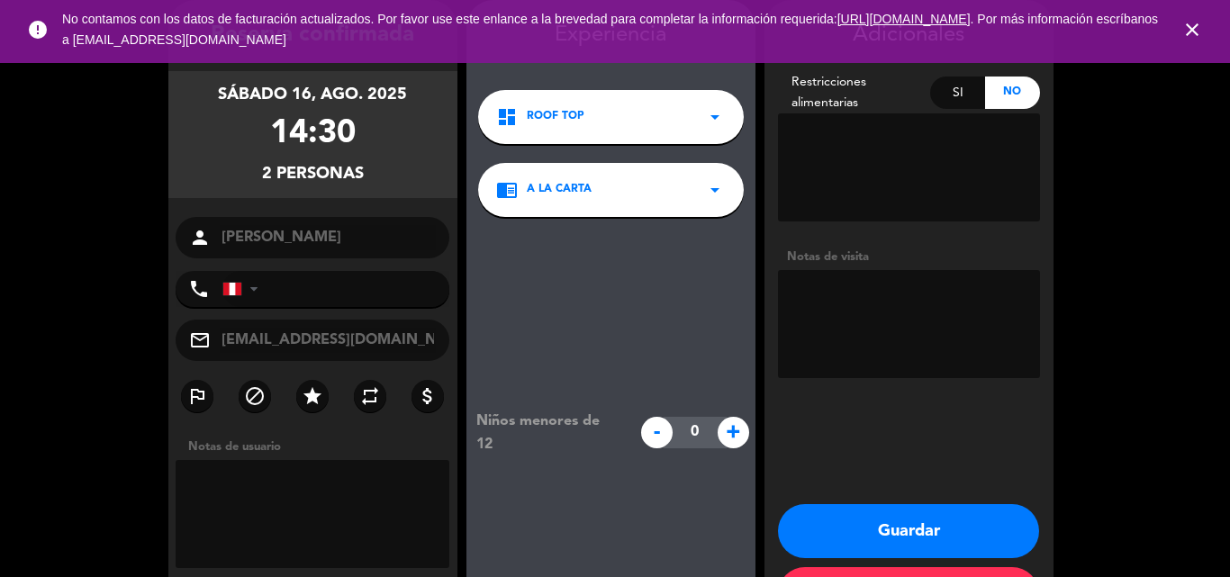
click at [858, 525] on button "Guardar" at bounding box center [908, 531] width 261 height 54
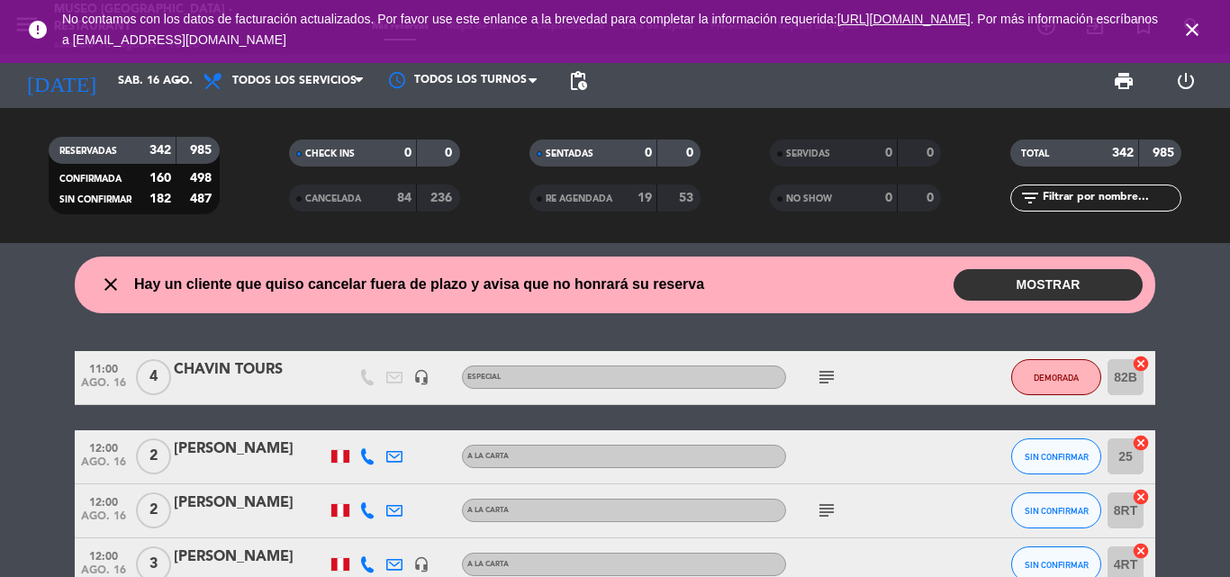
drag, startPoint x: 1077, startPoint y: 191, endPoint x: 1107, endPoint y: 195, distance: 30.1
click at [1076, 191] on input "text" at bounding box center [1111, 198] width 140 height 20
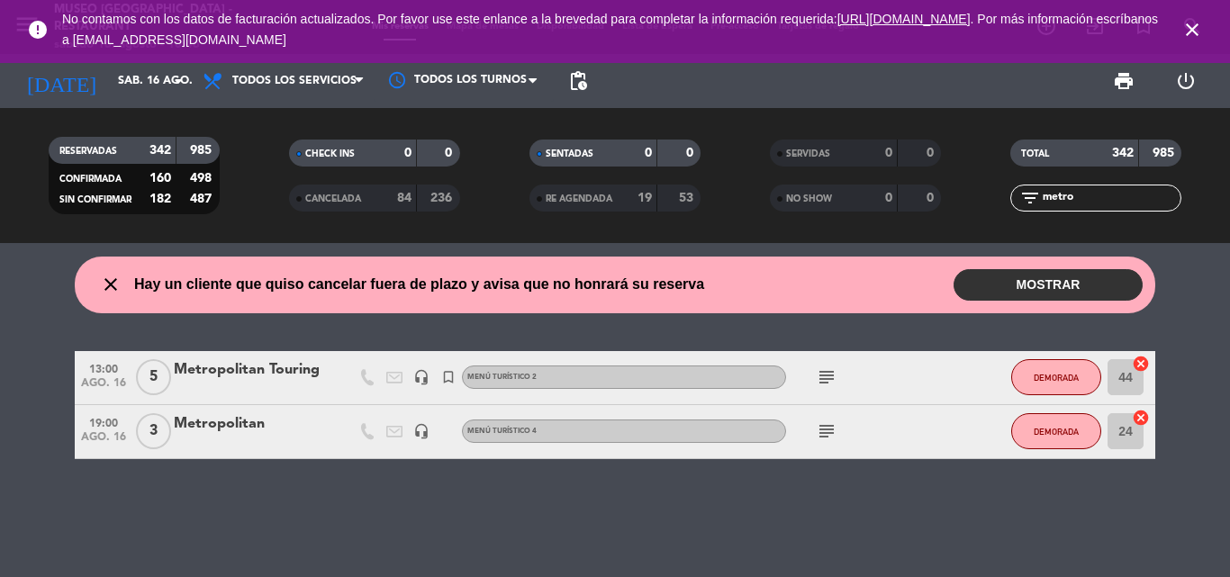
type input "metro"
click at [204, 422] on div "Metropolitan" at bounding box center [250, 424] width 153 height 23
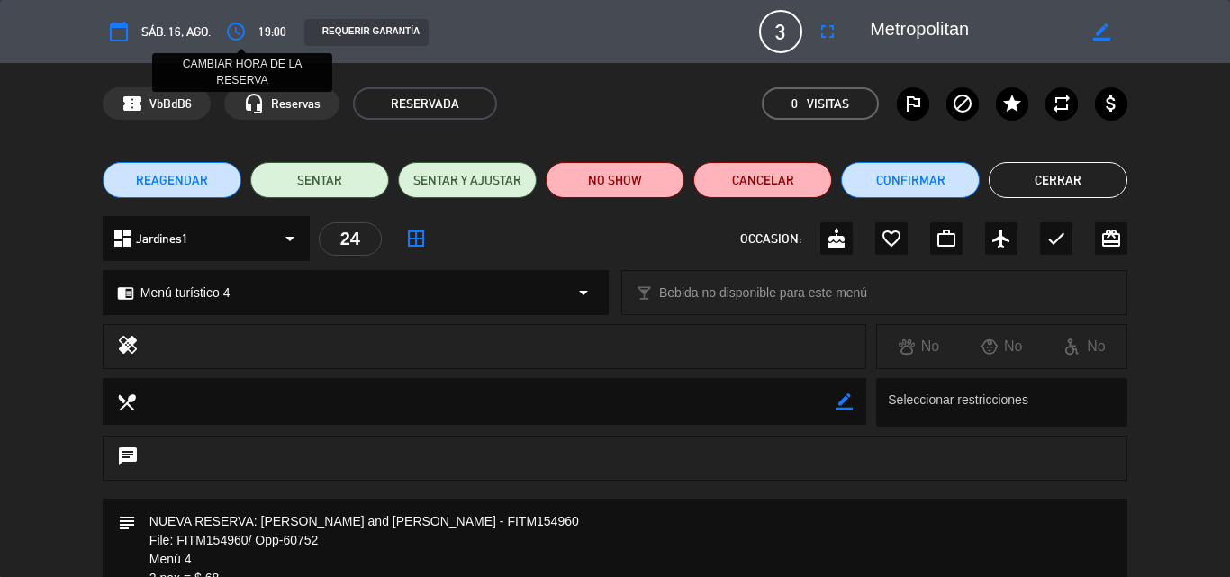
click at [241, 28] on icon "access_time" at bounding box center [236, 32] width 22 height 22
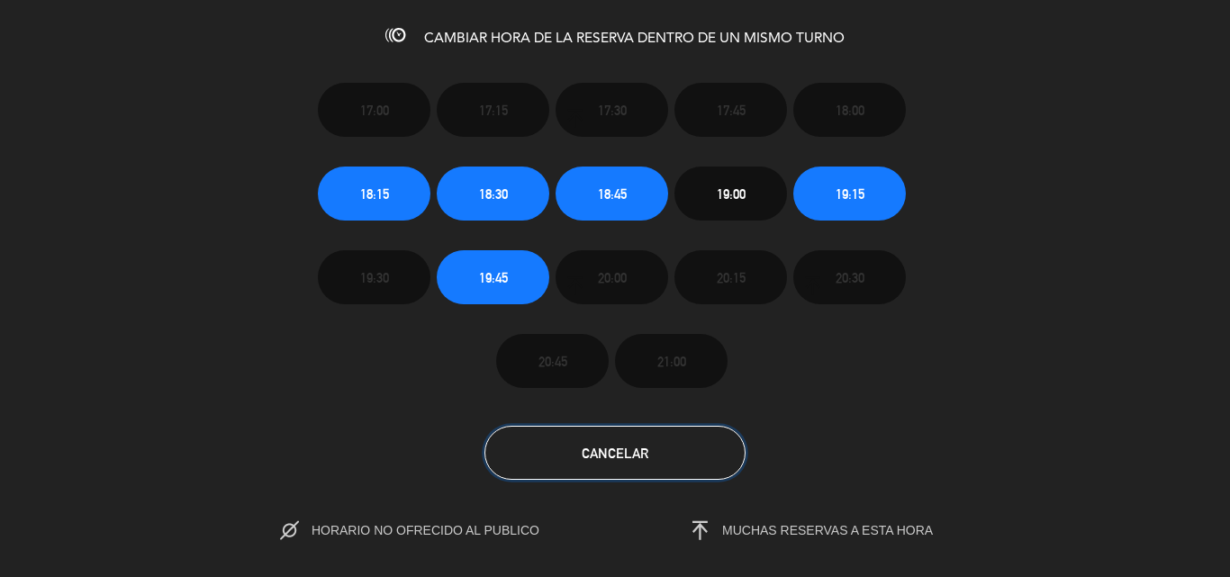
click at [571, 445] on button "Cancelar" at bounding box center [615, 453] width 261 height 54
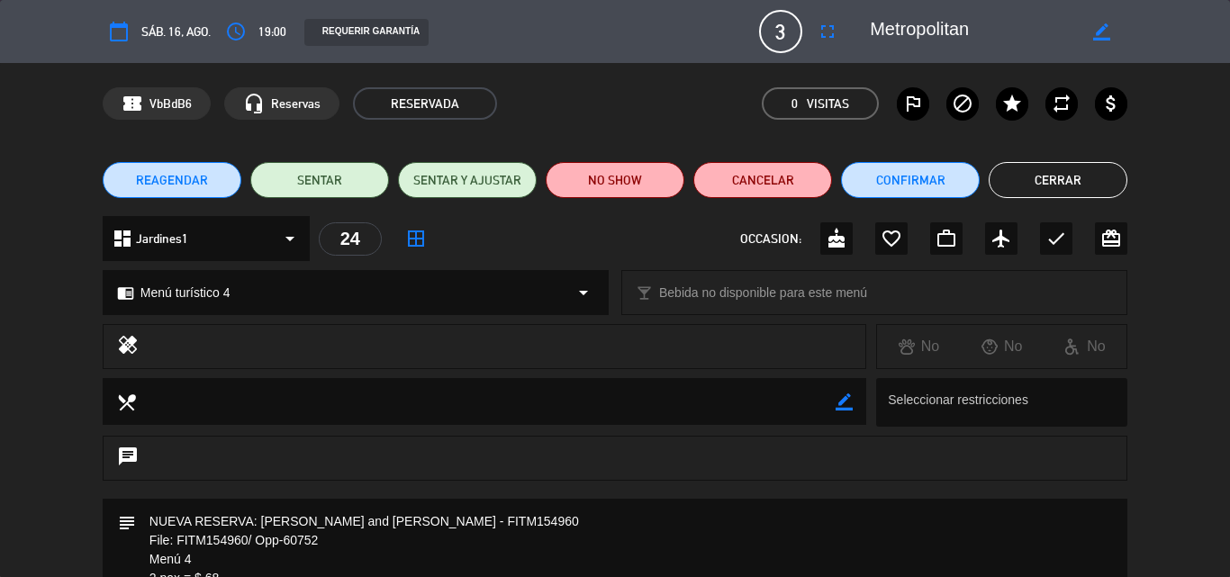
click at [198, 179] on span "REAGENDAR" at bounding box center [172, 180] width 72 height 19
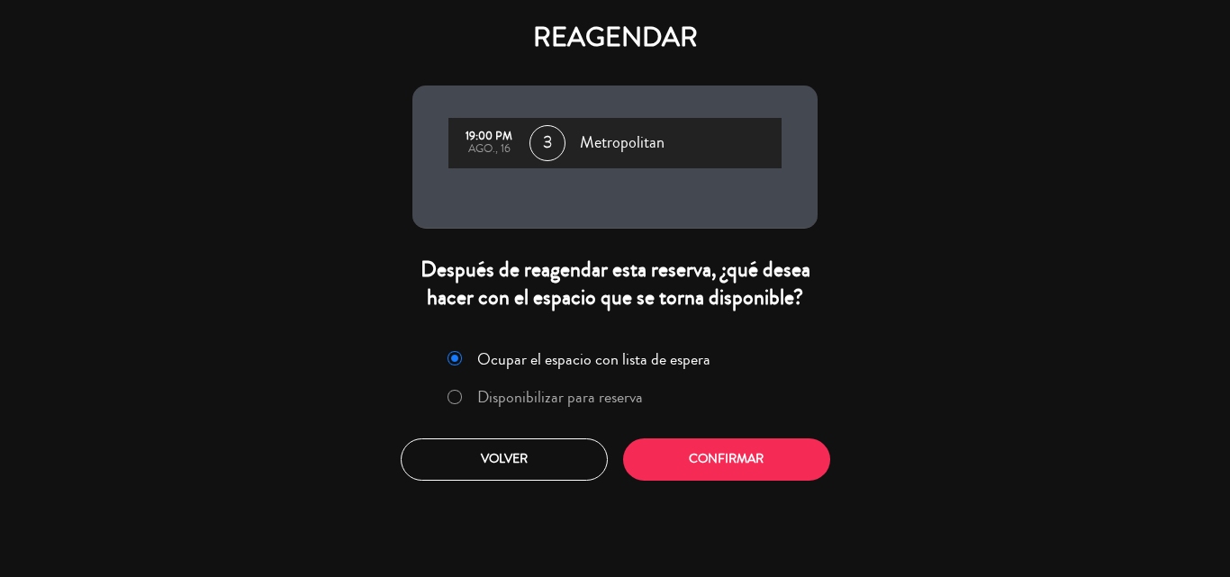
click at [489, 398] on label "Disponibilizar para reserva" at bounding box center [560, 397] width 166 height 16
click at [729, 457] on button "Confirmar" at bounding box center [726, 460] width 207 height 42
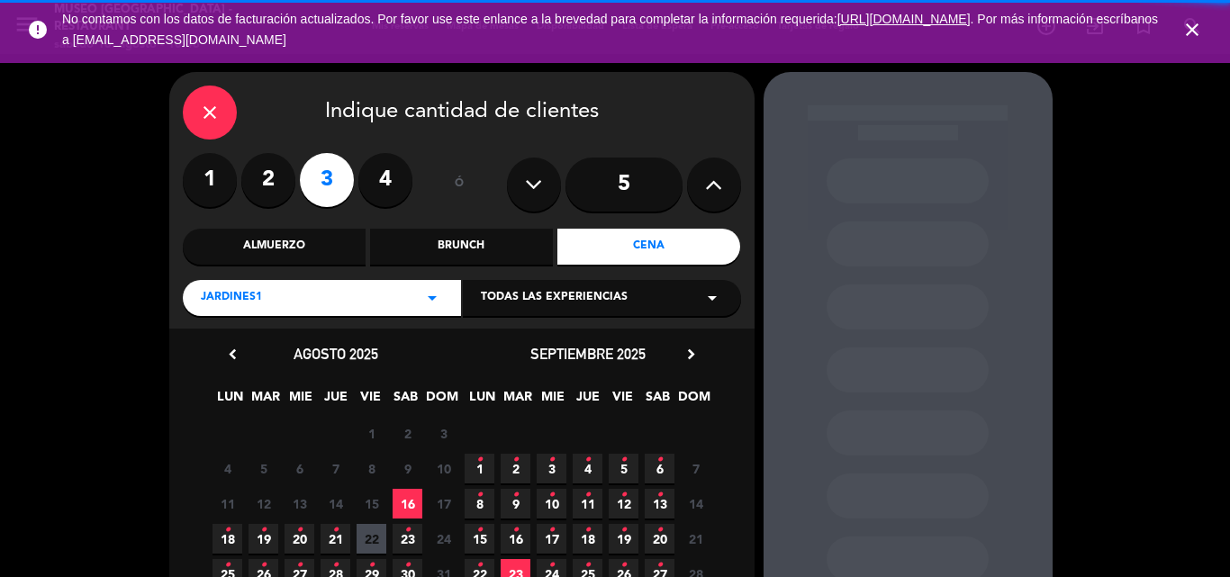
click at [265, 240] on div "Almuerzo" at bounding box center [274, 247] width 183 height 36
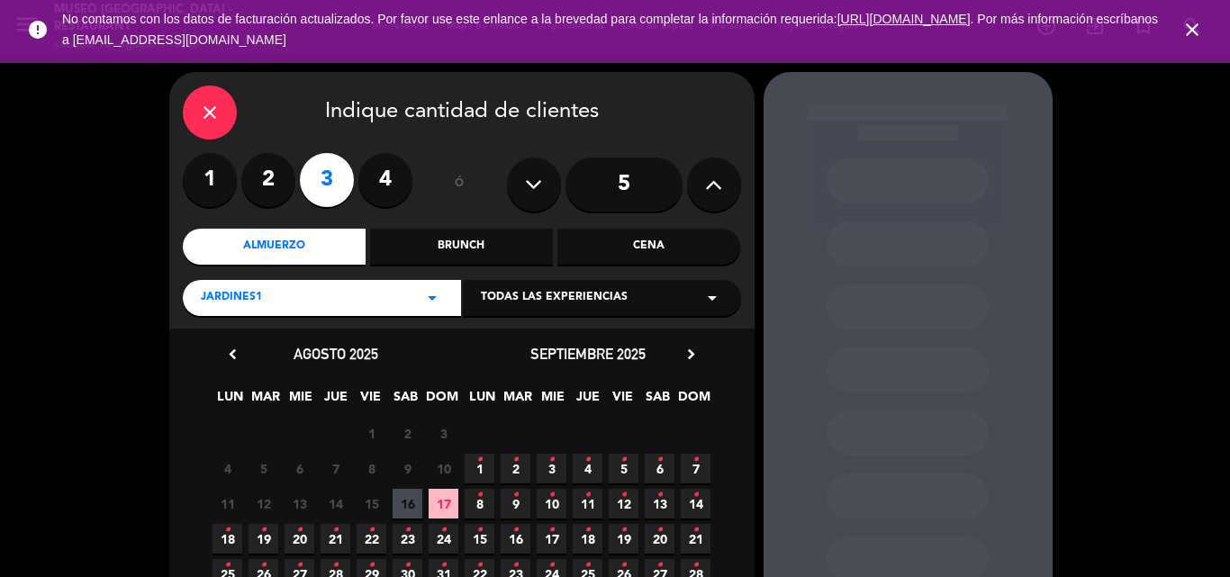
click at [417, 504] on span "16" at bounding box center [408, 504] width 30 height 30
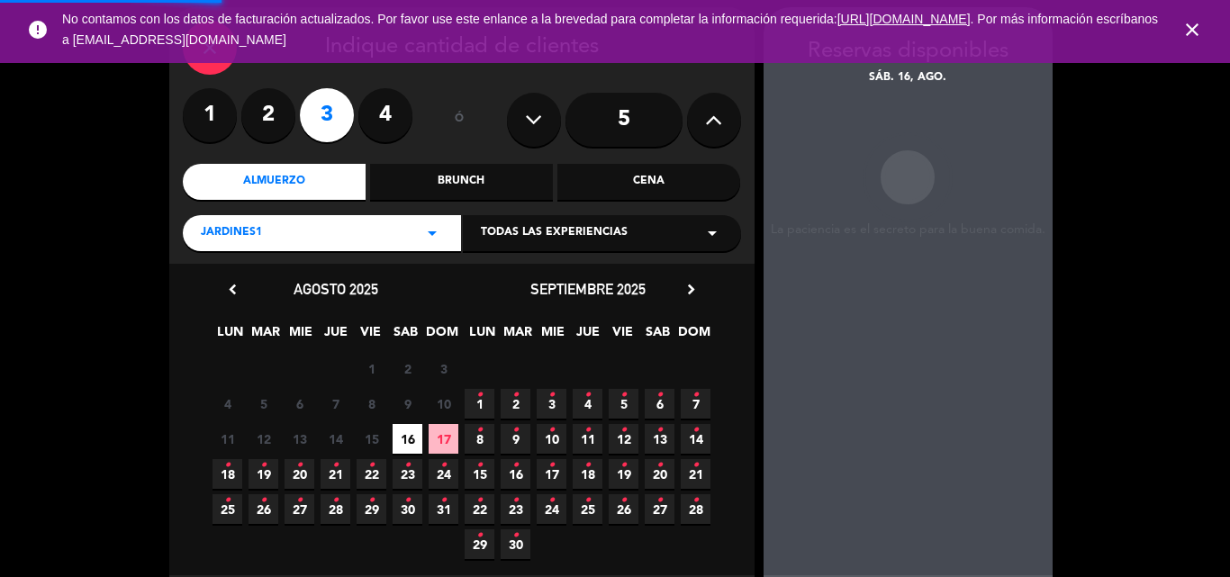
scroll to position [72, 0]
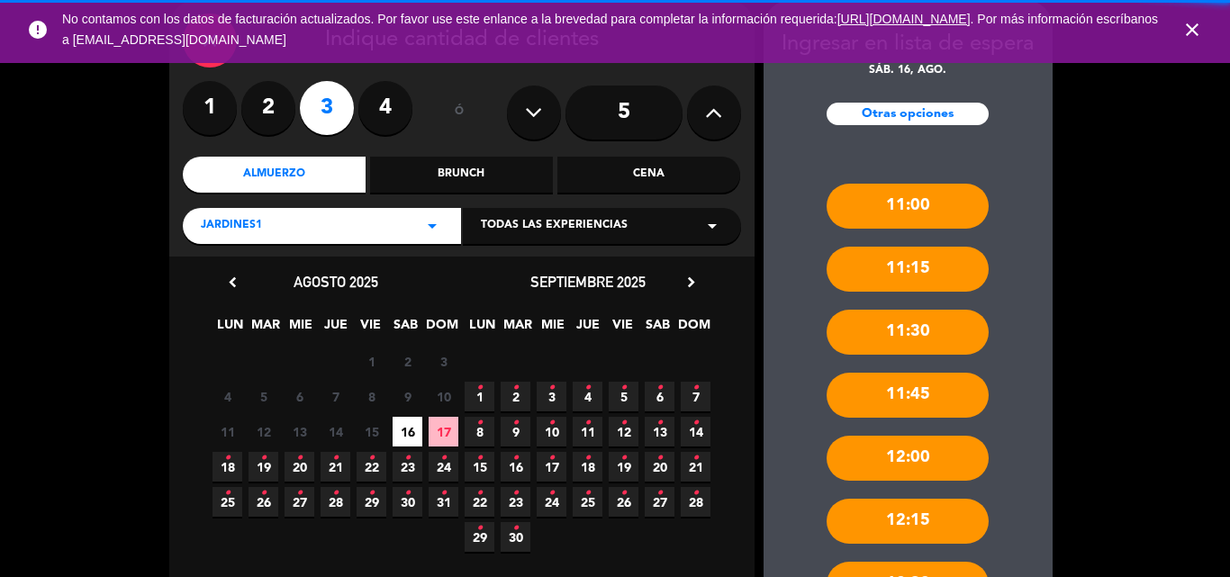
click at [284, 230] on div "Jardines1 arrow_drop_down" at bounding box center [322, 226] width 278 height 36
drag, startPoint x: 284, startPoint y: 230, endPoint x: 240, endPoint y: 311, distance: 91.9
click at [284, 230] on div "Jardines1 arrow_drop_down" at bounding box center [322, 226] width 278 height 36
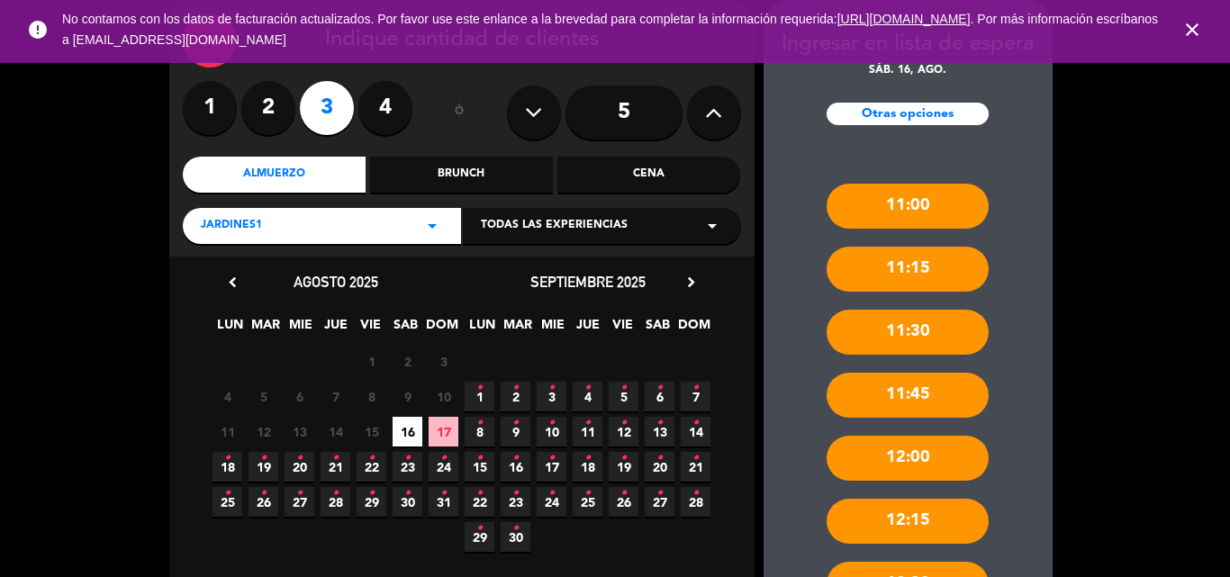
click at [242, 221] on span "Jardines1" at bounding box center [231, 226] width 61 height 18
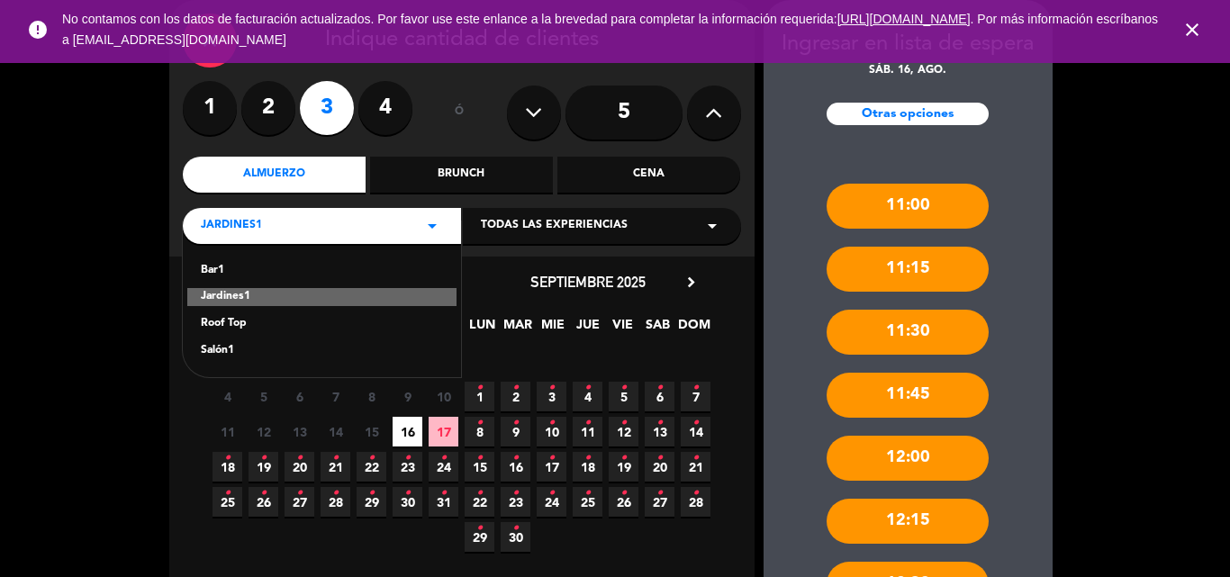
click at [234, 322] on div "Roof Top" at bounding box center [322, 324] width 242 height 18
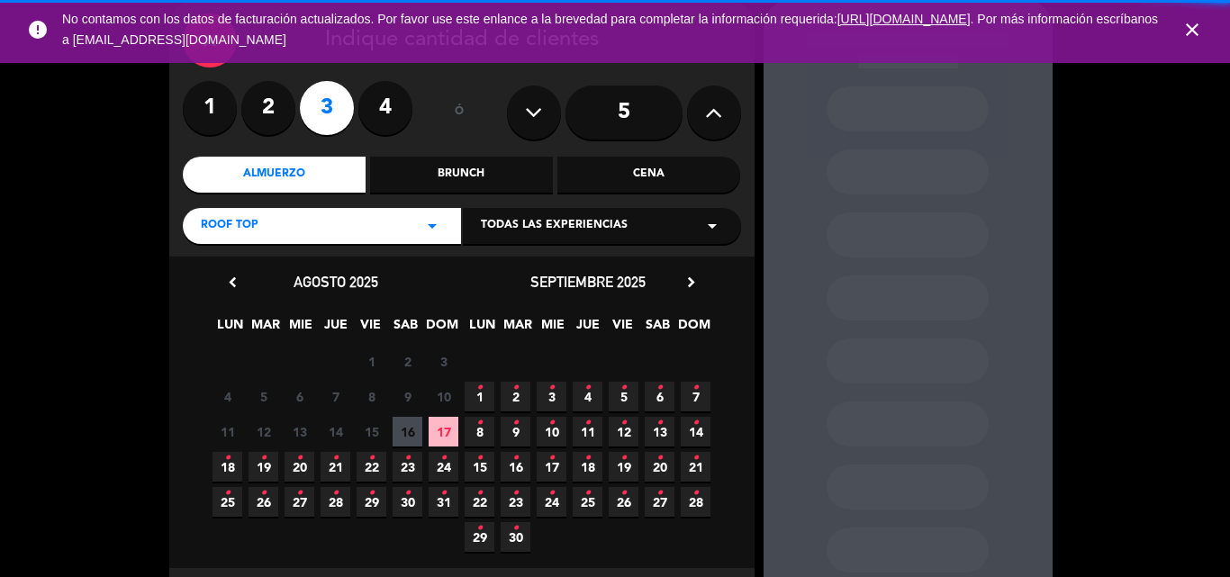
click at [411, 427] on span "16" at bounding box center [408, 432] width 30 height 30
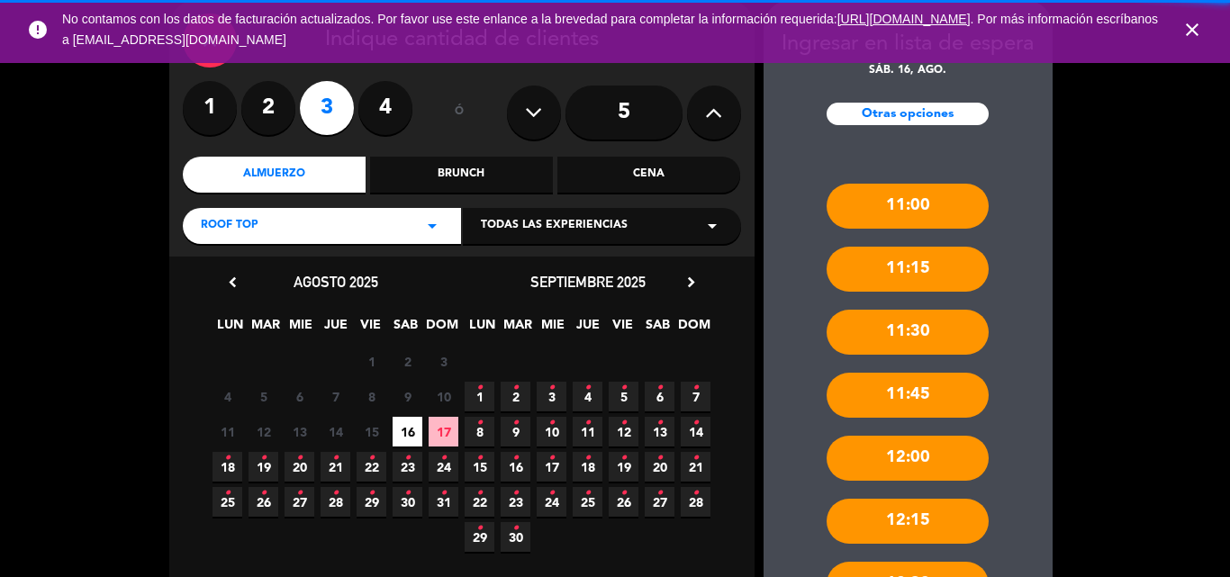
click at [278, 220] on div "Roof Top arrow_drop_down" at bounding box center [322, 226] width 278 height 36
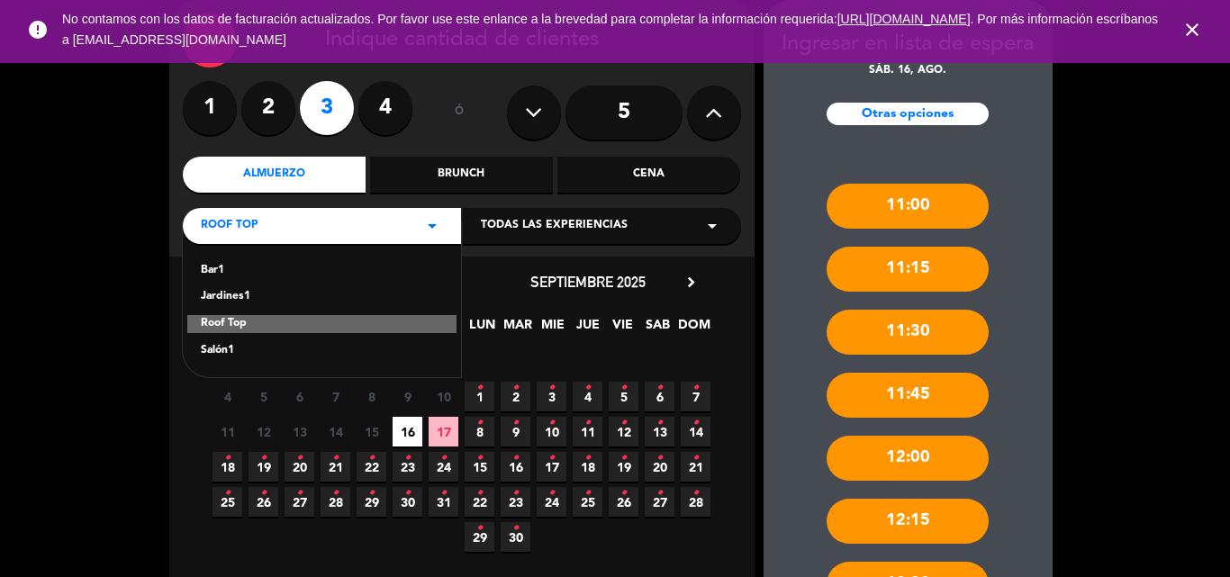
click at [230, 354] on div "Salón1" at bounding box center [322, 351] width 242 height 18
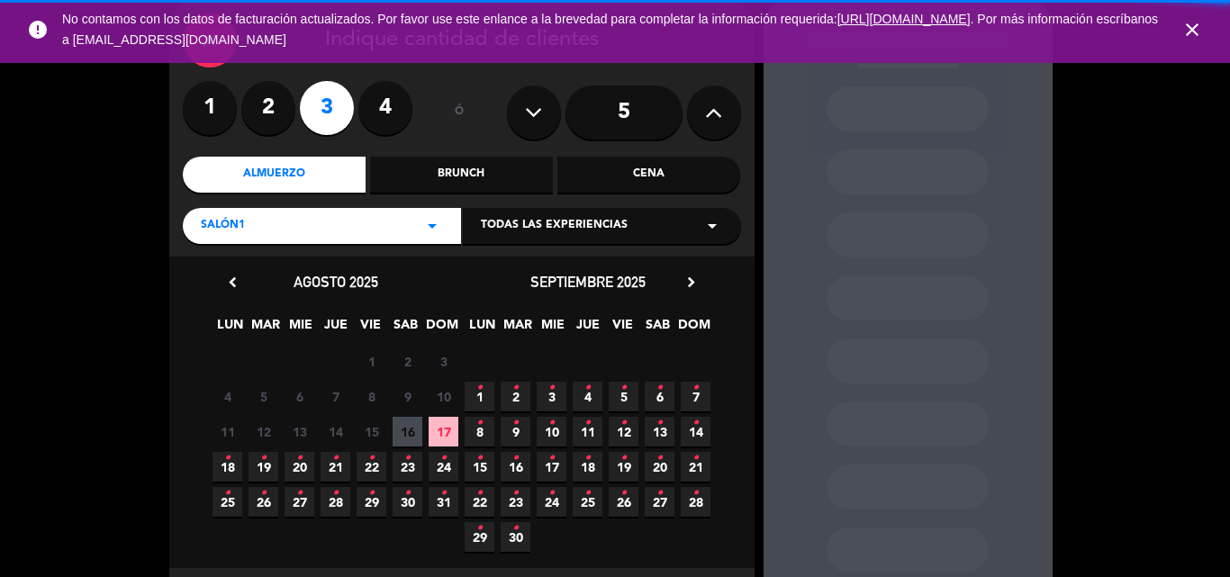
click at [412, 432] on span "16" at bounding box center [408, 432] width 30 height 30
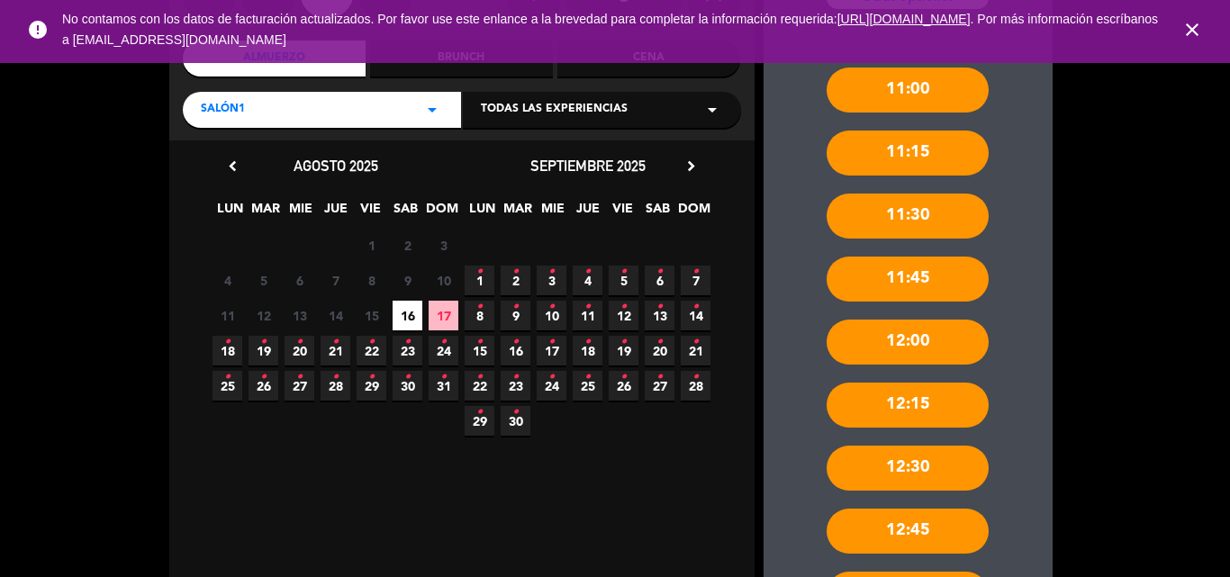
scroll to position [0, 0]
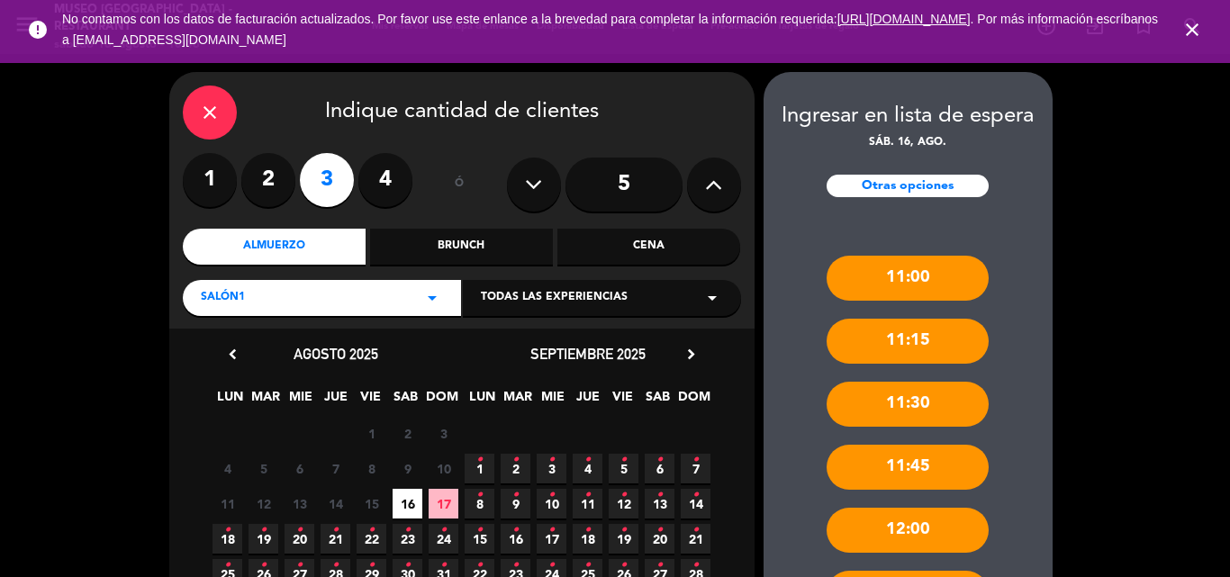
click at [210, 105] on icon "close" at bounding box center [210, 113] width 22 height 22
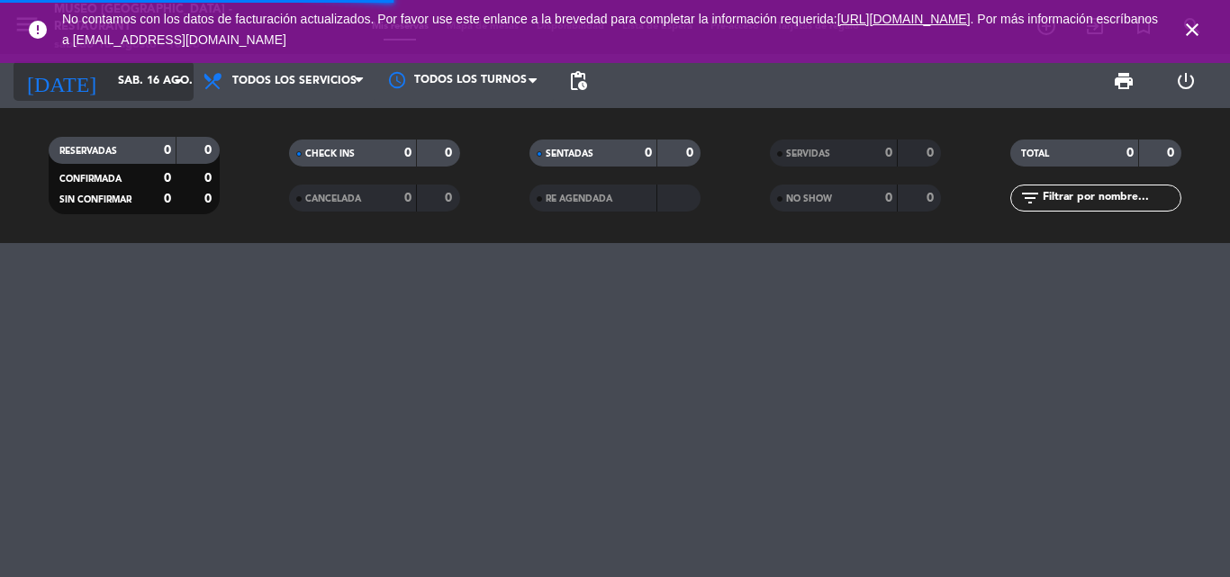
click at [132, 89] on input "sáb. 16 ago." at bounding box center [185, 81] width 152 height 31
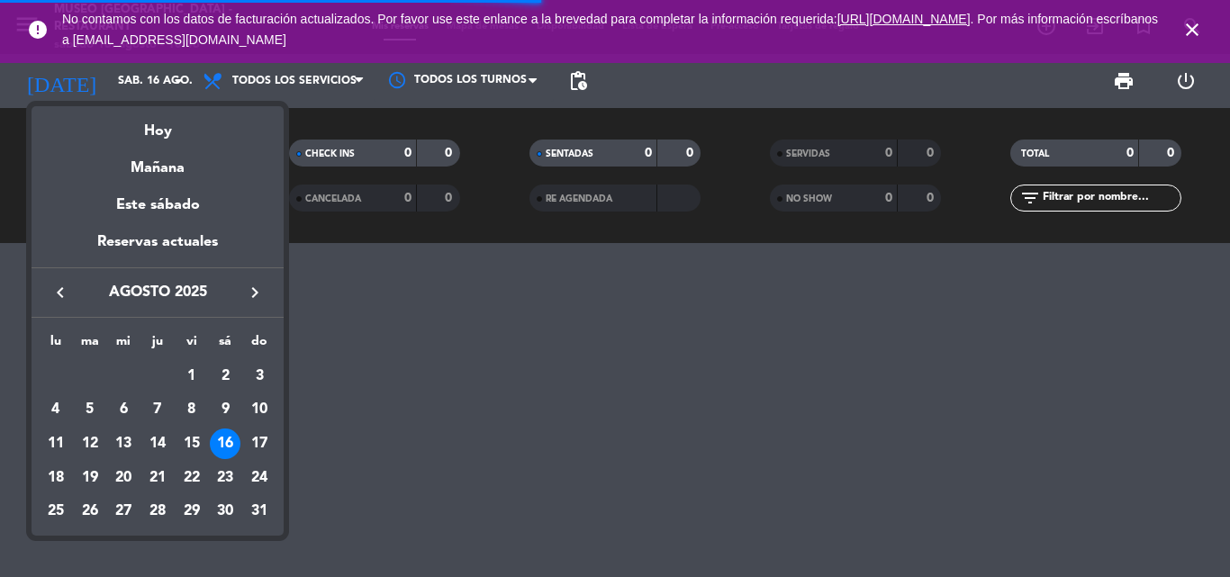
click at [225, 444] on div "16" at bounding box center [225, 444] width 31 height 31
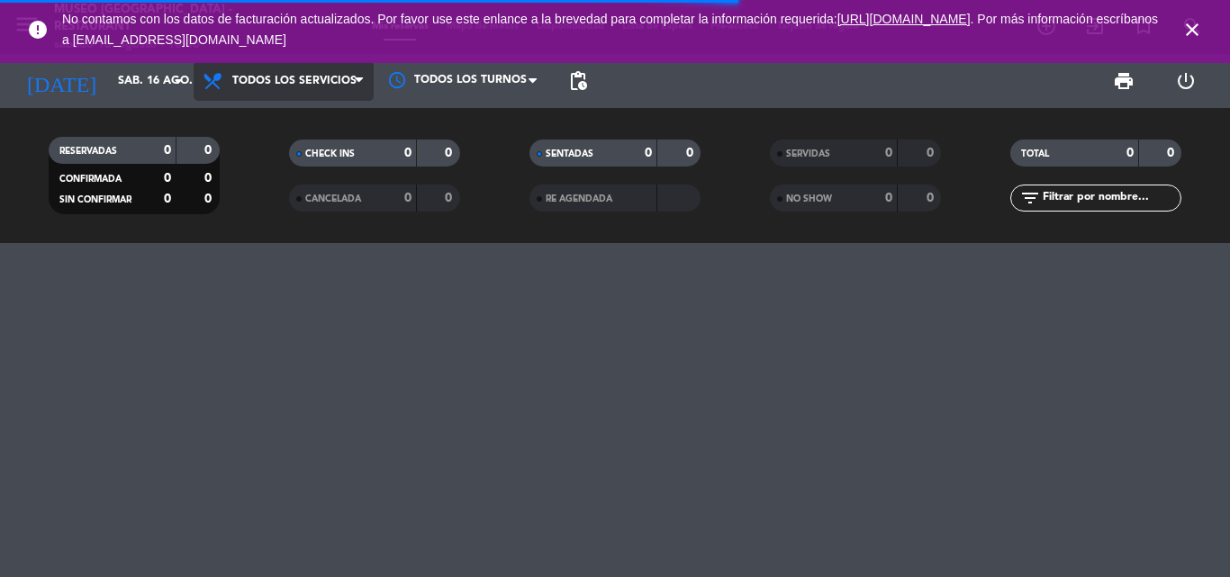
click at [291, 84] on span "Todos los servicios" at bounding box center [294, 81] width 124 height 13
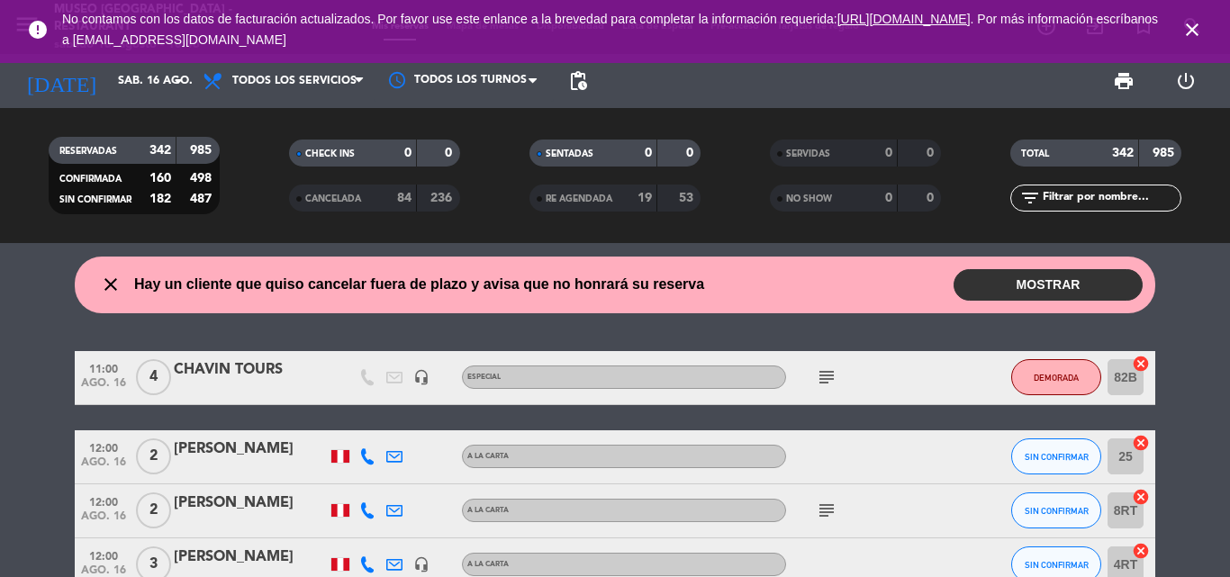
click at [1075, 195] on input "text" at bounding box center [1111, 198] width 140 height 20
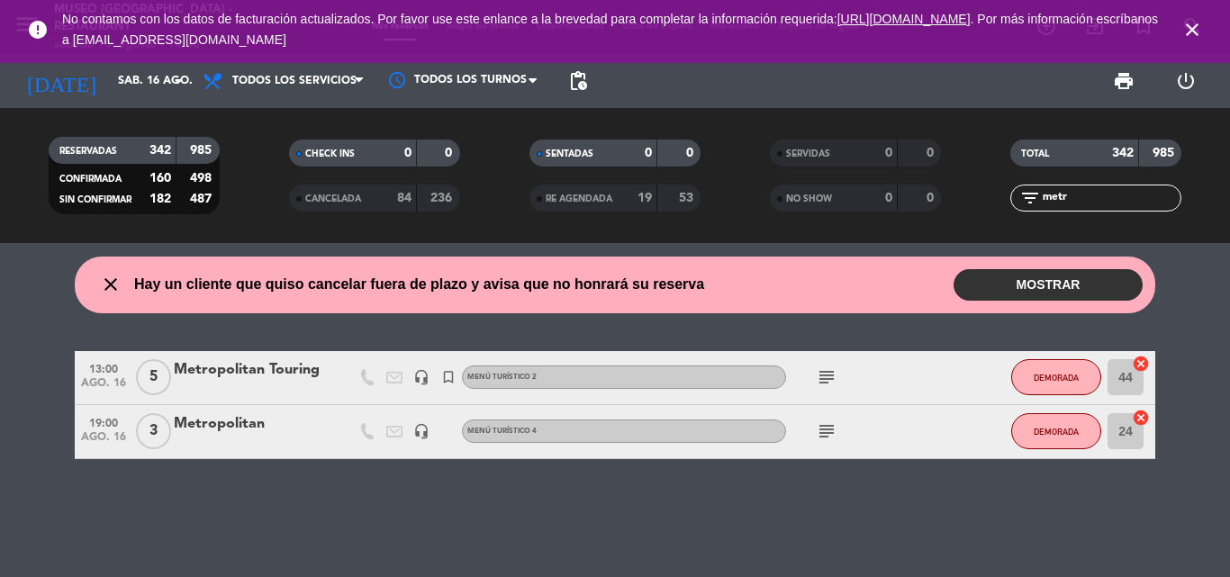
type input "metr"
click at [235, 425] on div "Metropolitan" at bounding box center [250, 424] width 153 height 23
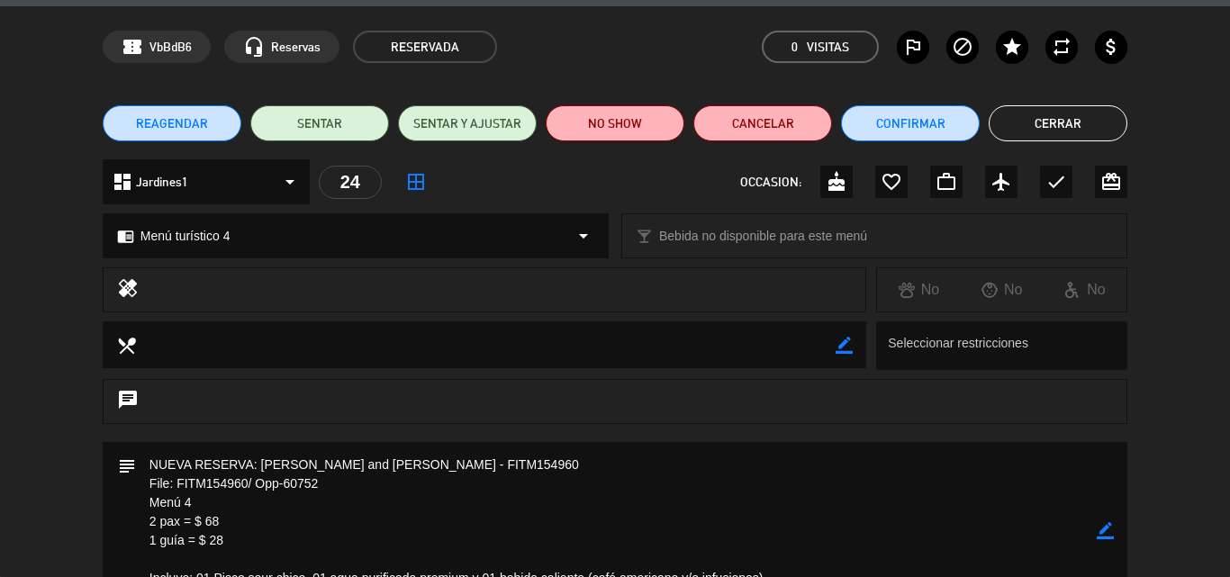
scroll to position [180, 0]
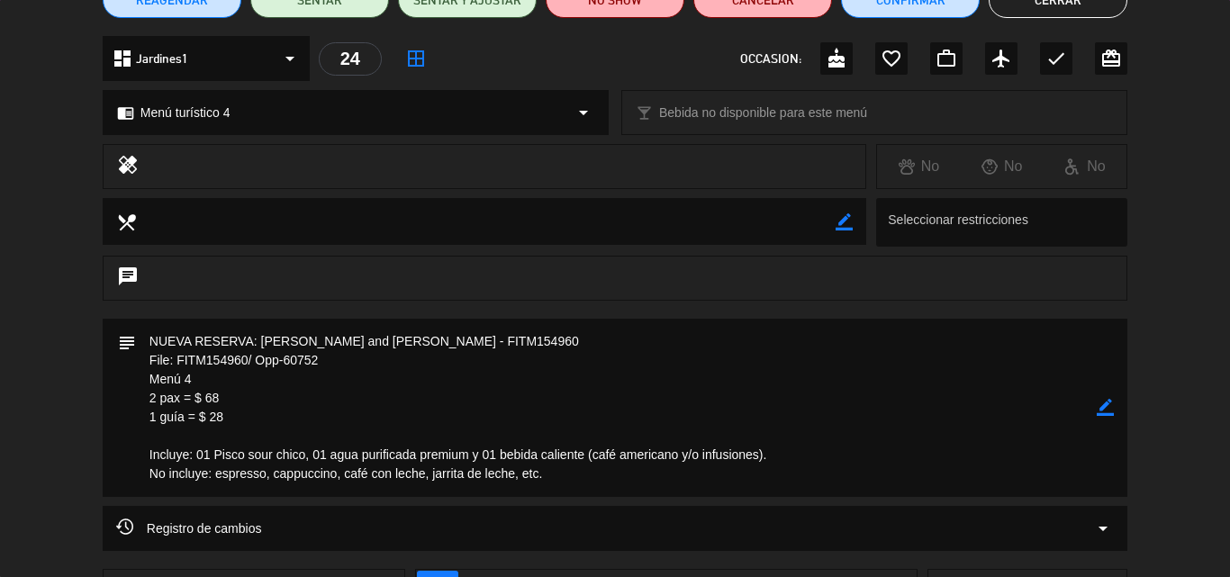
drag, startPoint x: 347, startPoint y: 468, endPoint x: 87, endPoint y: 322, distance: 297.6
click at [87, 322] on div "subject border_color" at bounding box center [615, 412] width 1230 height 187
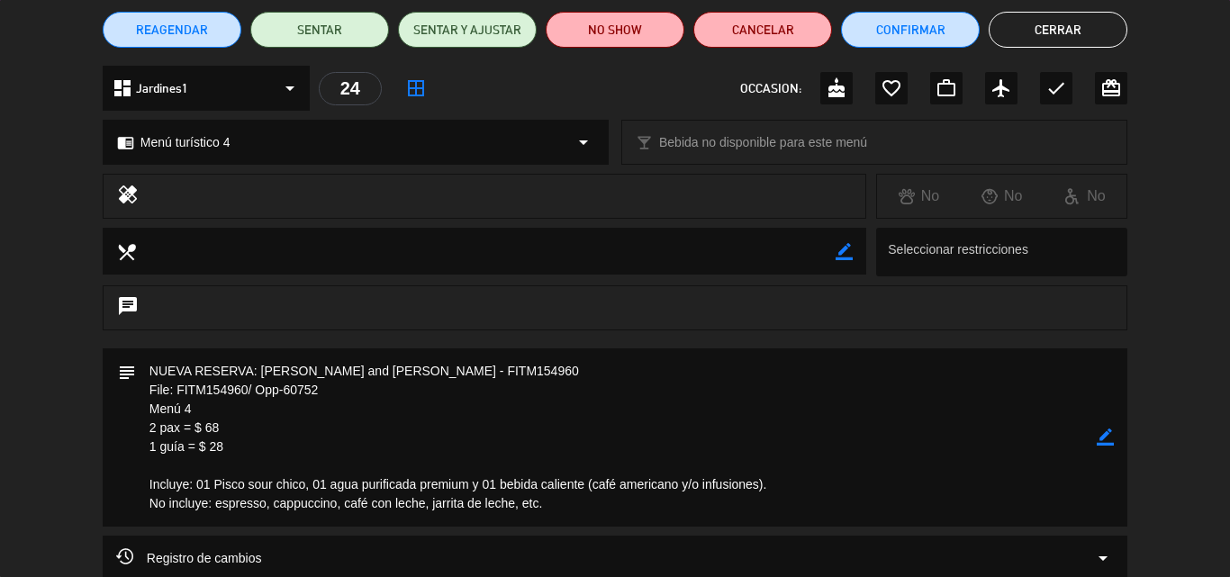
scroll to position [0, 0]
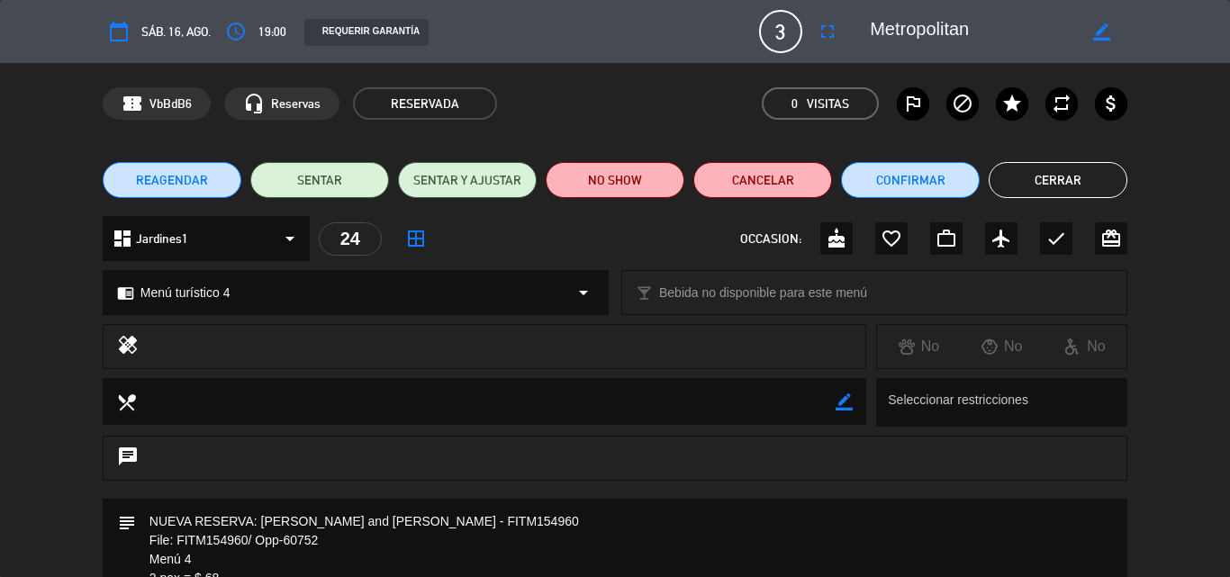
drag, startPoint x: 1085, startPoint y: 180, endPoint x: 590, endPoint y: 76, distance: 506.3
click at [776, 335] on div "calendar_today sáb. 16, ago. access_time 19:00 REQUERIR GARANTÍA 3 Metropolitan…" at bounding box center [615, 288] width 1230 height 577
click at [790, 171] on button "Cancelar" at bounding box center [763, 180] width 139 height 36
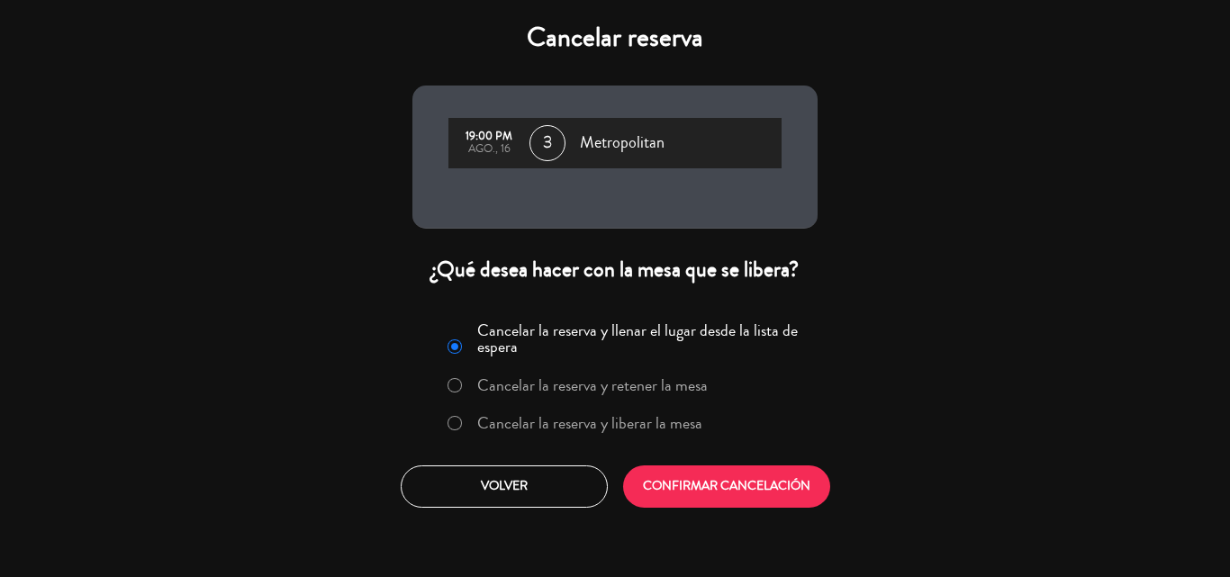
click at [585, 415] on label "Cancelar la reserva y liberar la mesa" at bounding box center [589, 423] width 225 height 16
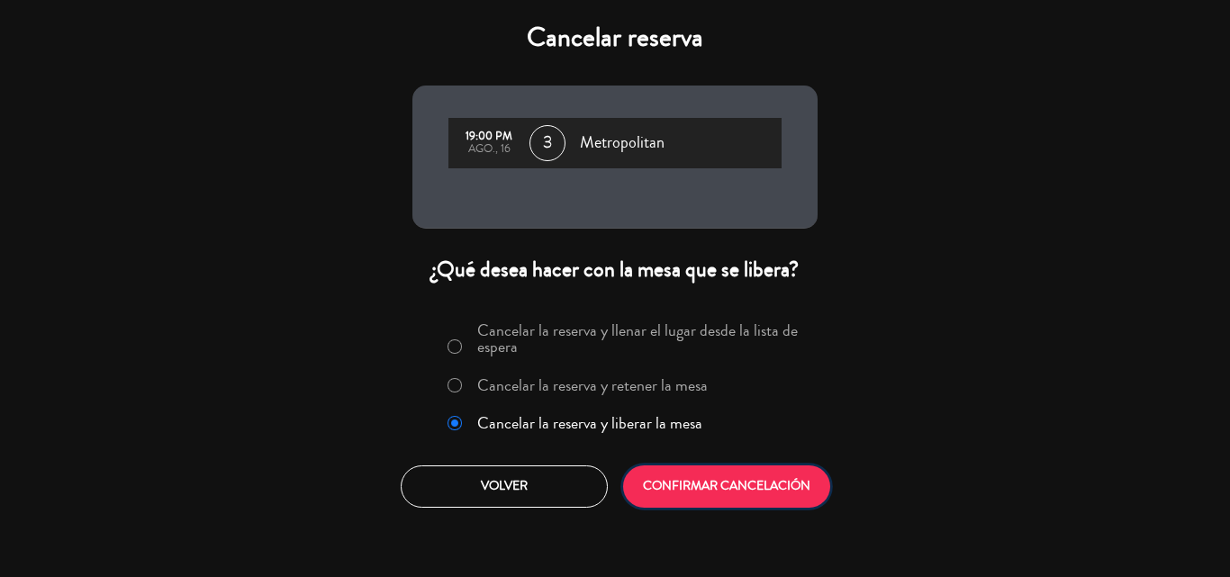
click at [708, 488] on button "CONFIRMAR CANCELACIÓN" at bounding box center [726, 487] width 207 height 42
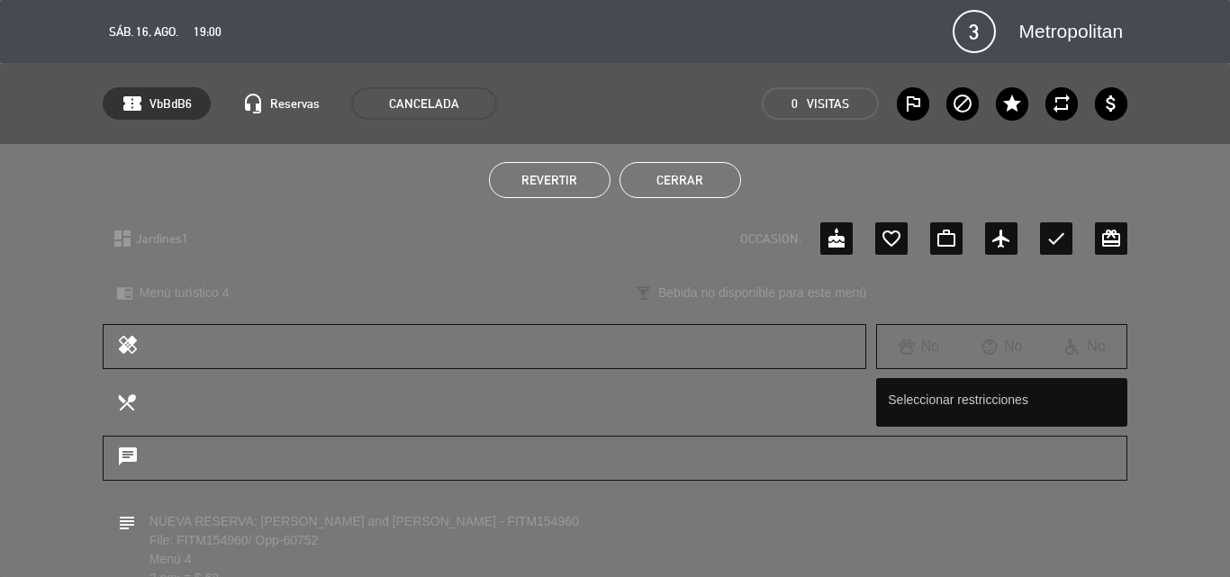
click at [697, 174] on button "Cerrar" at bounding box center [681, 180] width 122 height 36
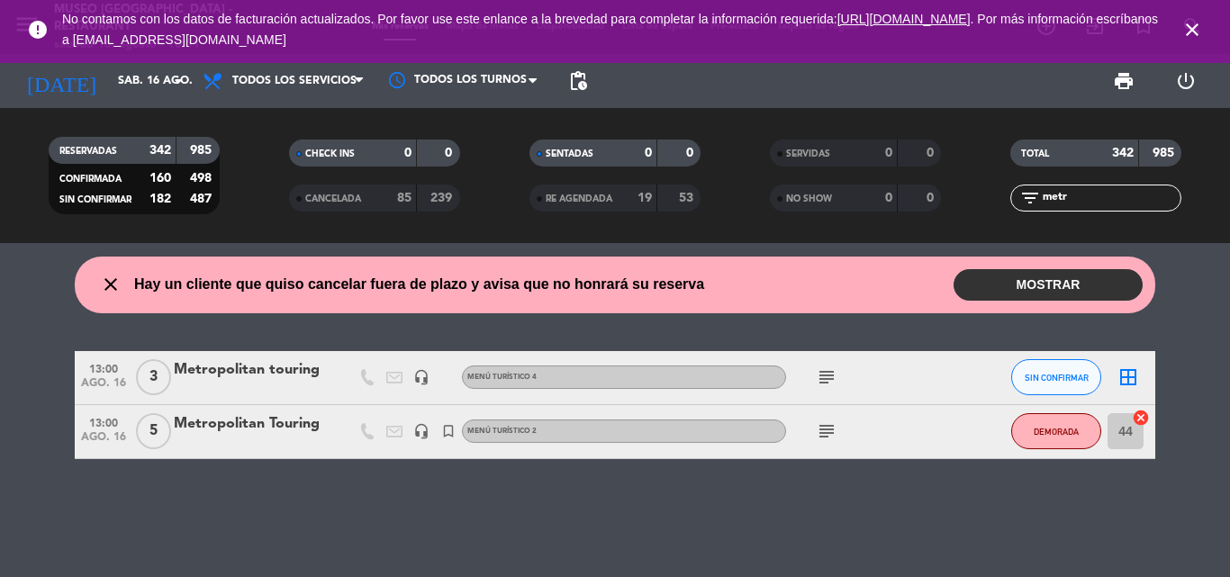
drag, startPoint x: 1085, startPoint y: 195, endPoint x: 978, endPoint y: 195, distance: 107.2
click at [978, 195] on div "filter_list metr" at bounding box center [1096, 198] width 240 height 27
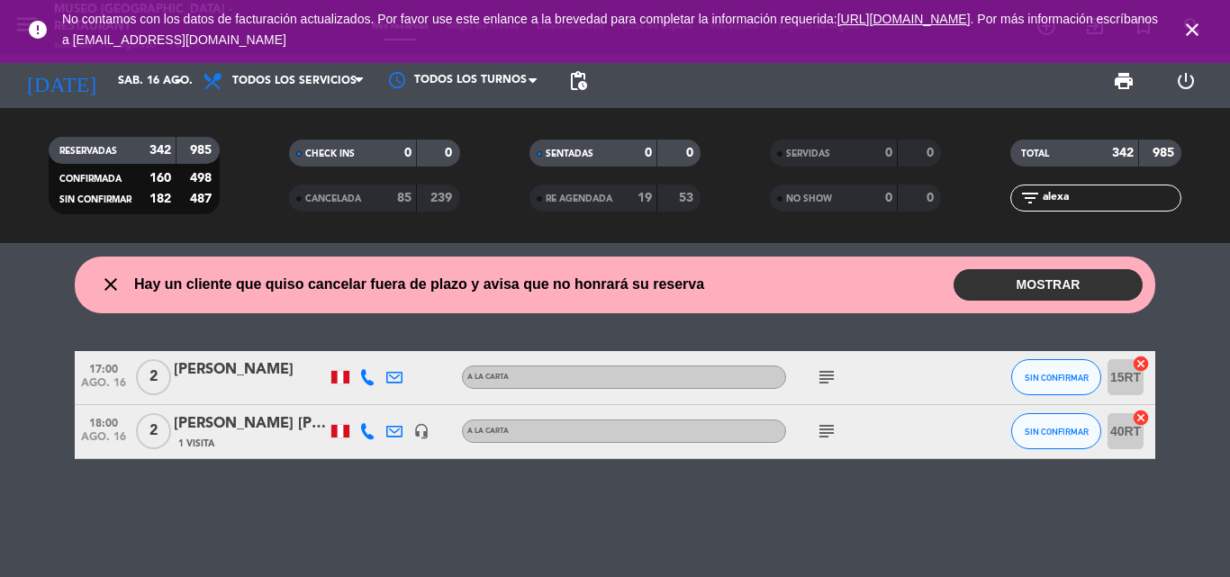
type input "alexa"
click at [268, 369] on div "[PERSON_NAME]" at bounding box center [250, 369] width 153 height 23
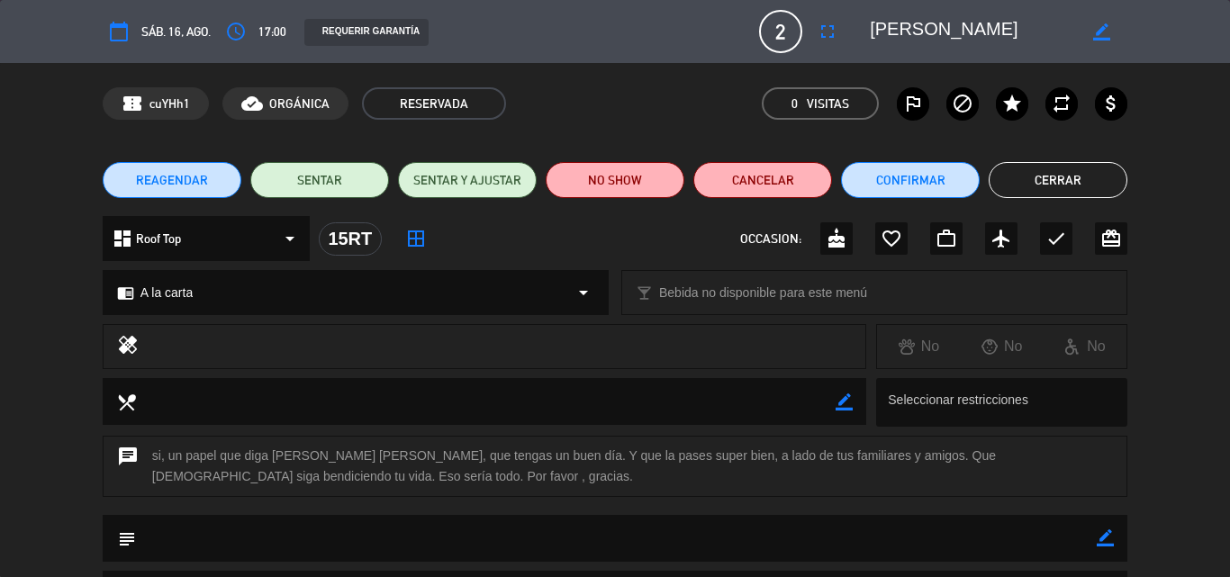
click at [168, 177] on span "REAGENDAR" at bounding box center [172, 180] width 72 height 19
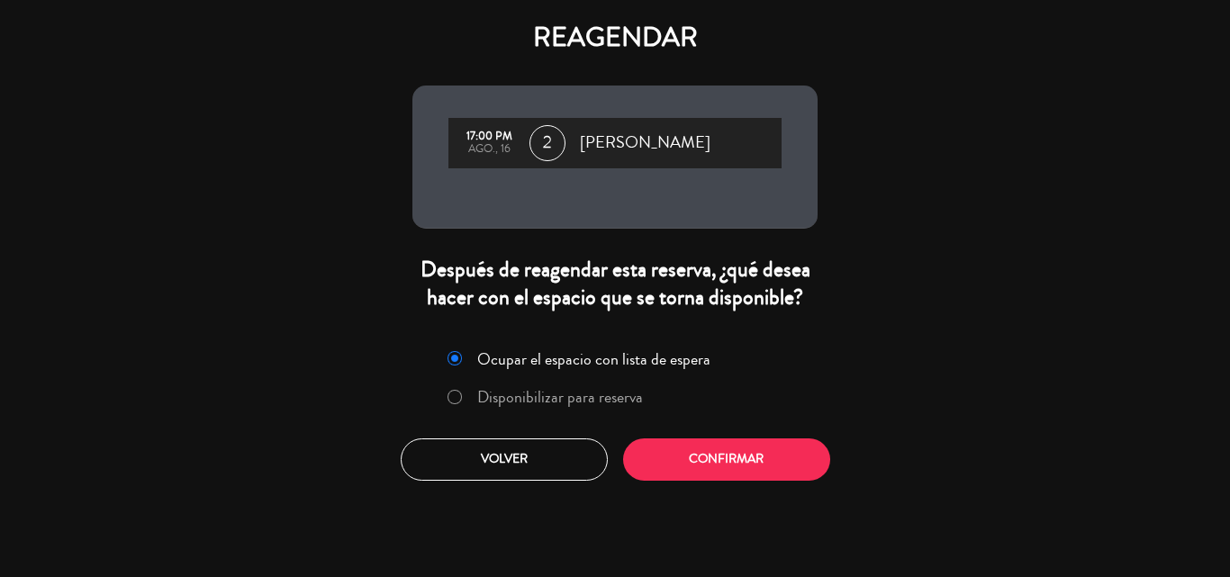
click at [485, 394] on label "Disponibilizar para reserva" at bounding box center [560, 397] width 166 height 16
click at [700, 458] on button "Confirmar" at bounding box center [726, 460] width 207 height 42
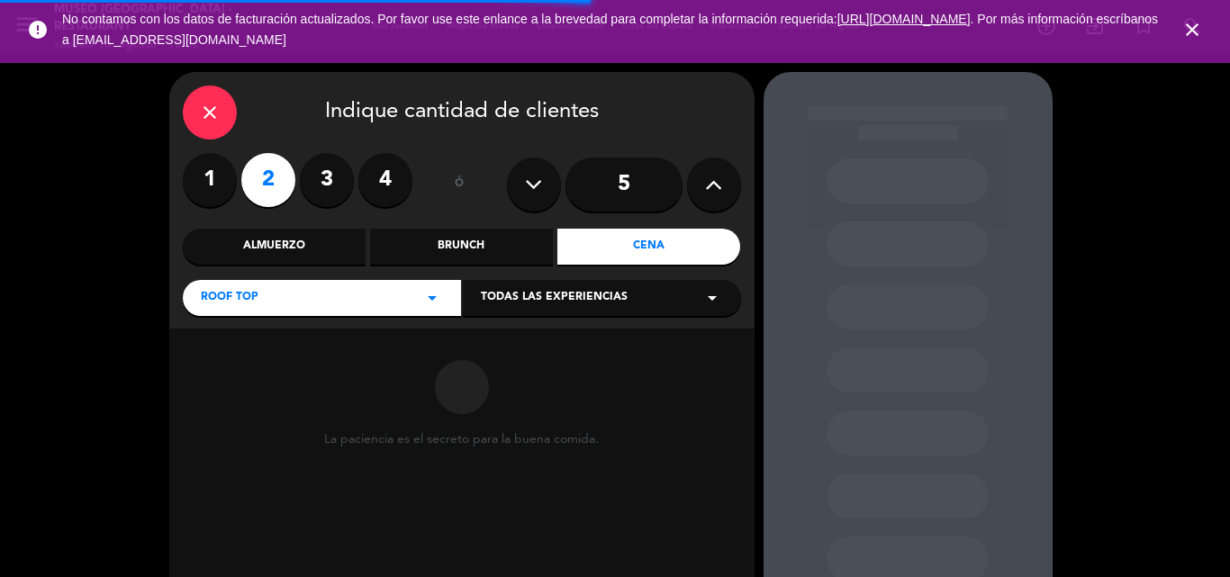
click at [261, 248] on div "Almuerzo" at bounding box center [274, 247] width 183 height 36
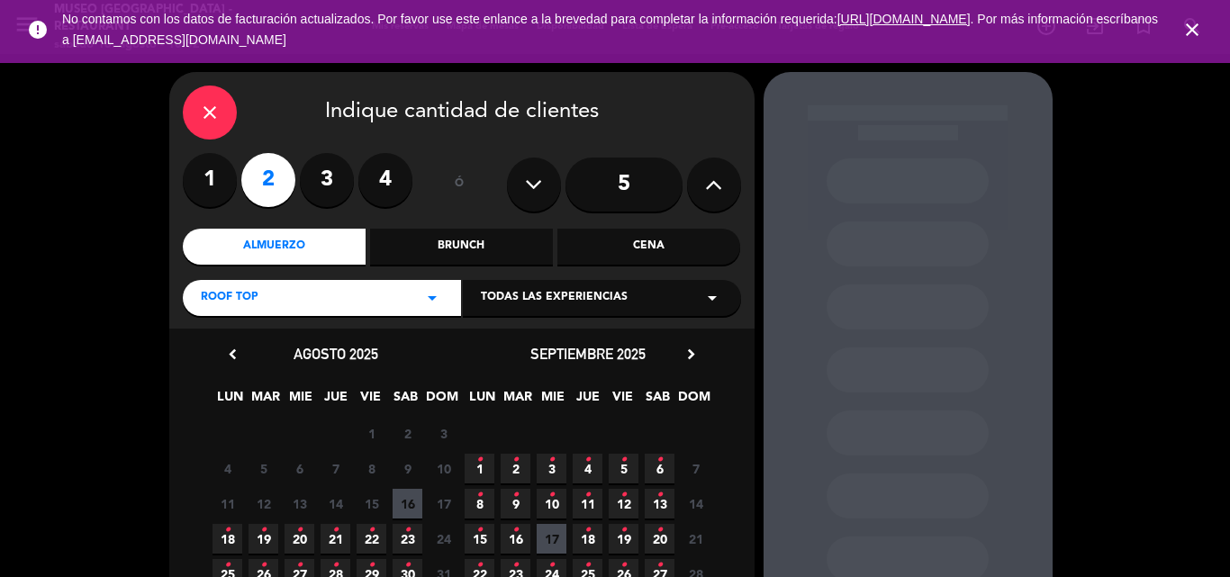
click at [409, 502] on span "16" at bounding box center [408, 504] width 30 height 30
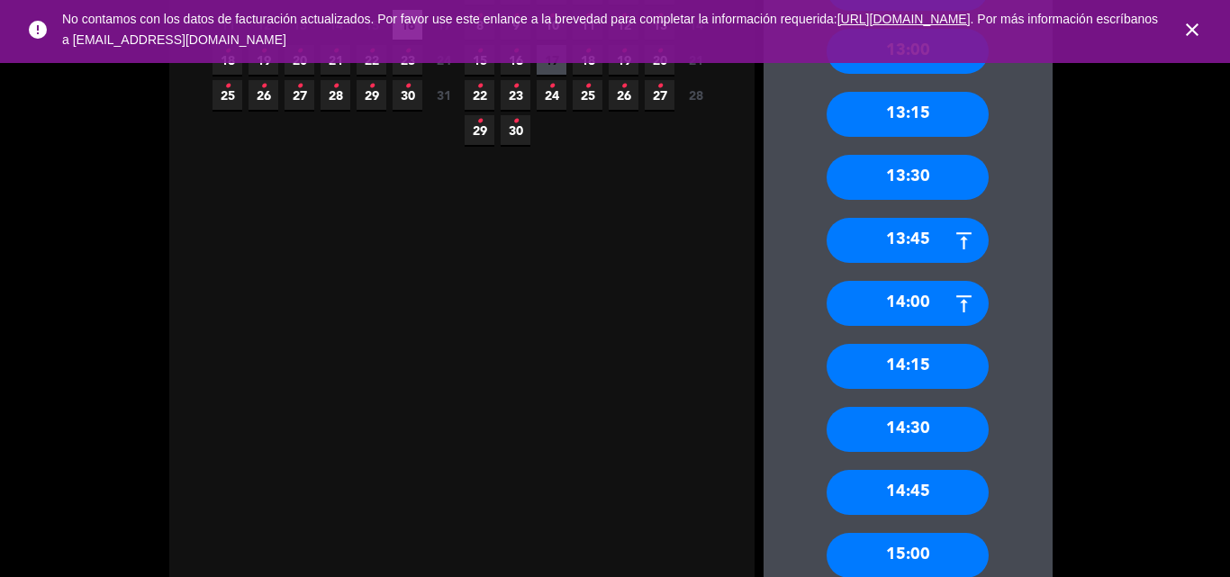
scroll to position [909, 0]
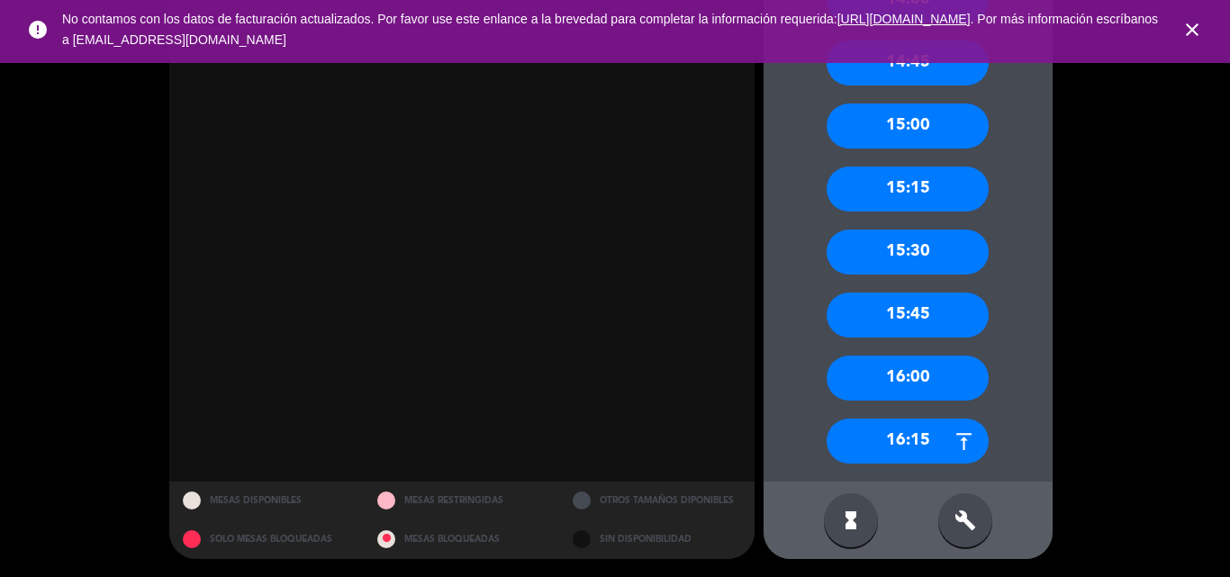
click at [924, 115] on div "15:00" at bounding box center [908, 126] width 162 height 45
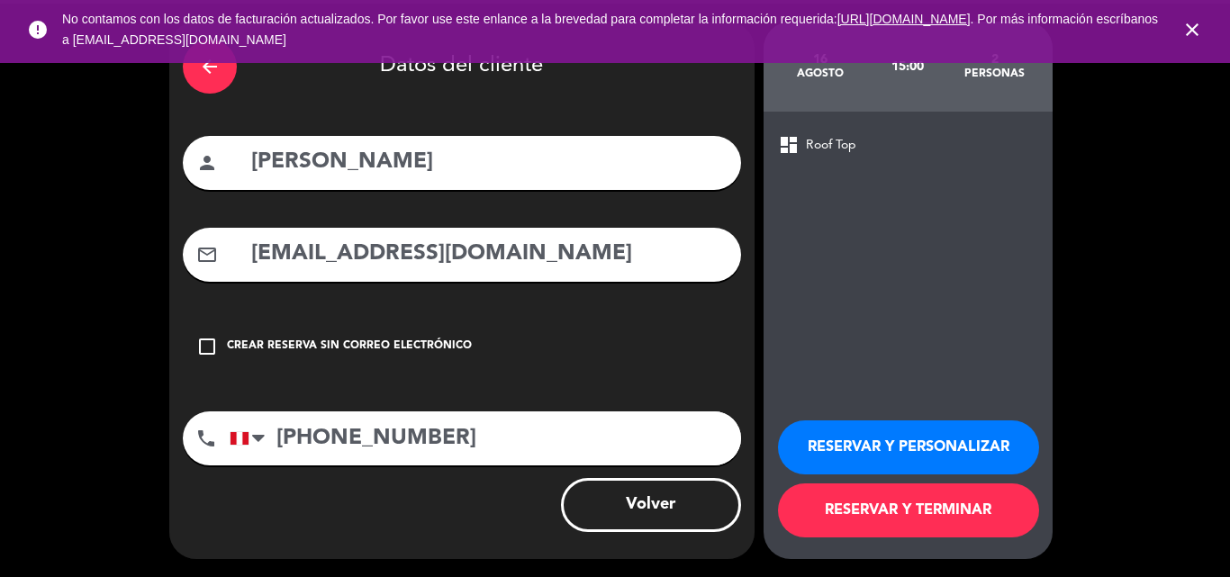
click at [854, 449] on button "RESERVAR Y PERSONALIZAR" at bounding box center [908, 448] width 261 height 54
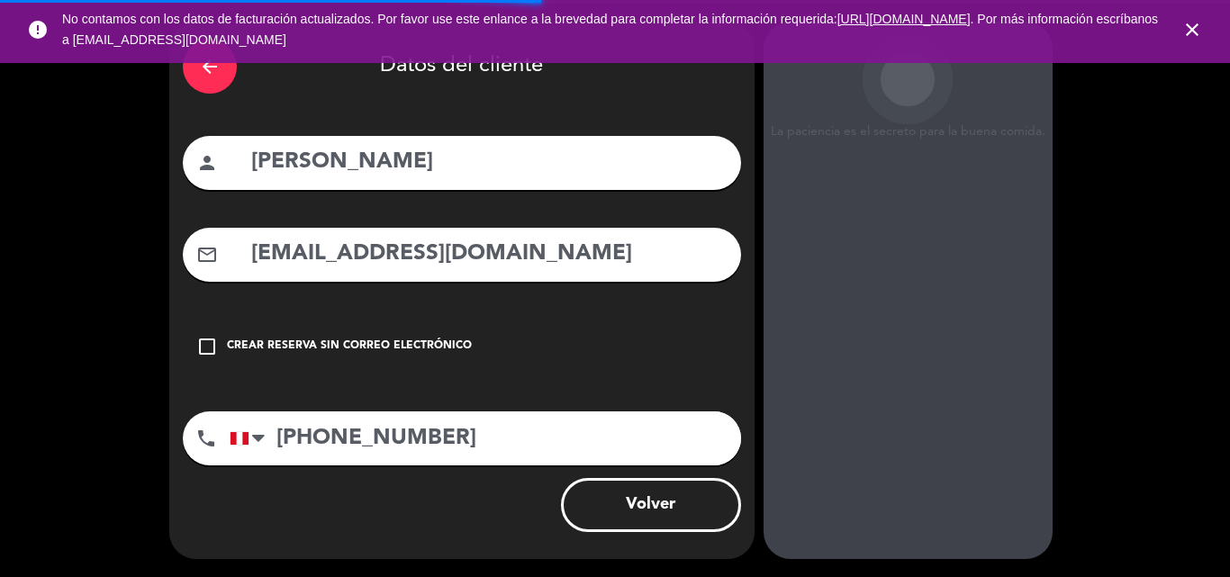
scroll to position [72, 0]
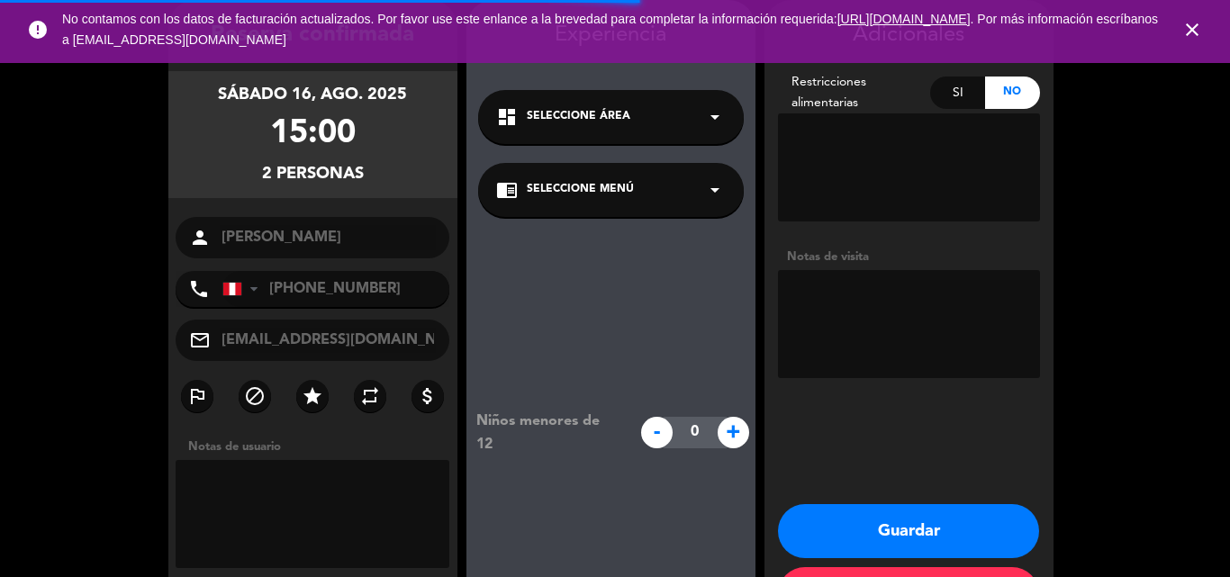
click at [644, 181] on div "chrome_reader_mode Seleccione Menú arrow_drop_down" at bounding box center [611, 190] width 266 height 54
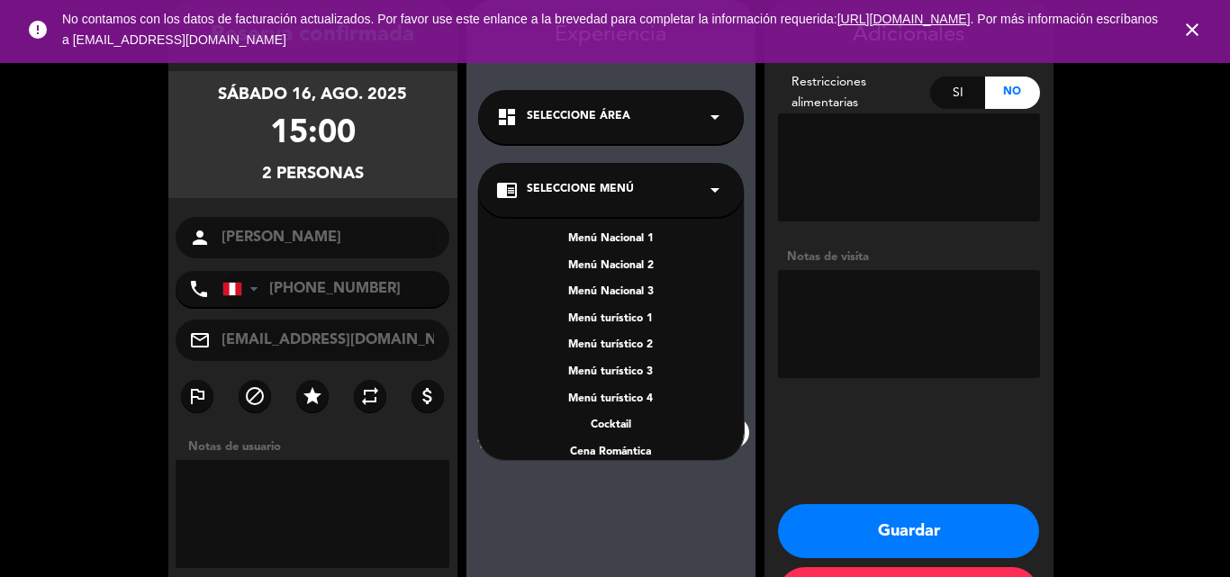
scroll to position [259, 0]
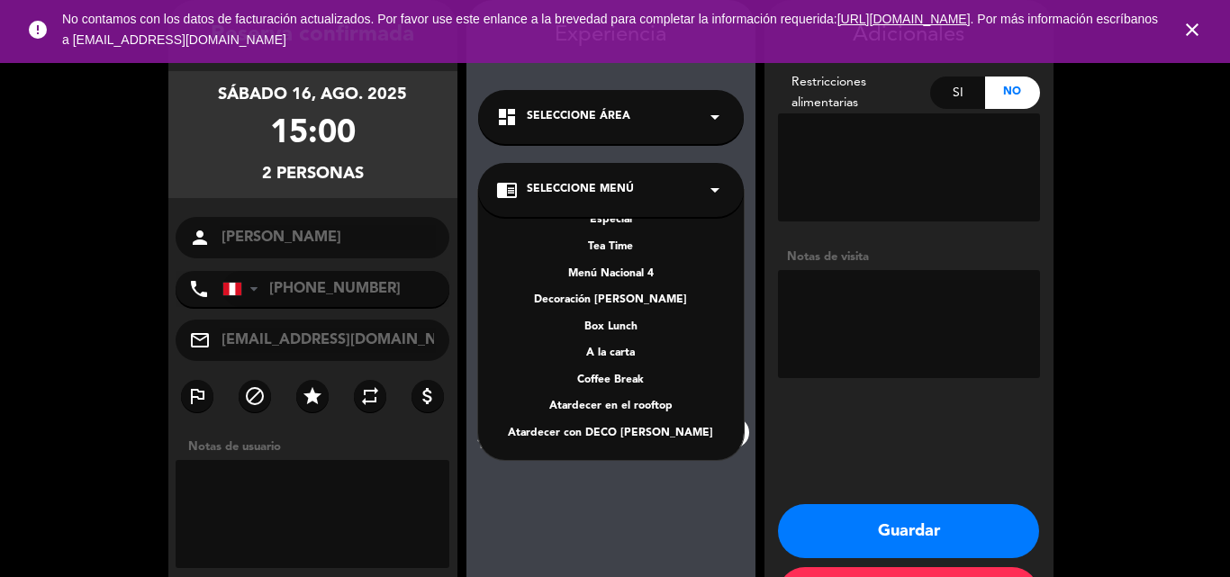
click at [615, 353] on div "A la carta" at bounding box center [611, 354] width 230 height 18
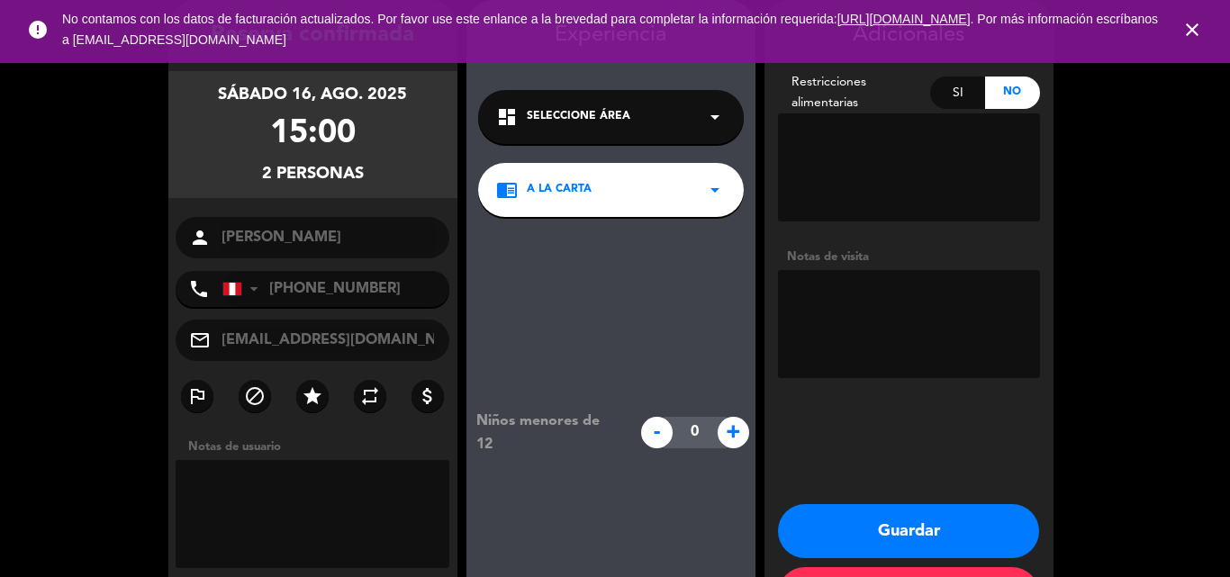
click at [890, 527] on button "Guardar" at bounding box center [908, 531] width 261 height 54
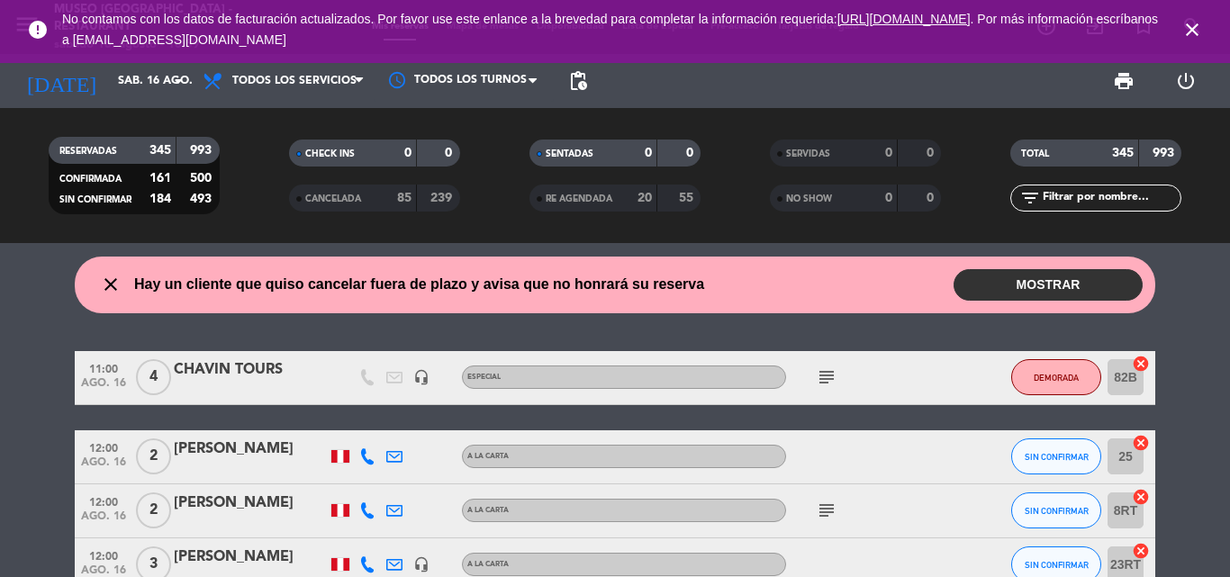
click at [1112, 197] on input "text" at bounding box center [1111, 198] width 140 height 20
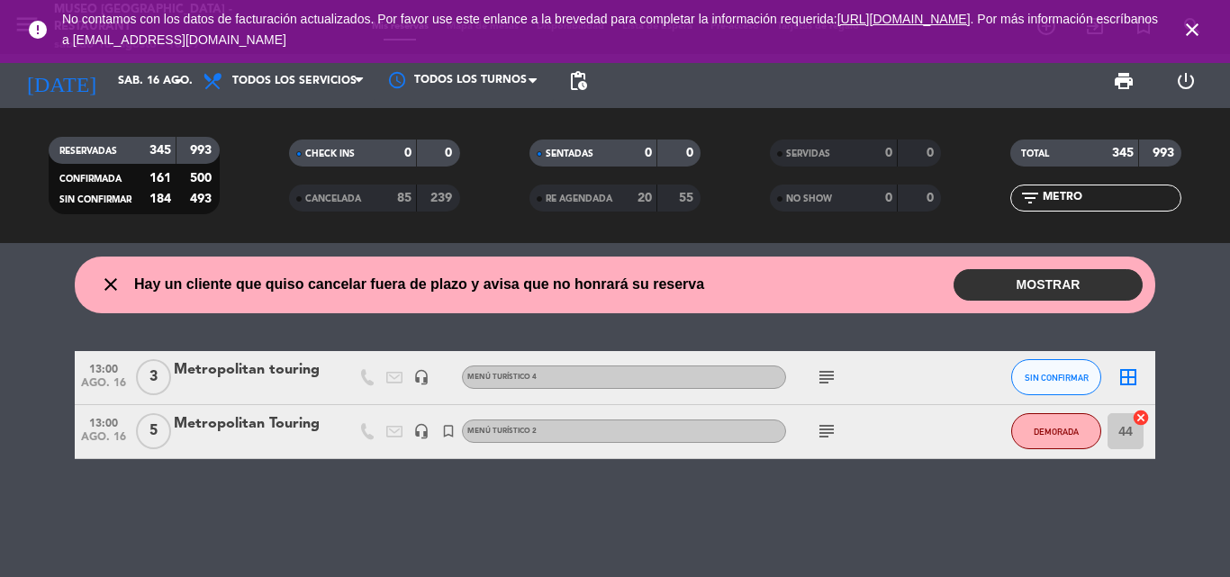
type input "METRO"
click at [829, 427] on icon "subject" at bounding box center [827, 432] width 22 height 22
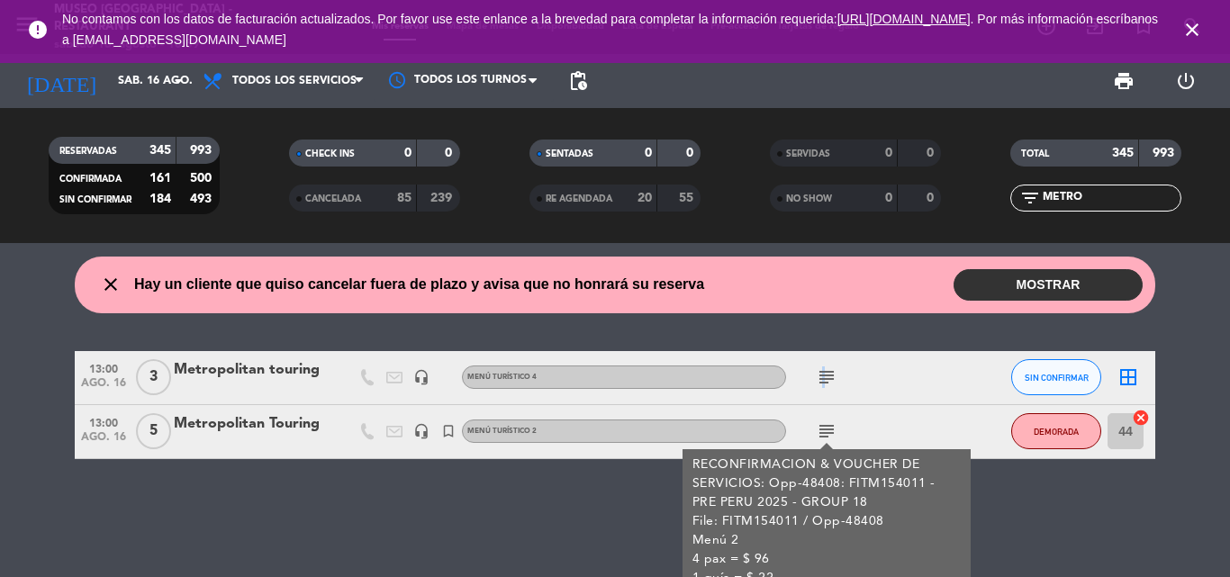
click at [821, 372] on icon "subject" at bounding box center [827, 378] width 22 height 22
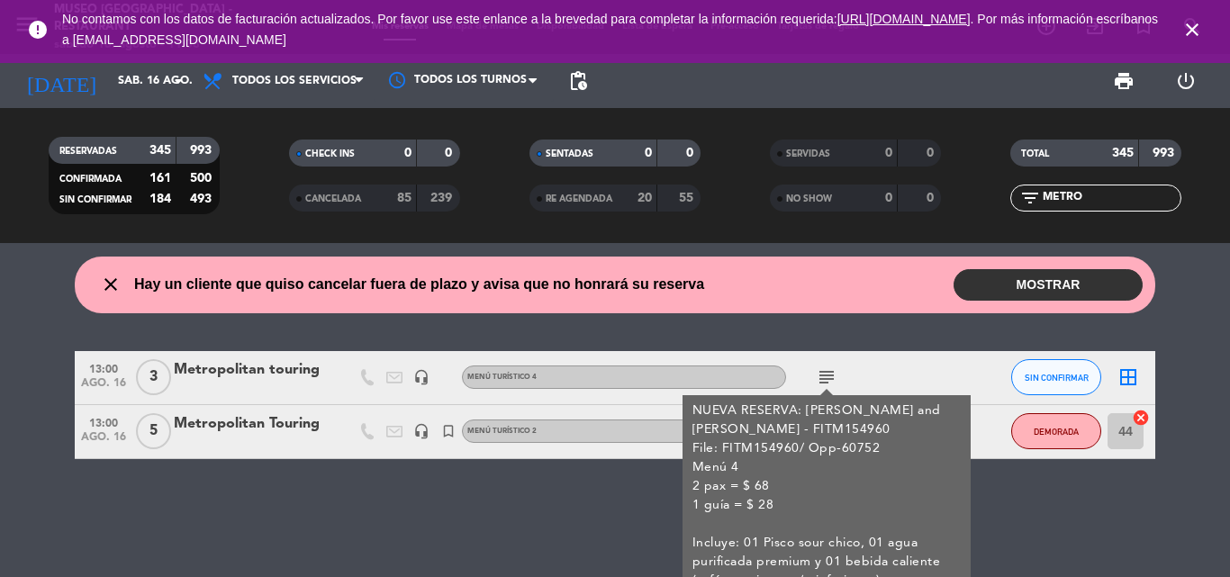
click at [310, 369] on div "Metropolitan touring" at bounding box center [250, 369] width 153 height 23
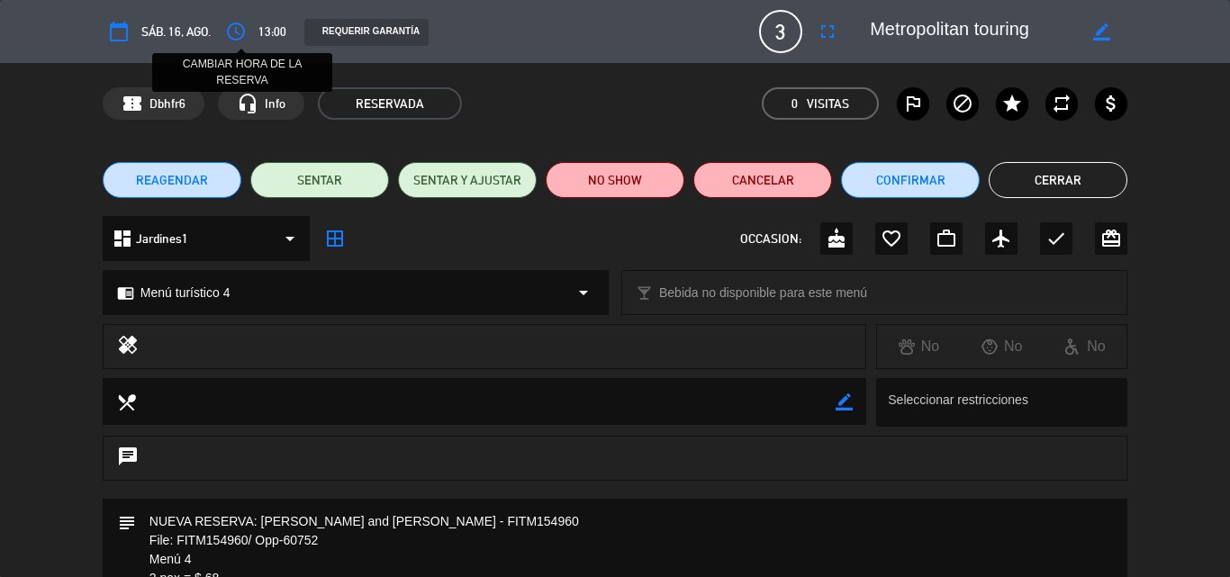
click at [240, 32] on icon "access_time" at bounding box center [236, 32] width 22 height 22
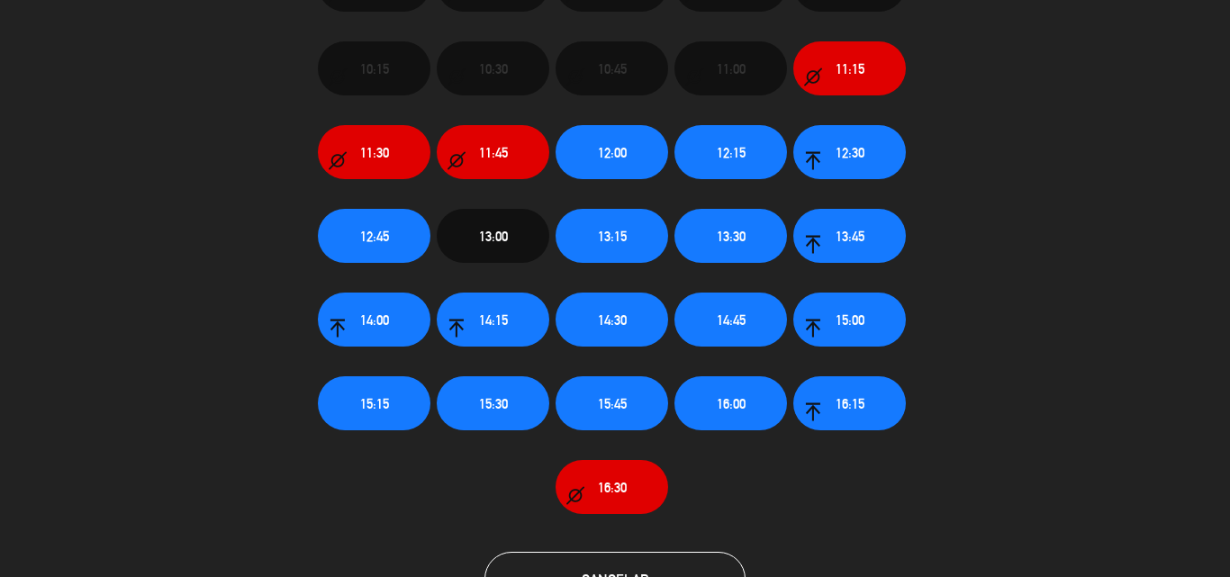
scroll to position [218, 0]
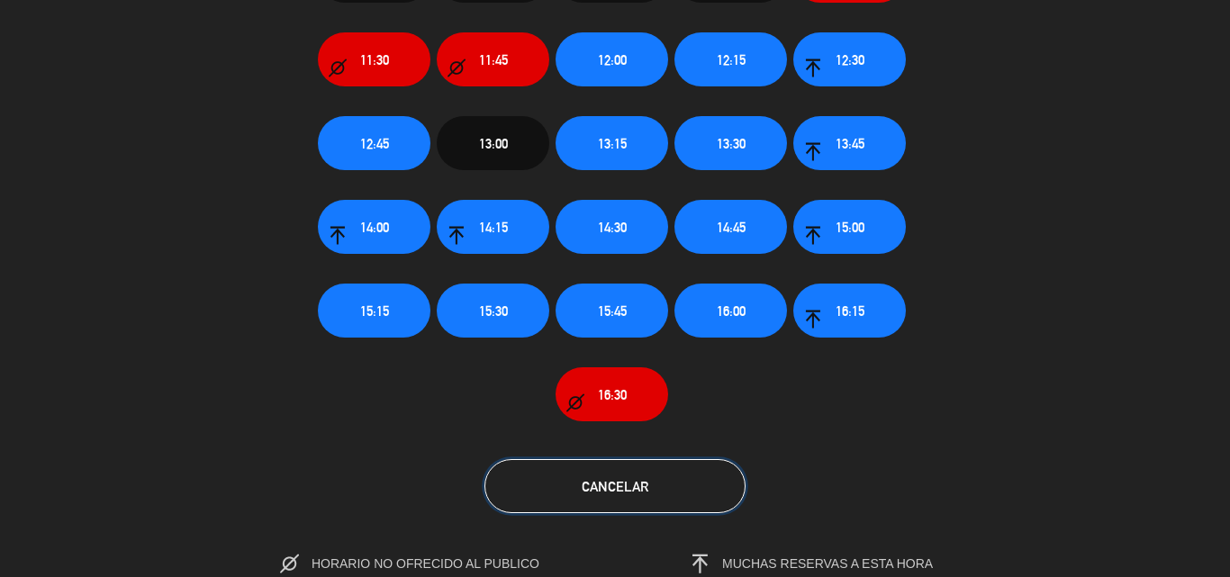
click at [576, 489] on button "Cancelar" at bounding box center [615, 486] width 261 height 54
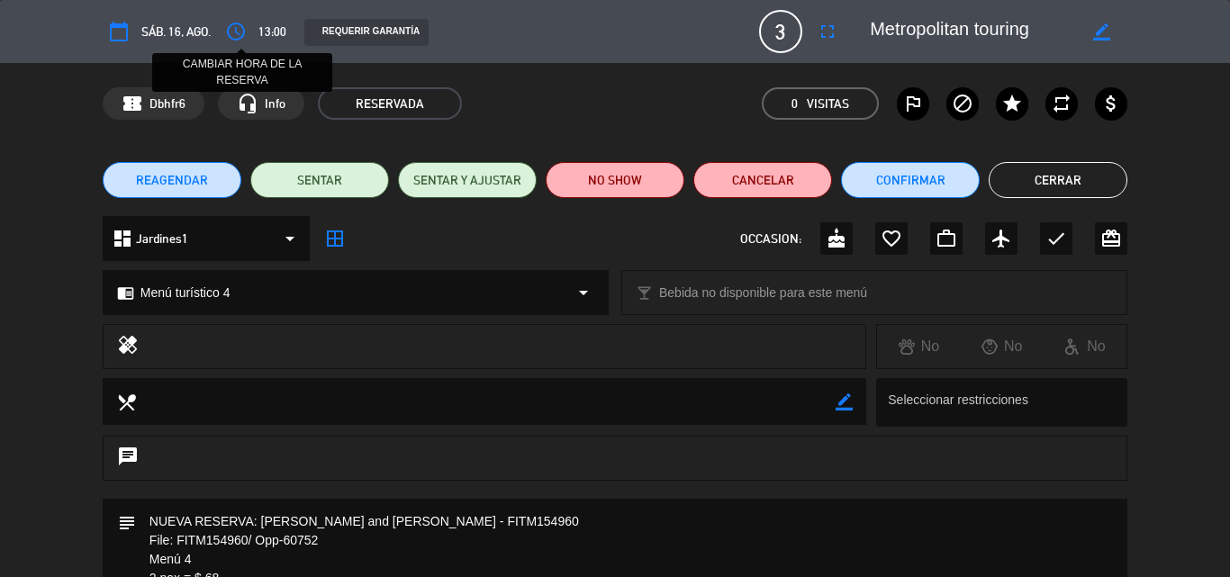
click at [236, 32] on icon "access_time" at bounding box center [236, 32] width 22 height 22
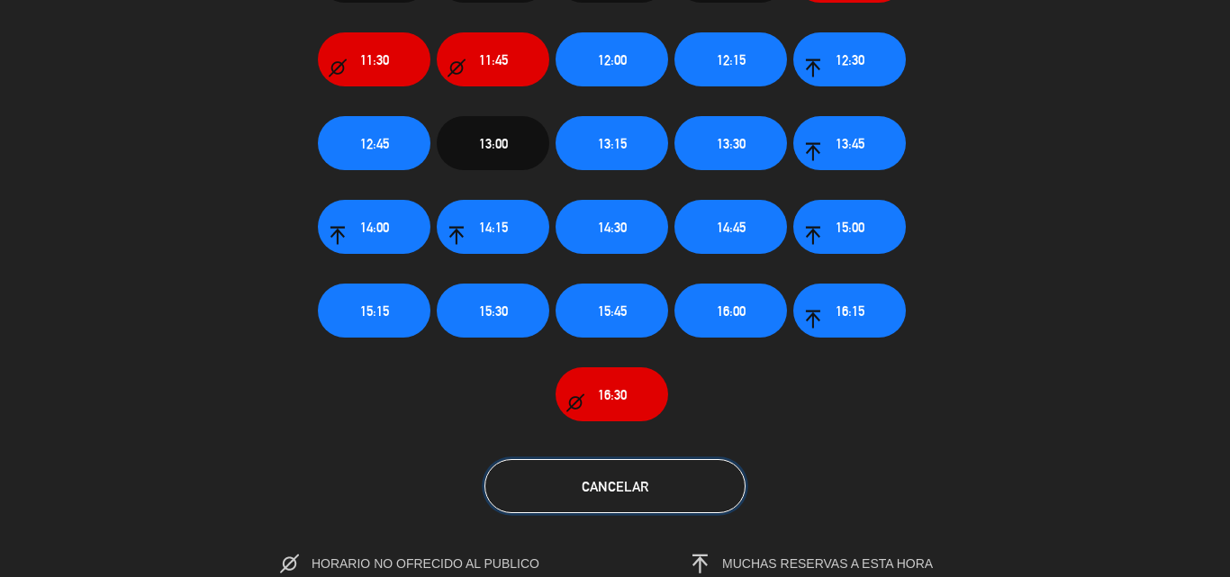
click at [587, 476] on button "Cancelar" at bounding box center [615, 486] width 261 height 54
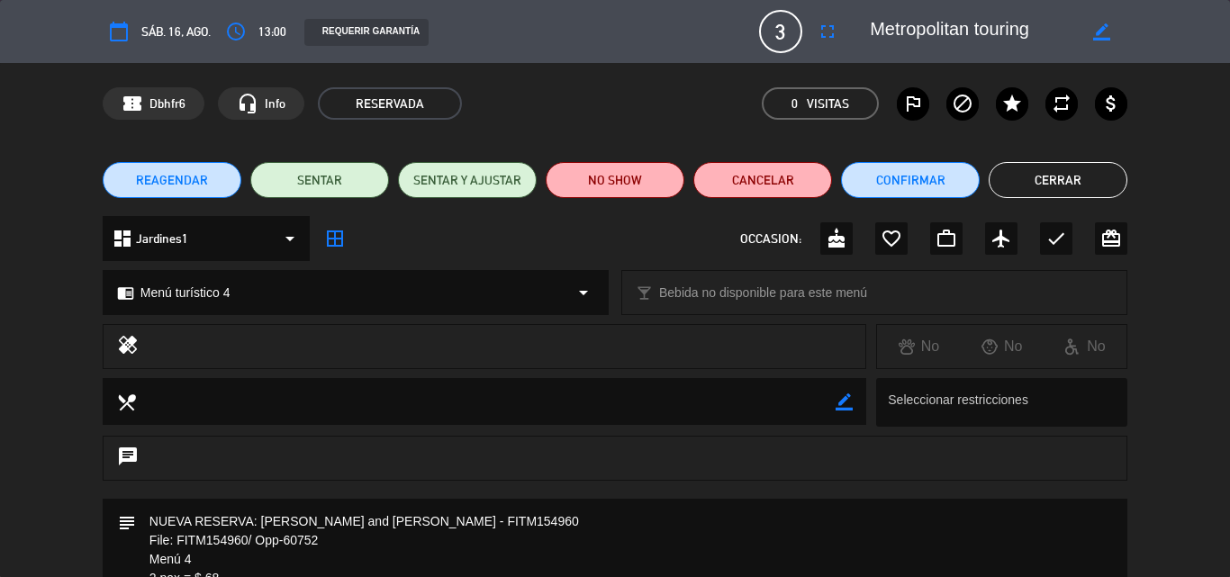
click at [195, 178] on span "REAGENDAR" at bounding box center [172, 180] width 72 height 19
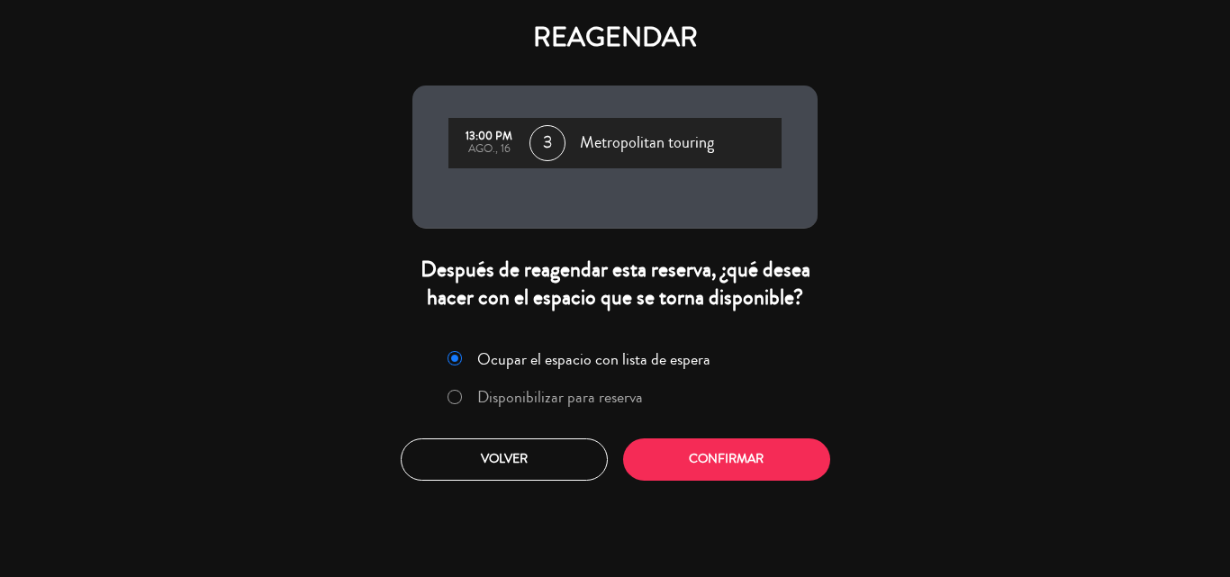
click at [544, 393] on label "Disponibilizar para reserva" at bounding box center [560, 397] width 166 height 16
click at [743, 454] on button "Confirmar" at bounding box center [726, 460] width 207 height 42
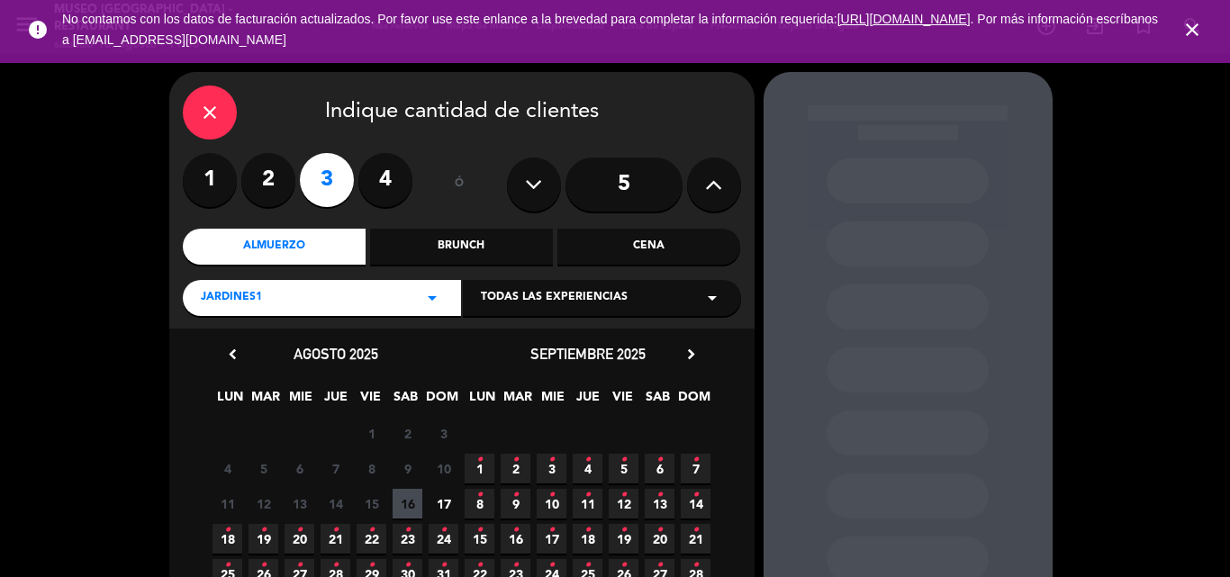
click at [687, 252] on div "Cena" at bounding box center [649, 247] width 183 height 36
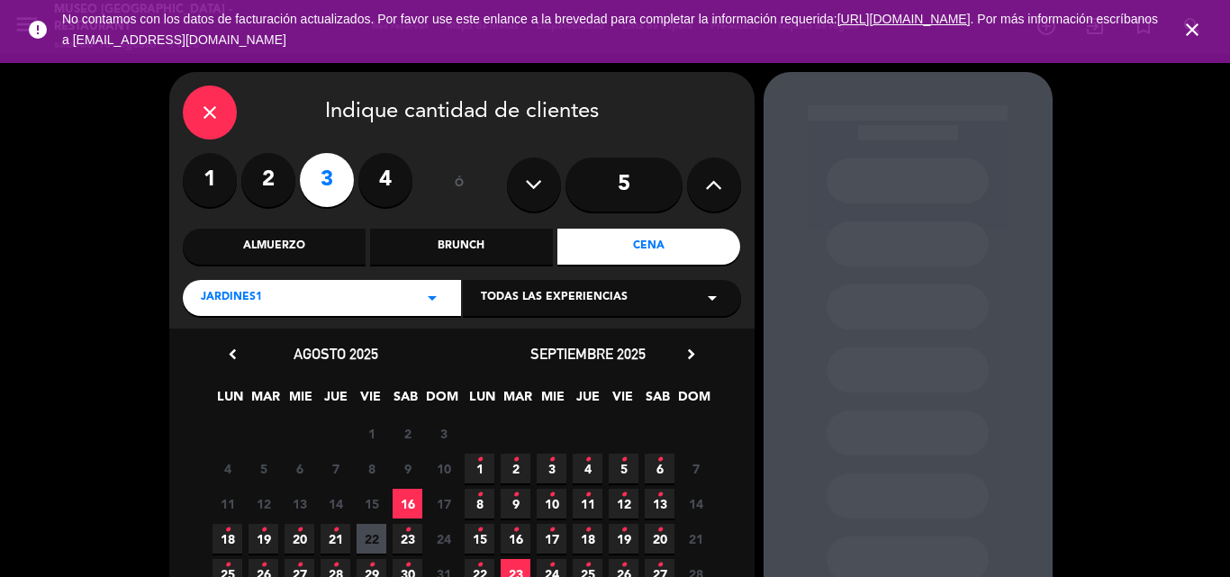
click at [404, 495] on span "16" at bounding box center [408, 504] width 30 height 30
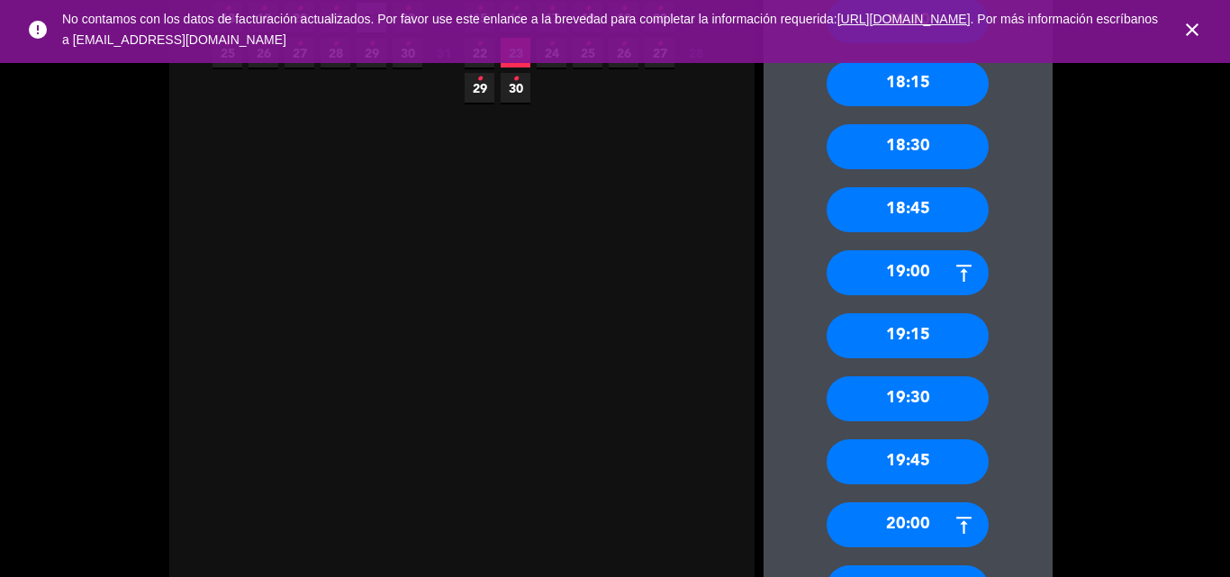
scroll to position [612, 0]
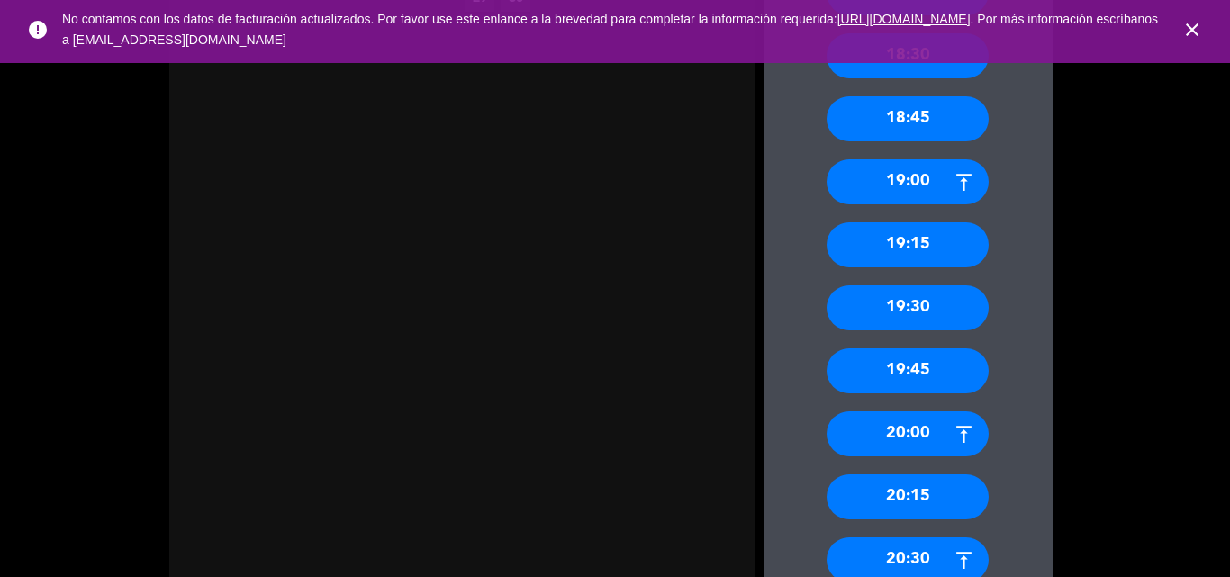
click at [914, 171] on div "19:00" at bounding box center [908, 181] width 162 height 45
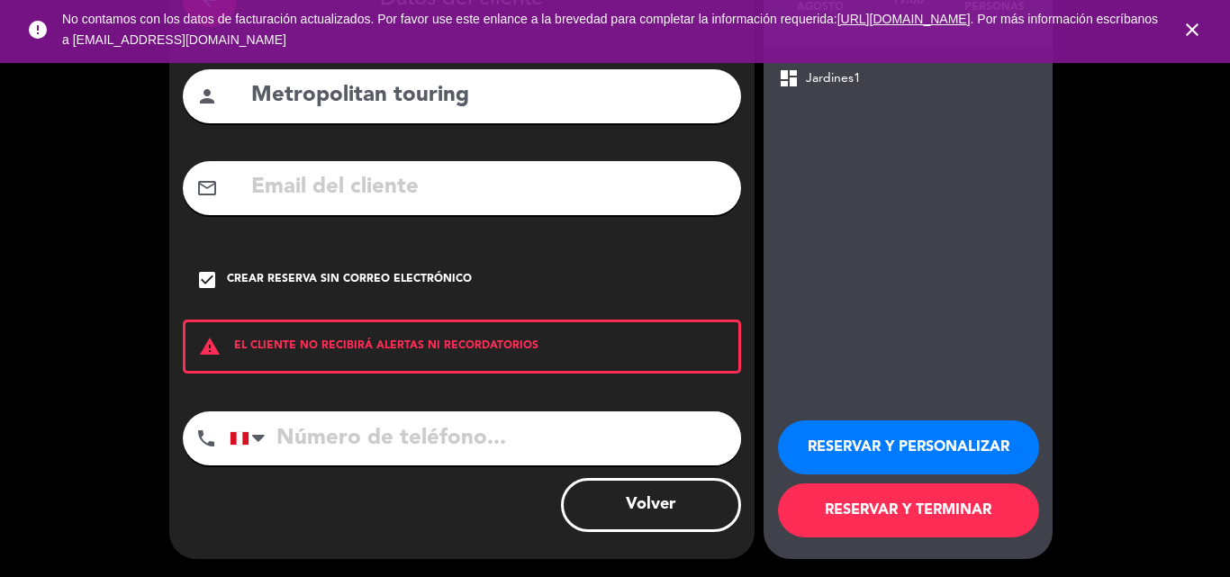
scroll to position [117, 0]
click at [832, 446] on button "RESERVAR Y PERSONALIZAR" at bounding box center [908, 448] width 261 height 54
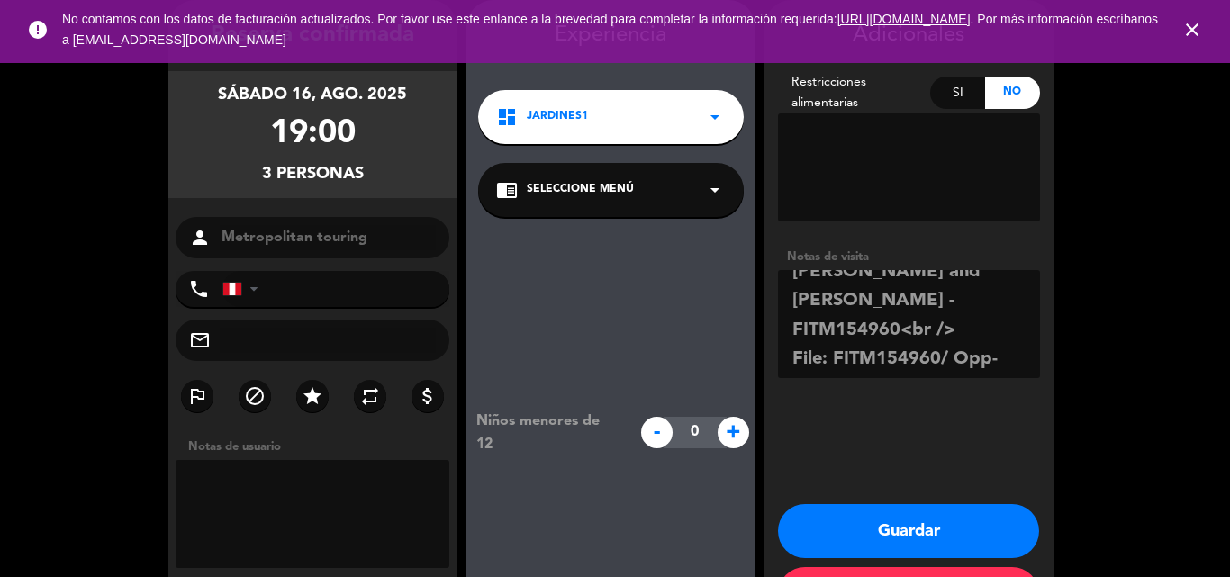
scroll to position [90, 0]
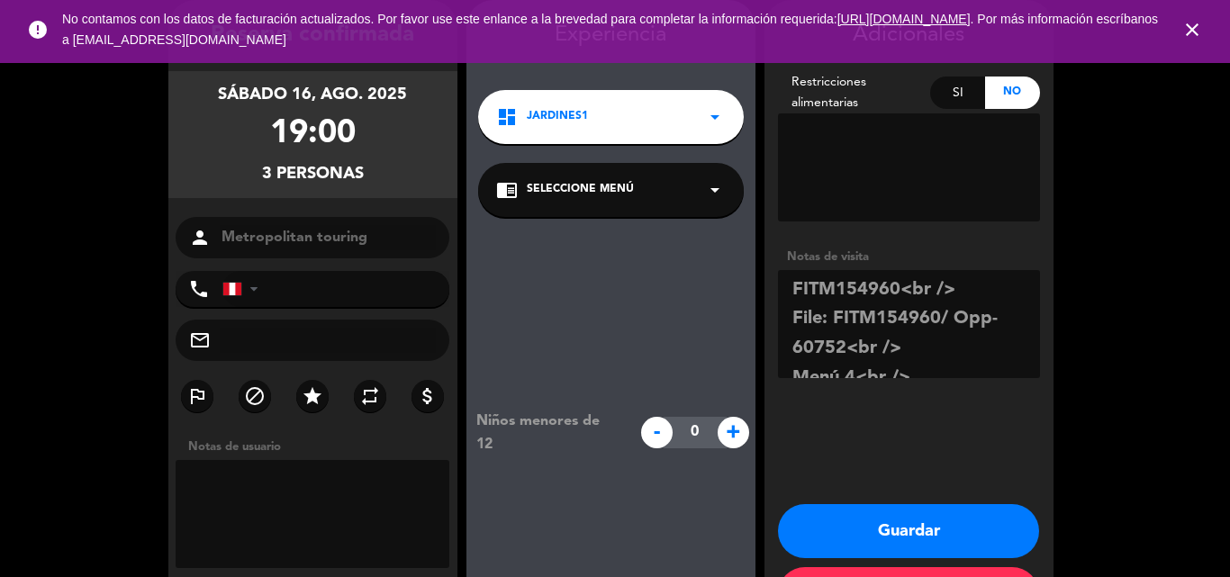
click at [587, 173] on div "chrome_reader_mode Seleccione Menú arrow_drop_down" at bounding box center [611, 190] width 266 height 54
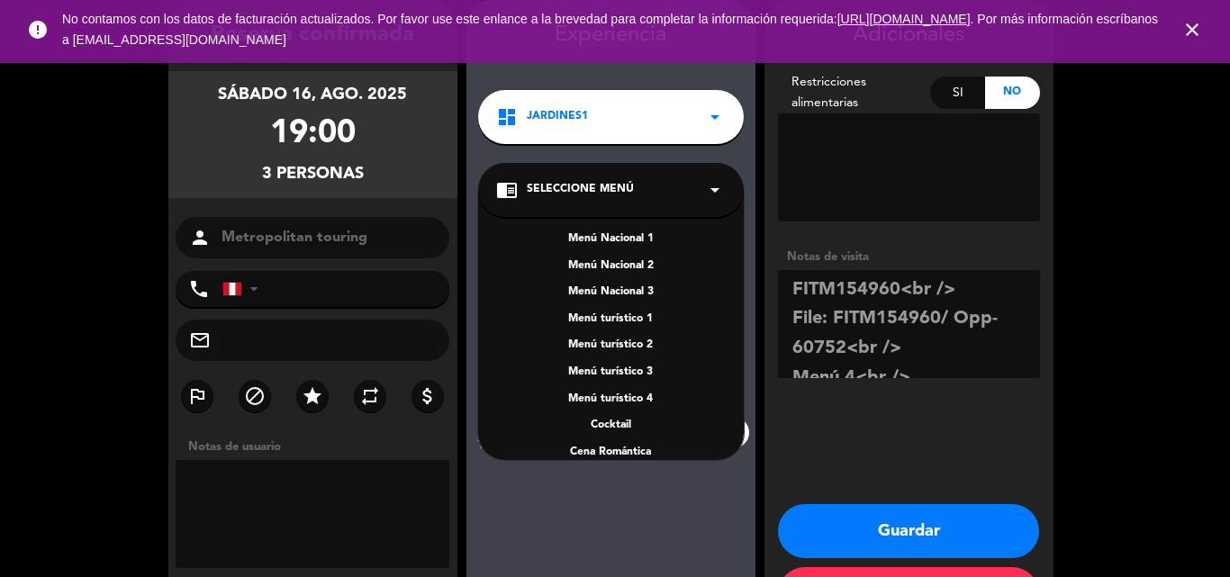
click at [640, 395] on div "Menú turístico 4" at bounding box center [611, 400] width 230 height 18
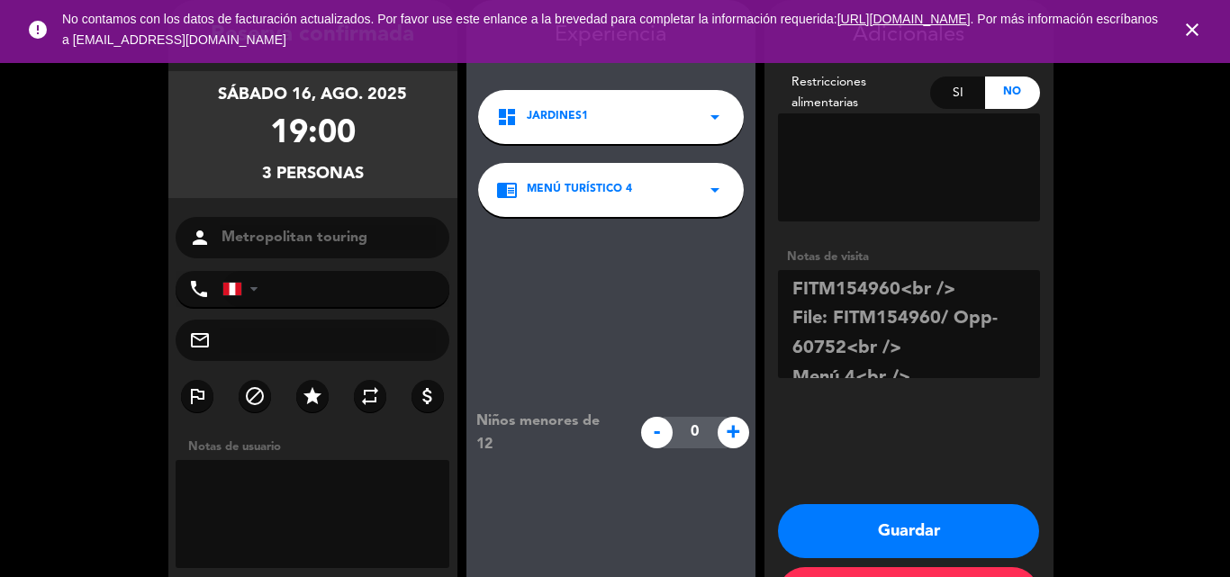
click at [902, 528] on button "Guardar" at bounding box center [908, 531] width 261 height 54
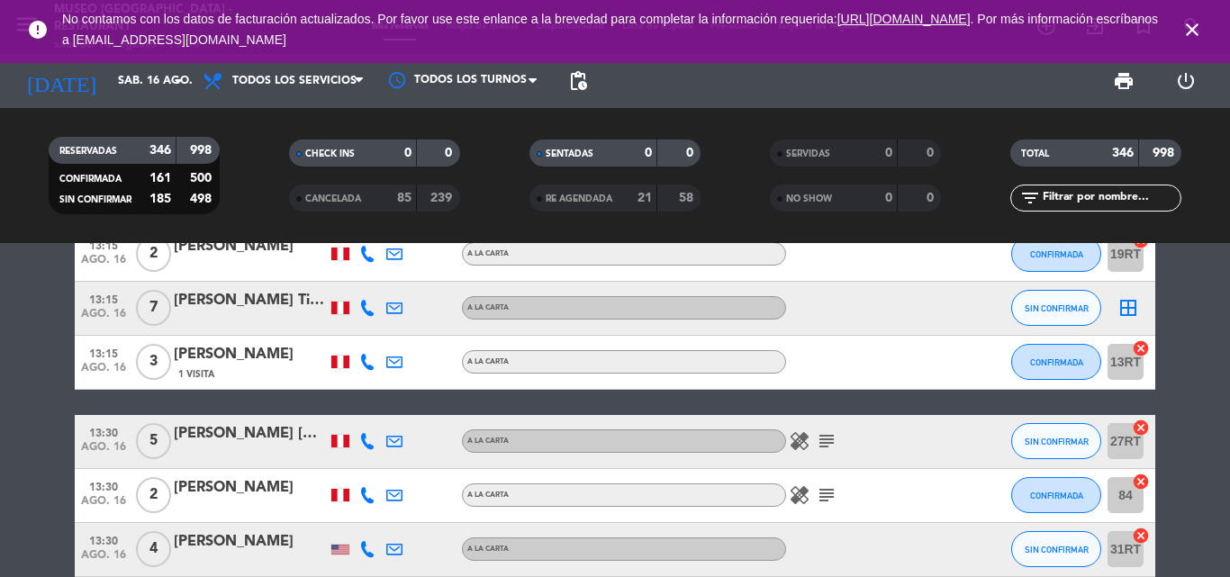
scroll to position [1441, 0]
